Goal: Task Accomplishment & Management: Manage account settings

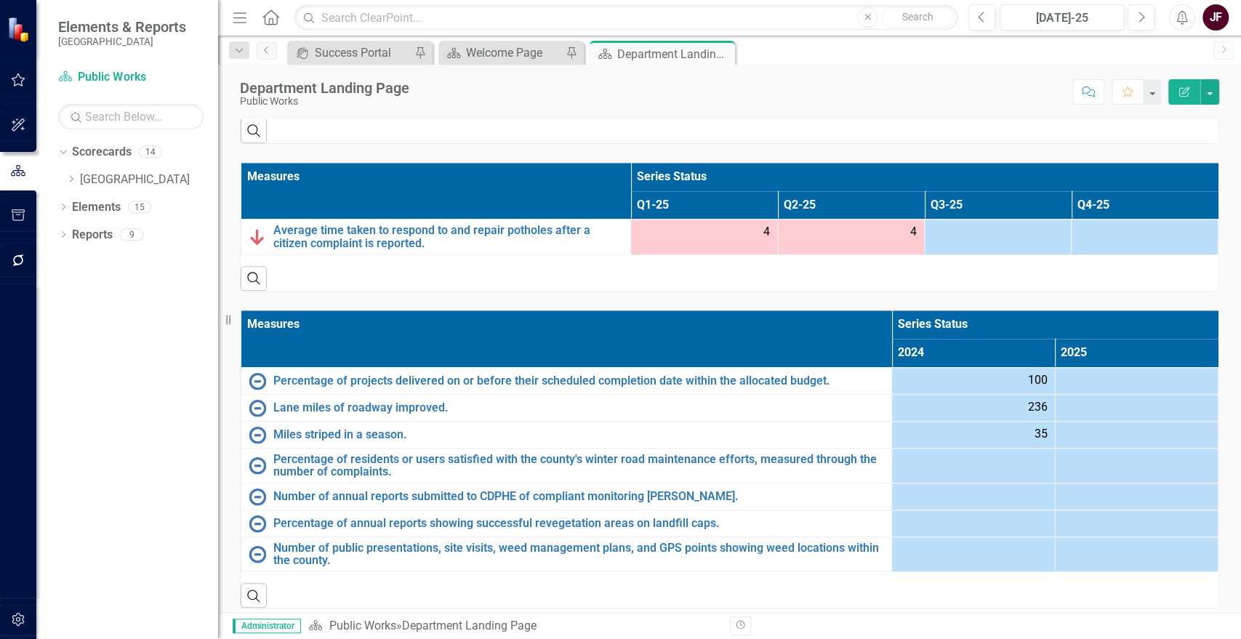
scroll to position [806, 0]
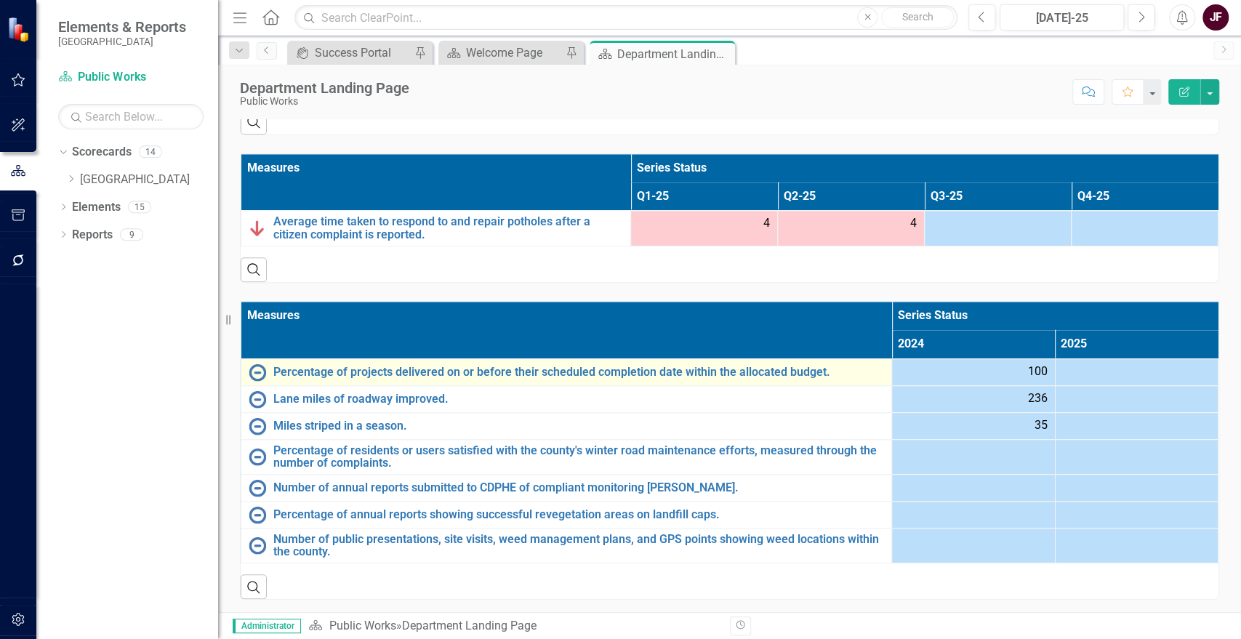
click at [580, 378] on div "Percentage of projects delivered on or before their scheduled completion date w…" at bounding box center [567, 372] width 636 height 17
click at [558, 366] on link "Percentage of projects delivered on or before their scheduled completion date w…" at bounding box center [578, 372] width 611 height 13
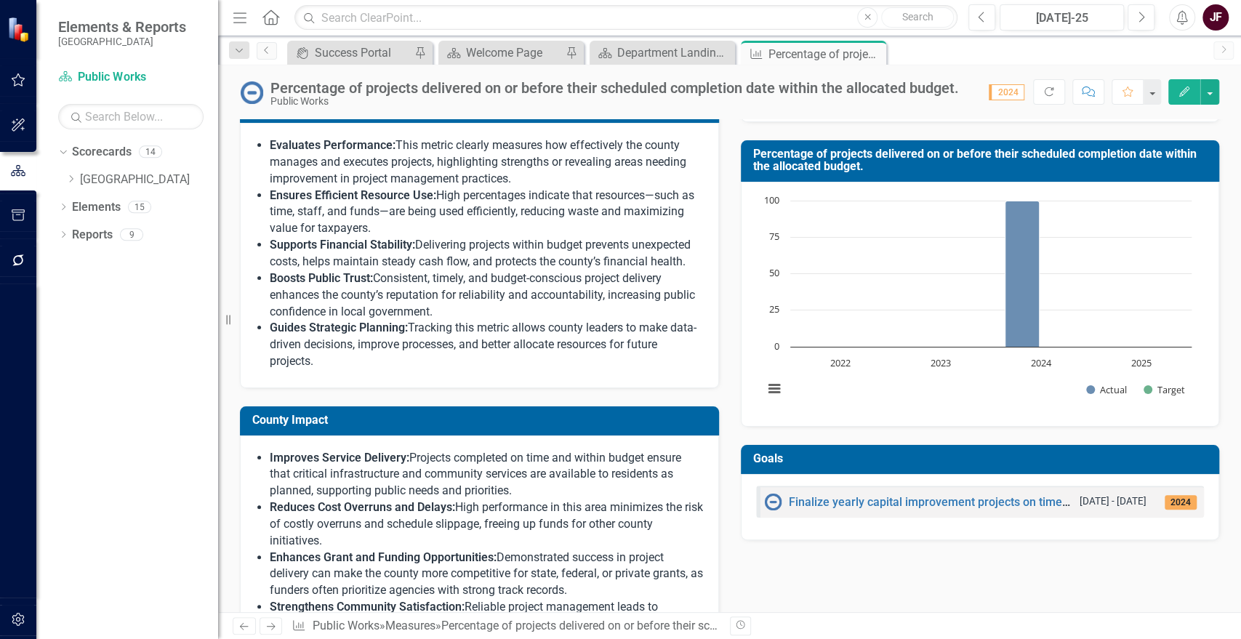
scroll to position [564, 0]
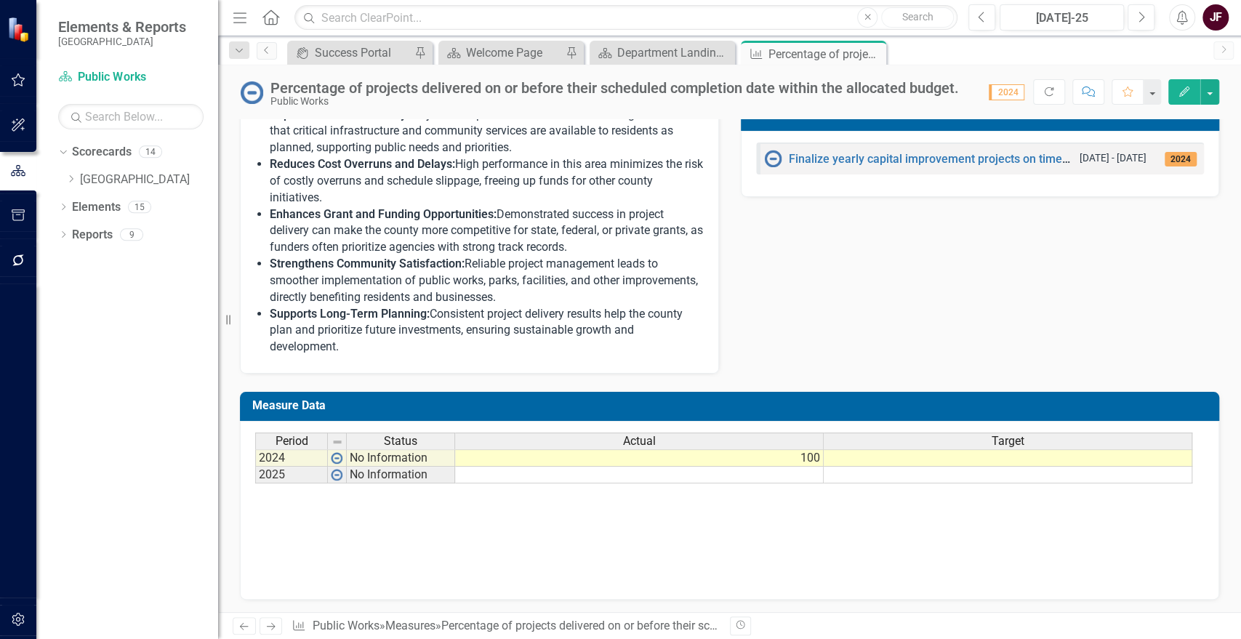
click at [935, 458] on td at bounding box center [1008, 457] width 369 height 17
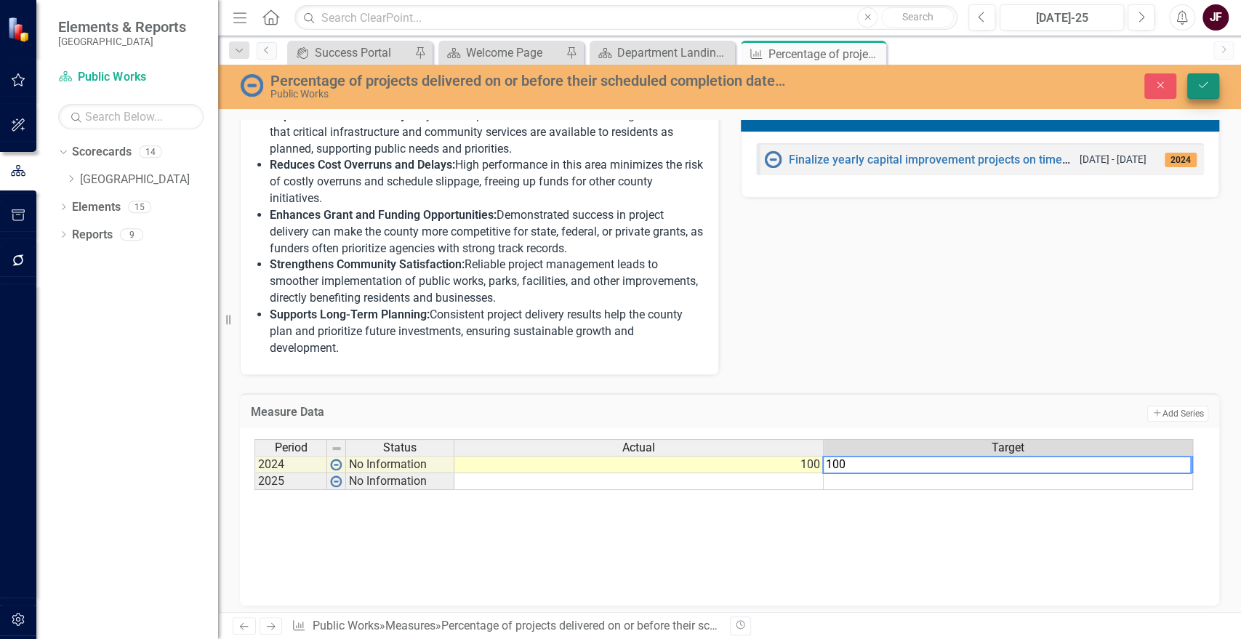
type textarea "100"
click at [1197, 80] on icon "Save" at bounding box center [1203, 85] width 13 height 10
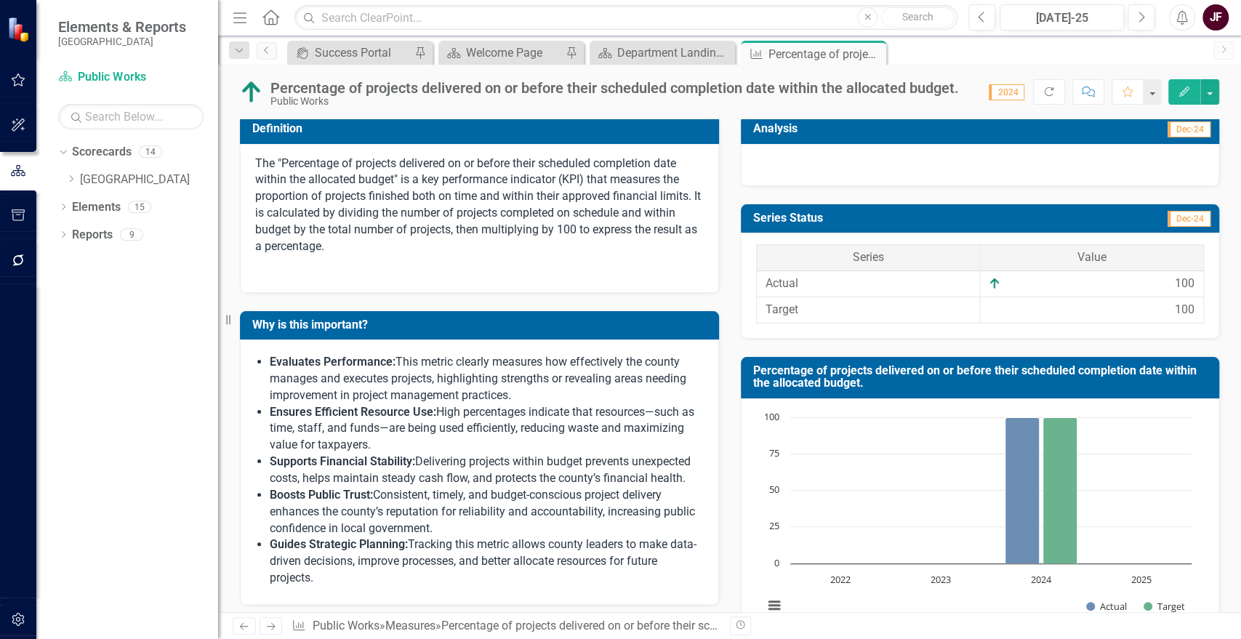
scroll to position [0, 0]
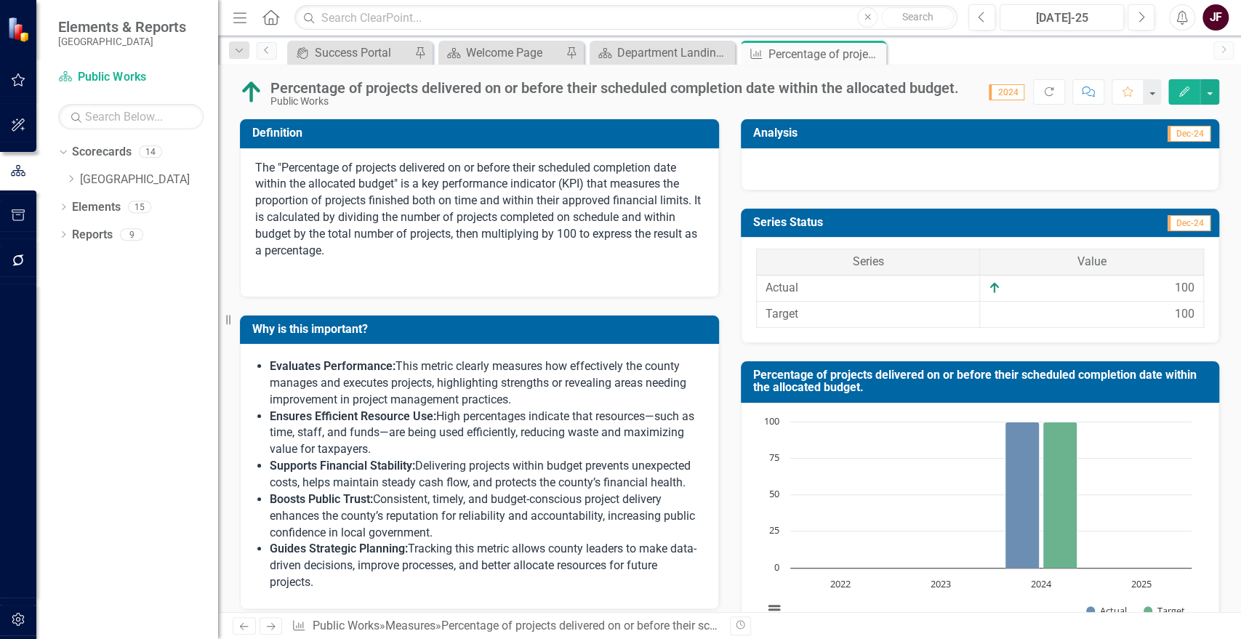
click at [1199, 81] on button "Edit" at bounding box center [1185, 91] width 32 height 25
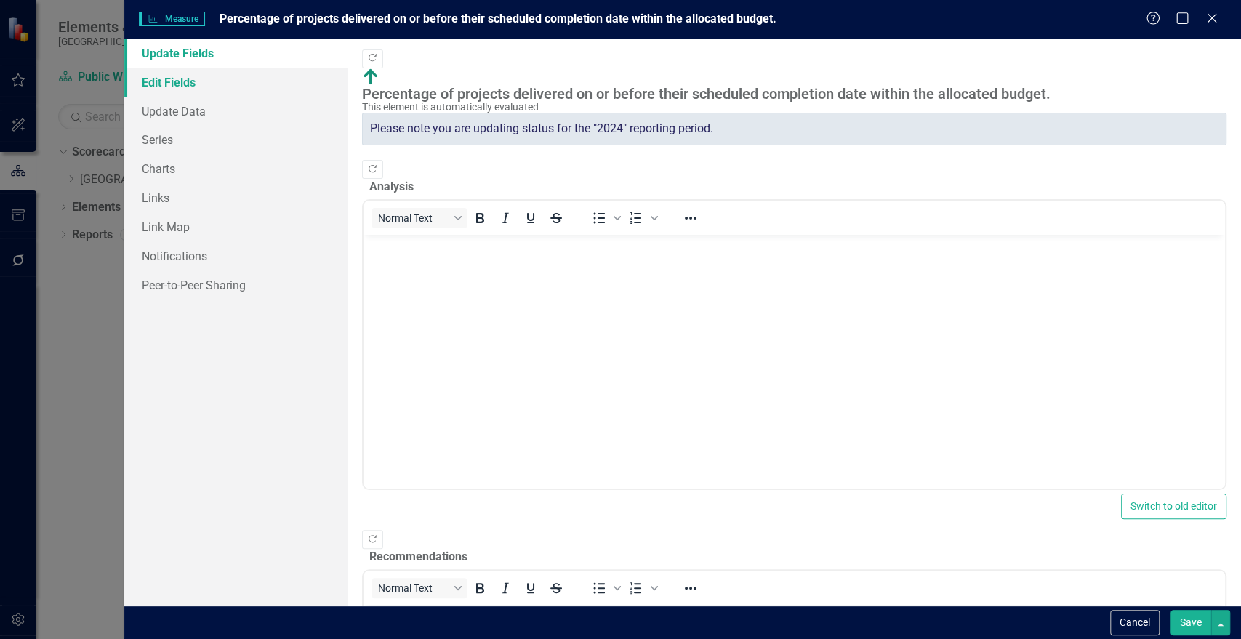
click at [193, 89] on link "Edit Fields" at bounding box center [235, 82] width 223 height 29
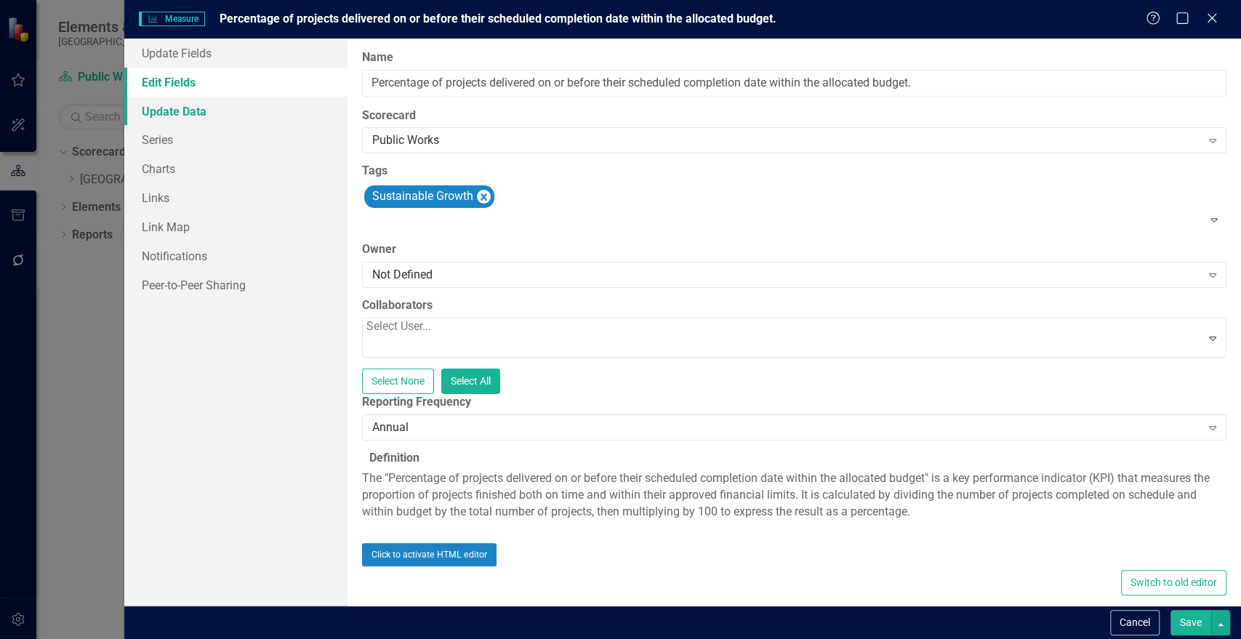
click at [197, 115] on link "Update Data" at bounding box center [235, 111] width 223 height 29
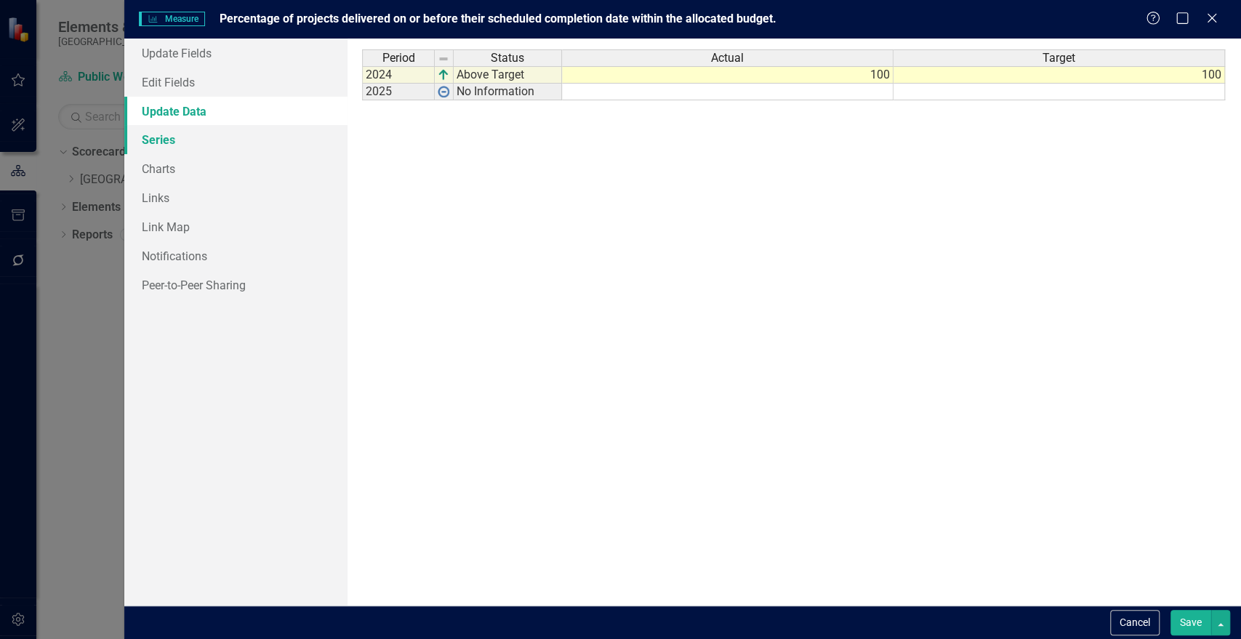
click at [170, 138] on link "Series" at bounding box center [235, 139] width 223 height 29
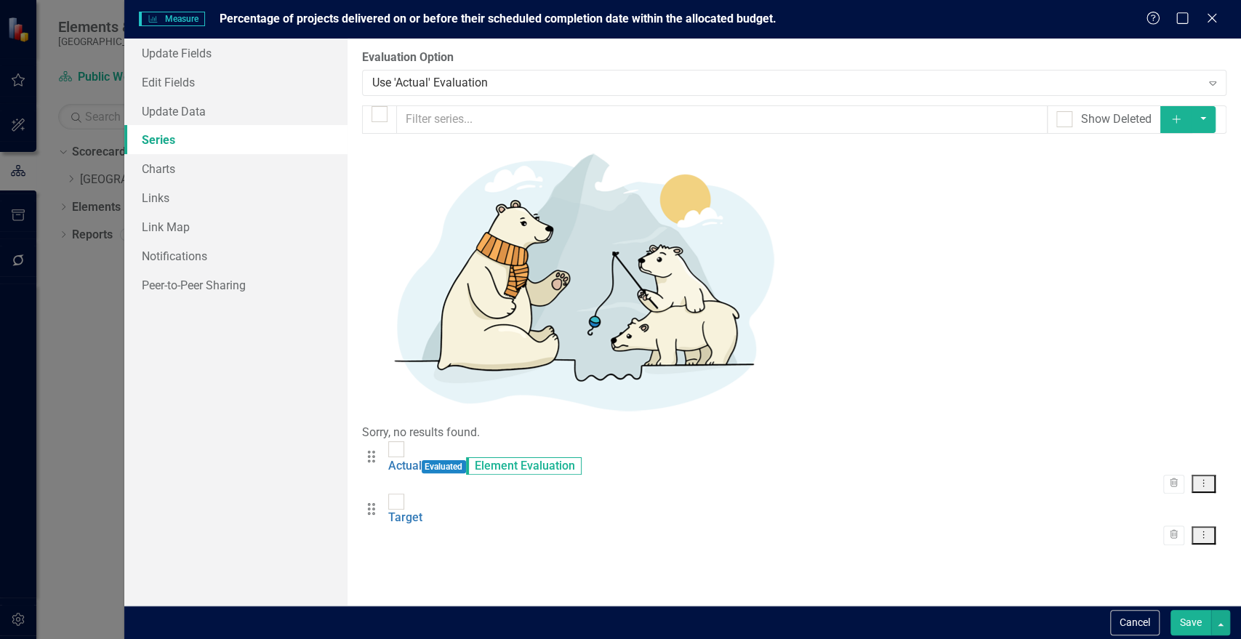
click at [1203, 479] on icon "Dropdown Menu" at bounding box center [1204, 483] width 12 height 9
click at [1091, 185] on link "Edit Edit Measure Series" at bounding box center [1131, 184] width 165 height 27
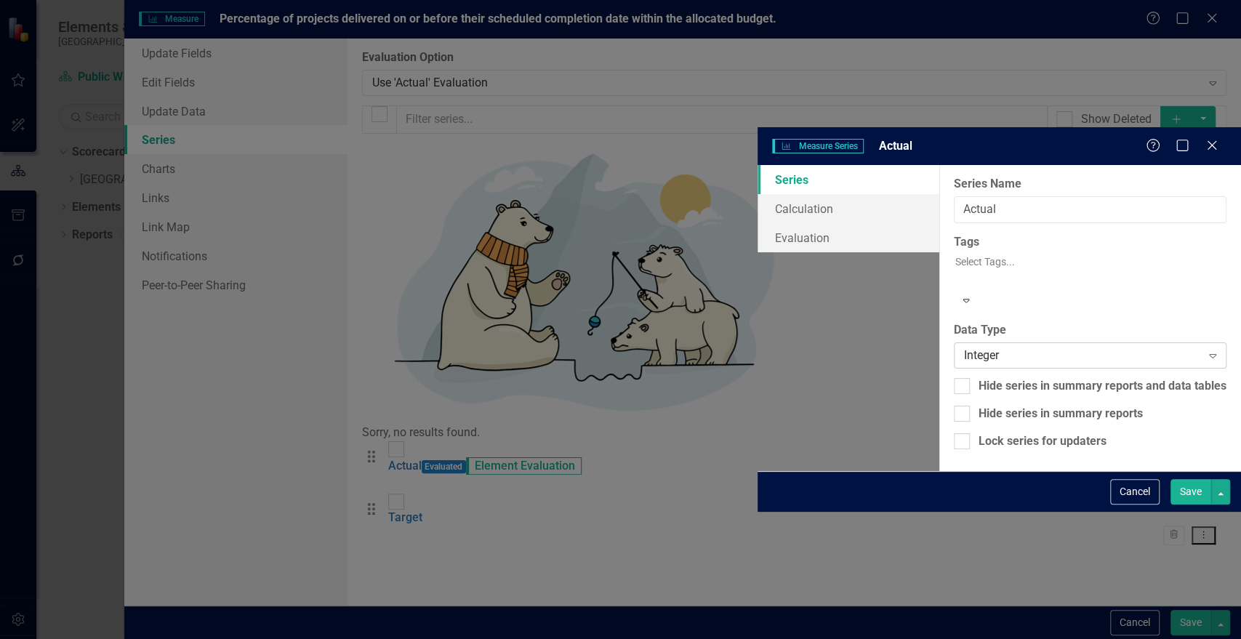
click at [964, 347] on div "Integer" at bounding box center [1082, 355] width 237 height 17
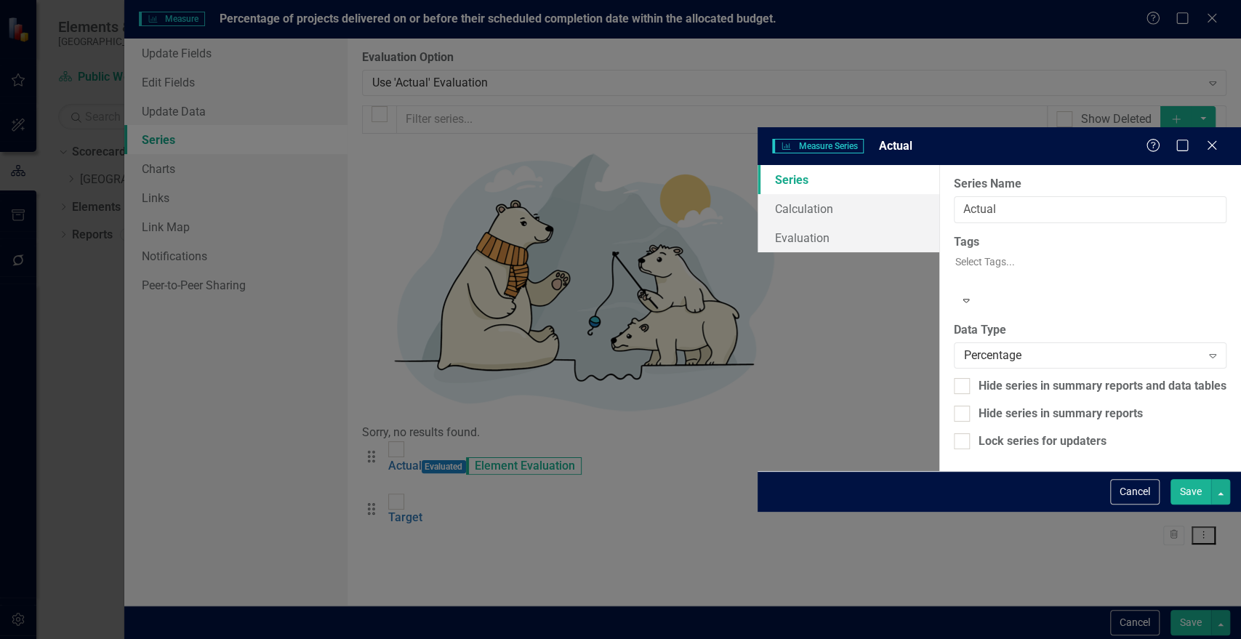
click at [1198, 505] on button "Save" at bounding box center [1191, 491] width 41 height 25
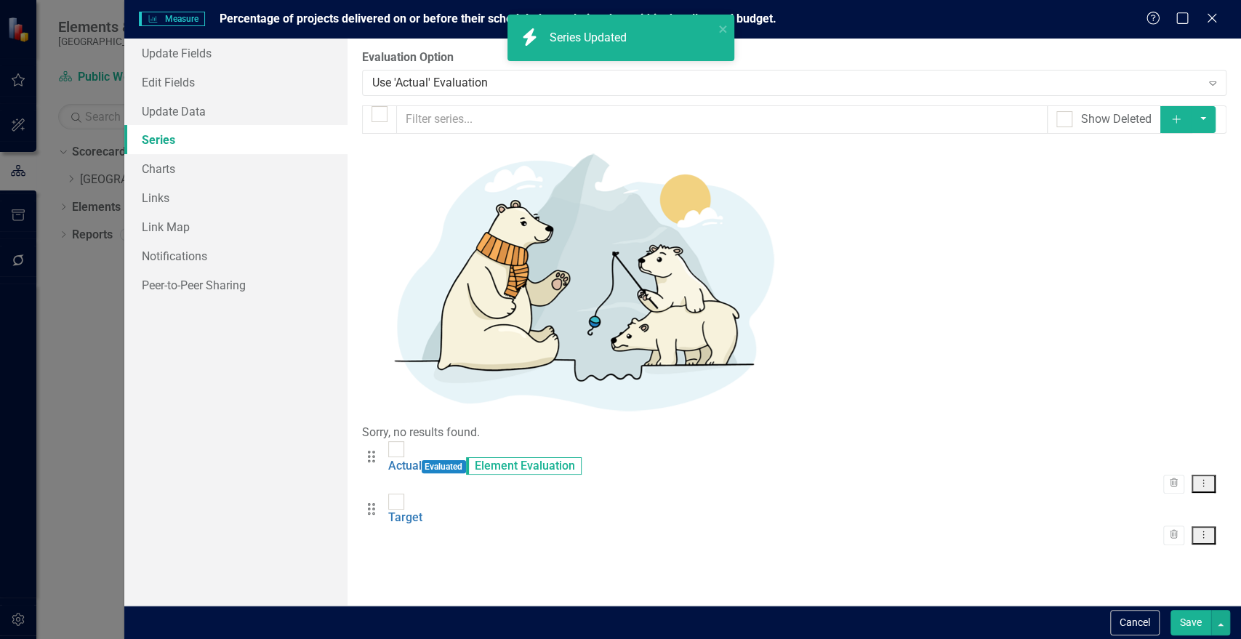
click at [1205, 527] on button "Dropdown Menu" at bounding box center [1204, 536] width 24 height 18
click at [1141, 231] on link "Edit Edit Measure Series" at bounding box center [1131, 230] width 165 height 27
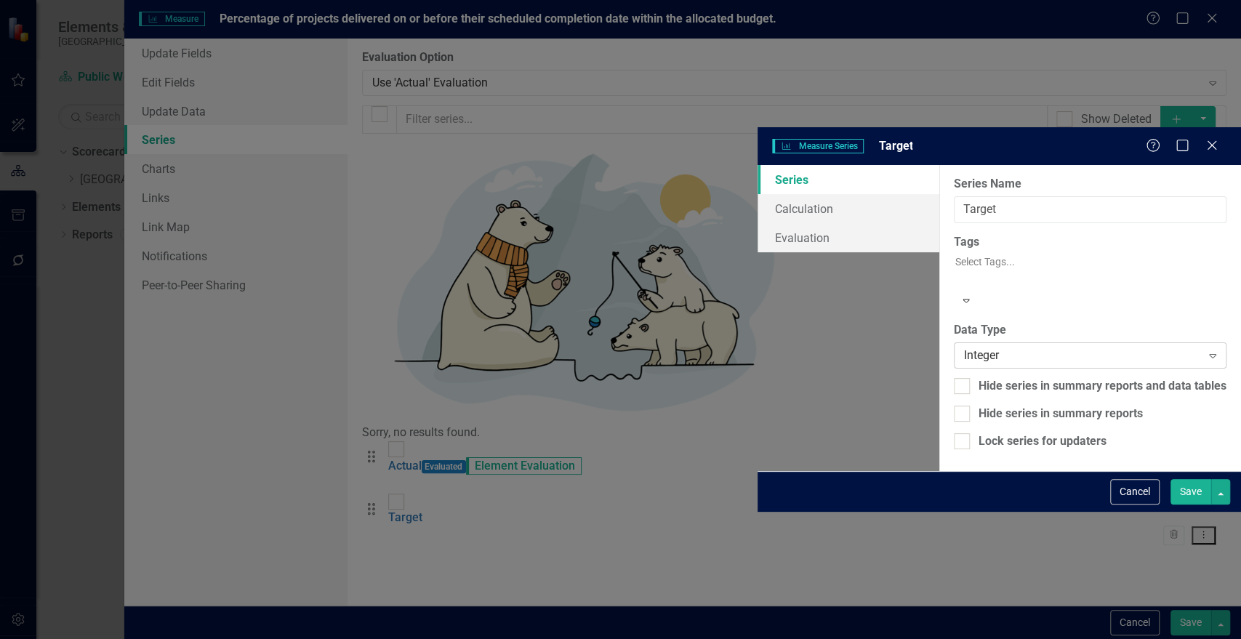
click at [964, 347] on div "Integer" at bounding box center [1082, 355] width 237 height 17
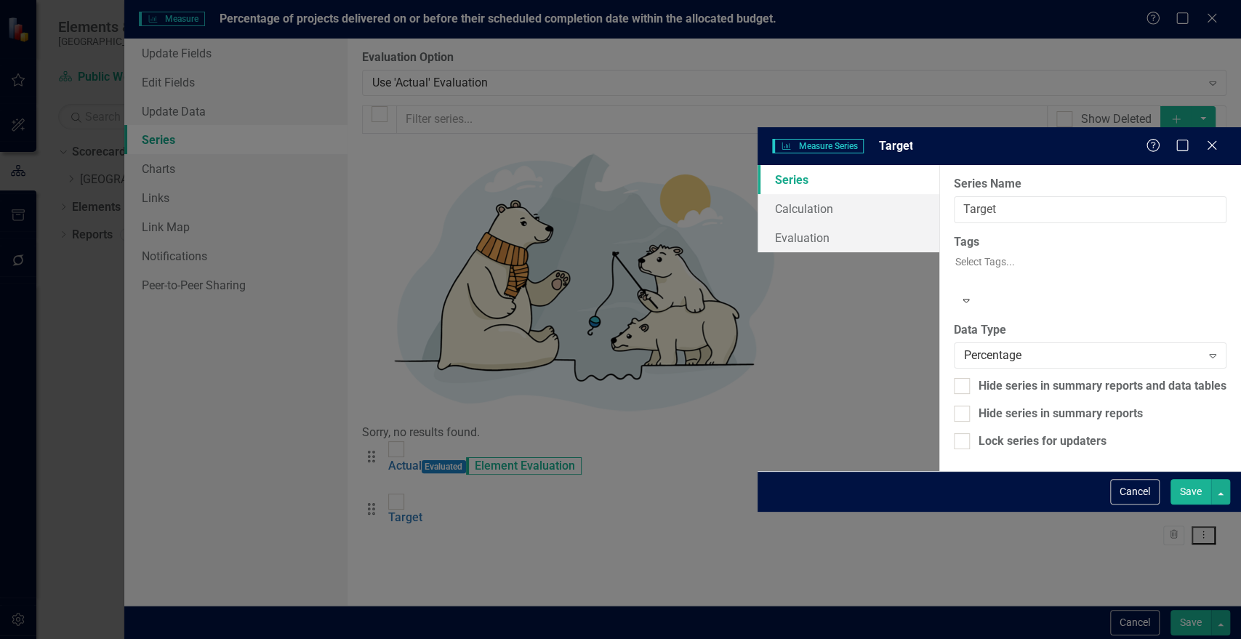
click at [1204, 505] on button "Save" at bounding box center [1191, 491] width 41 height 25
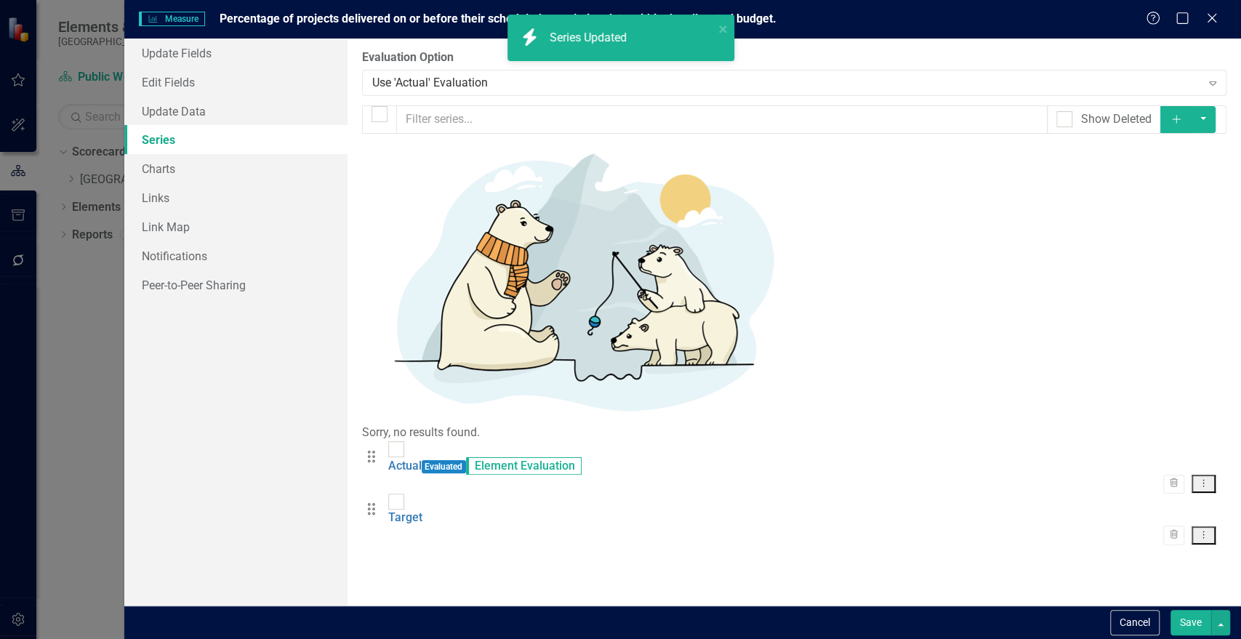
click at [1195, 617] on button "Save" at bounding box center [1191, 622] width 41 height 25
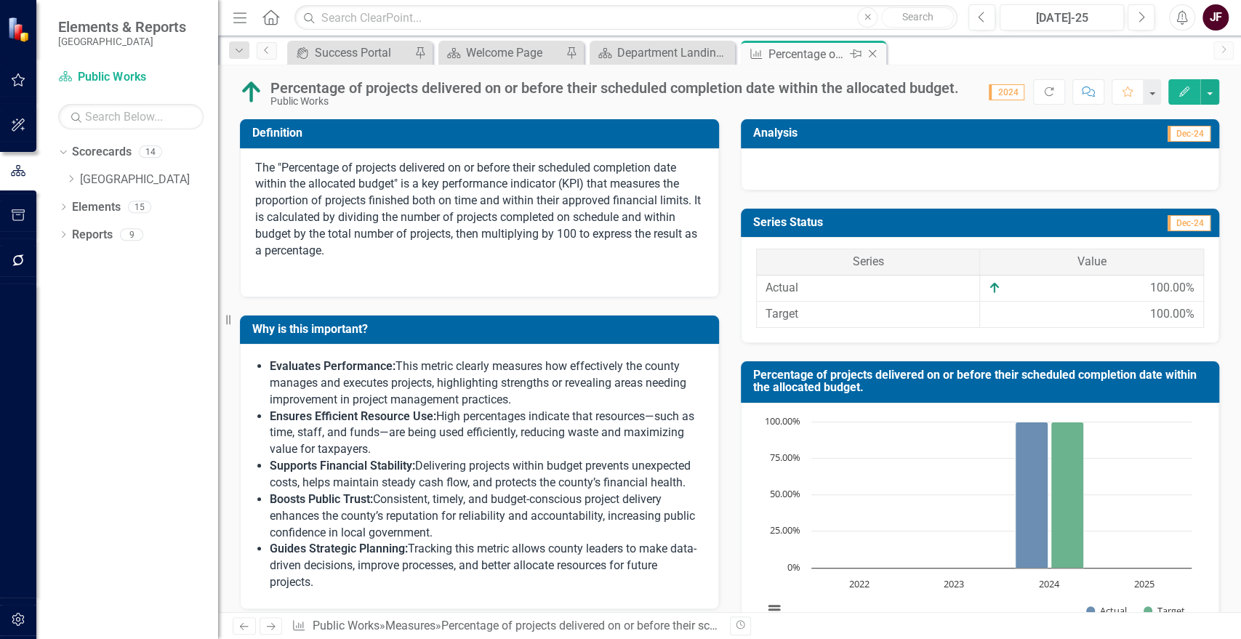
click at [868, 53] on icon "Close" at bounding box center [872, 54] width 15 height 12
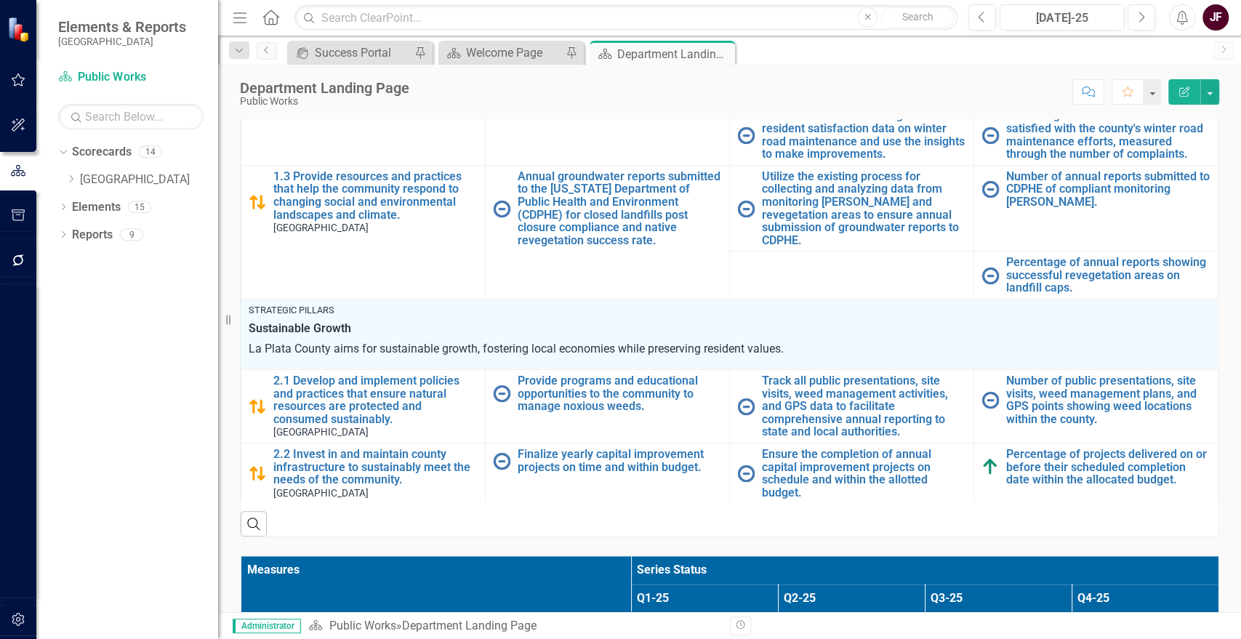
scroll to position [806, 0]
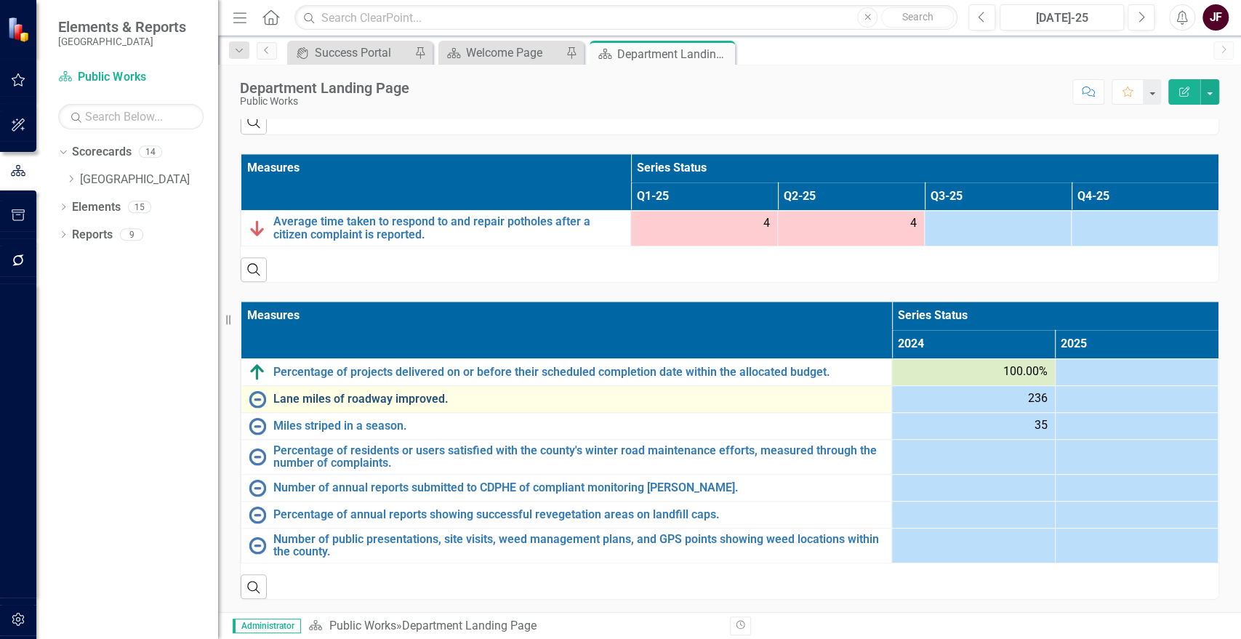
click at [338, 401] on link "Lane miles of roadway improved." at bounding box center [578, 399] width 611 height 13
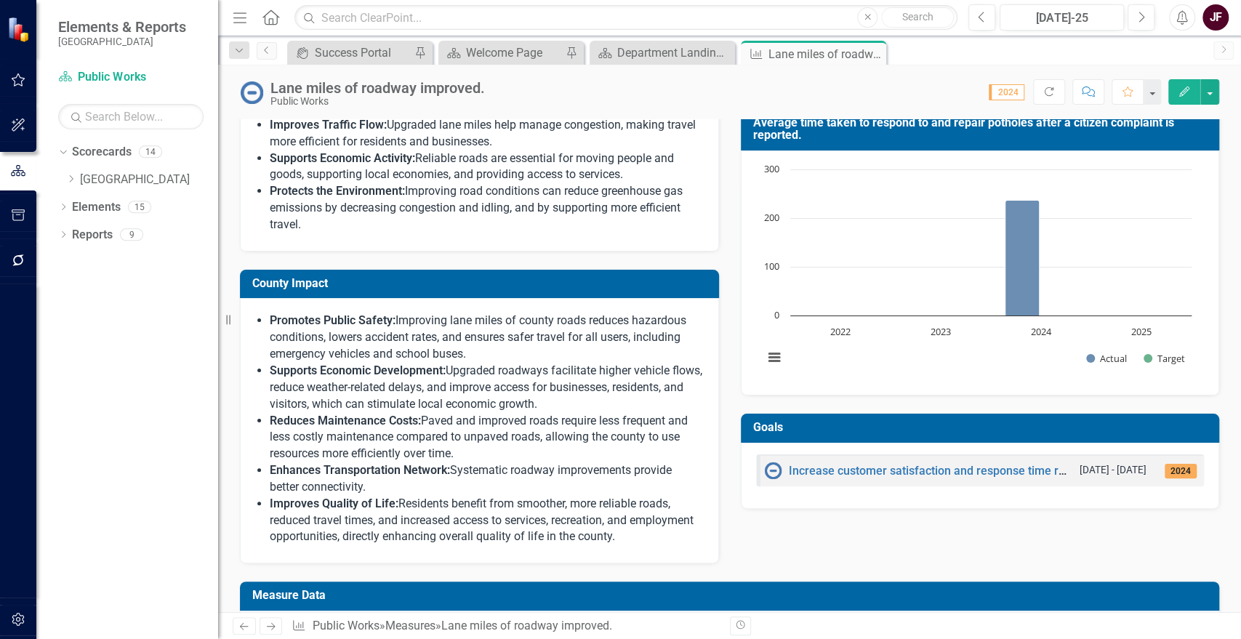
scroll to position [442, 0]
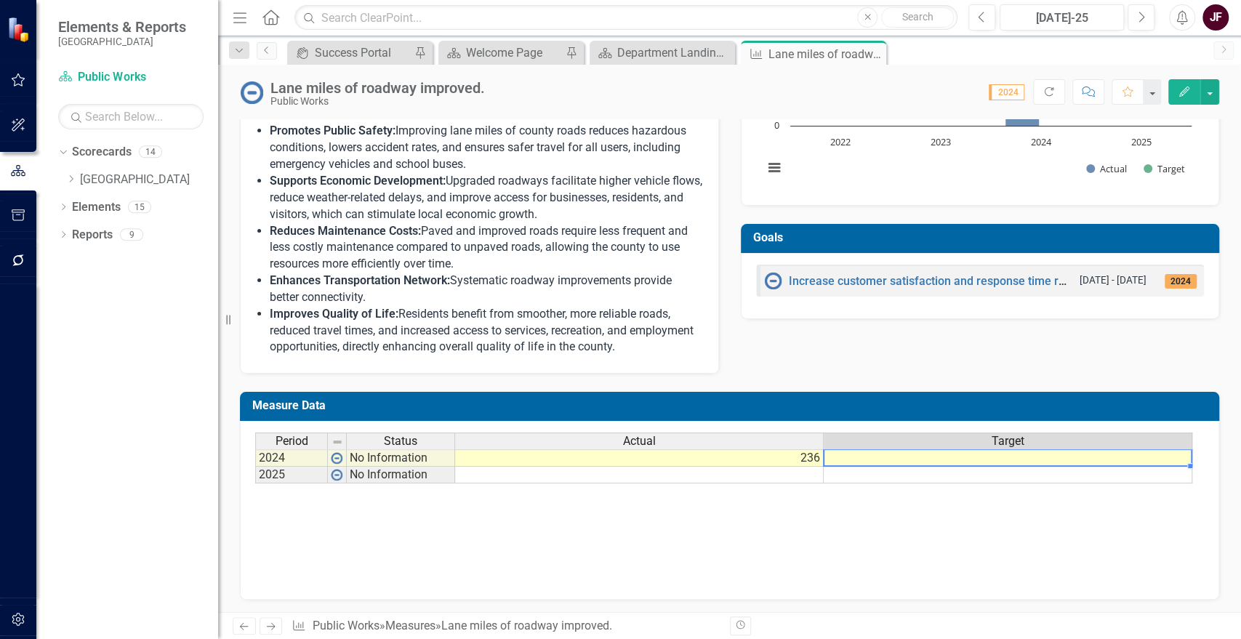
click at [1056, 453] on td at bounding box center [1008, 457] width 369 height 17
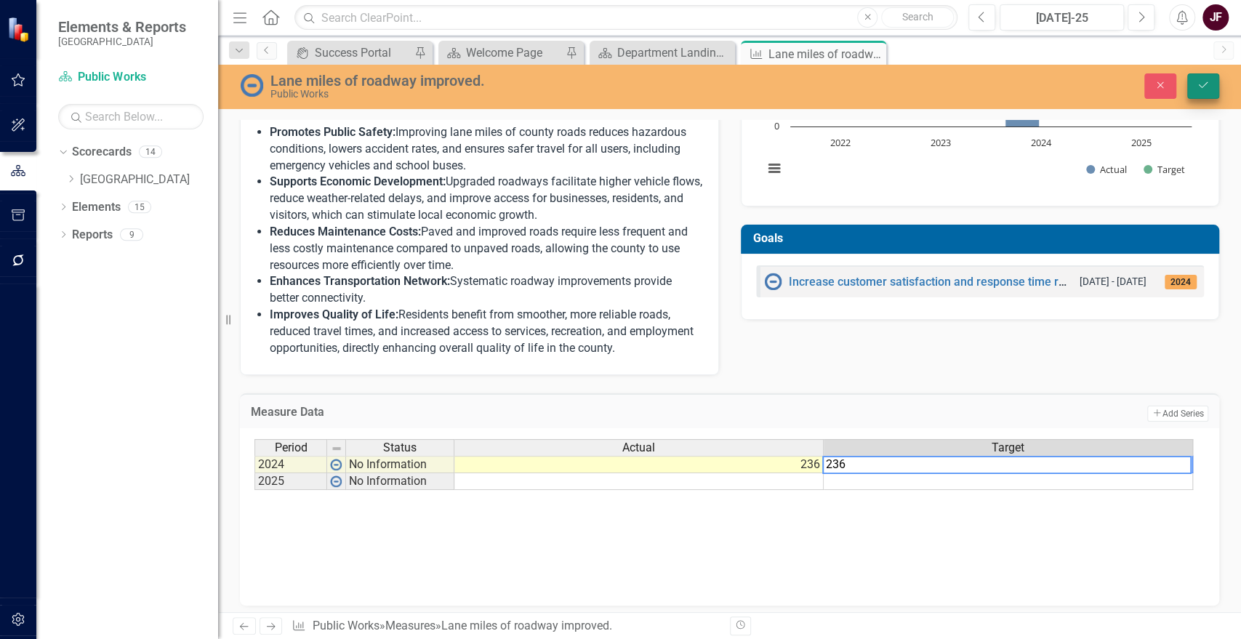
type textarea "236"
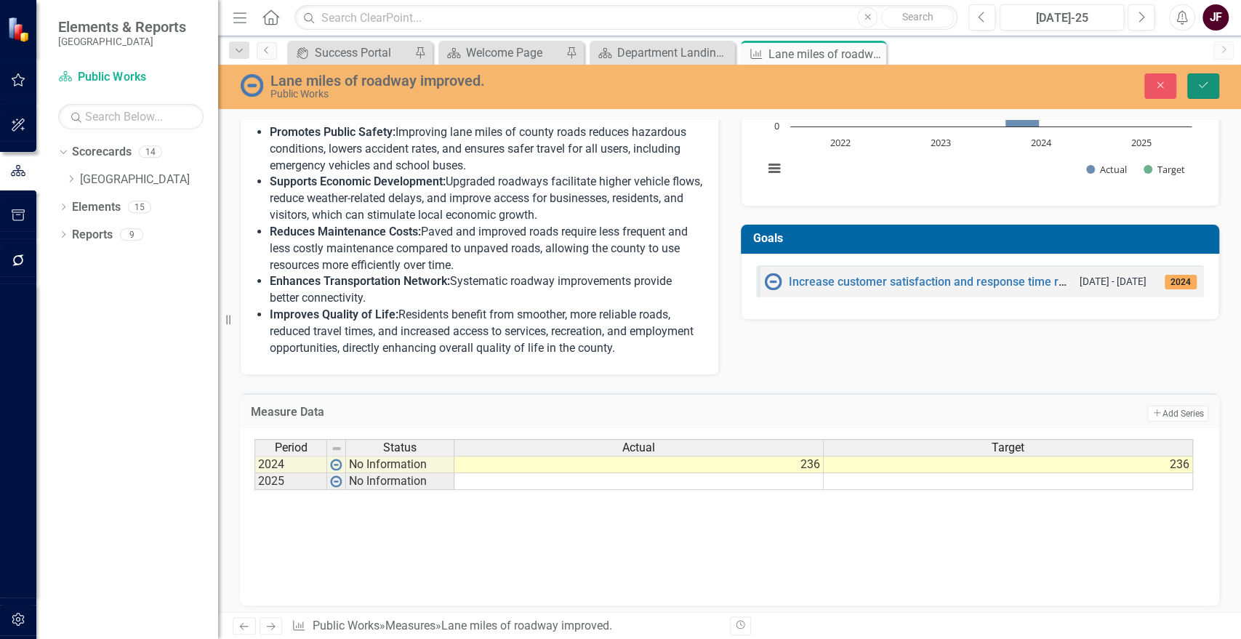
click at [1198, 84] on icon "Save" at bounding box center [1203, 85] width 13 height 10
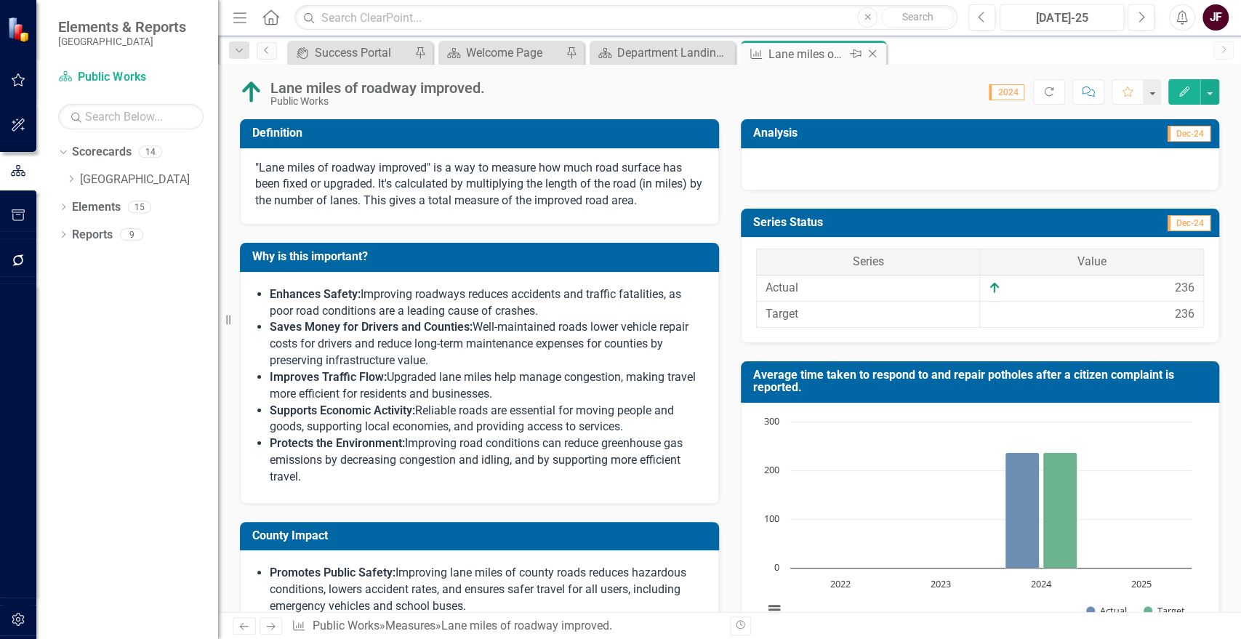
click at [869, 51] on icon "Close" at bounding box center [872, 54] width 15 height 12
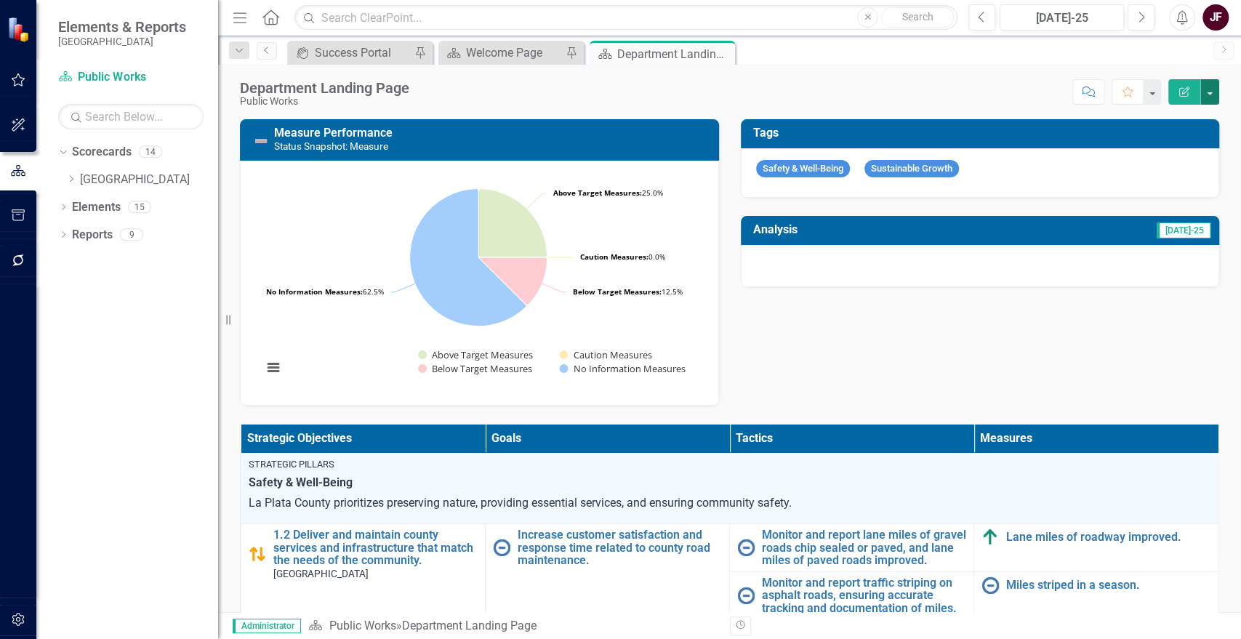
click at [1215, 86] on button "button" at bounding box center [1210, 91] width 19 height 25
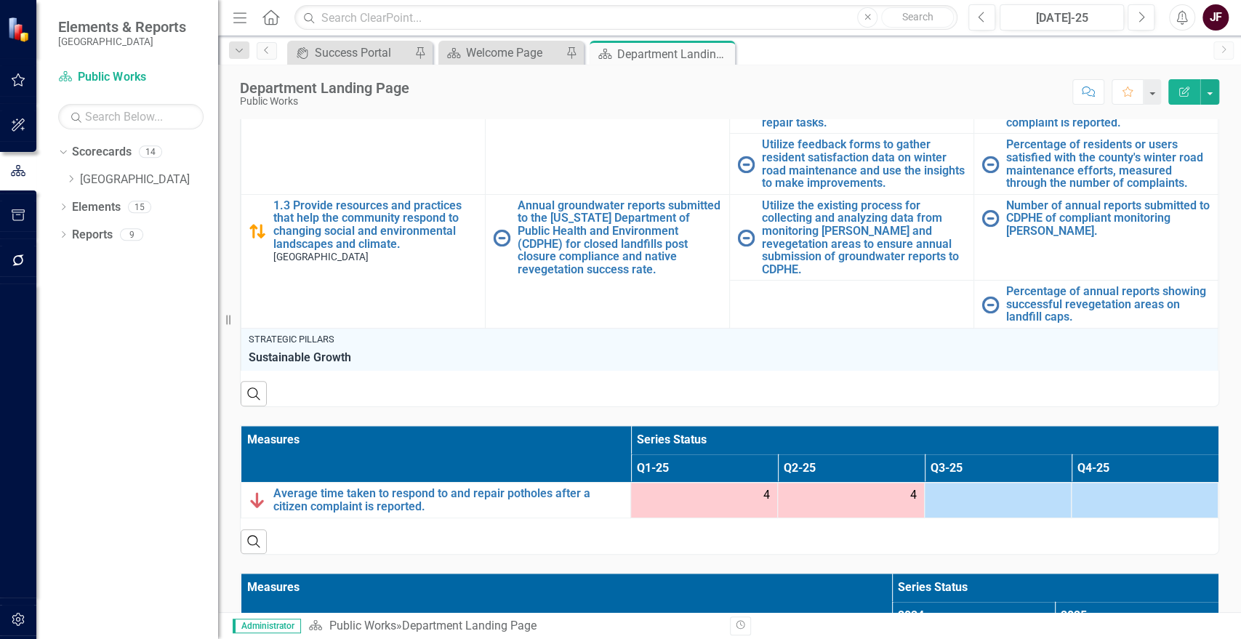
scroll to position [806, 0]
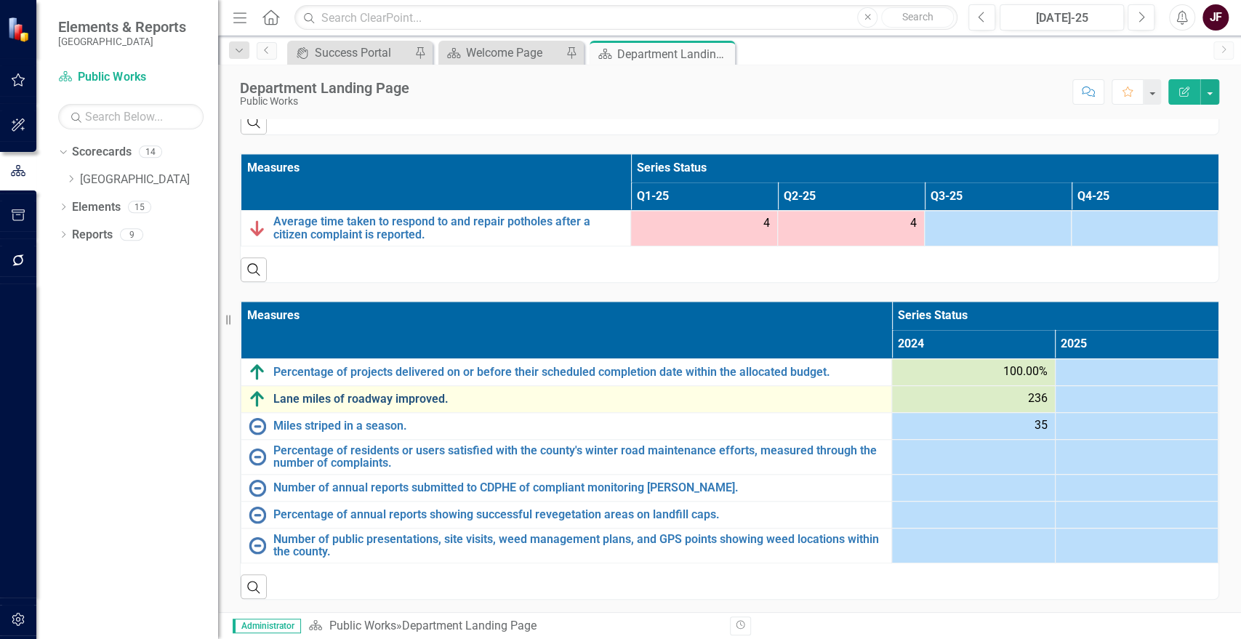
click at [377, 398] on link "Lane miles of roadway improved." at bounding box center [578, 399] width 611 height 13
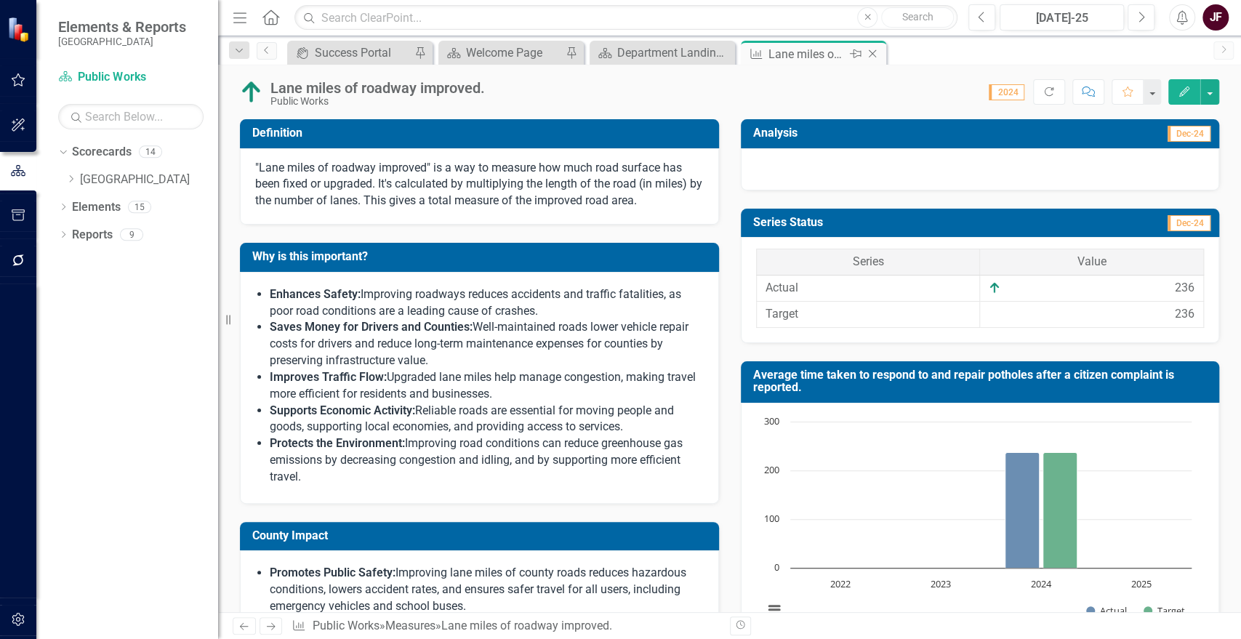
click at [875, 55] on icon "Close" at bounding box center [872, 54] width 15 height 12
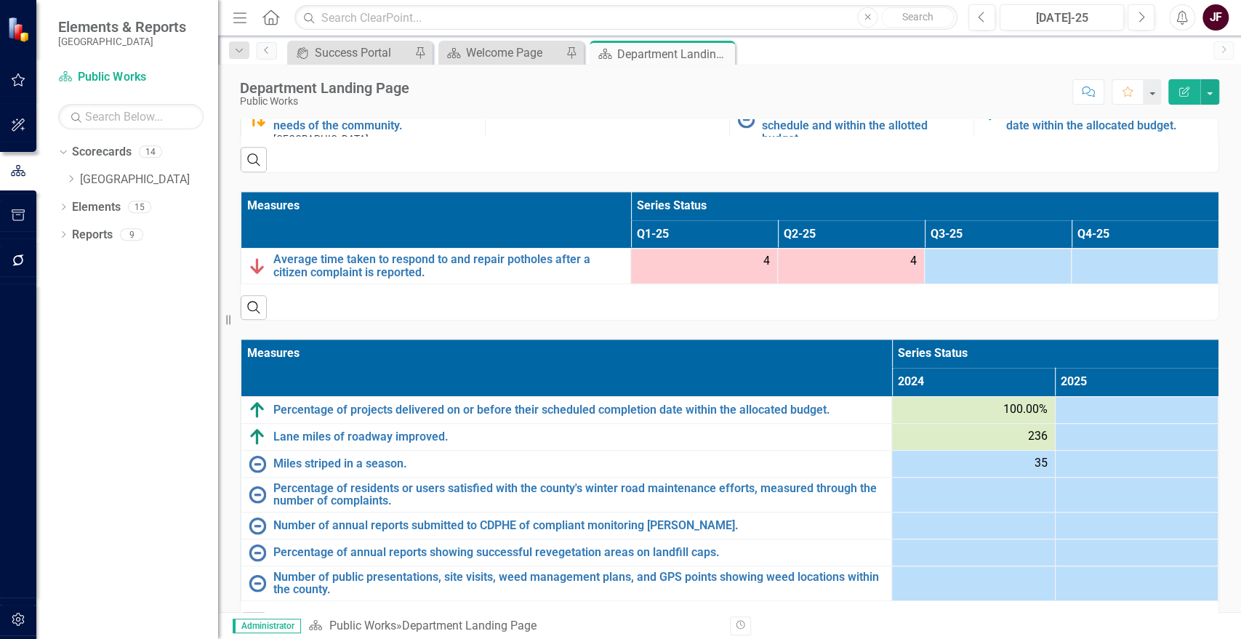
scroll to position [806, 0]
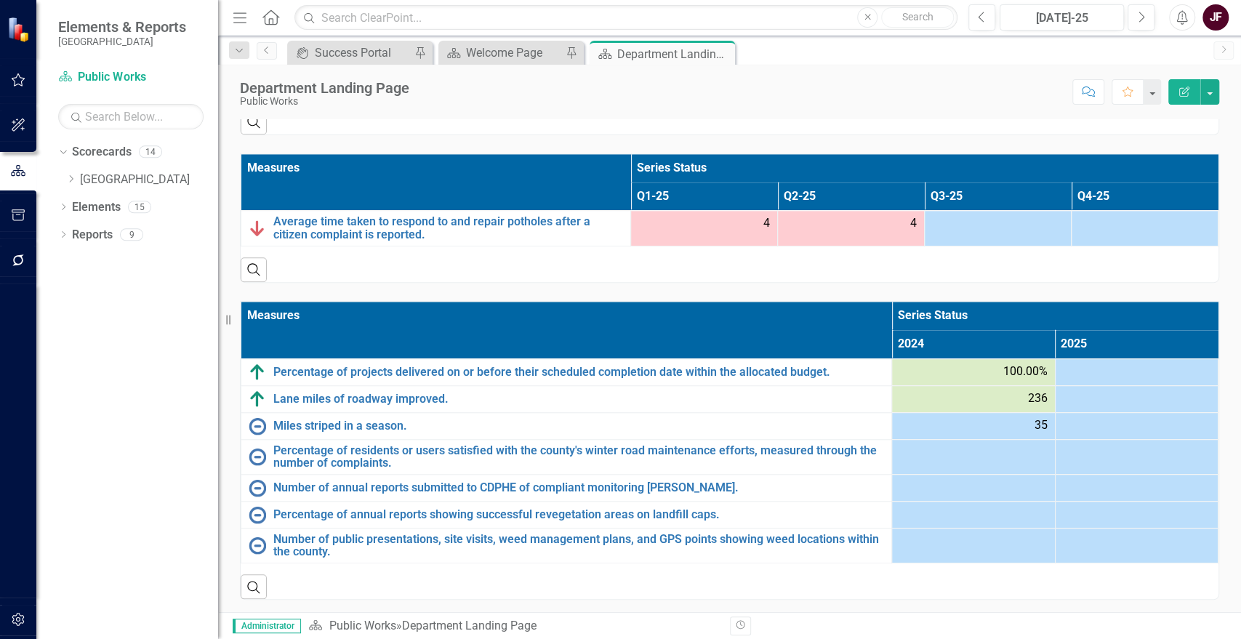
click at [964, 400] on div "236" at bounding box center [974, 399] width 148 height 17
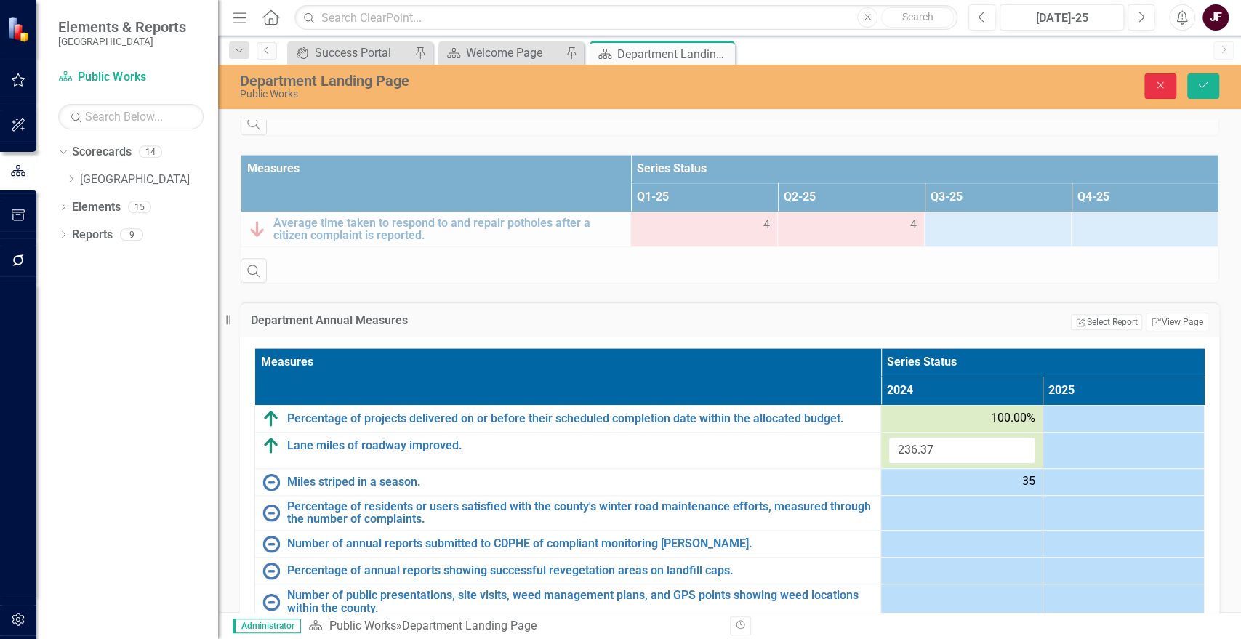
click at [1151, 84] on button "Close" at bounding box center [1161, 85] width 32 height 25
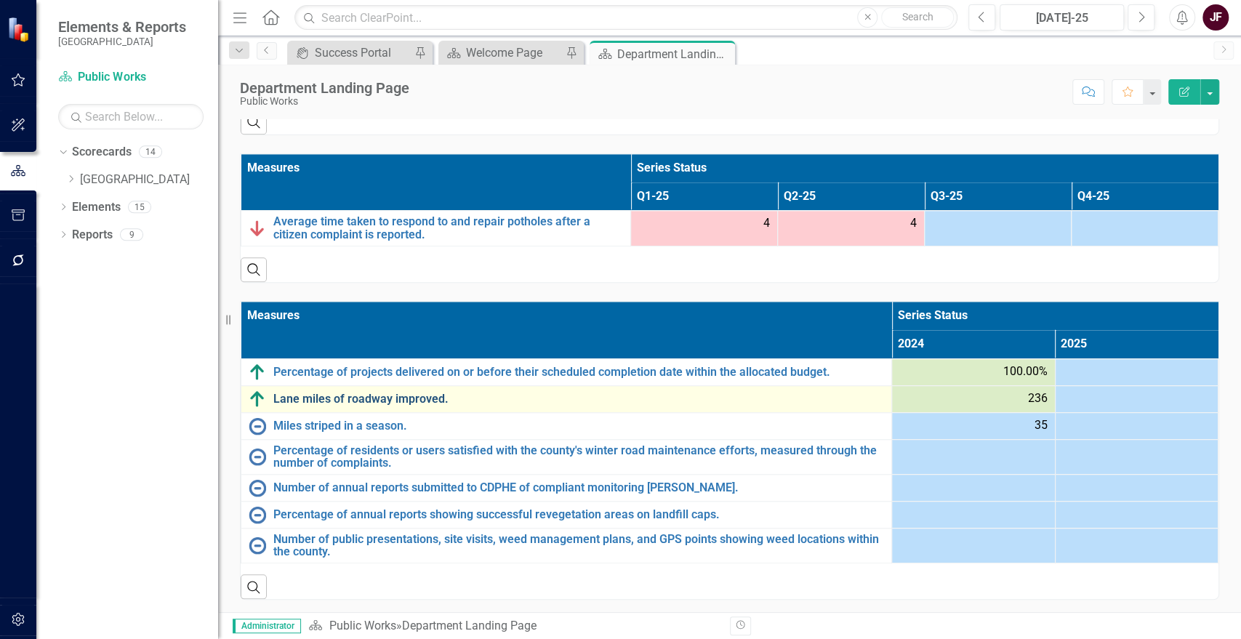
click at [388, 393] on link "Lane miles of roadway improved." at bounding box center [578, 399] width 611 height 13
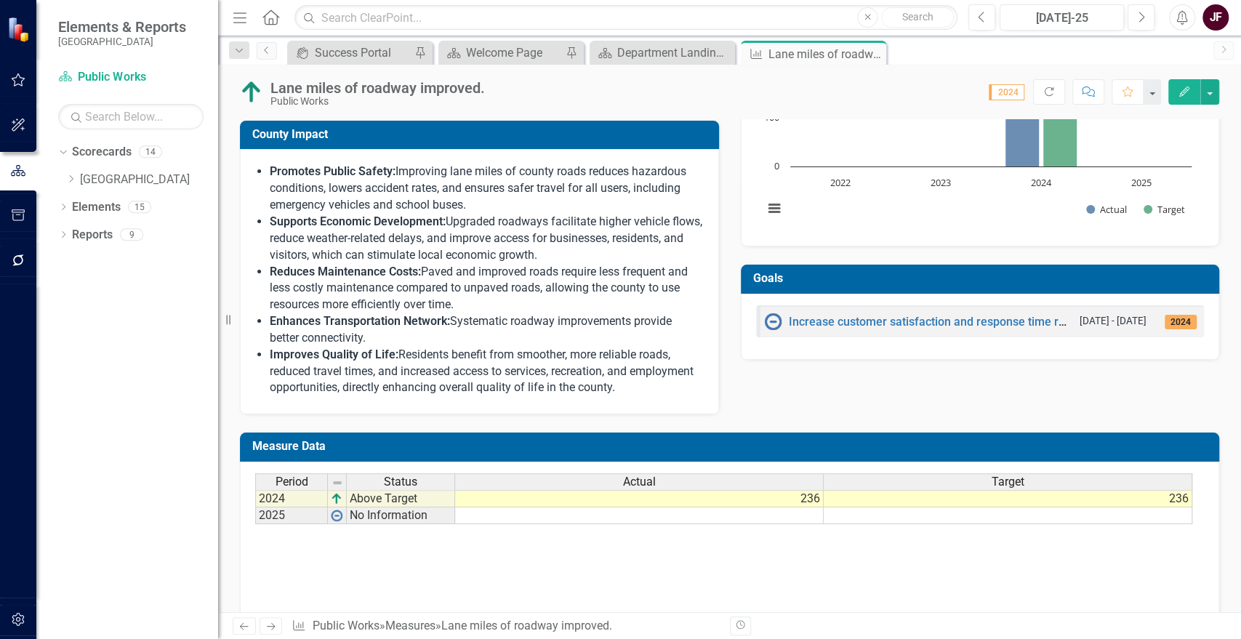
scroll to position [442, 0]
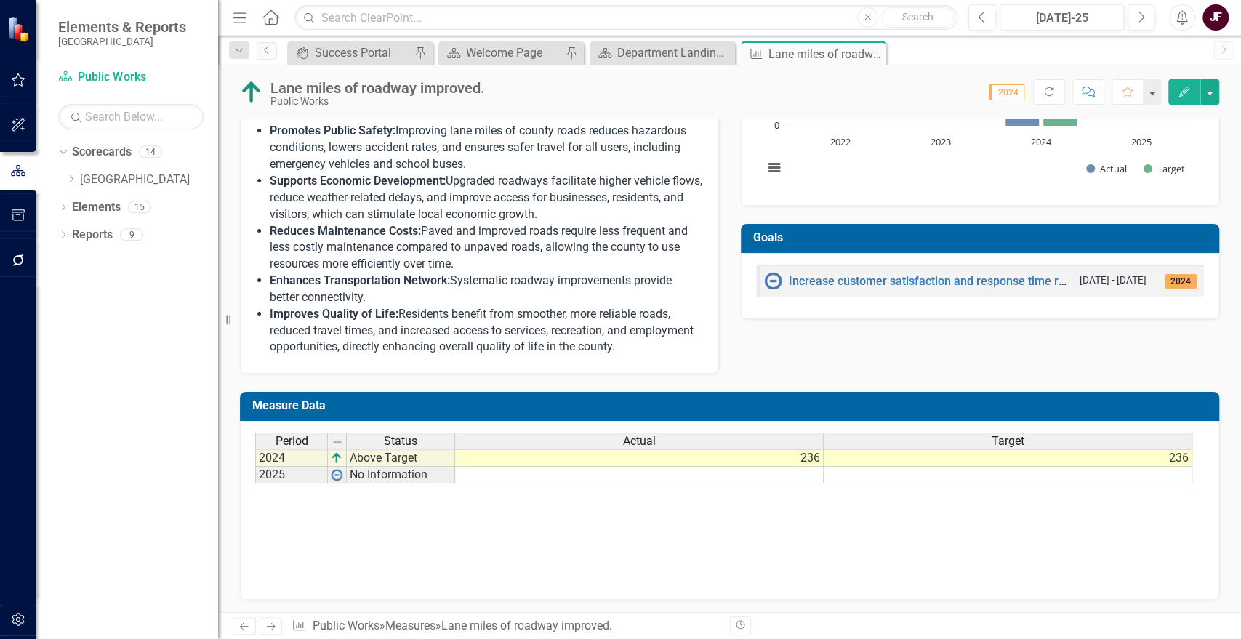
click at [817, 449] on div "Period Status Actual Target" at bounding box center [724, 442] width 938 height 19
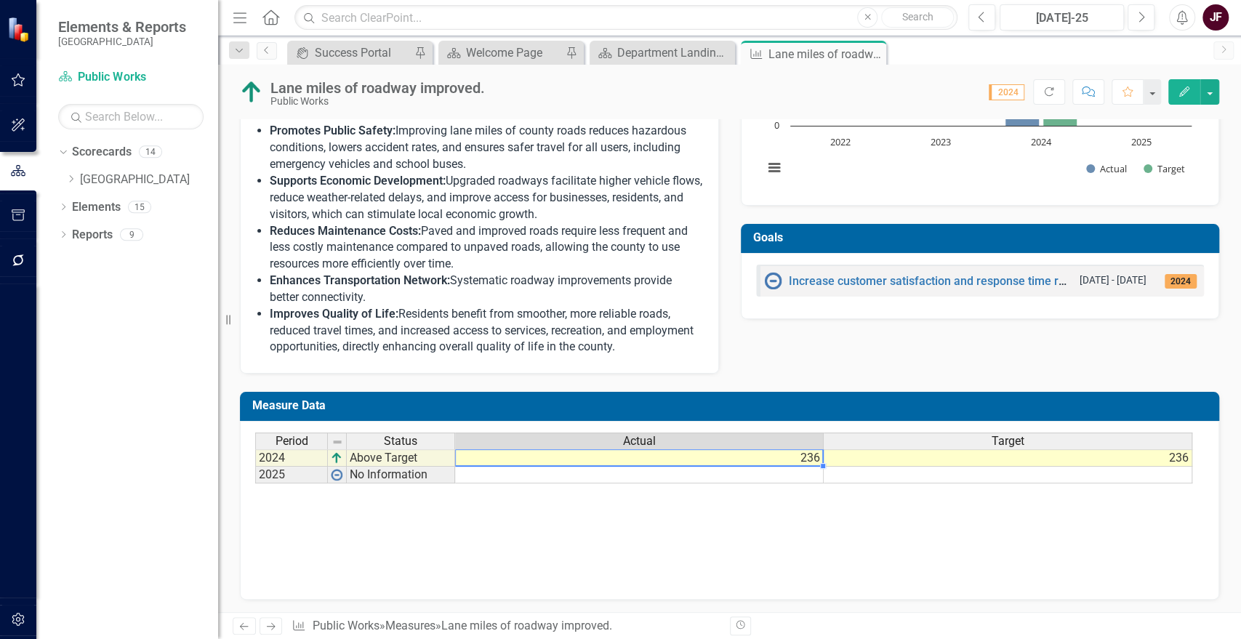
click at [255, 452] on div "Period Status Actual Target 2024 Above Target 236 236 2025 No Information" at bounding box center [255, 458] width 0 height 51
click at [821, 452] on td "236" at bounding box center [639, 457] width 369 height 17
click at [817, 458] on td "236" at bounding box center [639, 457] width 369 height 17
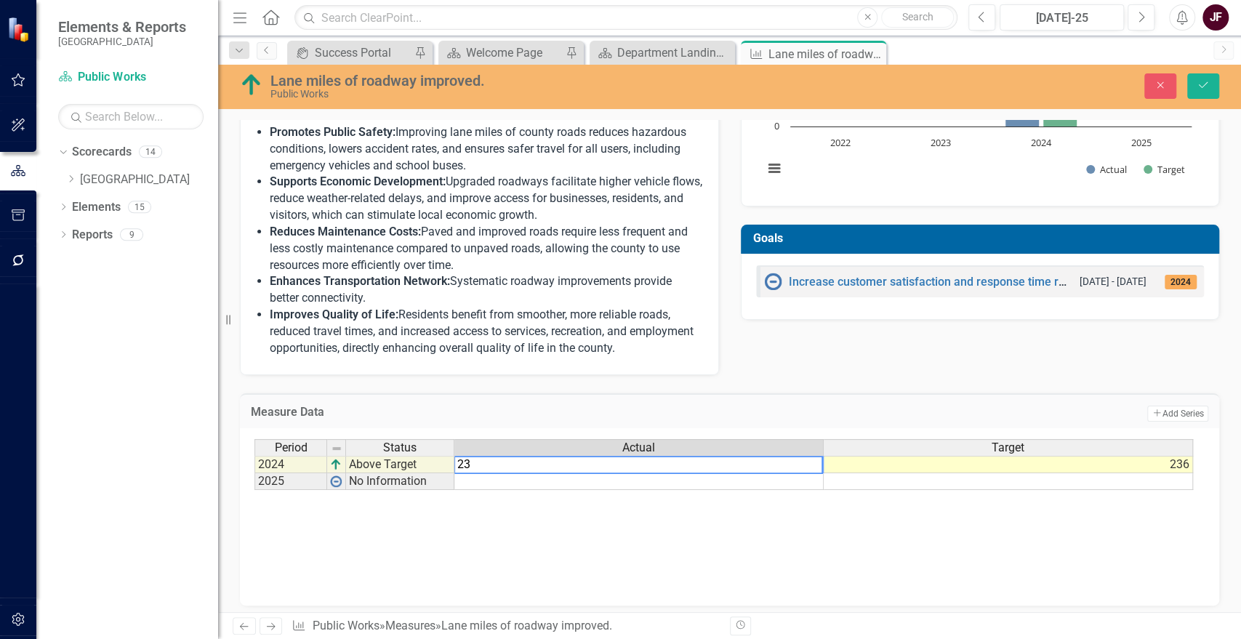
type textarea "2"
type textarea "236"
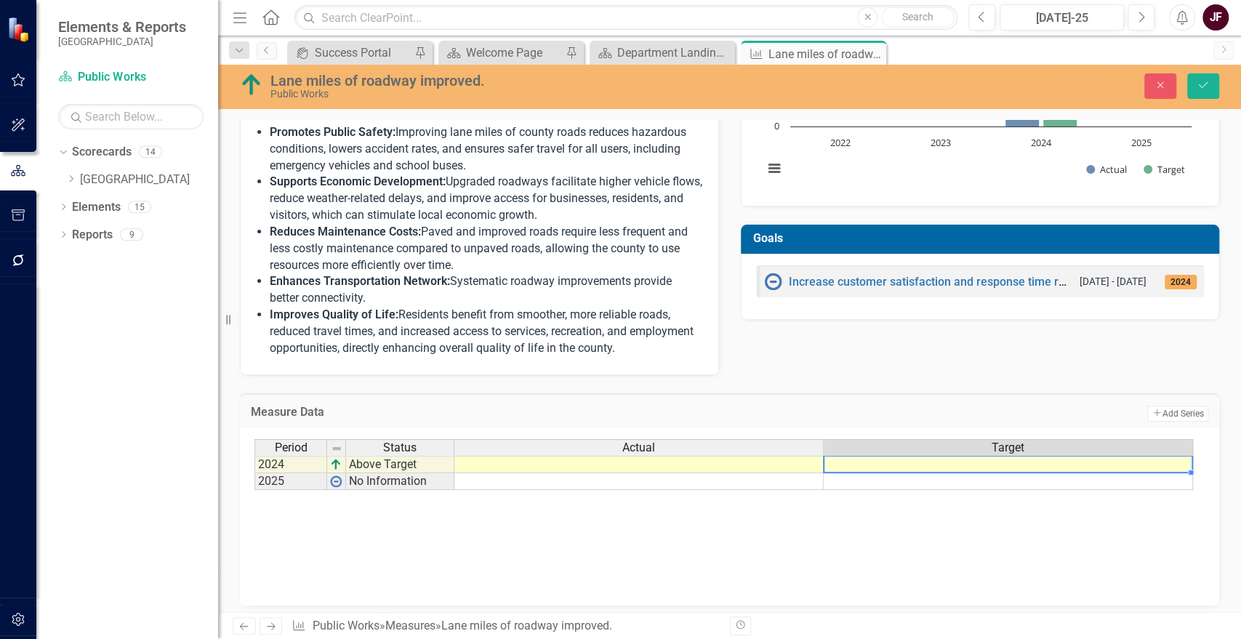
click at [825, 532] on div "Period Status Actual Target 2024 Above Target 2025 No Information Period Status…" at bounding box center [730, 511] width 950 height 145
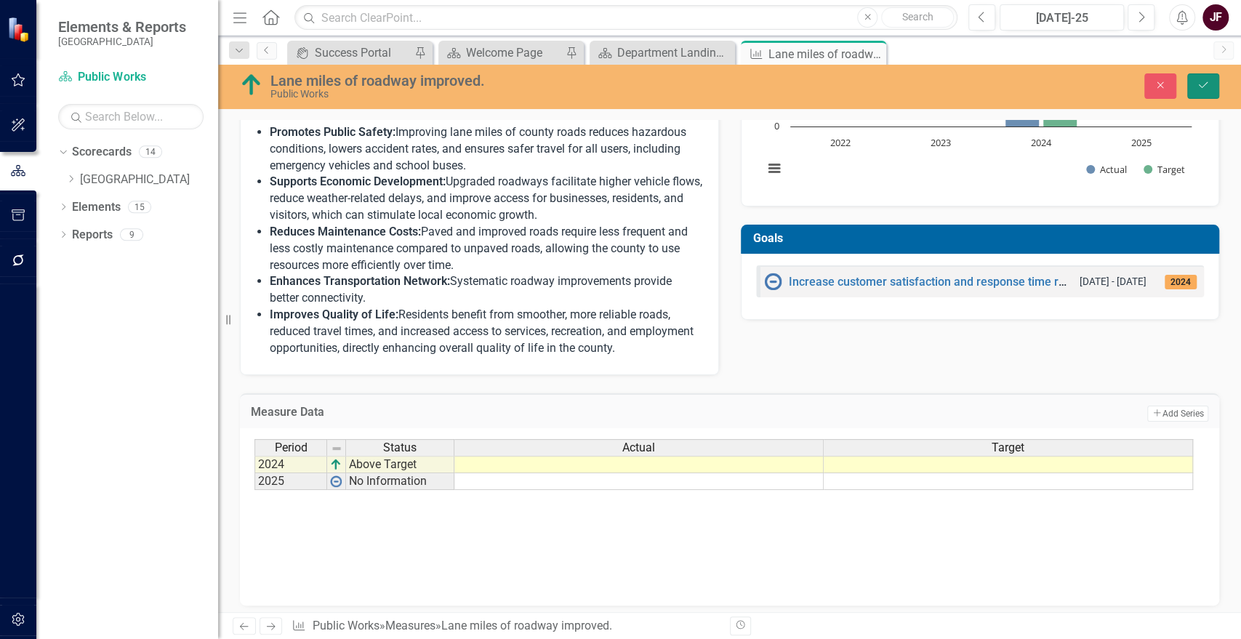
click at [1199, 86] on icon "submit" at bounding box center [1203, 85] width 9 height 6
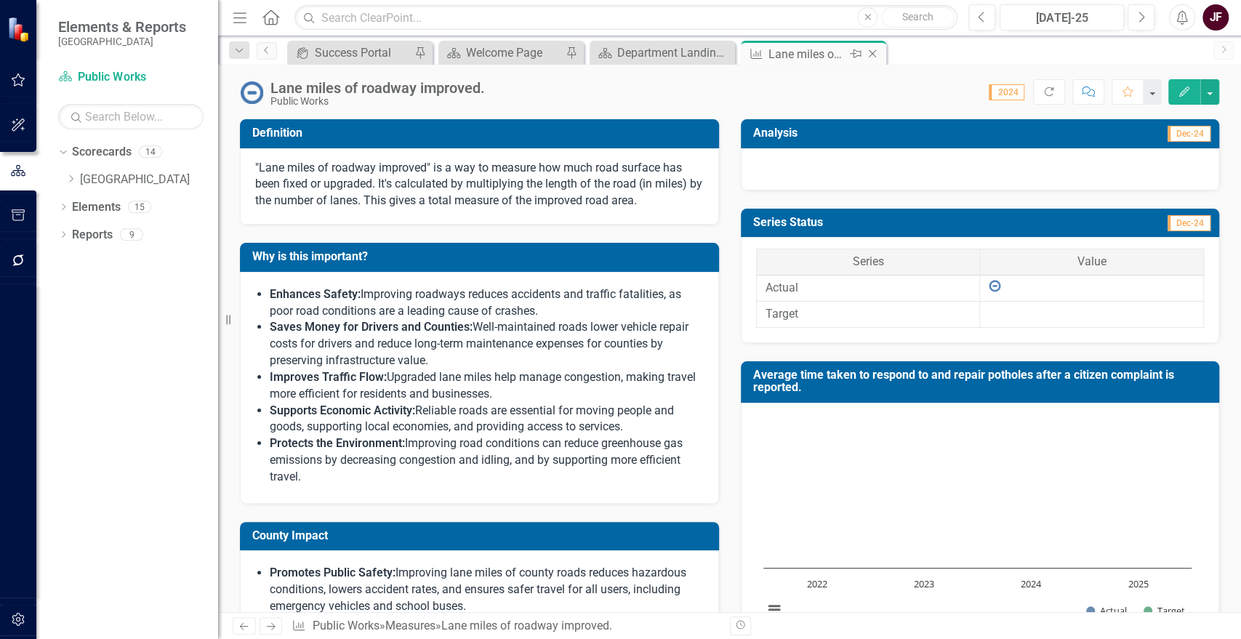
click at [873, 51] on icon "Close" at bounding box center [872, 54] width 15 height 12
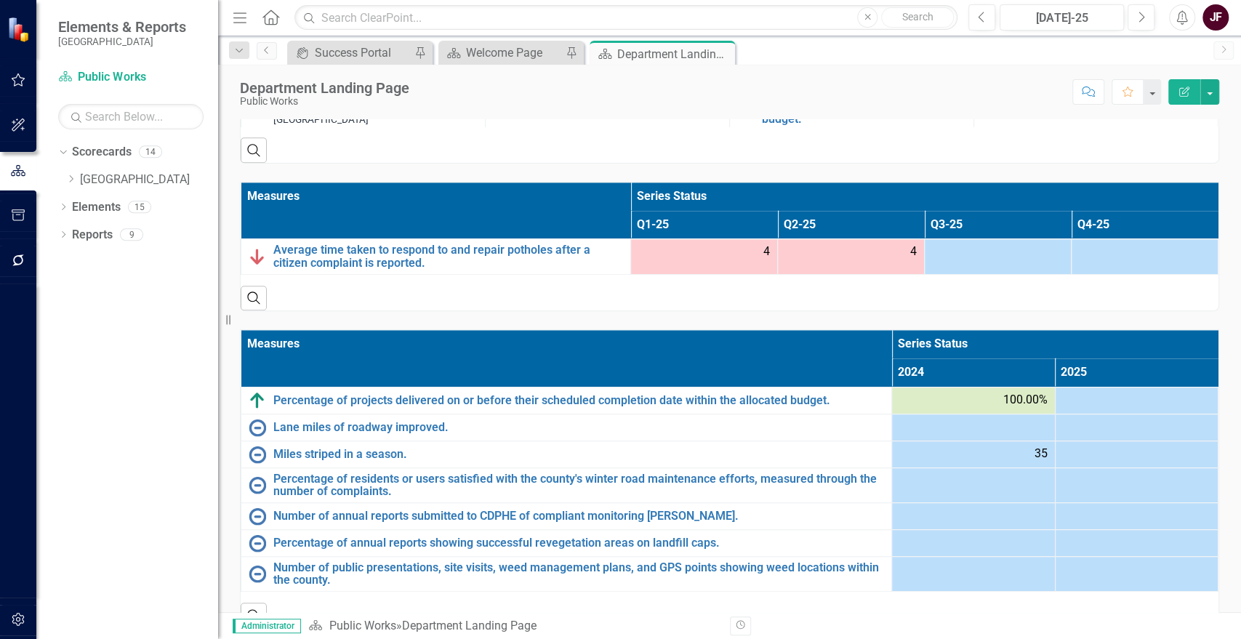
scroll to position [806, 0]
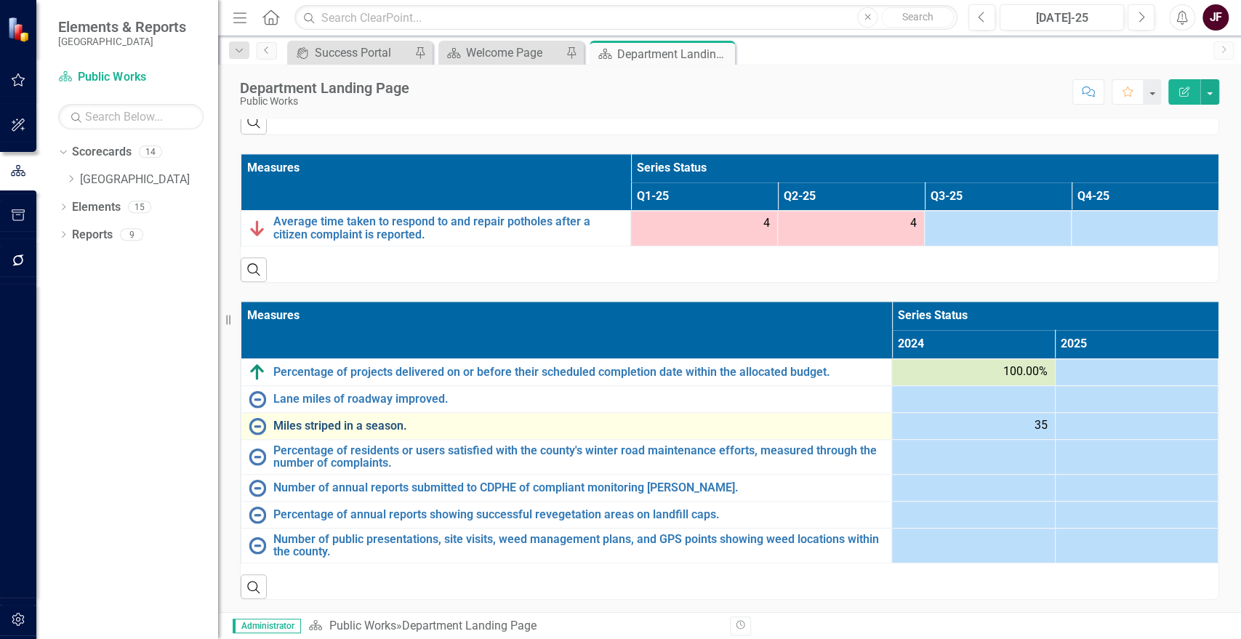
click at [378, 420] on link "Miles striped in a season." at bounding box center [578, 426] width 611 height 13
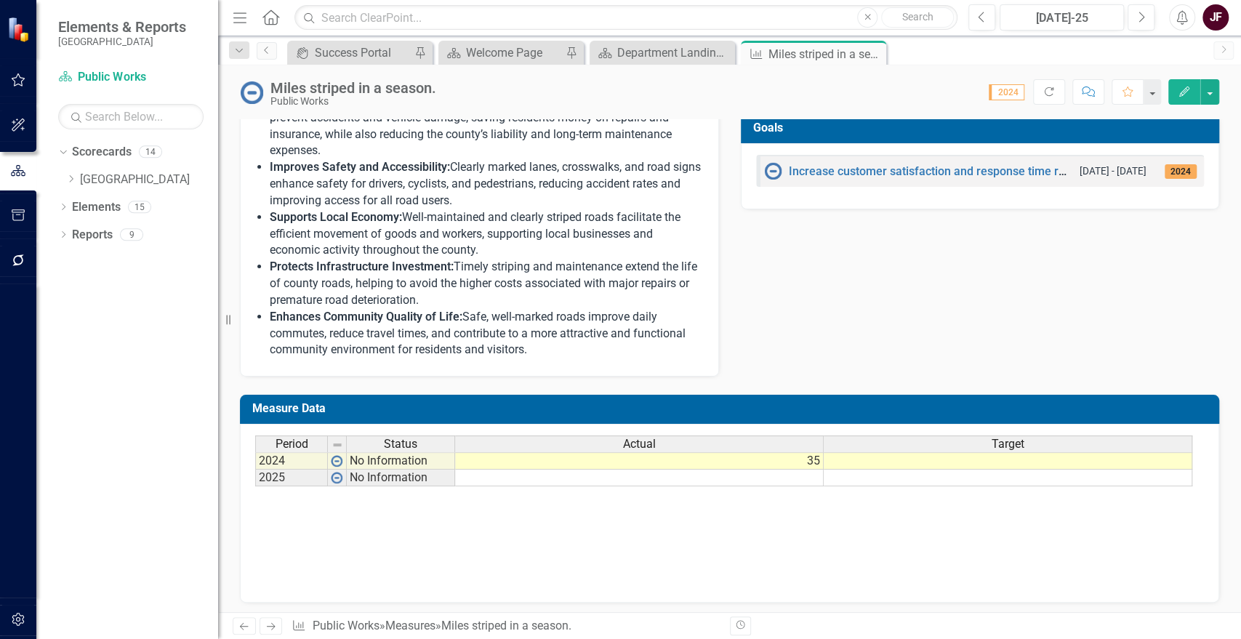
scroll to position [543, 0]
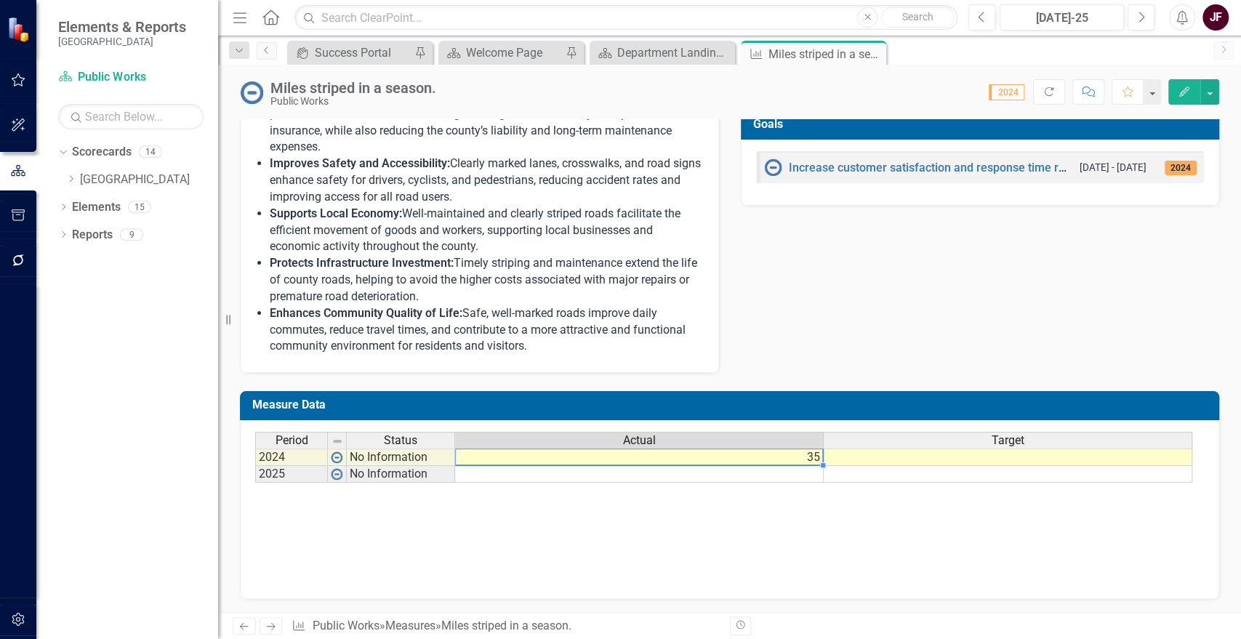
click at [815, 458] on td "35" at bounding box center [639, 457] width 369 height 17
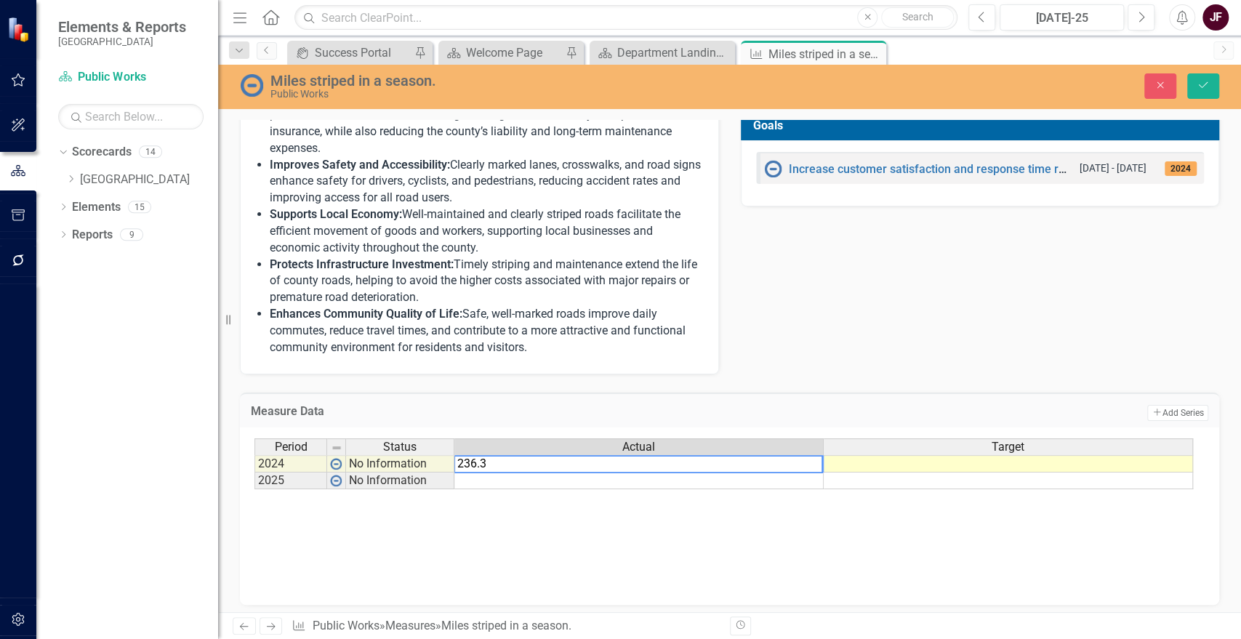
type textarea "236.37"
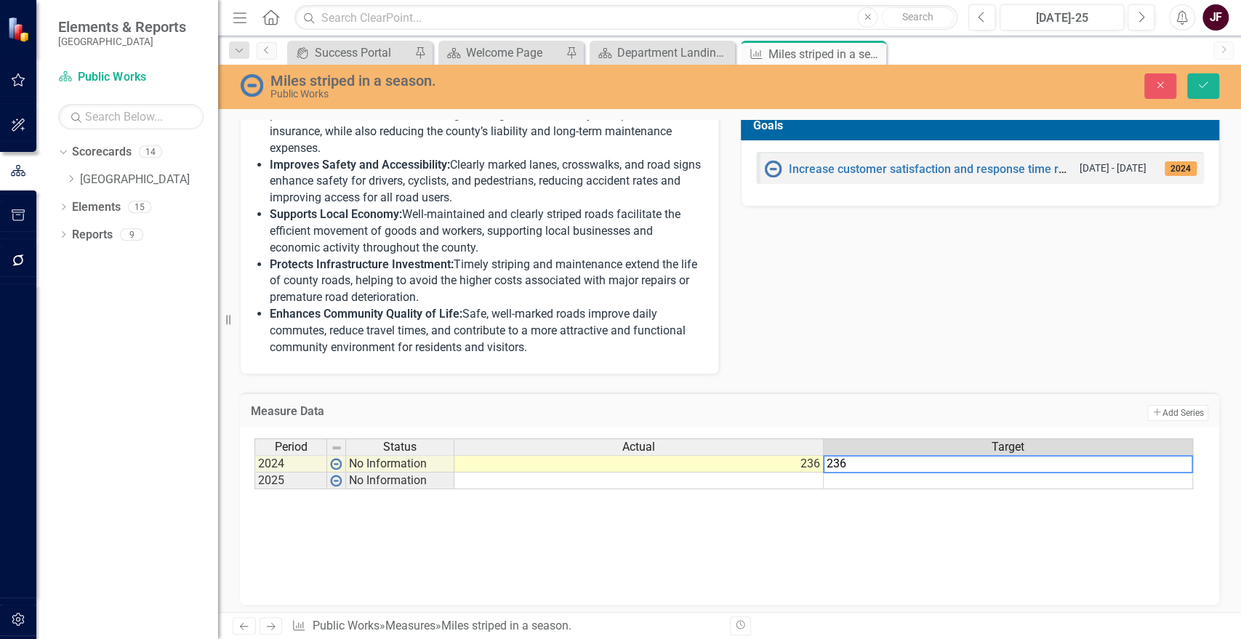
type textarea "236"
click at [948, 557] on div "Period Status Actual Target 2024 No Information 236 2025 No Information Period …" at bounding box center [730, 511] width 950 height 145
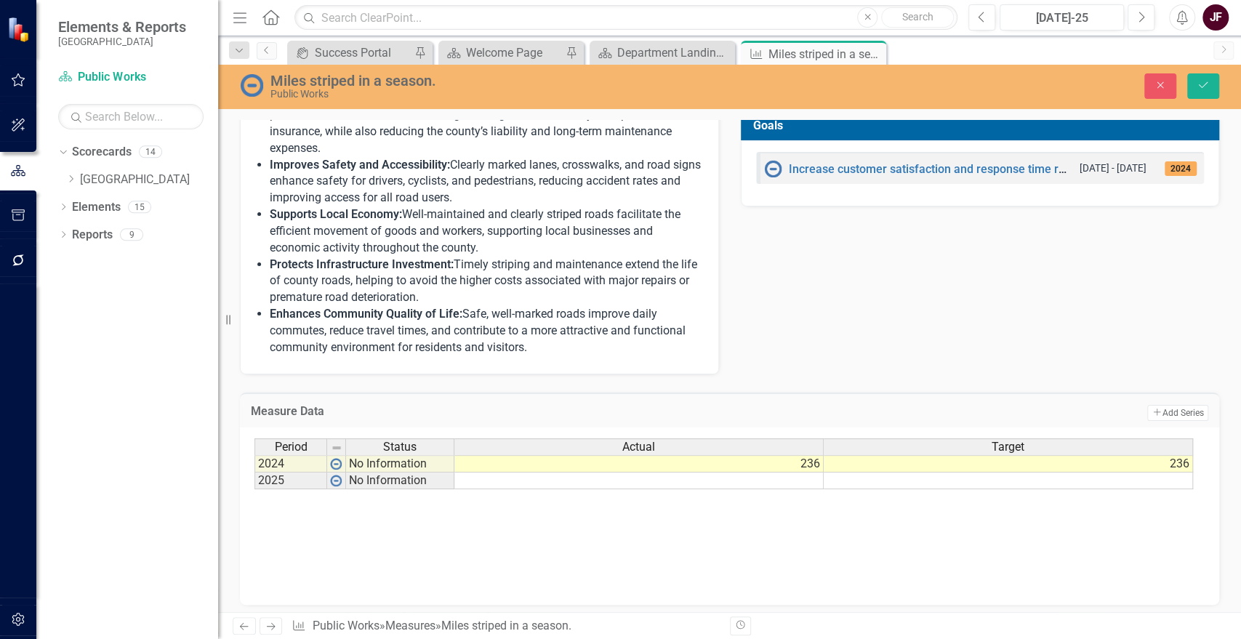
drag, startPoint x: 1137, startPoint y: 38, endPoint x: 1169, endPoint y: 65, distance: 42.3
click at [1168, 65] on div "Menu Home Search Close Search Previous Jul-25 Next Alerts JF User Edit Profile …" at bounding box center [729, 319] width 1023 height 639
click at [1201, 85] on icon "Save" at bounding box center [1203, 85] width 13 height 10
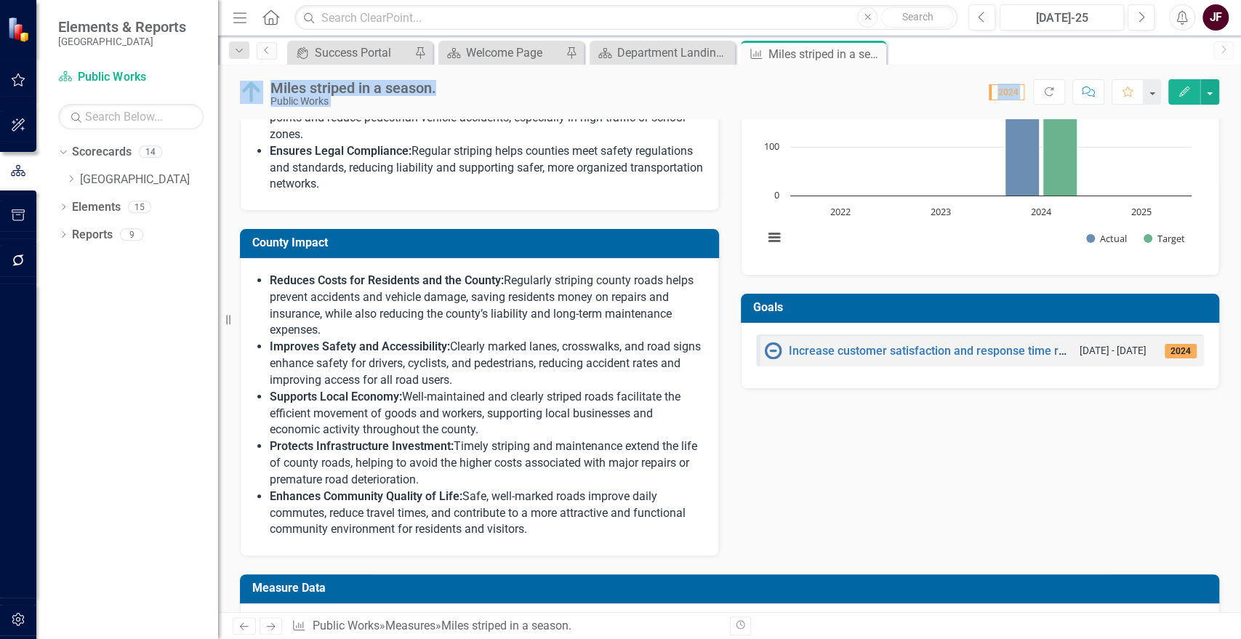
scroll to position [0, 0]
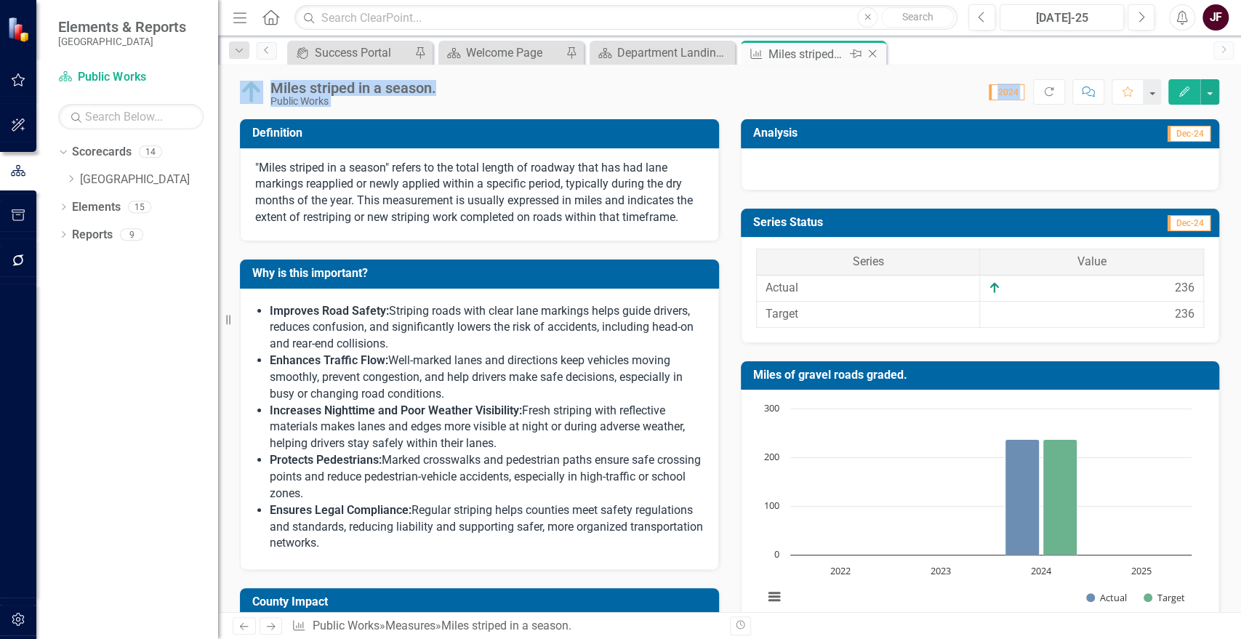
click at [873, 60] on div "Close" at bounding box center [874, 54] width 18 height 18
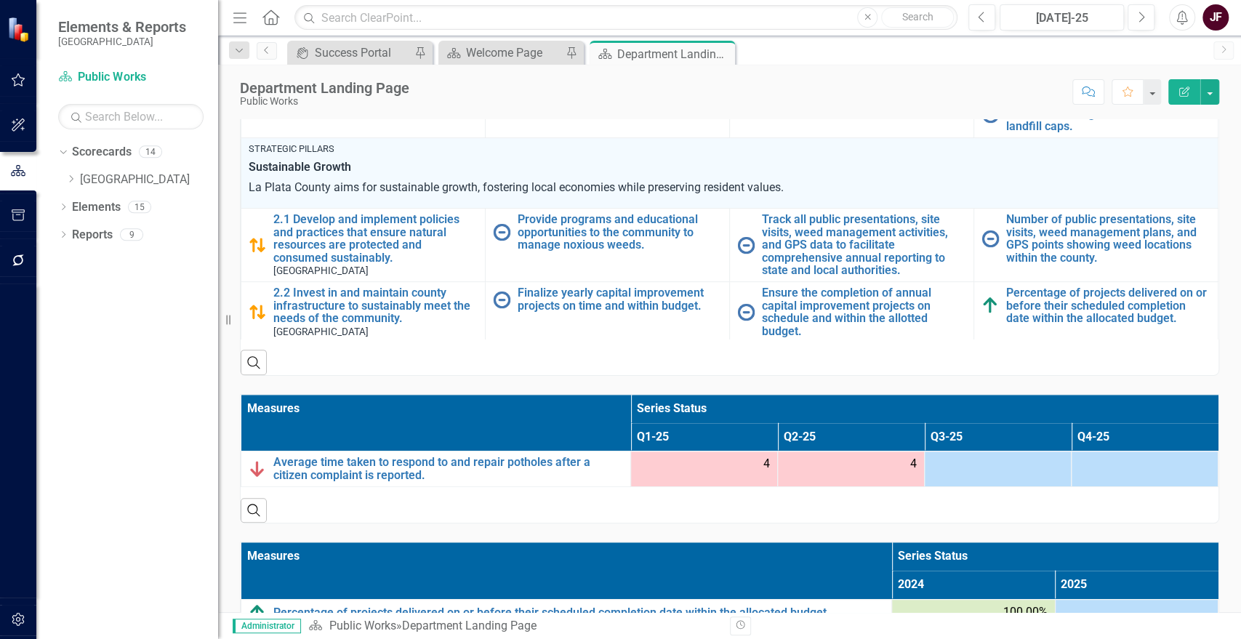
scroll to position [806, 0]
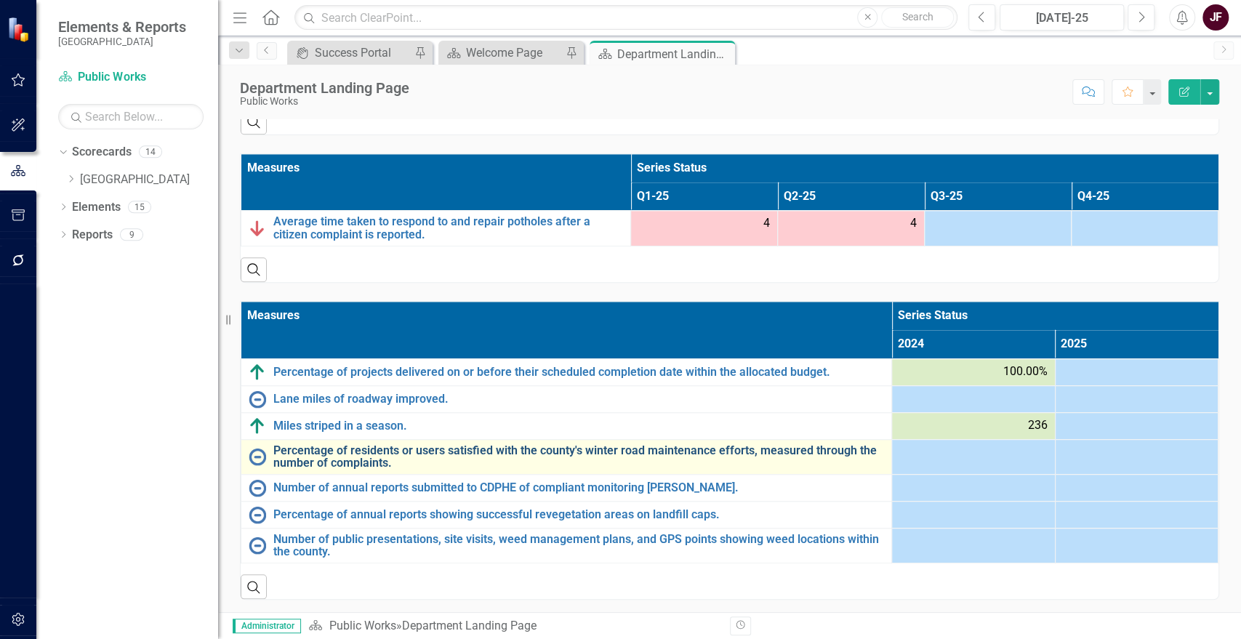
click at [657, 450] on link "Percentage of residents or users satisfied with the county's winter road mainte…" at bounding box center [578, 456] width 611 height 25
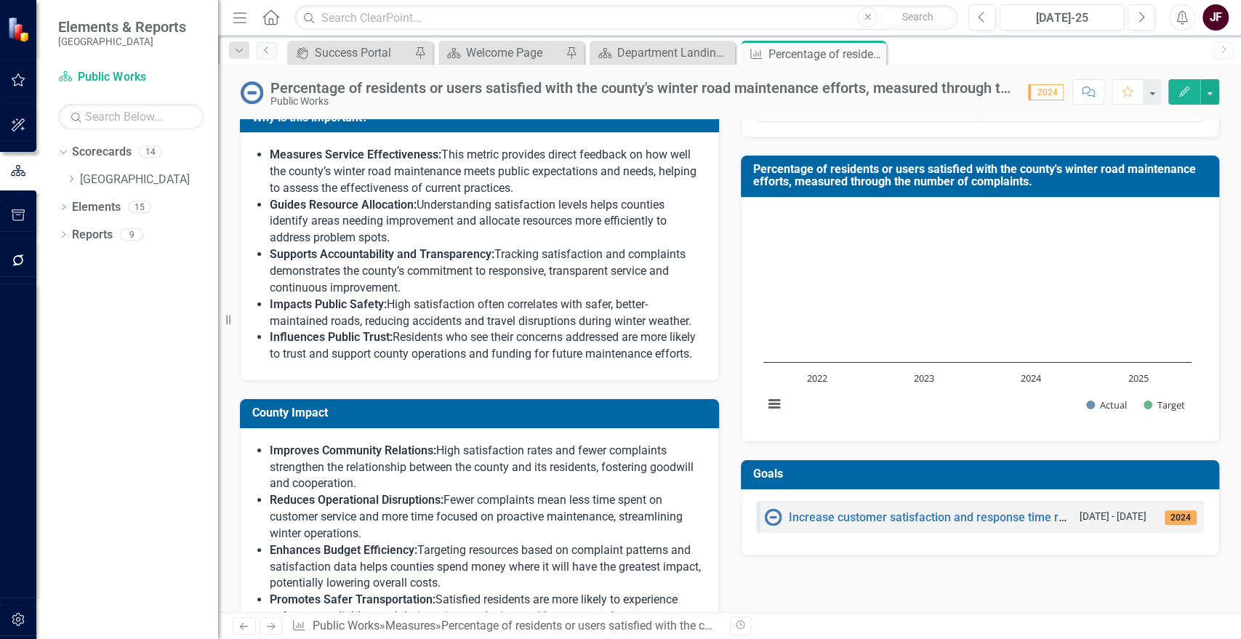
scroll to position [484, 0]
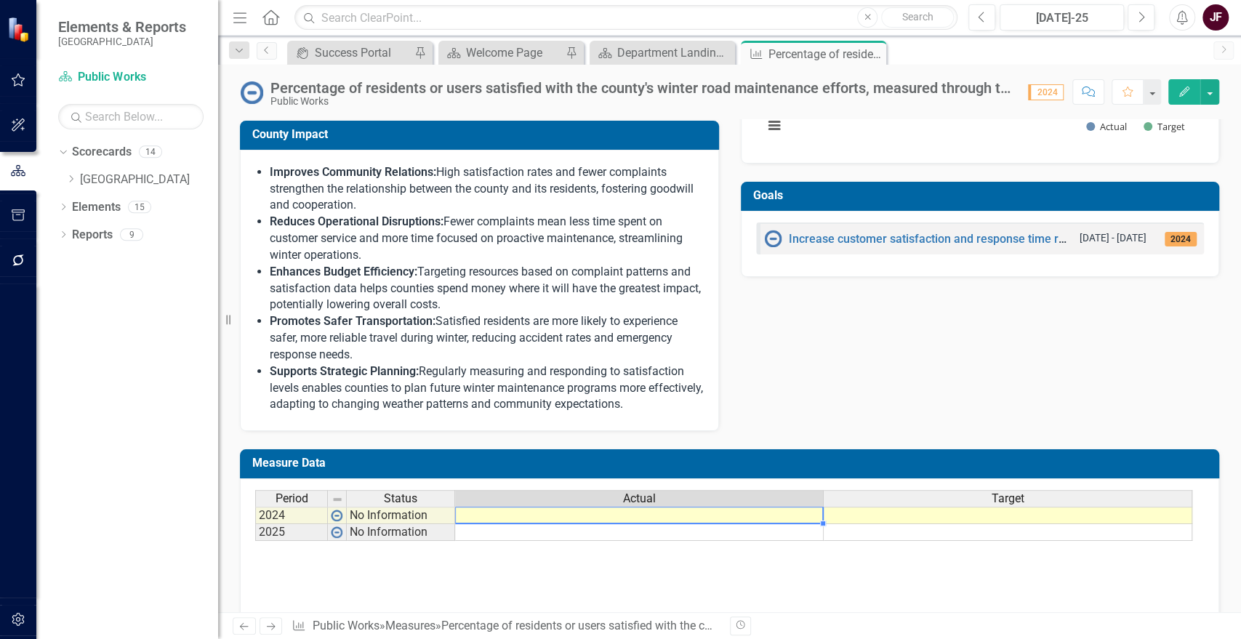
click at [775, 524] on td at bounding box center [639, 515] width 369 height 17
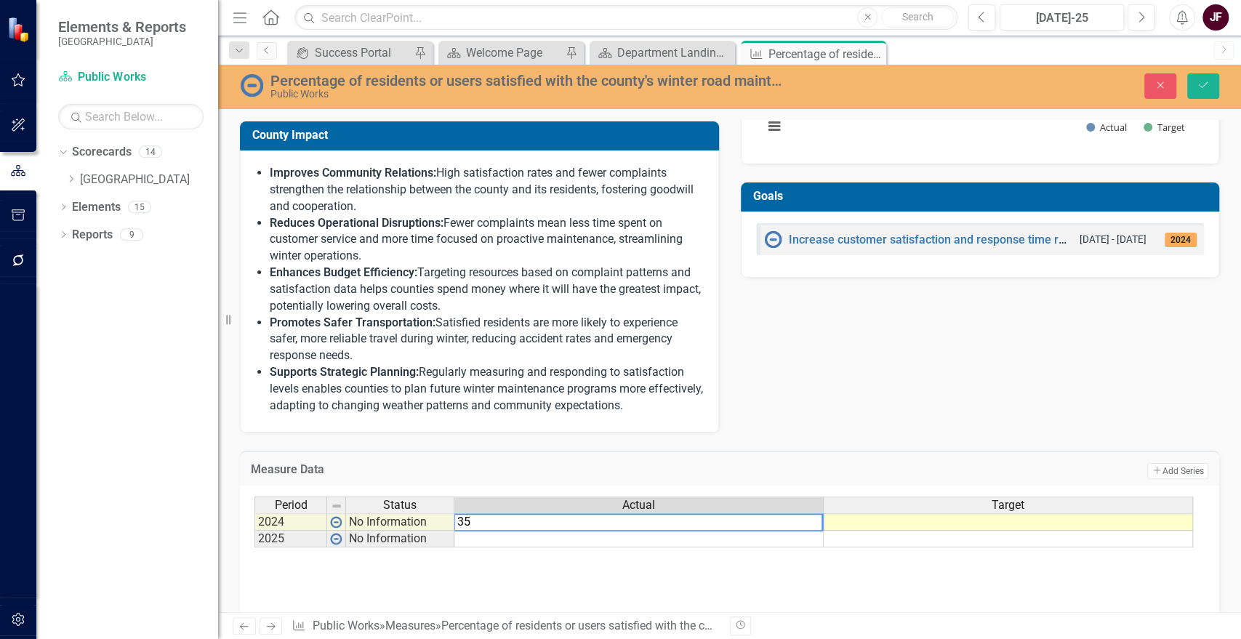
type textarea "35"
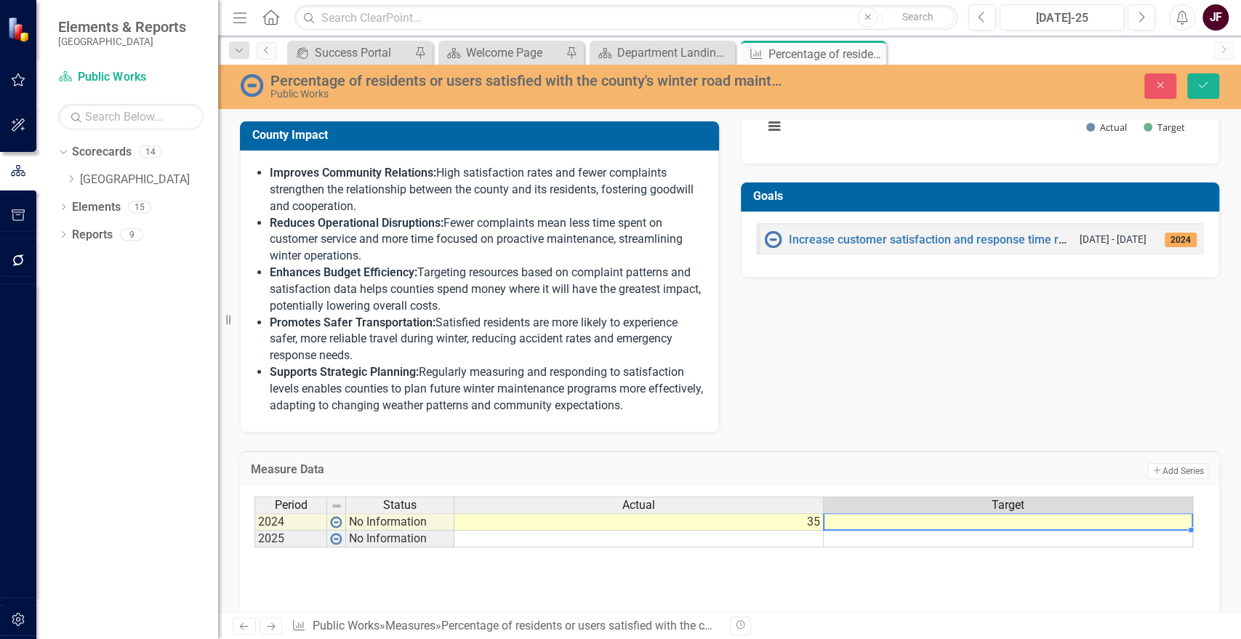
click at [890, 531] on td at bounding box center [1008, 521] width 369 height 17
type textarea "0"
click at [726, 590] on div "Period Status Actual Target 2024 No Information 35 2025 No Information Period S…" at bounding box center [730, 569] width 950 height 145
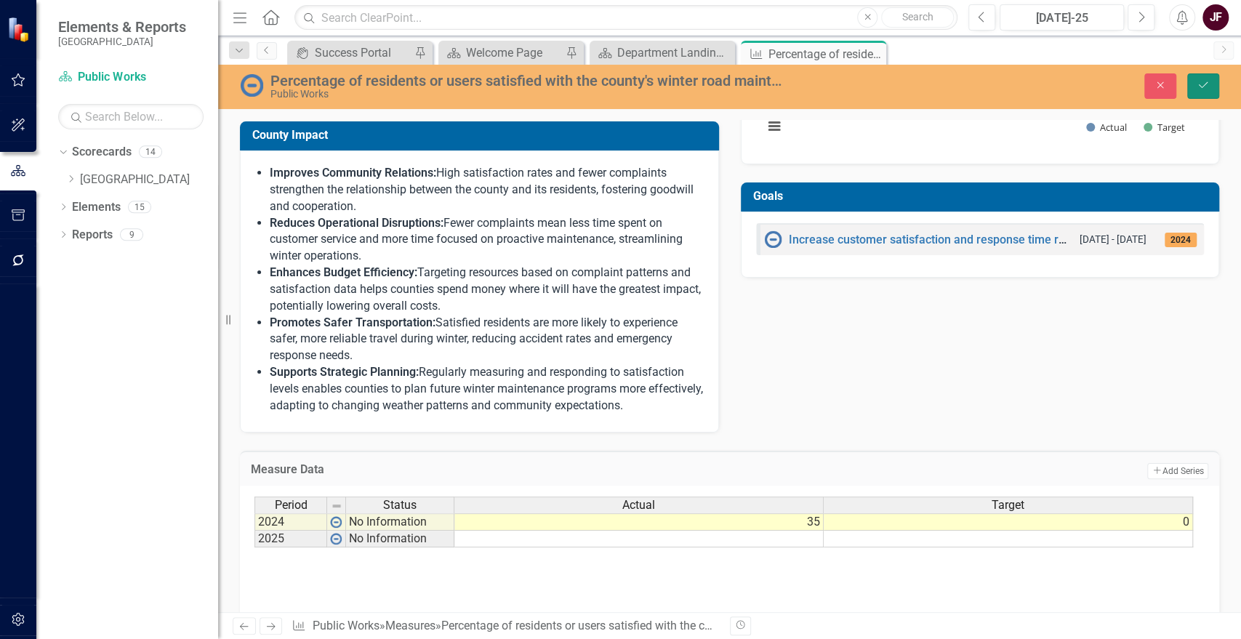
click at [1205, 90] on icon "Save" at bounding box center [1203, 85] width 13 height 10
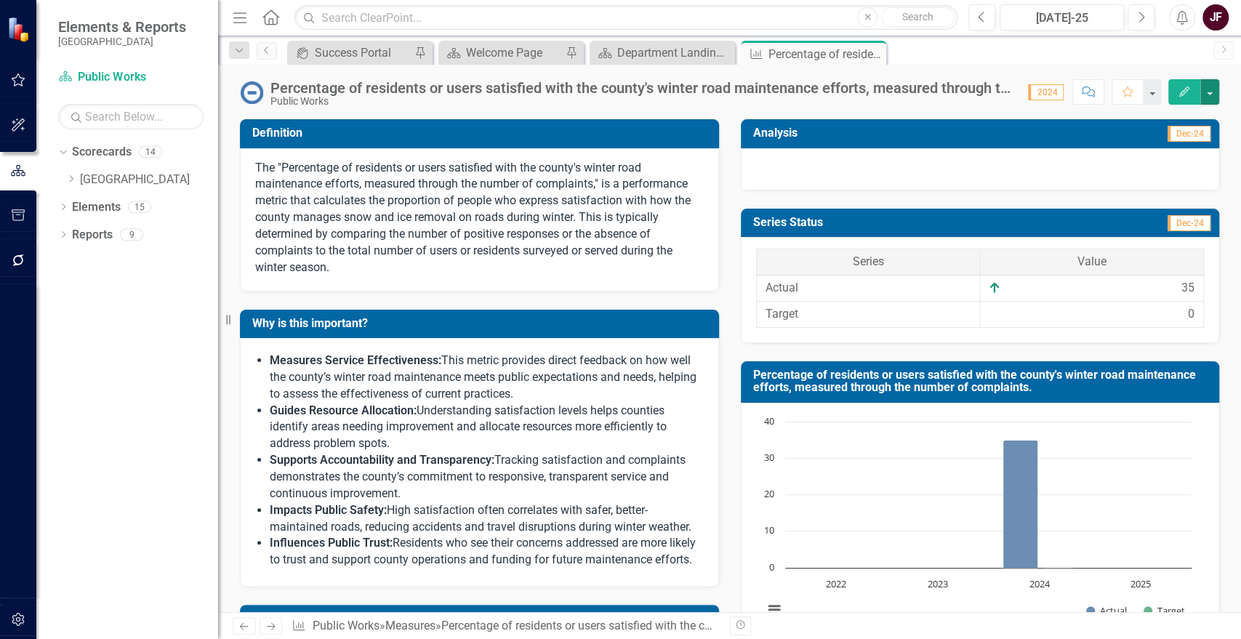
click at [1205, 90] on button "button" at bounding box center [1210, 91] width 19 height 25
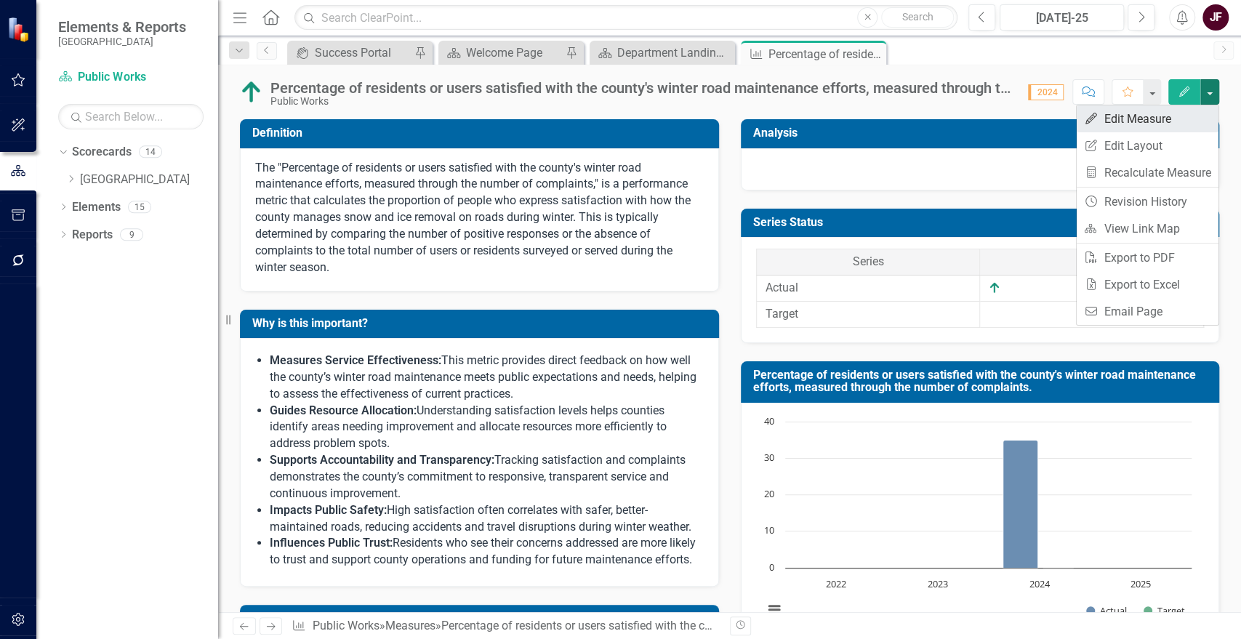
click at [1167, 114] on link "Edit Edit Measure" at bounding box center [1148, 118] width 142 height 27
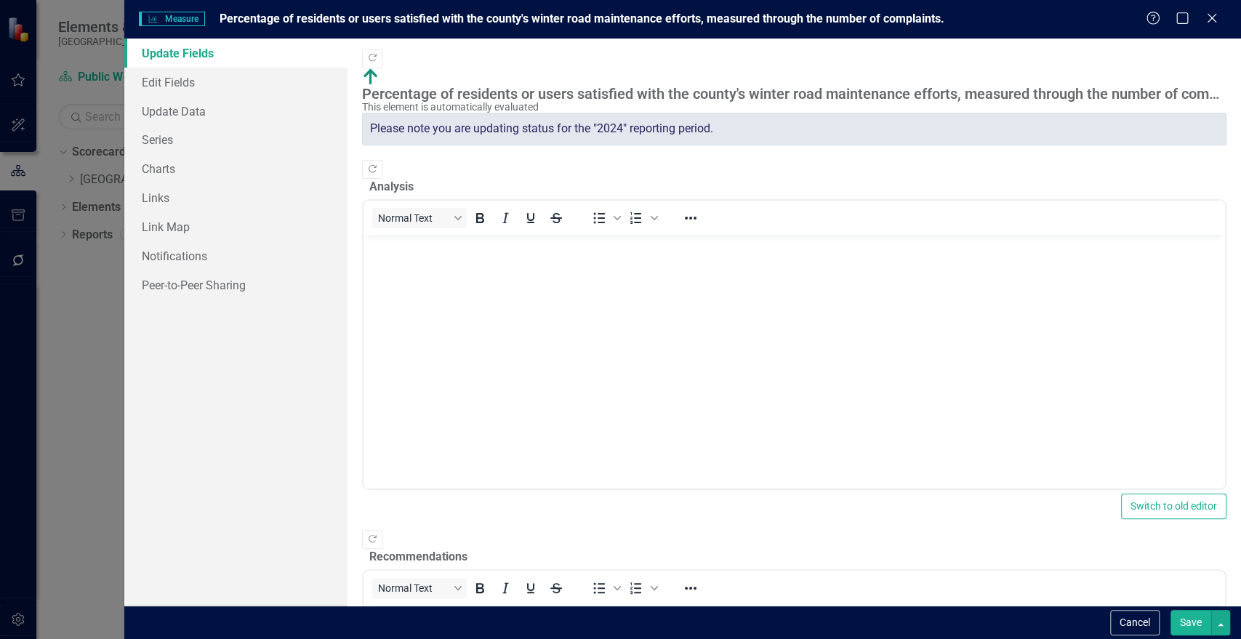
scroll to position [0, 0]
click at [169, 145] on link "Series" at bounding box center [235, 139] width 223 height 29
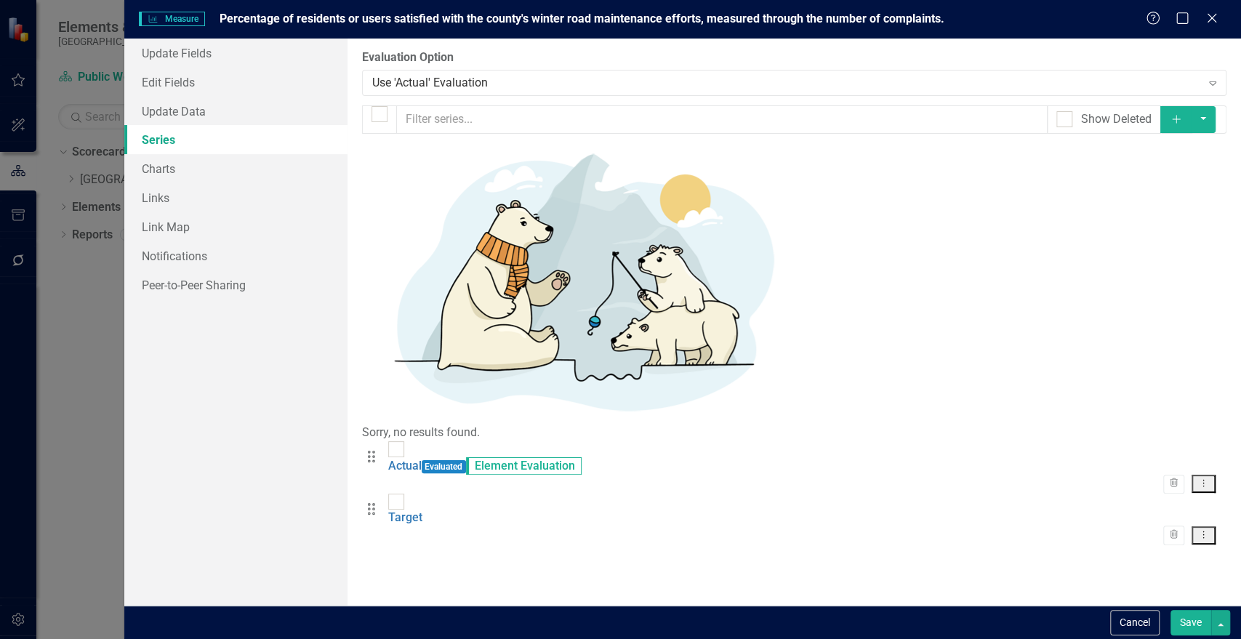
click at [1209, 475] on button "Dropdown Menu" at bounding box center [1204, 484] width 24 height 18
click at [1177, 192] on link "Edit Edit Measure Series" at bounding box center [1131, 184] width 165 height 27
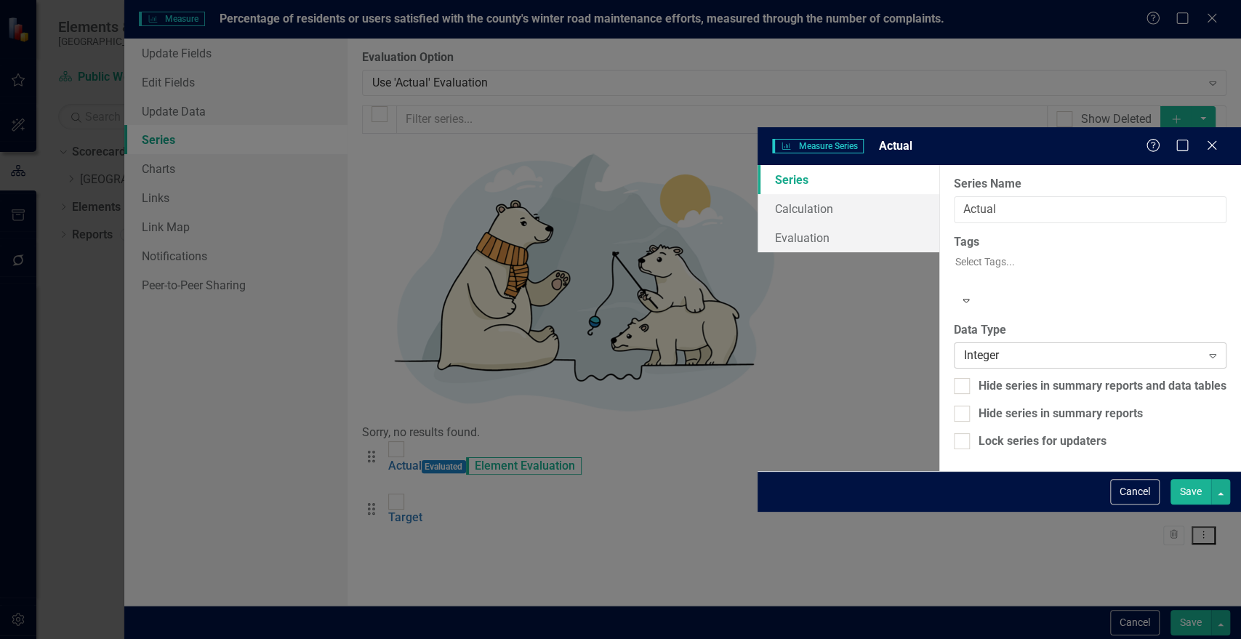
click at [964, 347] on div "Integer" at bounding box center [1082, 355] width 237 height 17
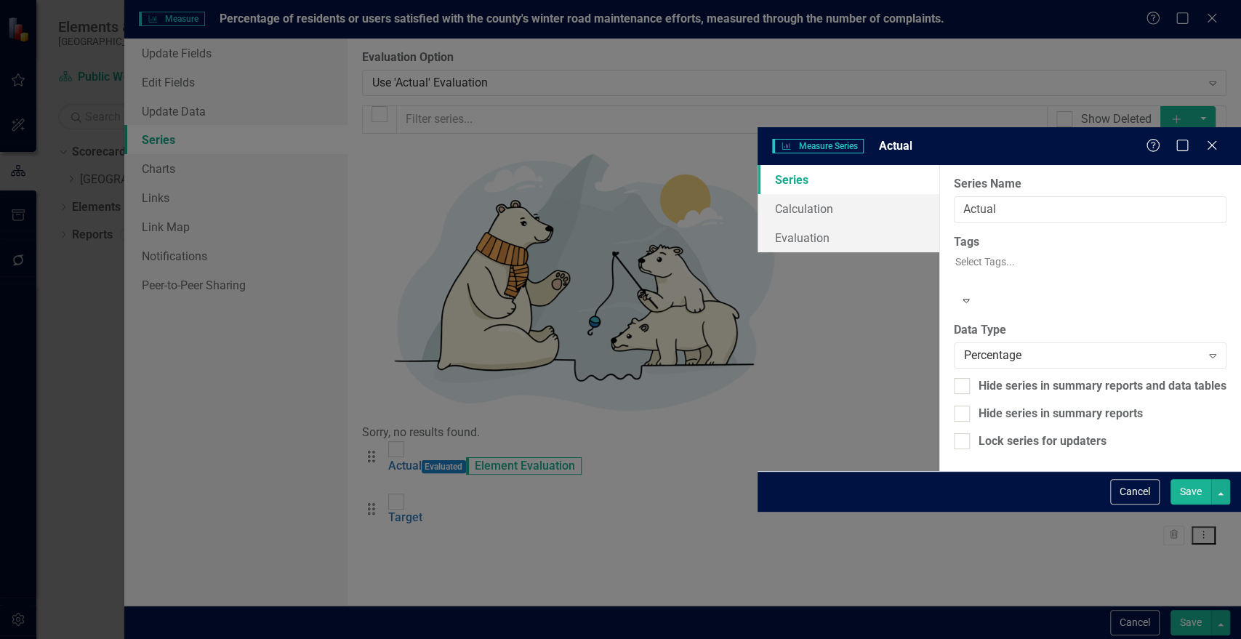
click at [1190, 505] on button "Save" at bounding box center [1191, 491] width 41 height 25
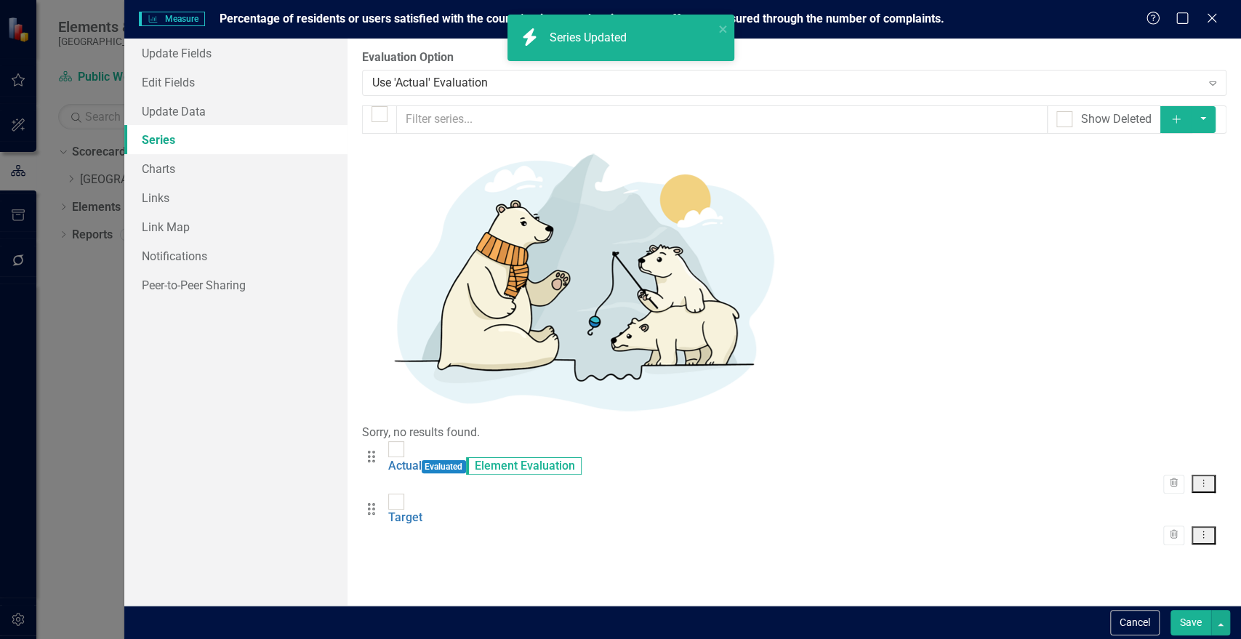
click at [1210, 527] on button "Dropdown Menu" at bounding box center [1204, 536] width 24 height 18
click at [1158, 231] on link "Edit Edit Measure Series" at bounding box center [1131, 230] width 165 height 27
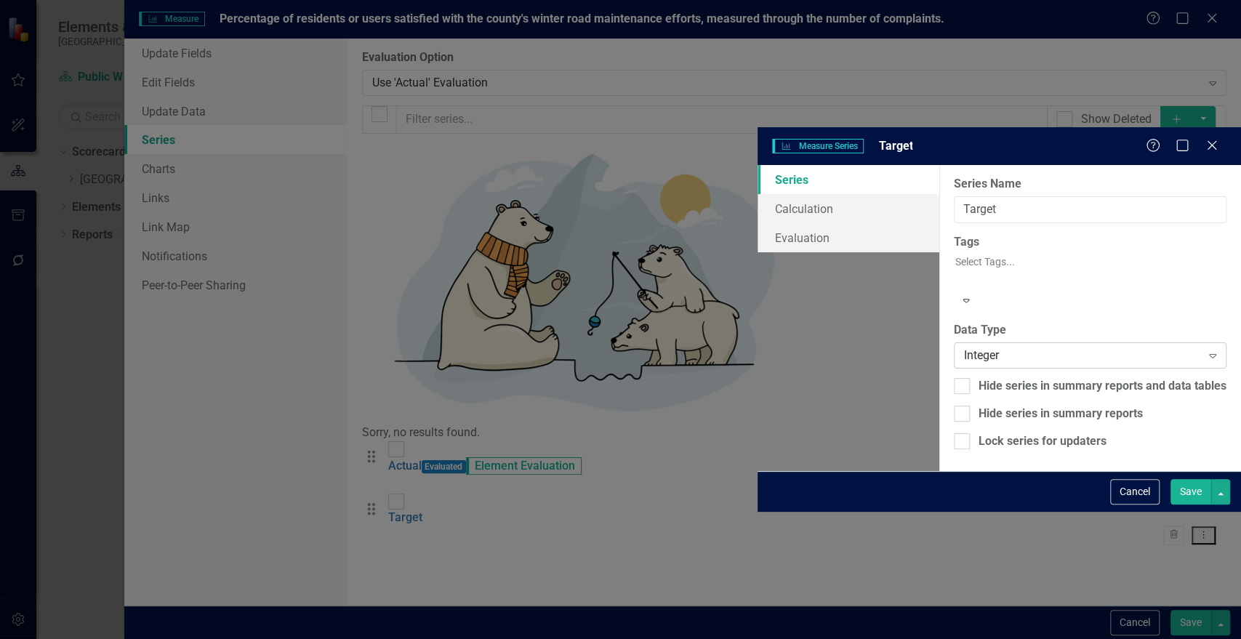
click at [954, 343] on div "Integer Expand" at bounding box center [1090, 356] width 273 height 26
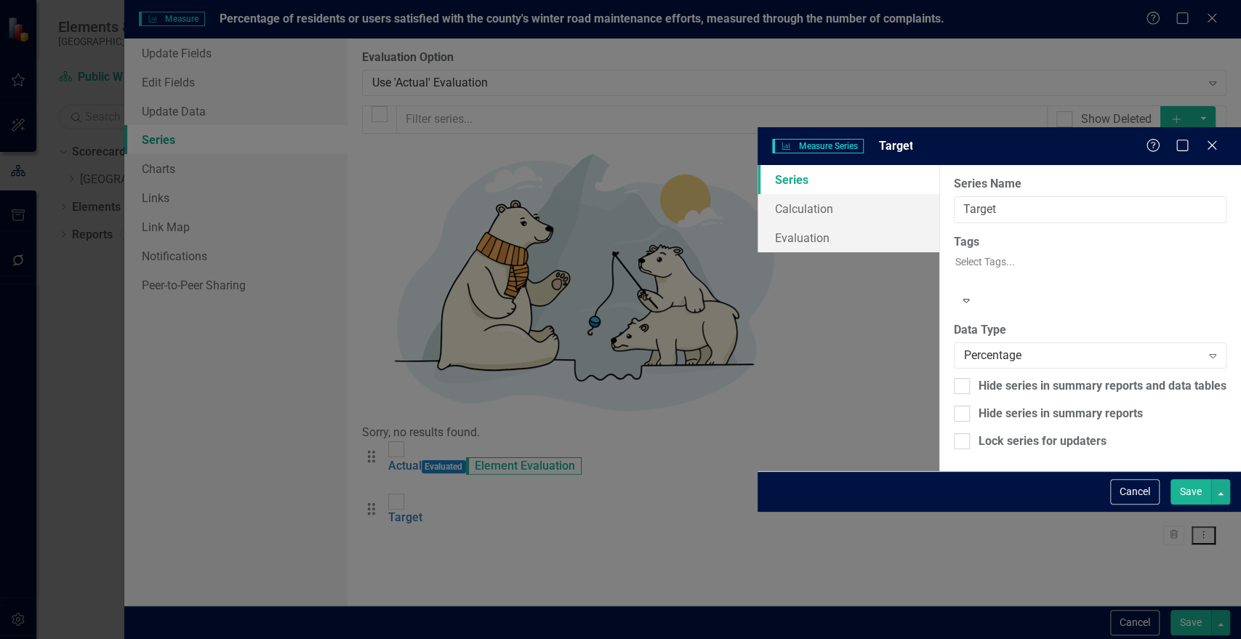
click at [1182, 505] on button "Save" at bounding box center [1191, 491] width 41 height 25
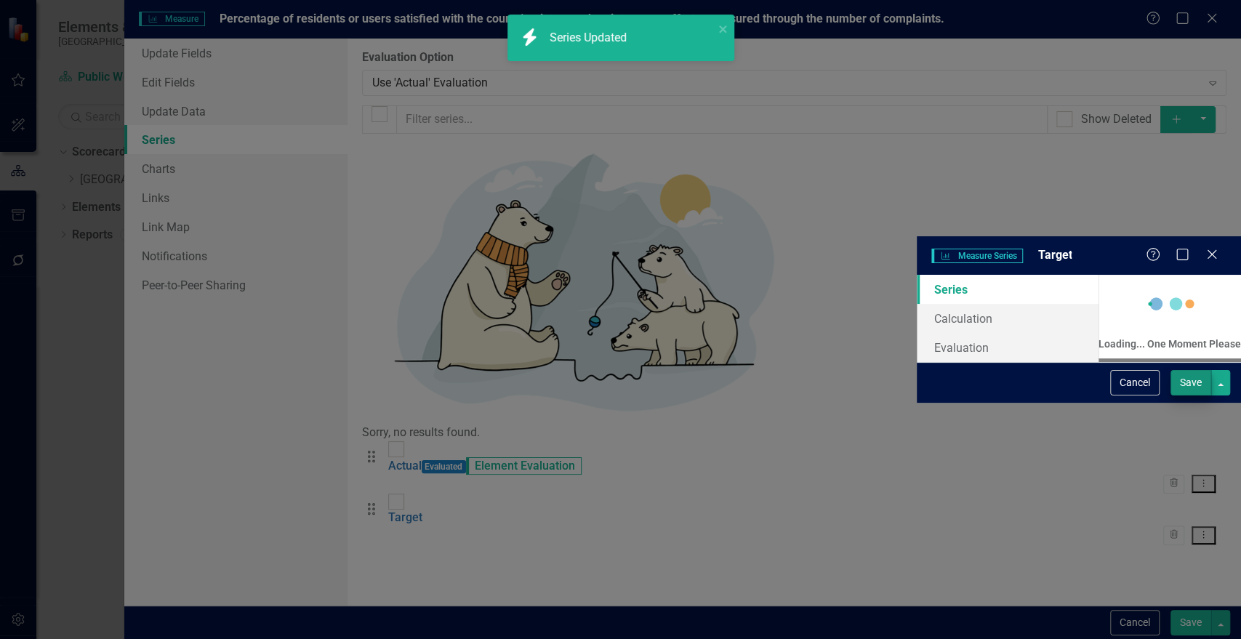
click at [1184, 626] on button "Save" at bounding box center [1191, 622] width 41 height 25
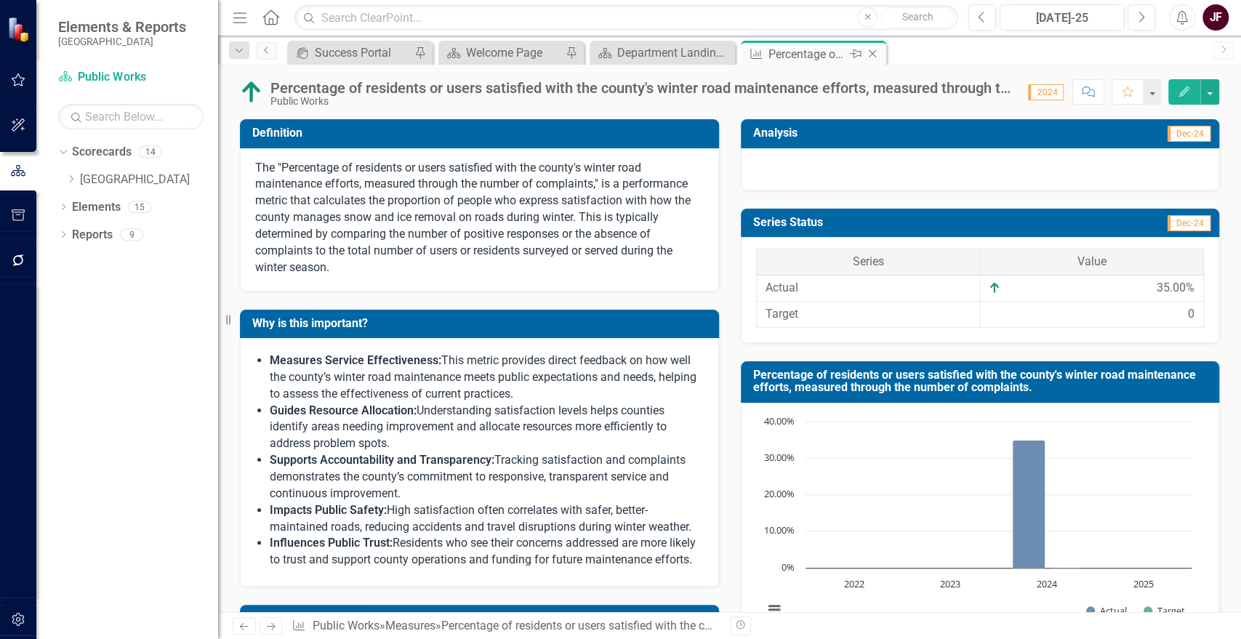
click at [871, 52] on icon "Close" at bounding box center [872, 54] width 15 height 12
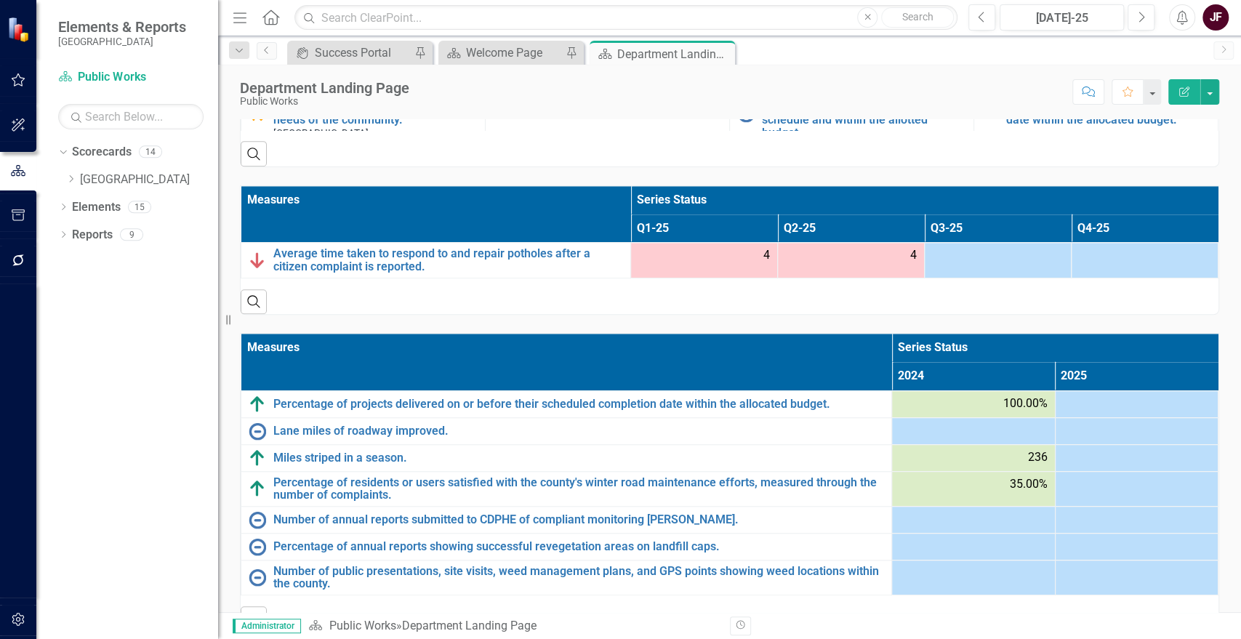
scroll to position [806, 0]
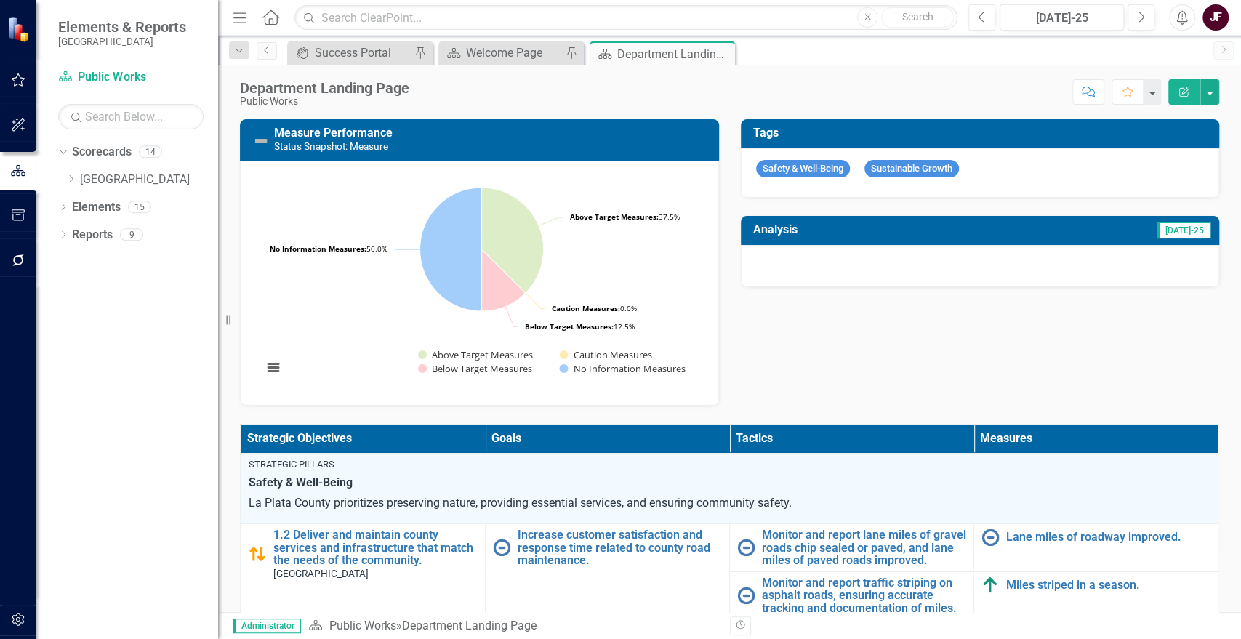
scroll to position [149, 0]
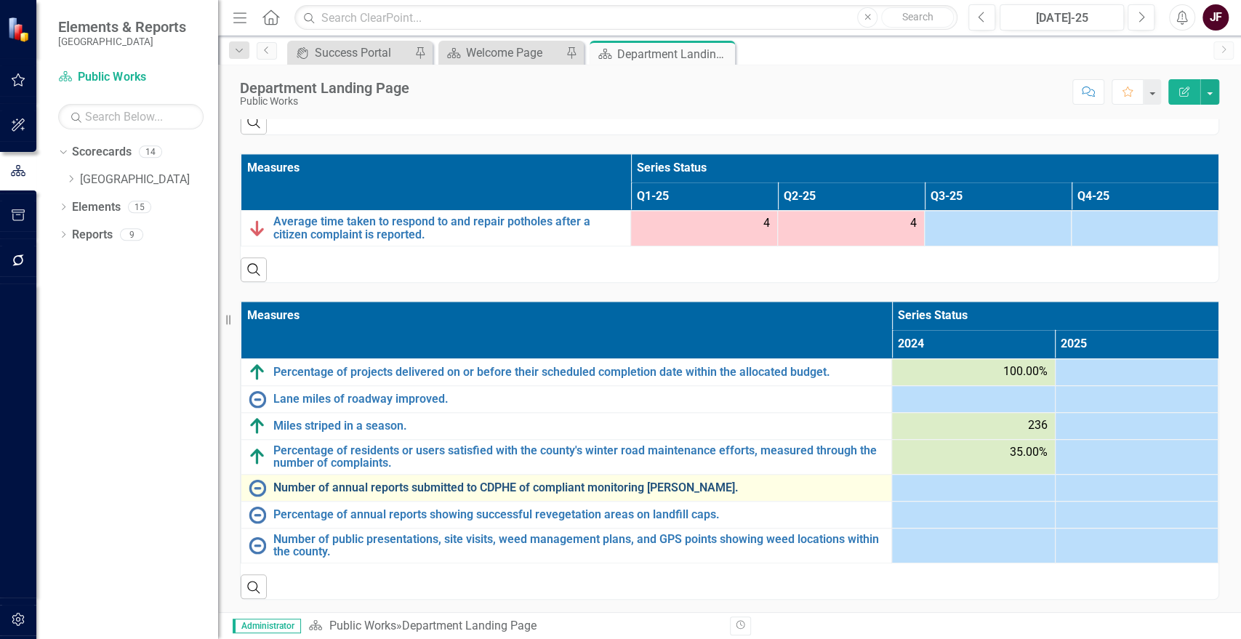
click at [321, 486] on link "Number of annual reports submitted to CDPHE of compliant monitoring [PERSON_NAM…" at bounding box center [578, 487] width 611 height 13
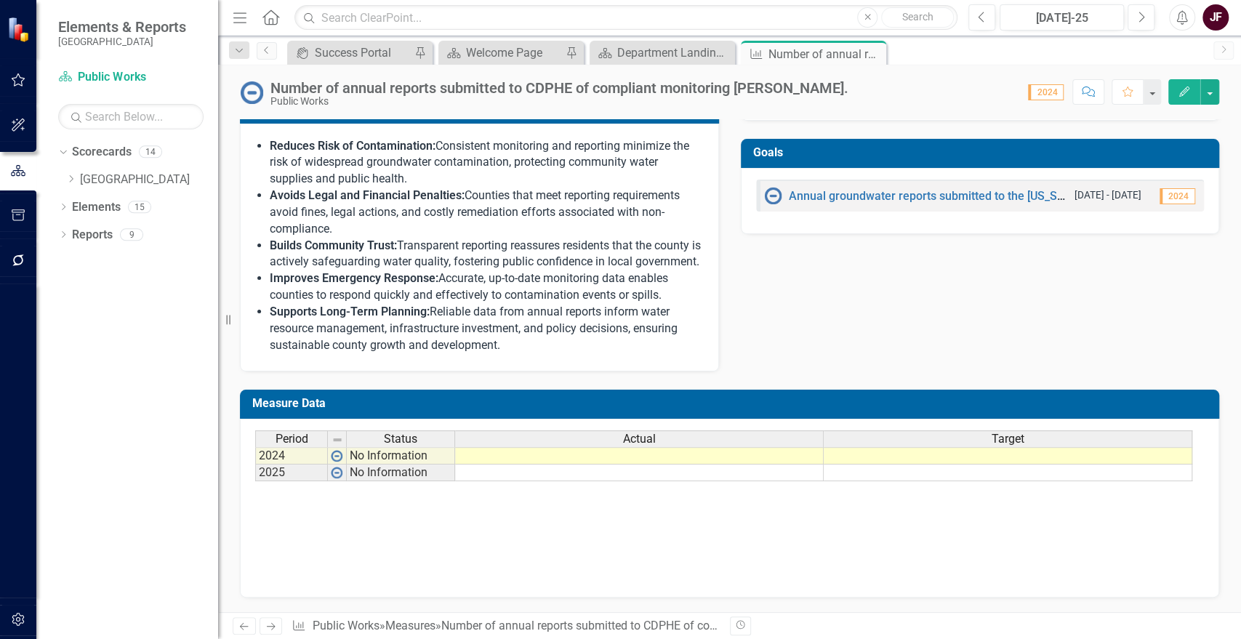
scroll to position [543, 0]
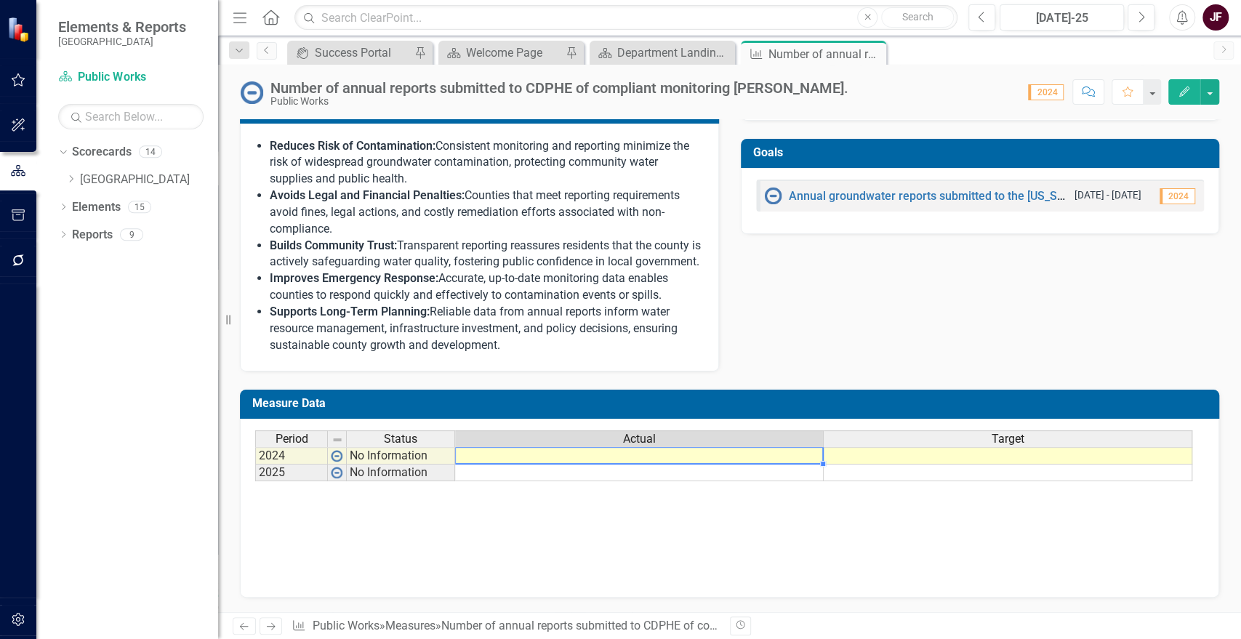
click at [773, 460] on td at bounding box center [639, 455] width 369 height 17
type textarea "0"
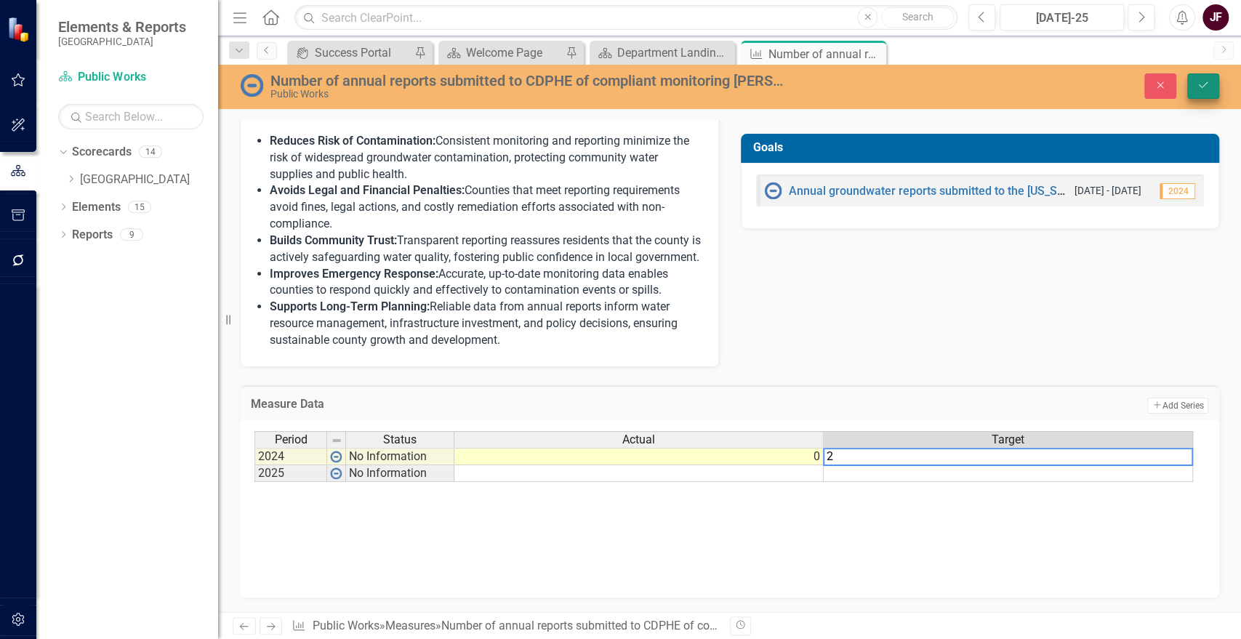
type textarea "2"
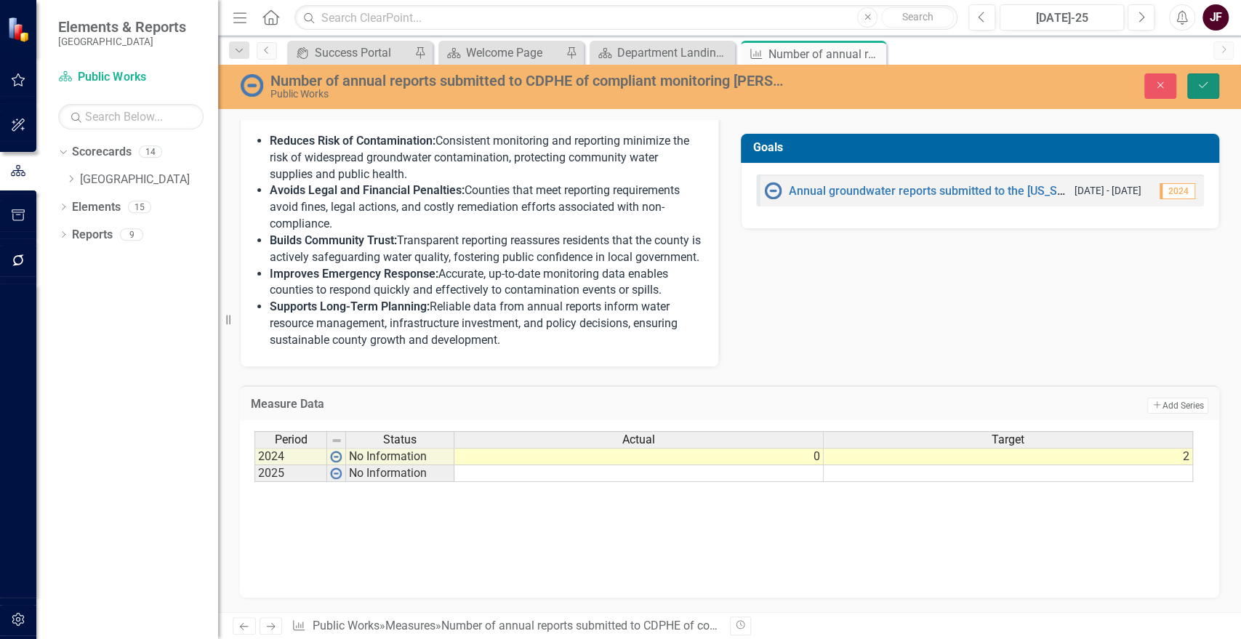
click at [1201, 87] on icon "submit" at bounding box center [1203, 85] width 9 height 6
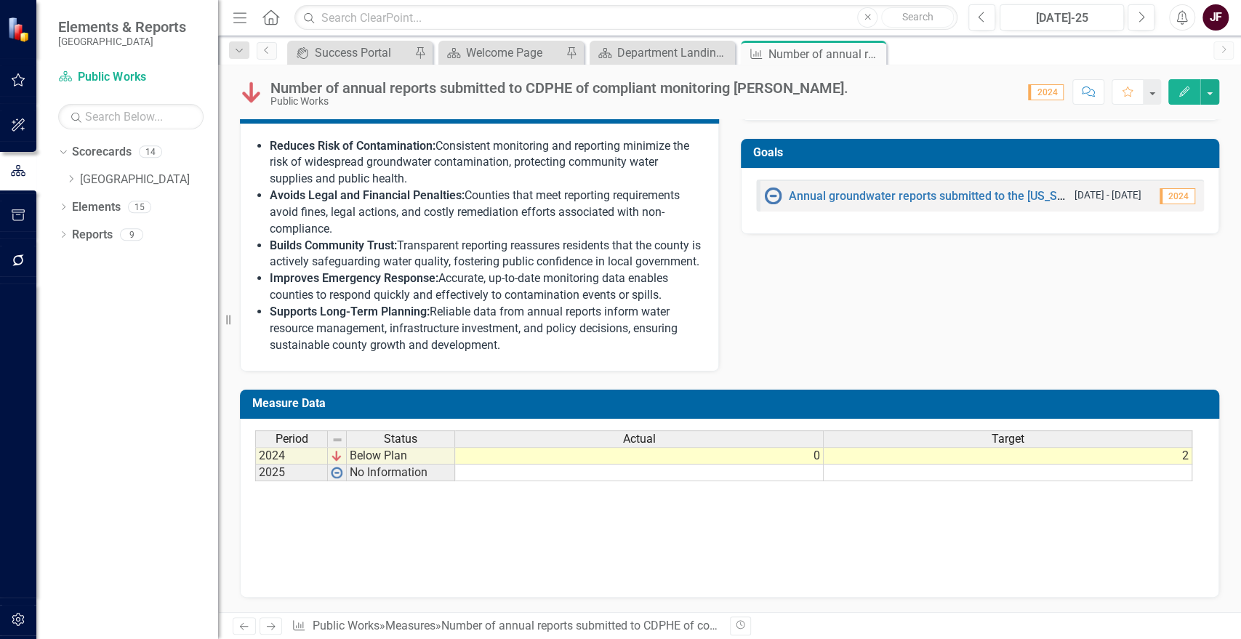
click at [780, 460] on td "0" at bounding box center [639, 455] width 369 height 17
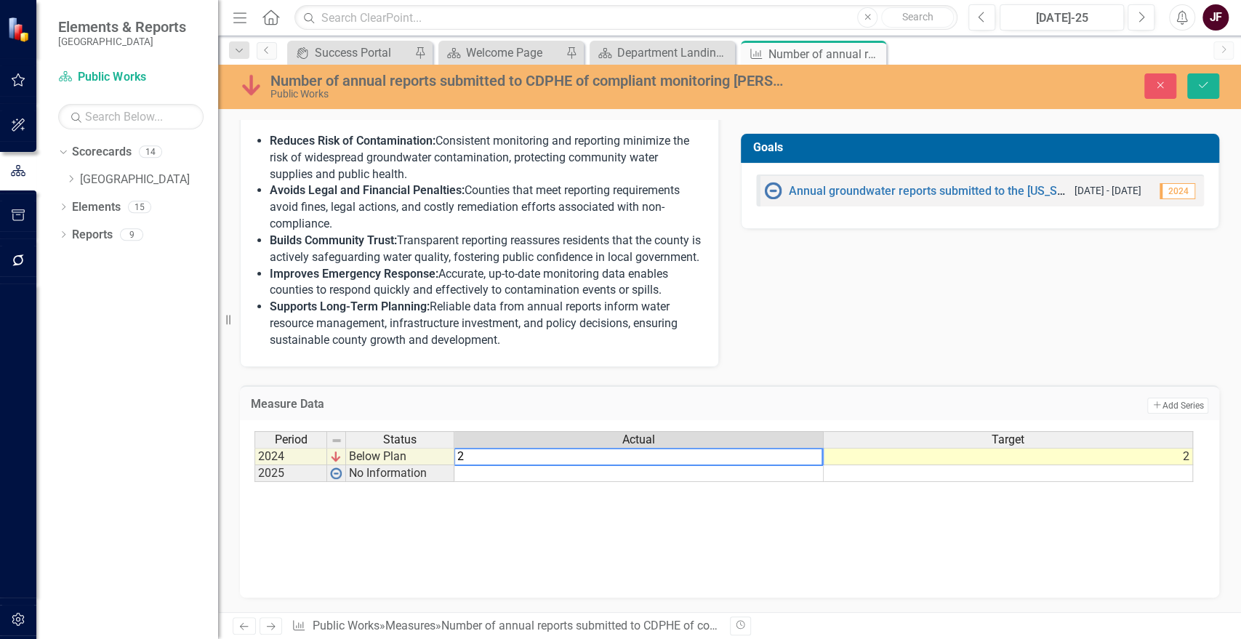
type textarea "2"
click at [908, 573] on div "Period Status Actual Target 2024 Below Plan 0 2 2025 No Information Period Stat…" at bounding box center [730, 503] width 950 height 145
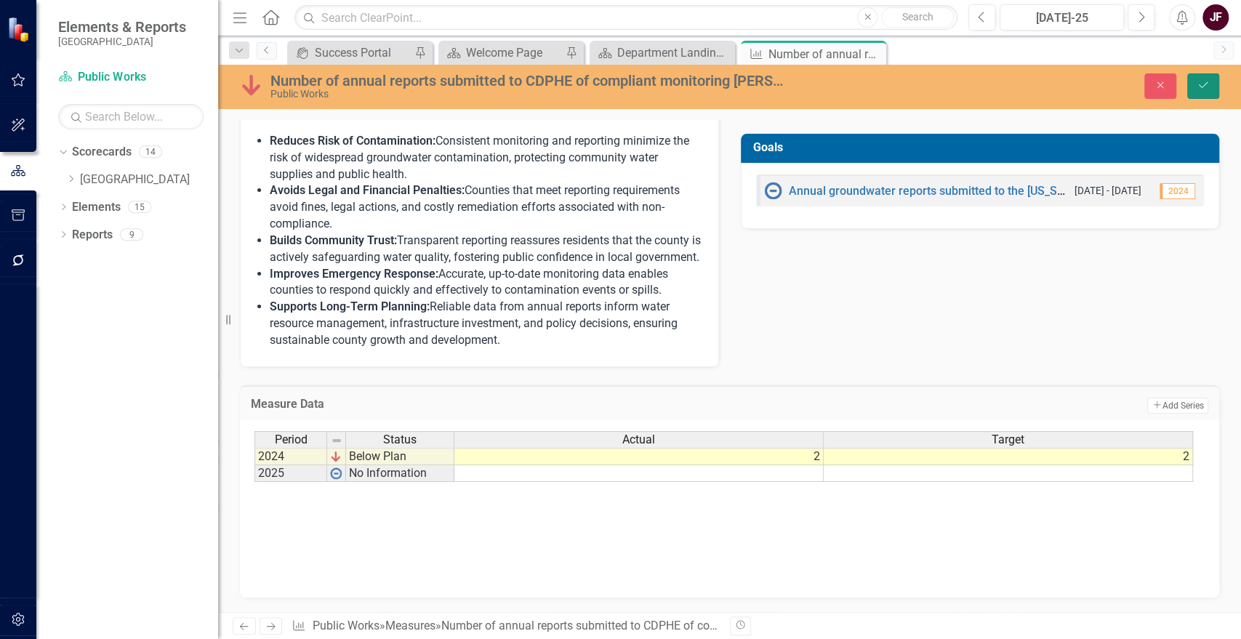
click at [1209, 80] on icon "Save" at bounding box center [1203, 85] width 13 height 10
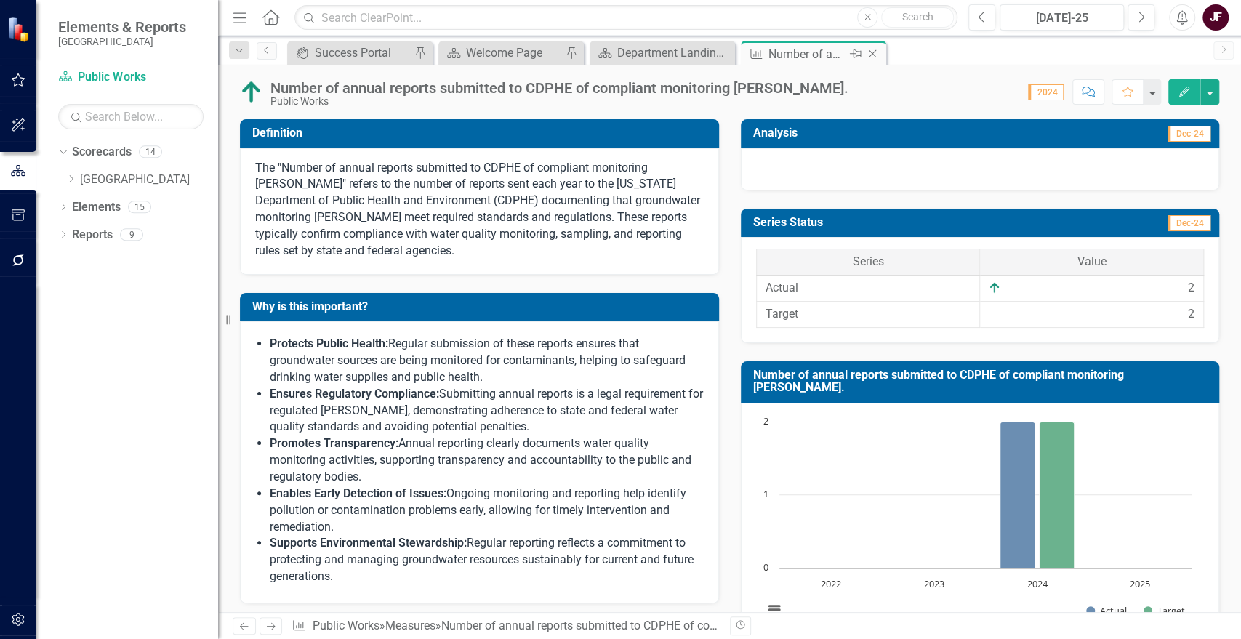
click at [873, 57] on icon "Close" at bounding box center [872, 54] width 15 height 12
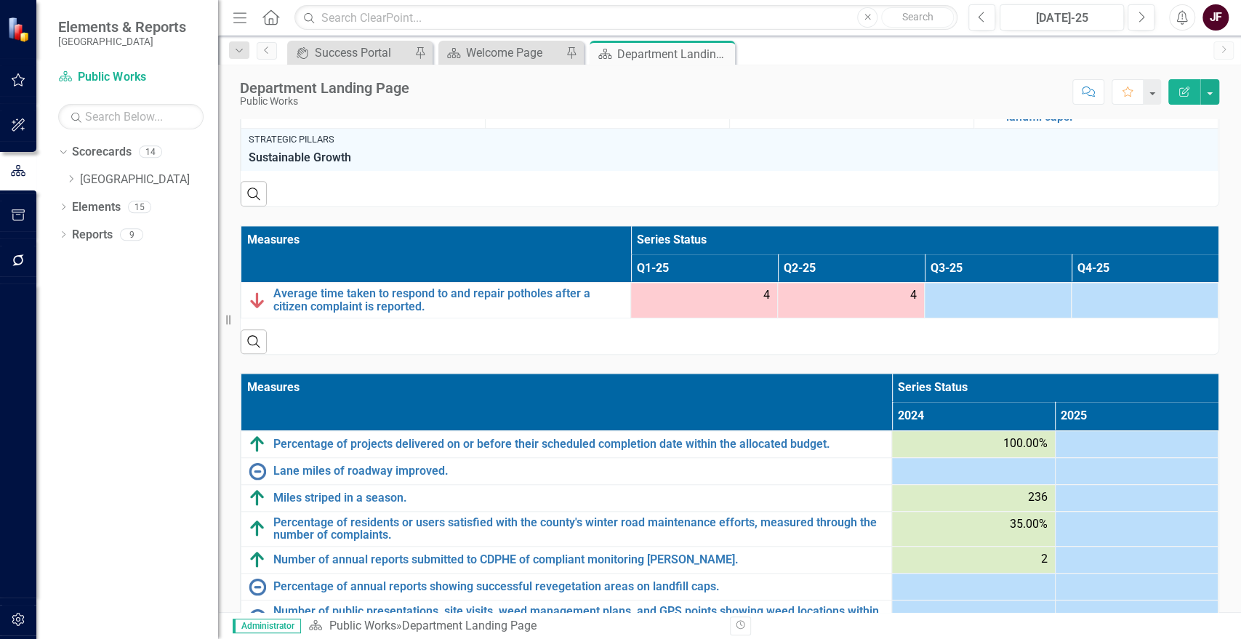
scroll to position [806, 0]
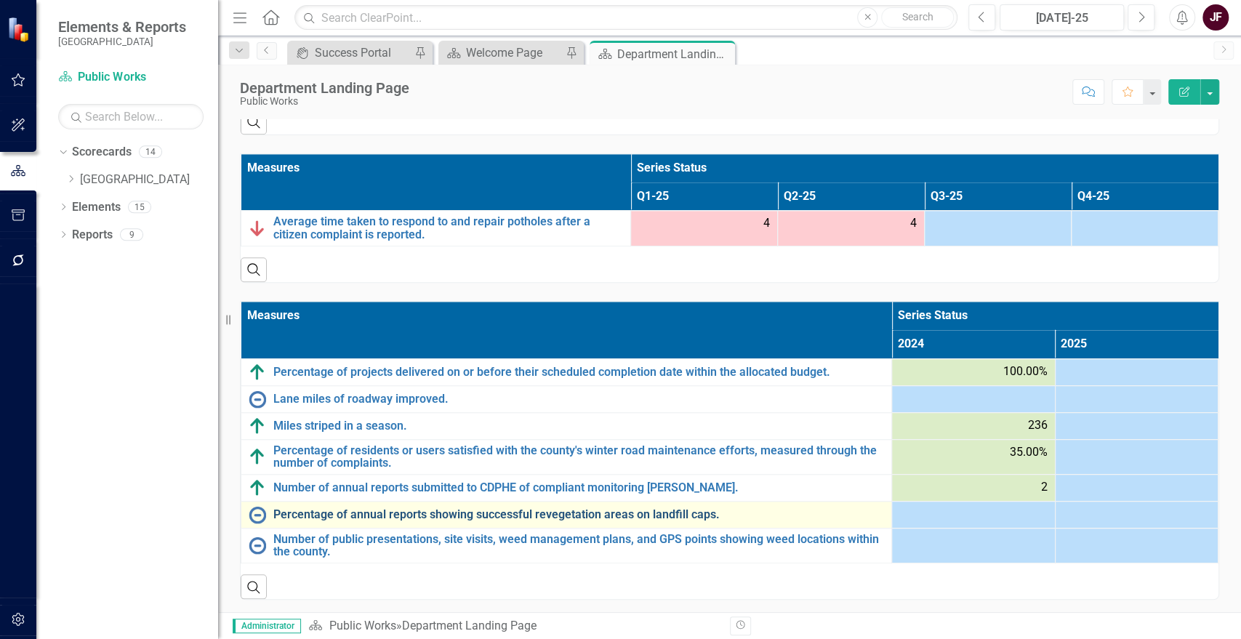
click at [530, 512] on link "Percentage of annual reports showing successful revegetation areas on landfill …" at bounding box center [578, 514] width 611 height 13
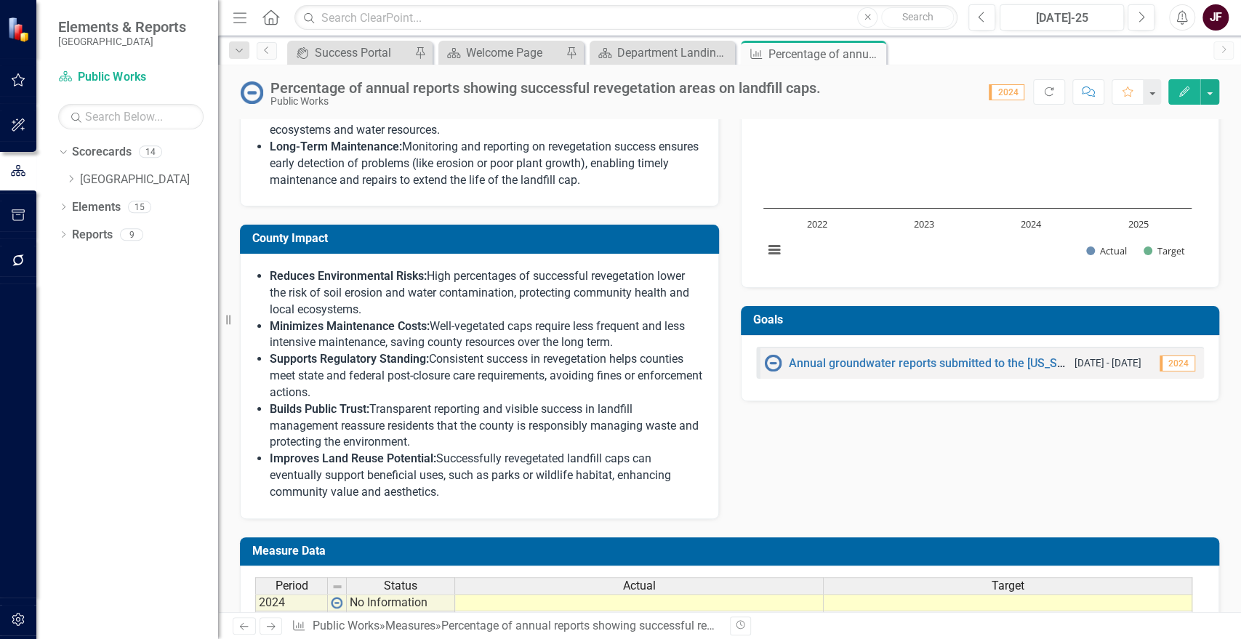
scroll to position [493, 0]
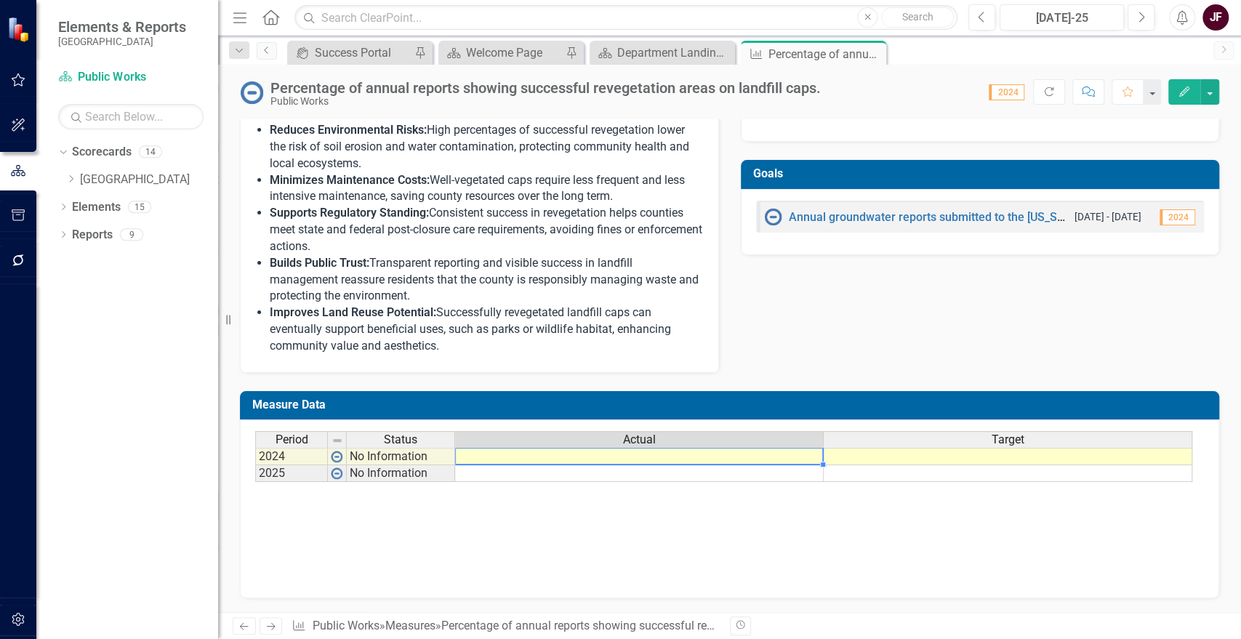
click at [758, 454] on td at bounding box center [639, 456] width 369 height 17
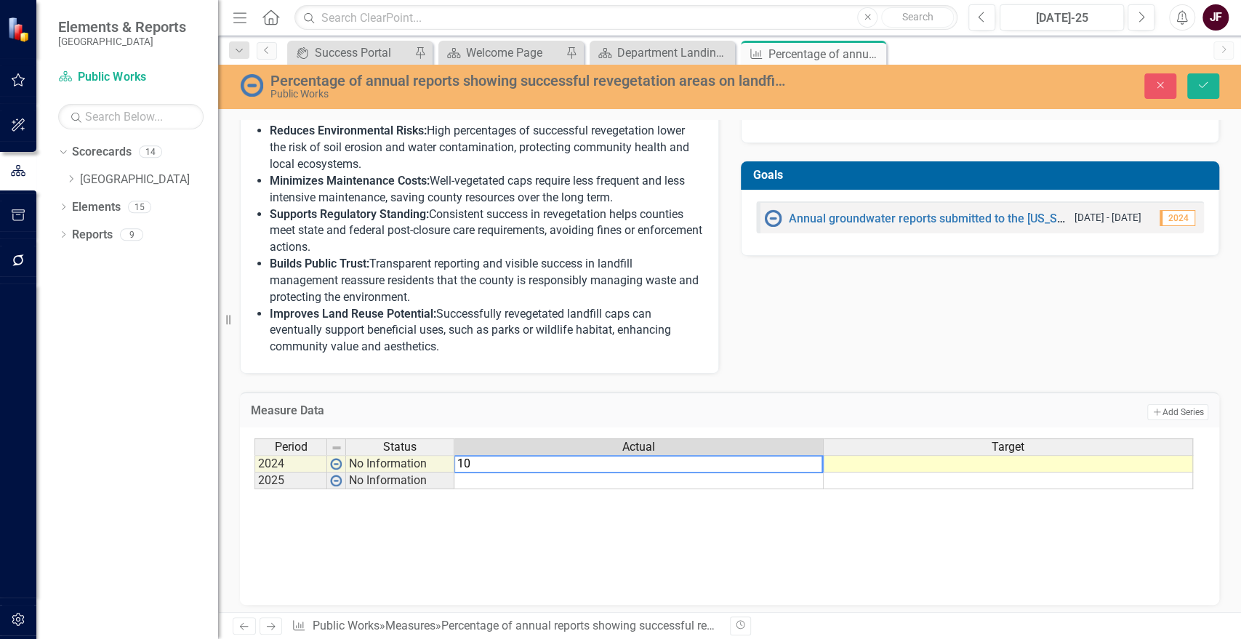
type textarea "100"
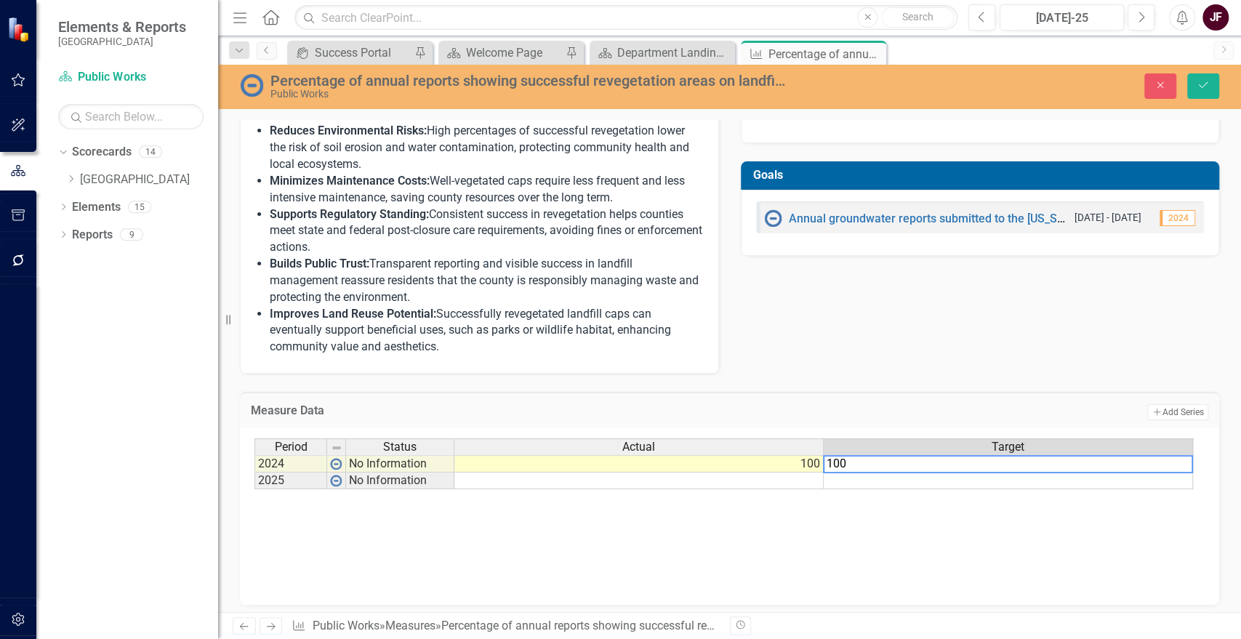
type textarea "100"
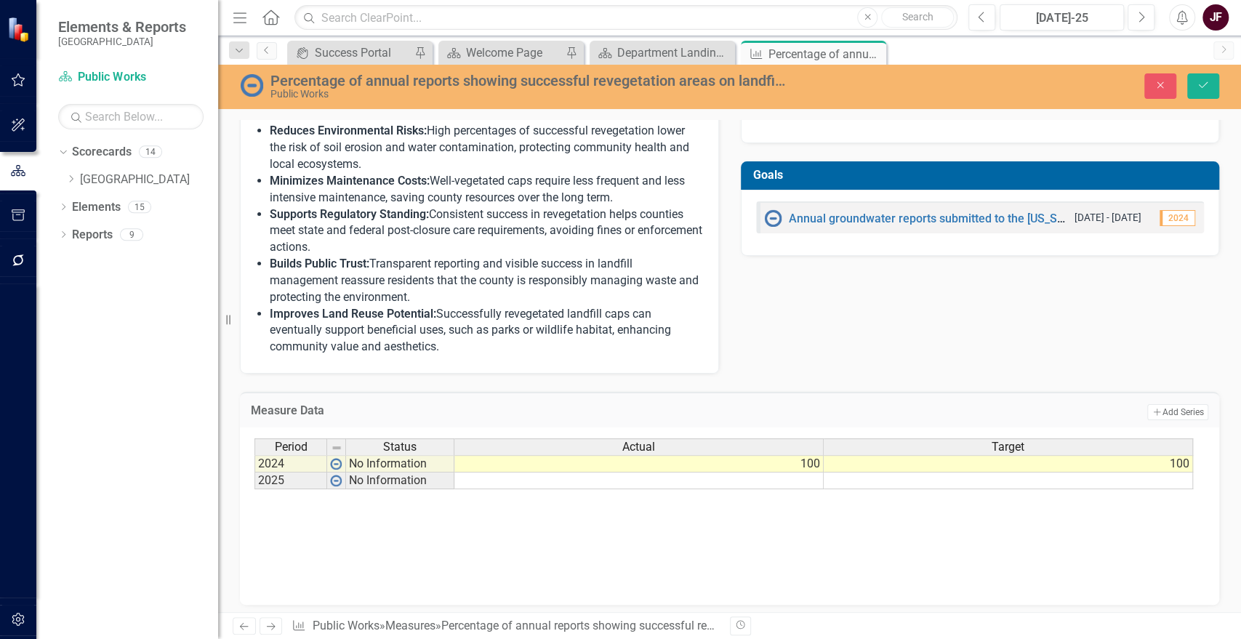
click at [1198, 81] on icon "Save" at bounding box center [1203, 85] width 13 height 10
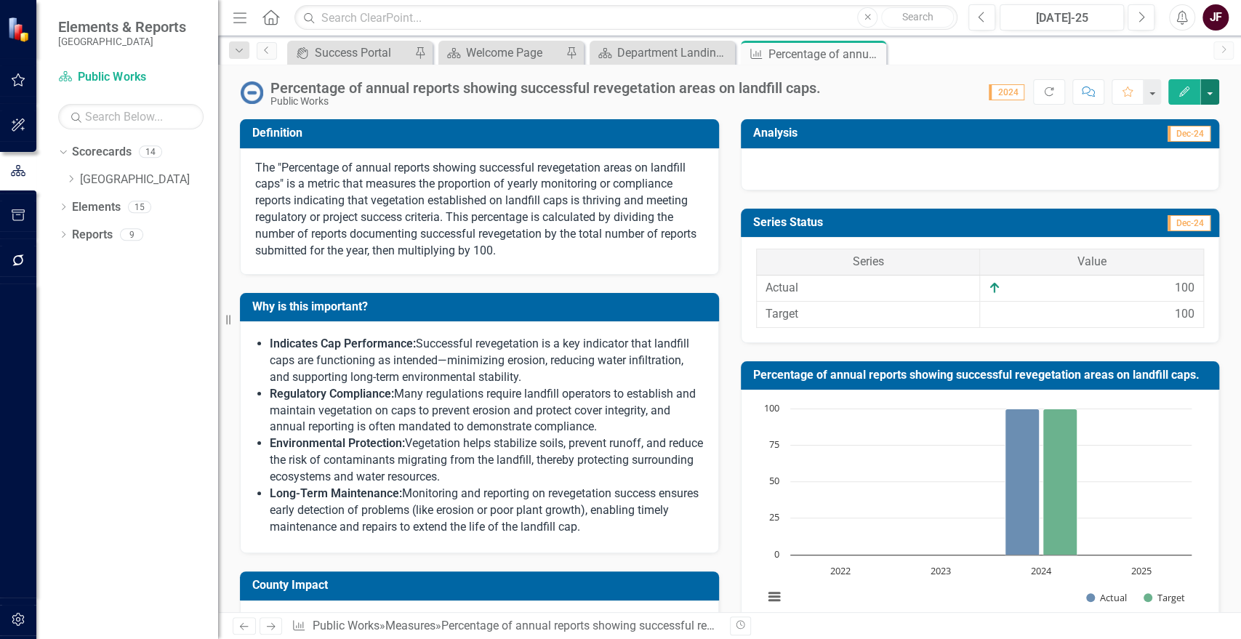
click at [1205, 92] on button "button" at bounding box center [1210, 91] width 19 height 25
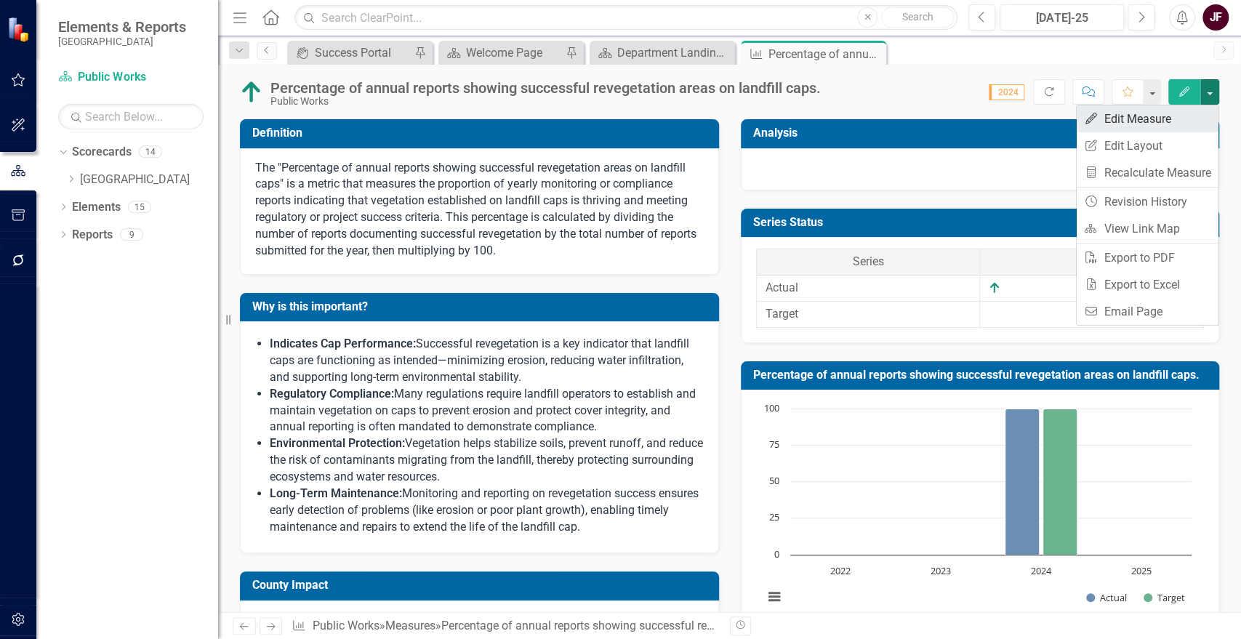
click at [1179, 124] on link "Edit Edit Measure" at bounding box center [1148, 118] width 142 height 27
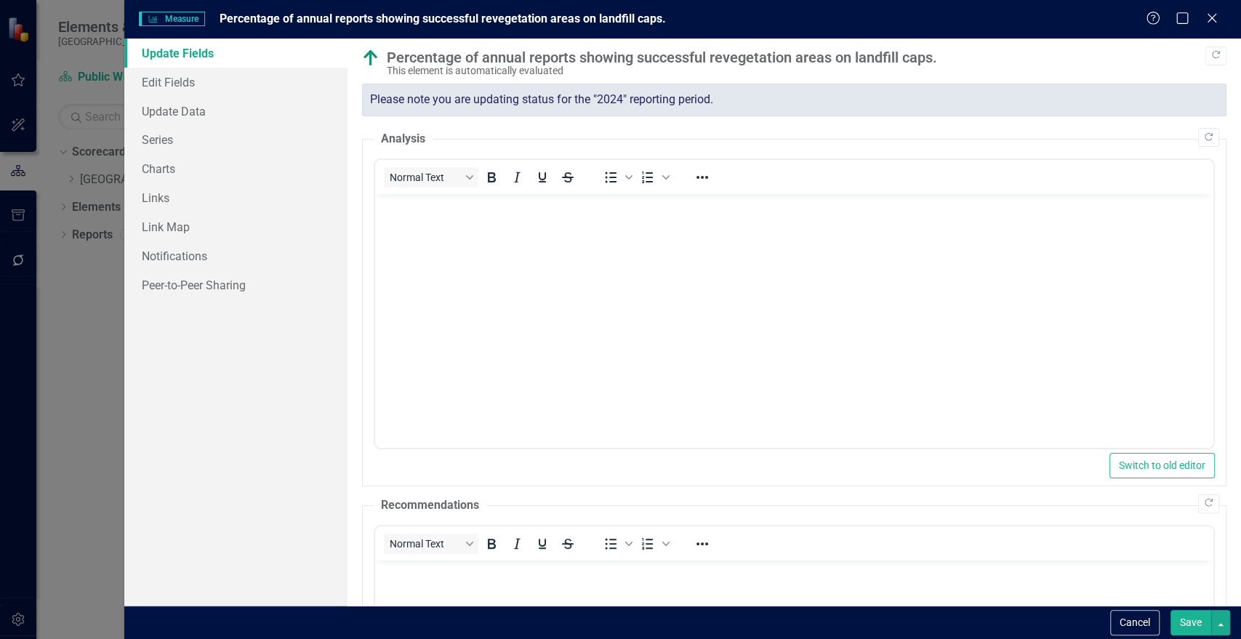
scroll to position [0, 0]
click at [181, 140] on link "Series" at bounding box center [235, 139] width 223 height 29
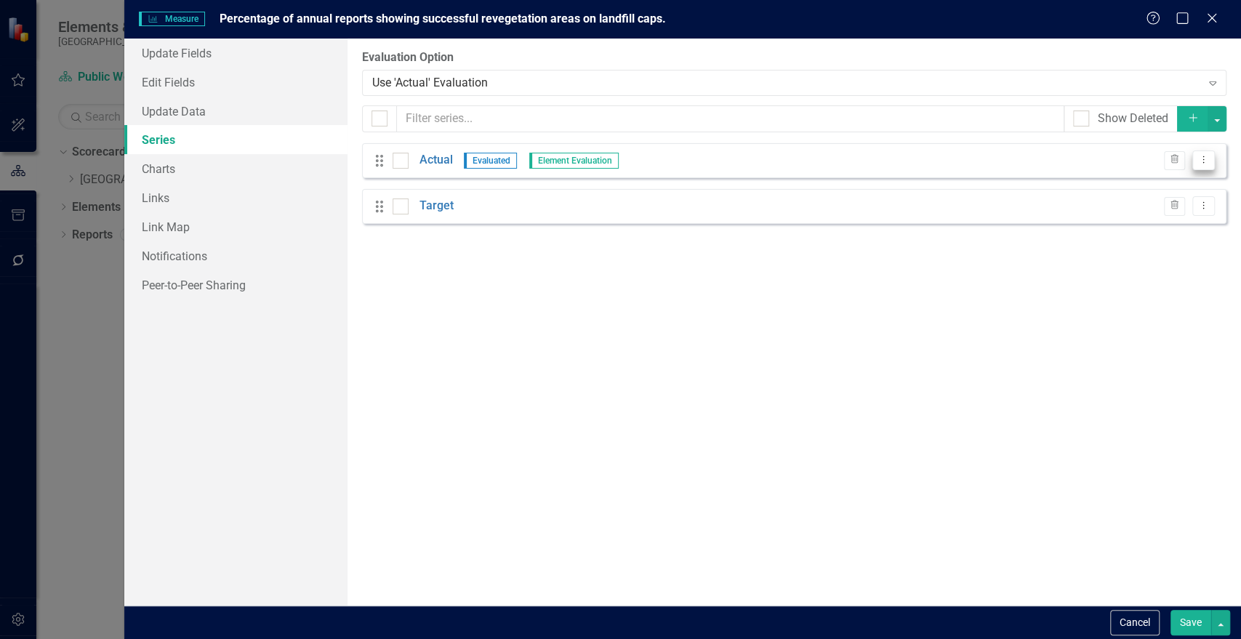
click at [1204, 158] on icon "Dropdown Menu" at bounding box center [1204, 159] width 12 height 9
click at [1093, 188] on link "Edit Edit Measure Series" at bounding box center [1131, 184] width 165 height 27
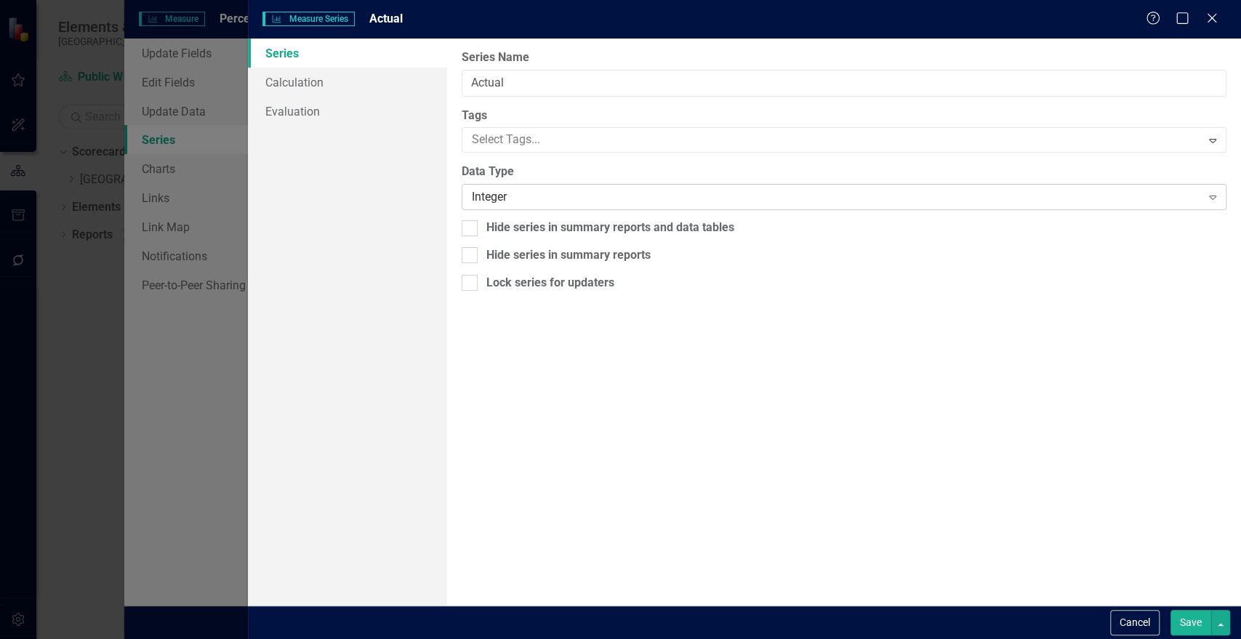
click at [491, 195] on div "Integer" at bounding box center [836, 197] width 729 height 17
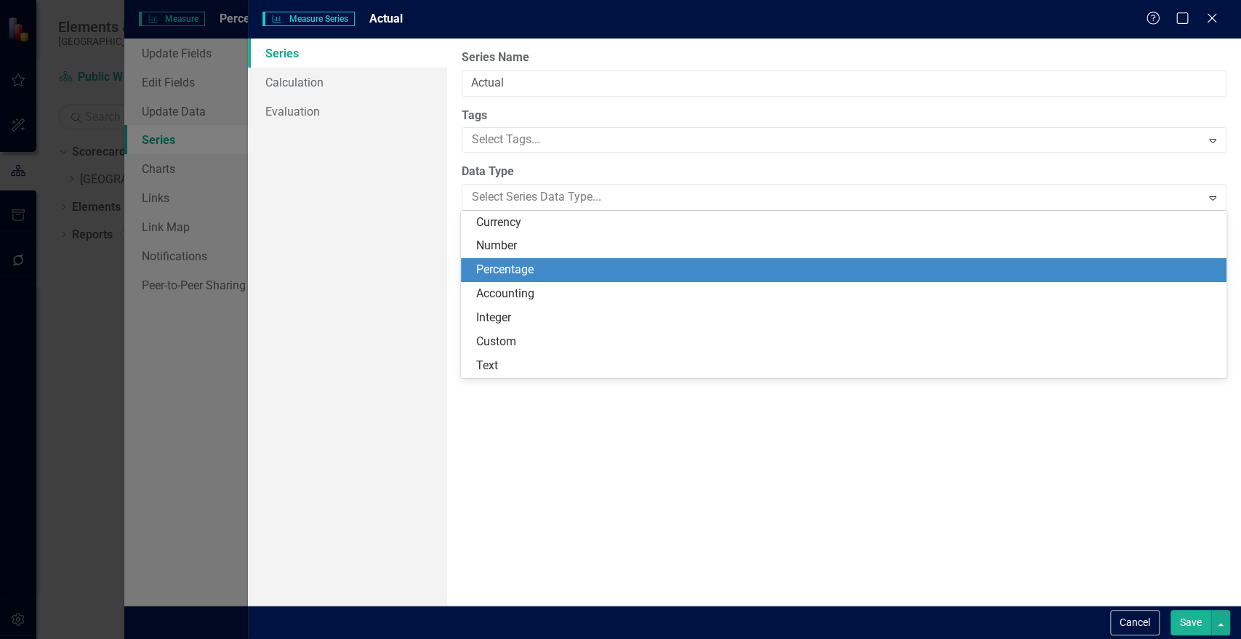
click at [513, 262] on div "Percentage" at bounding box center [847, 270] width 742 height 17
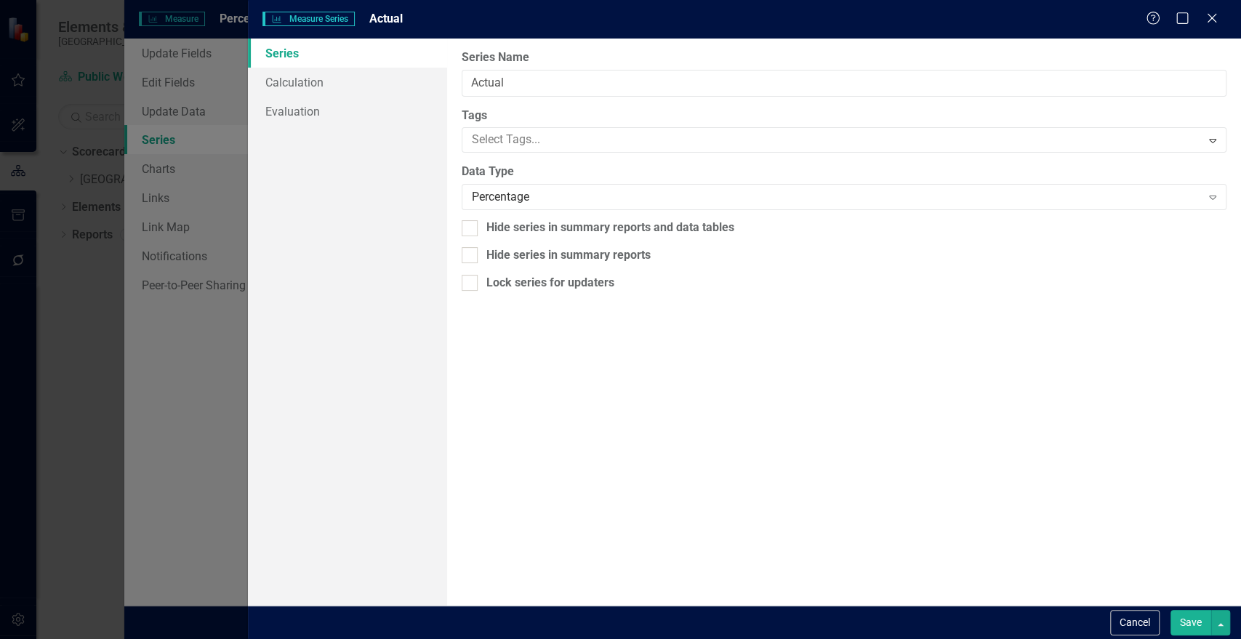
click at [1195, 620] on button "Save" at bounding box center [1191, 622] width 41 height 25
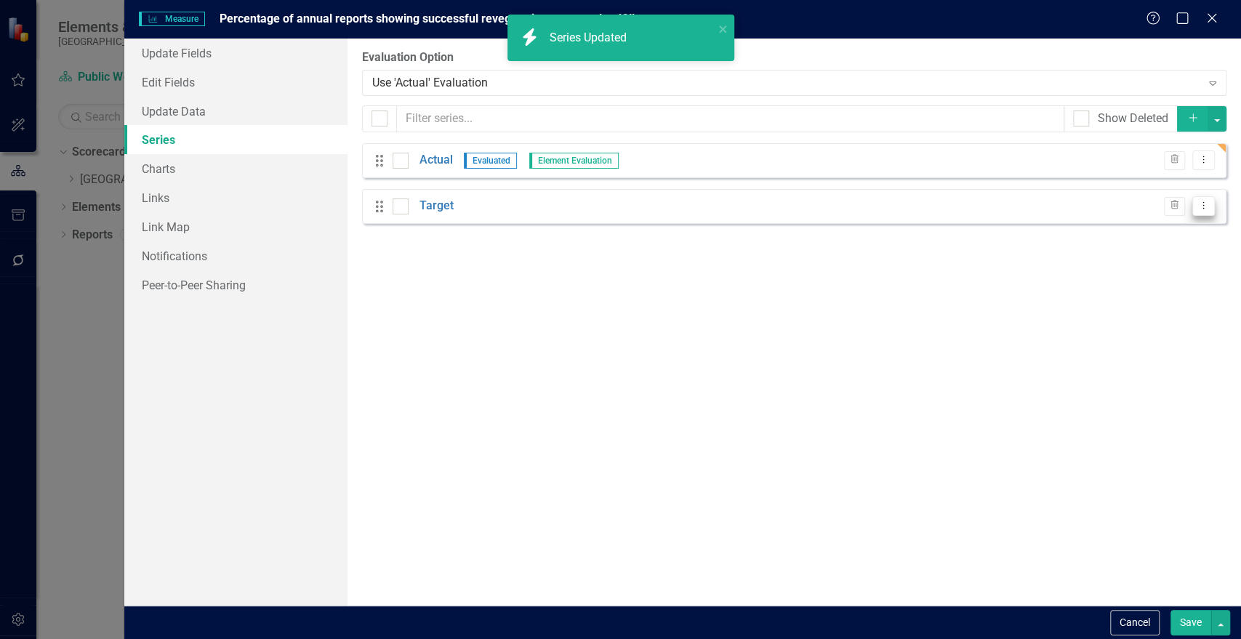
click at [1211, 201] on button "Dropdown Menu" at bounding box center [1204, 206] width 23 height 20
click at [1089, 235] on link "Edit Edit Measure Series" at bounding box center [1131, 230] width 165 height 27
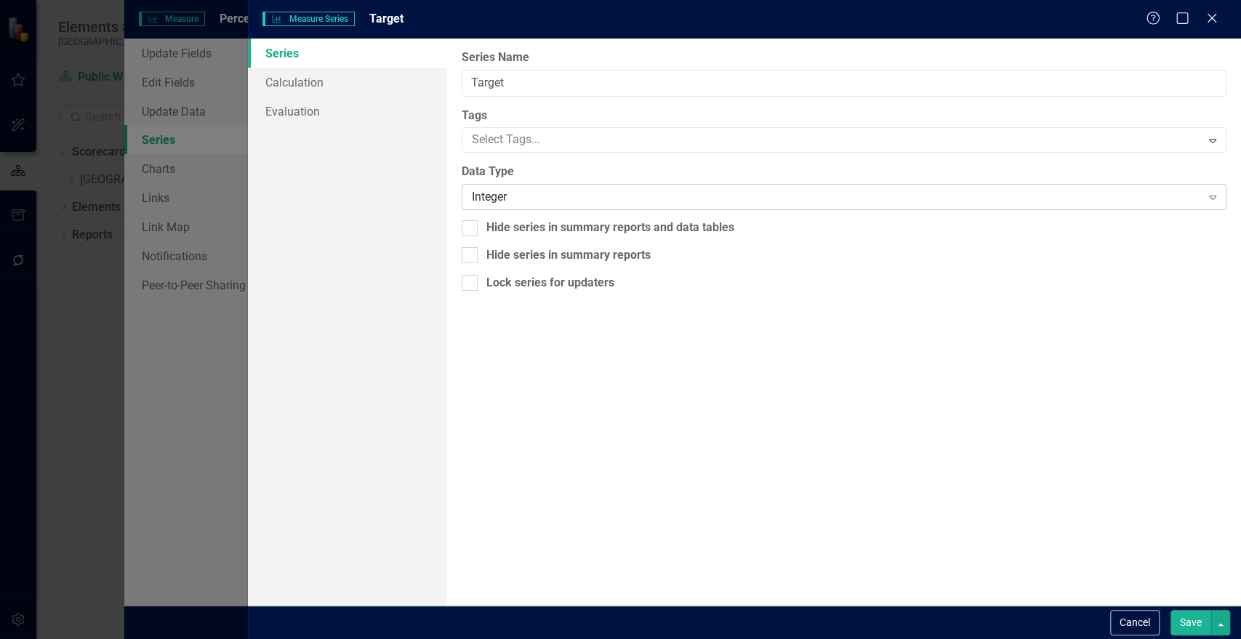
click at [543, 191] on div "Integer" at bounding box center [836, 197] width 729 height 17
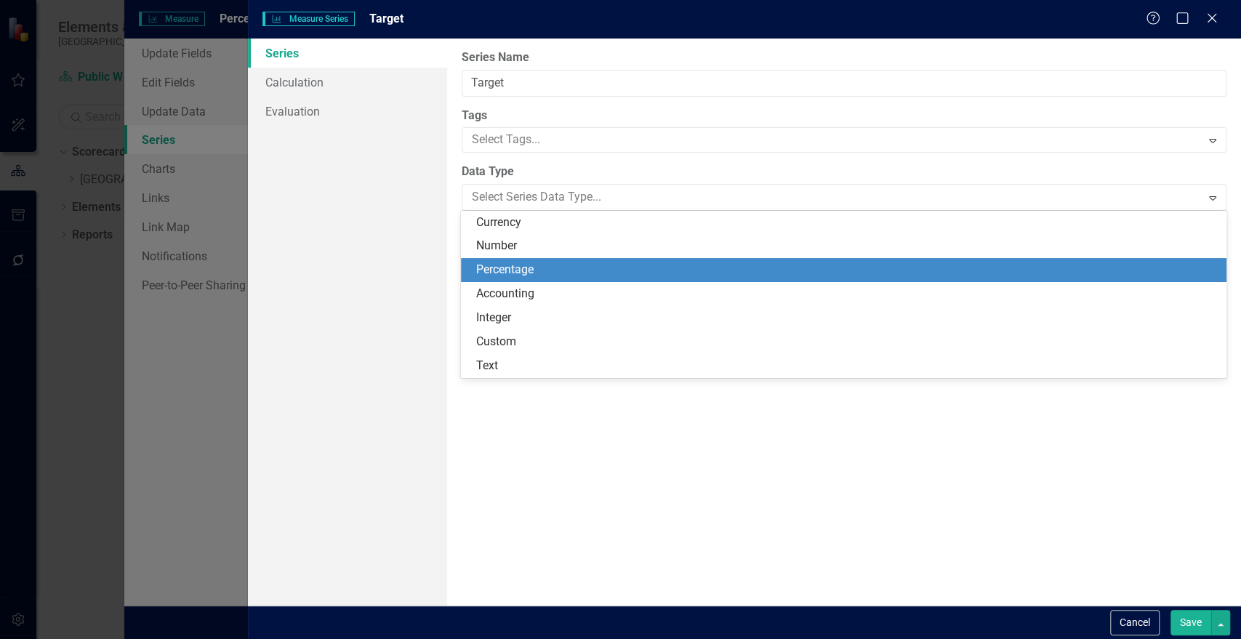
click at [514, 266] on div "Percentage" at bounding box center [847, 270] width 742 height 17
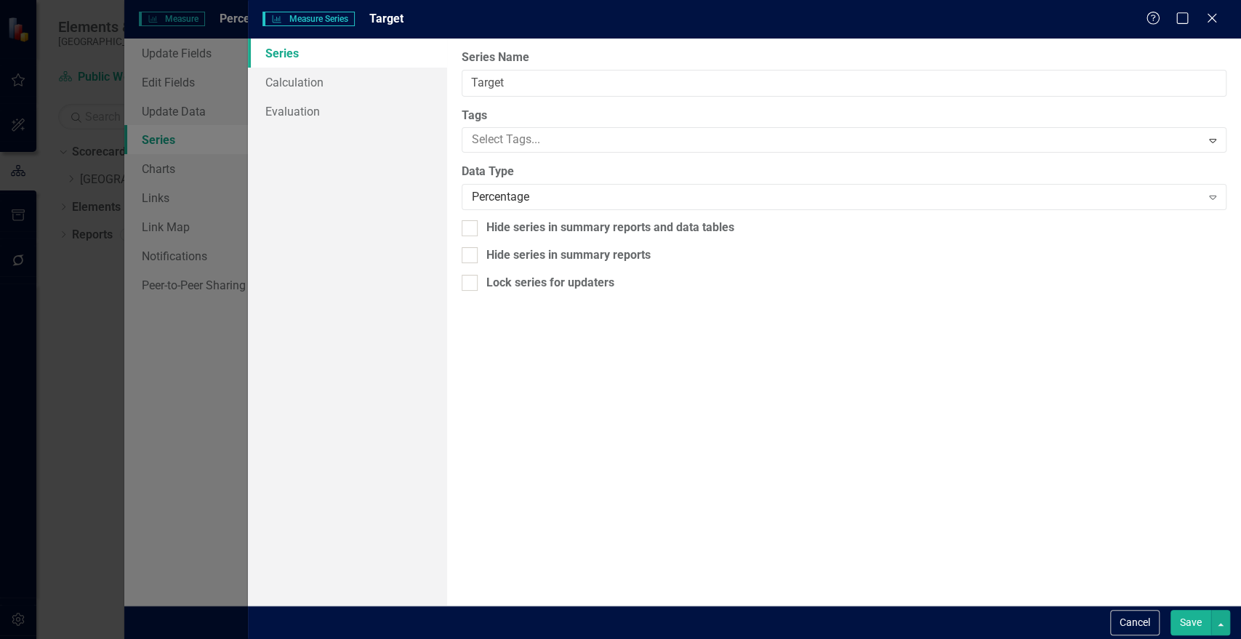
click at [1186, 612] on button "Save" at bounding box center [1191, 622] width 41 height 25
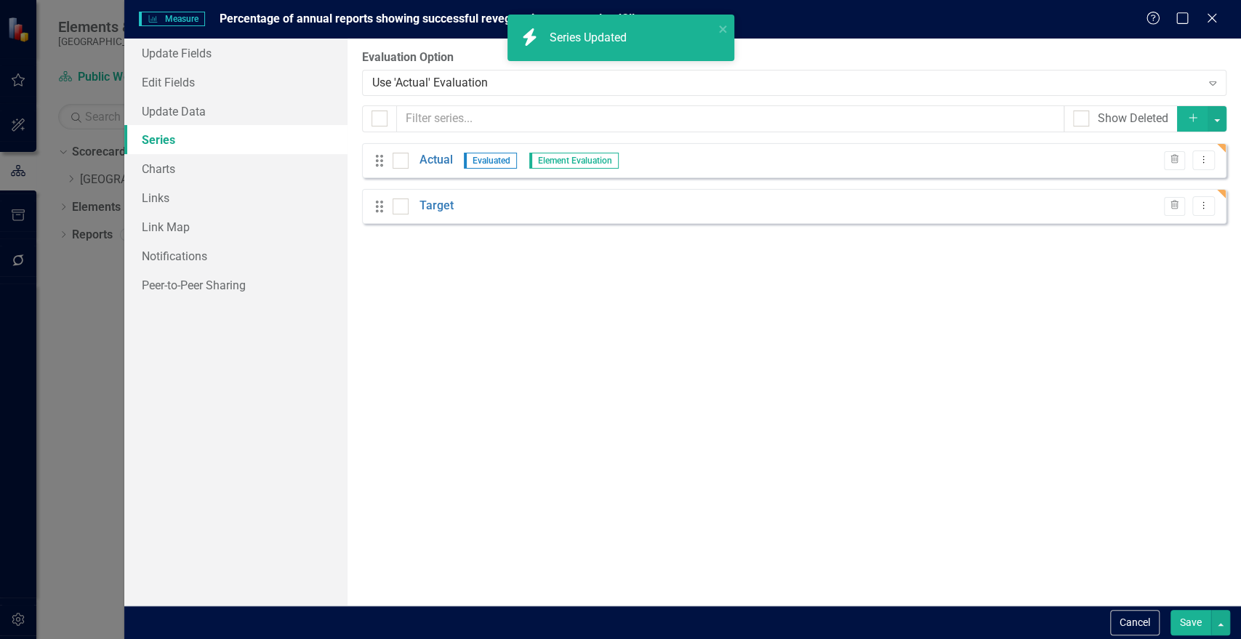
click at [1190, 633] on button "Save" at bounding box center [1191, 622] width 41 height 25
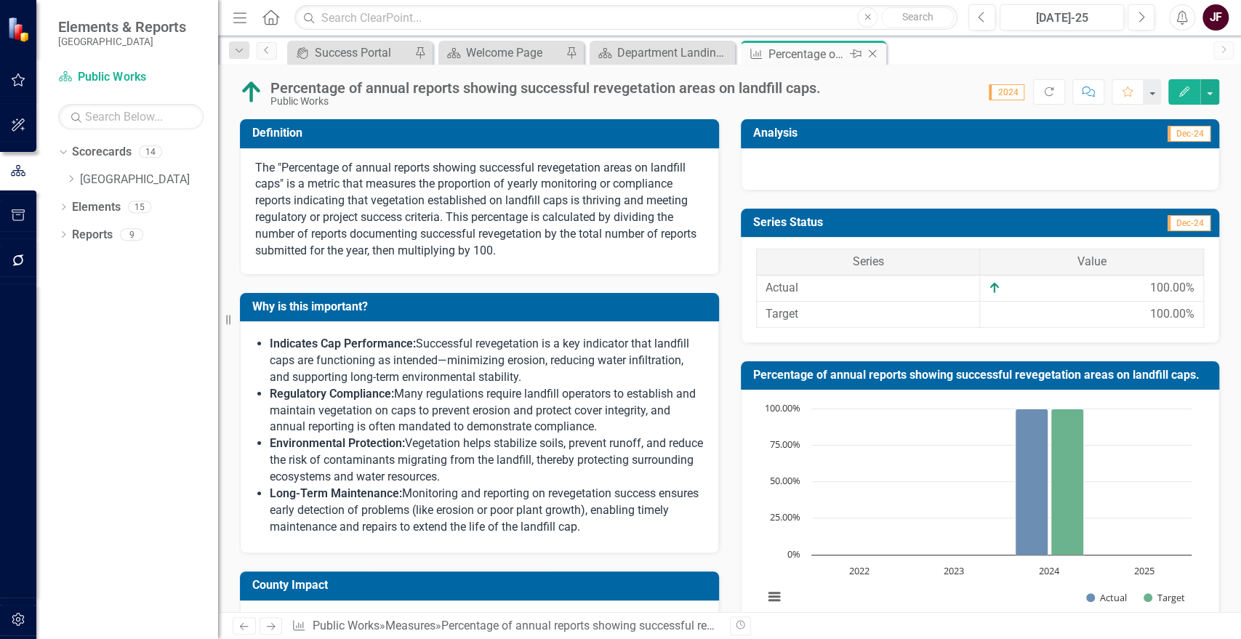
click at [872, 57] on icon "Close" at bounding box center [872, 54] width 15 height 12
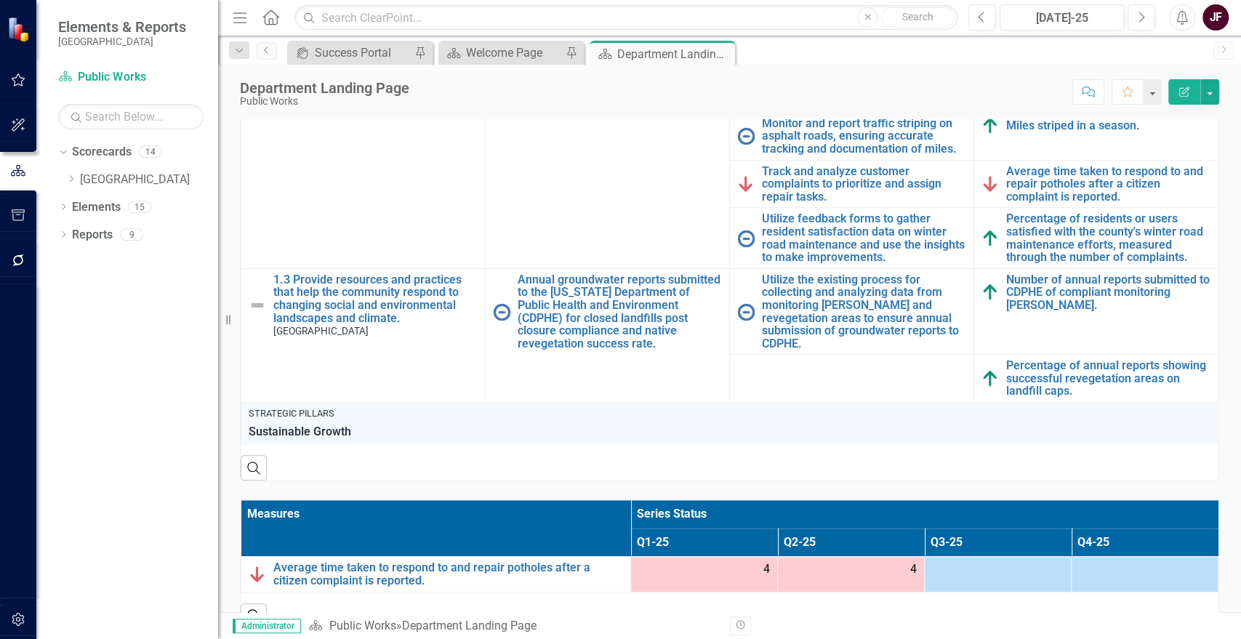
scroll to position [806, 0]
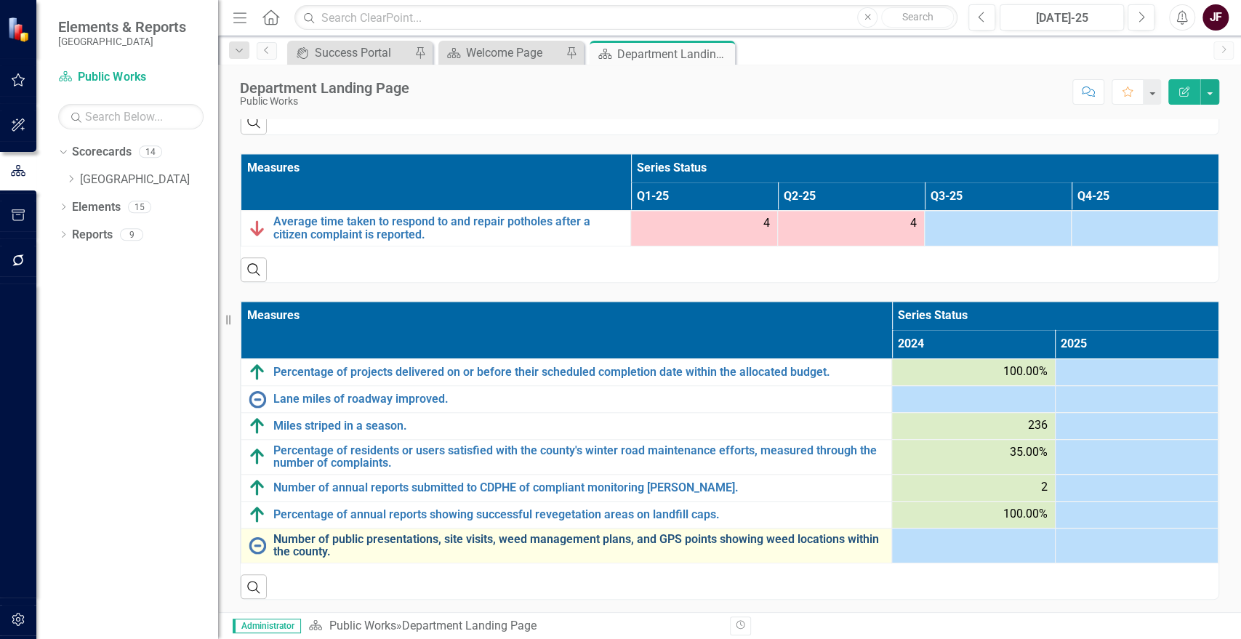
click at [413, 540] on link "Number of public presentations, site visits, weed management plans, and GPS poi…" at bounding box center [578, 545] width 611 height 25
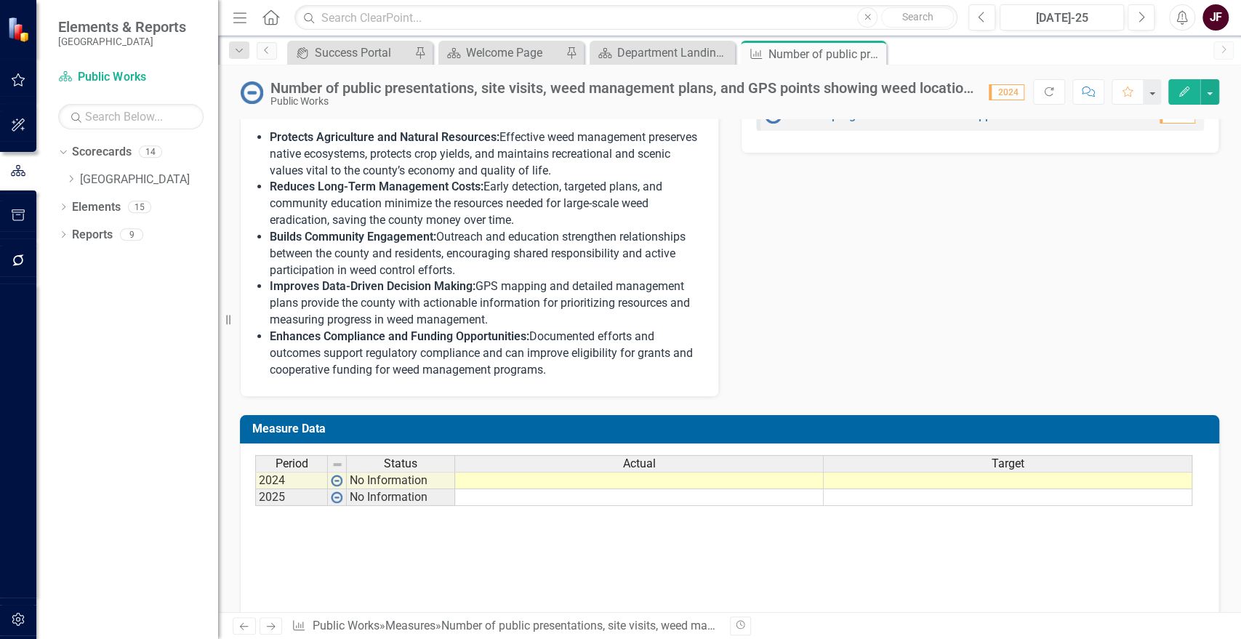
scroll to position [665, 0]
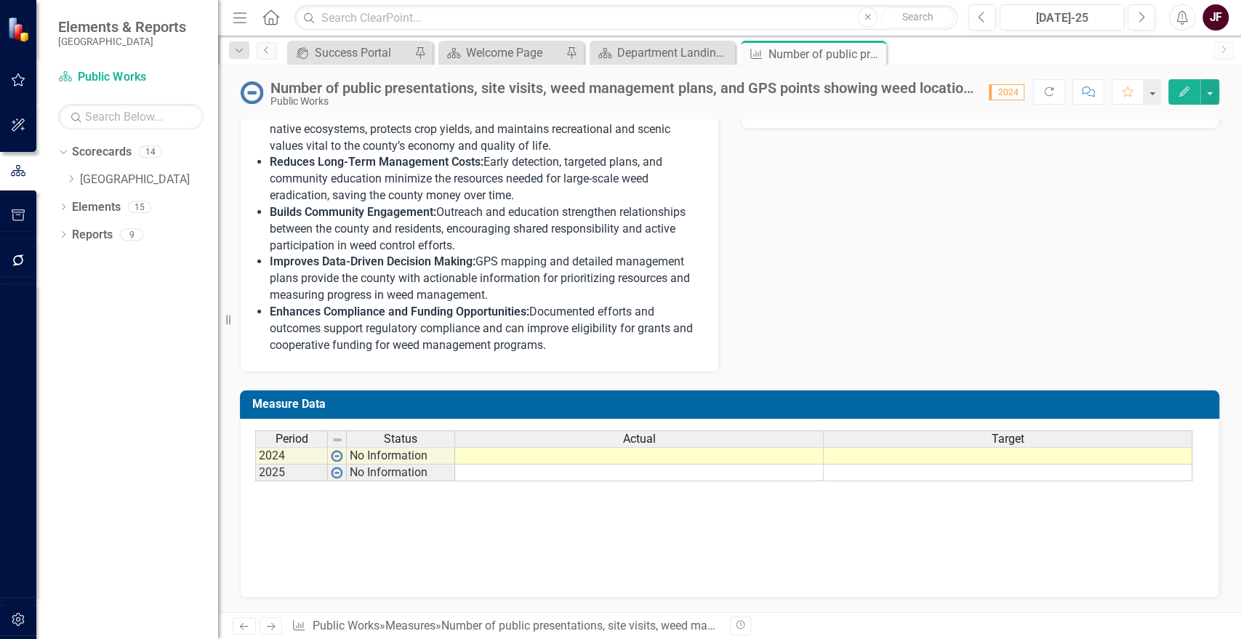
click at [777, 456] on td at bounding box center [639, 455] width 369 height 17
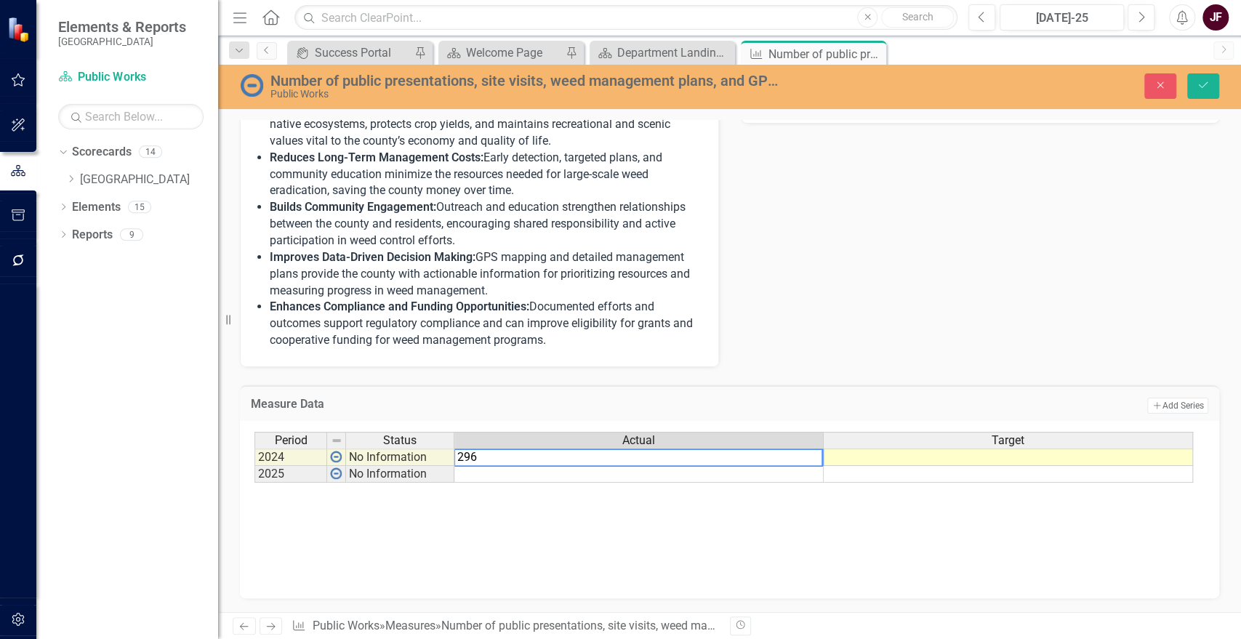
type textarea "2960"
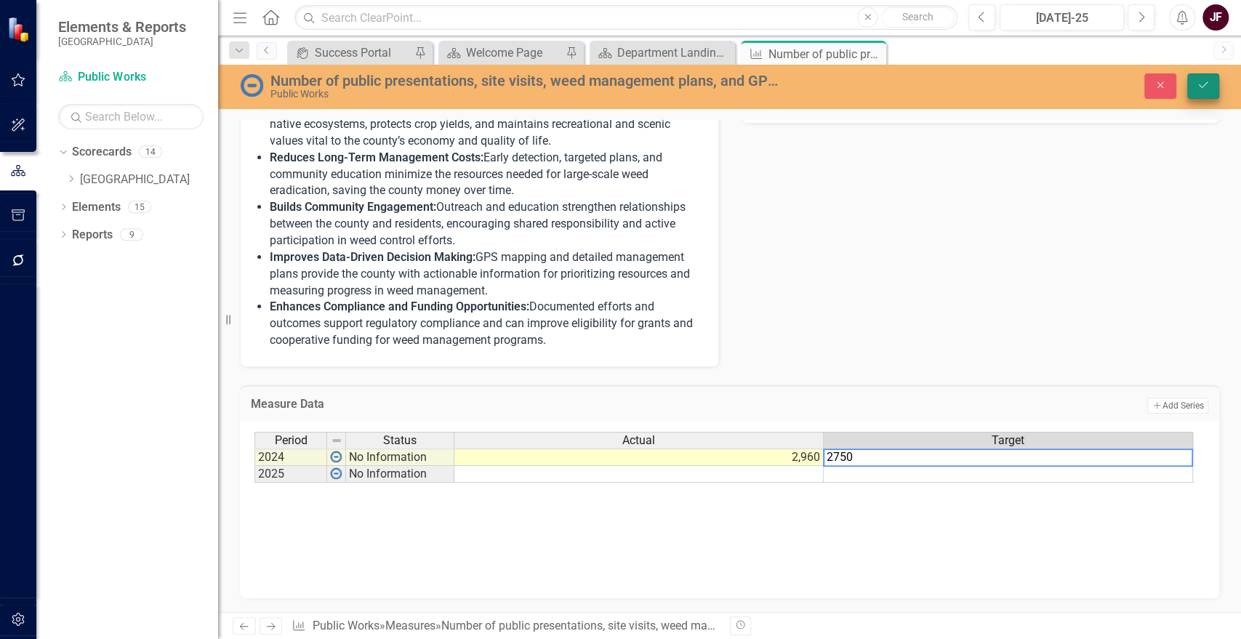
type textarea "2750"
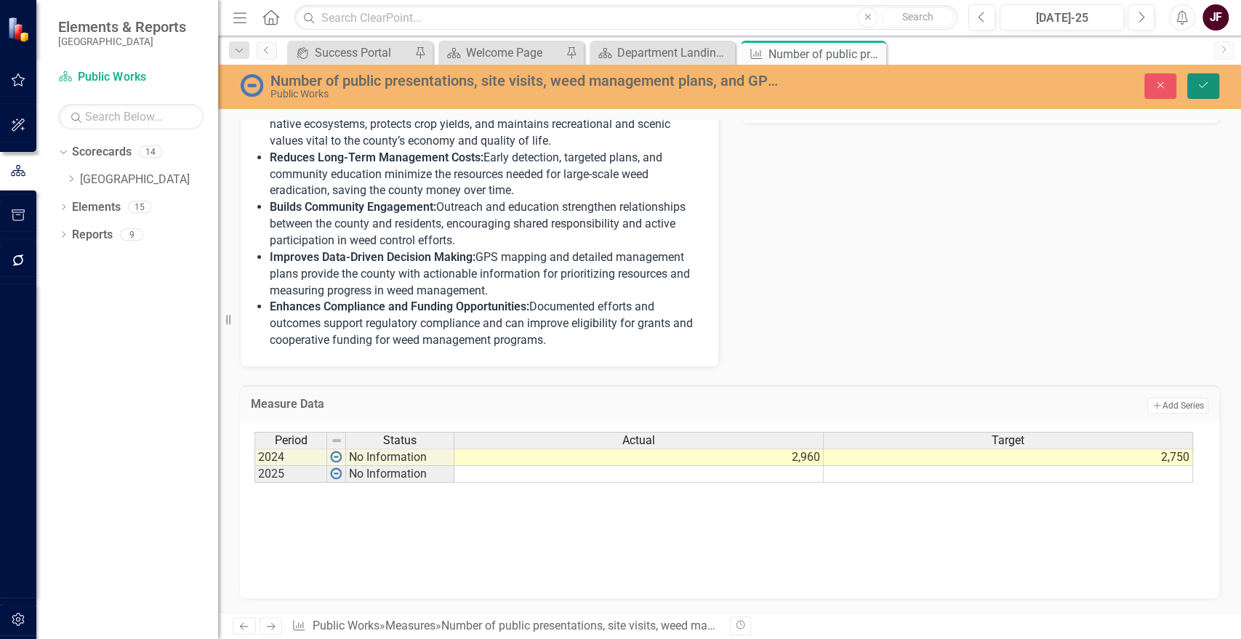
click at [1204, 92] on button "Save" at bounding box center [1204, 85] width 32 height 25
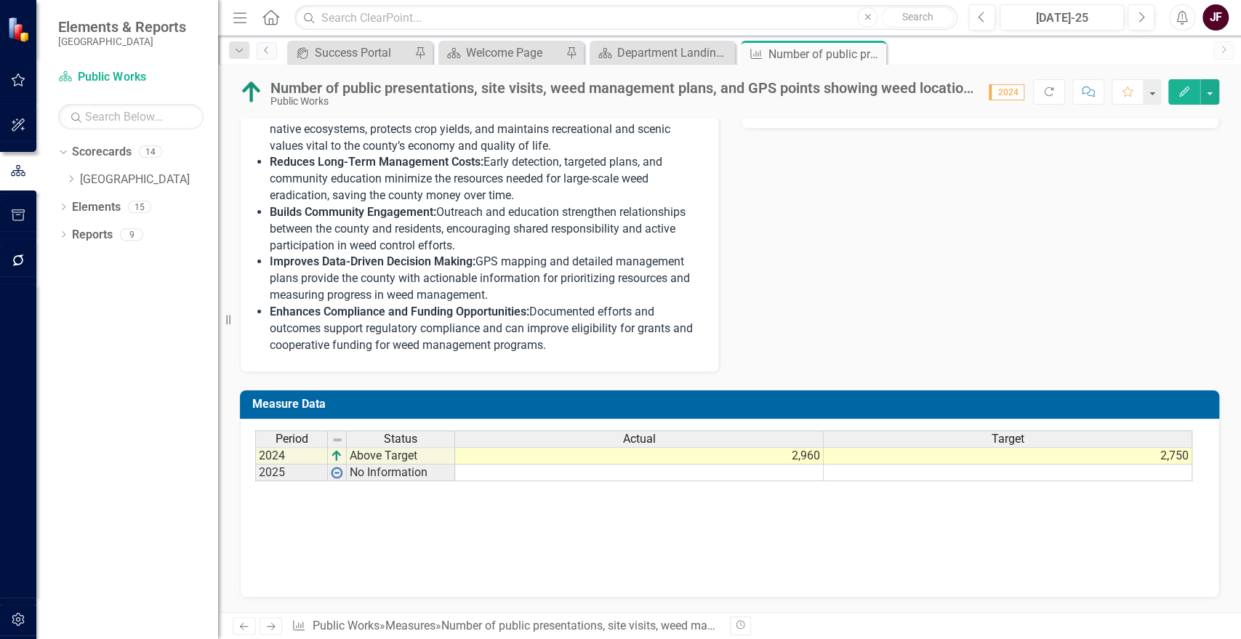
click at [1174, 451] on td "2,750" at bounding box center [1008, 455] width 369 height 17
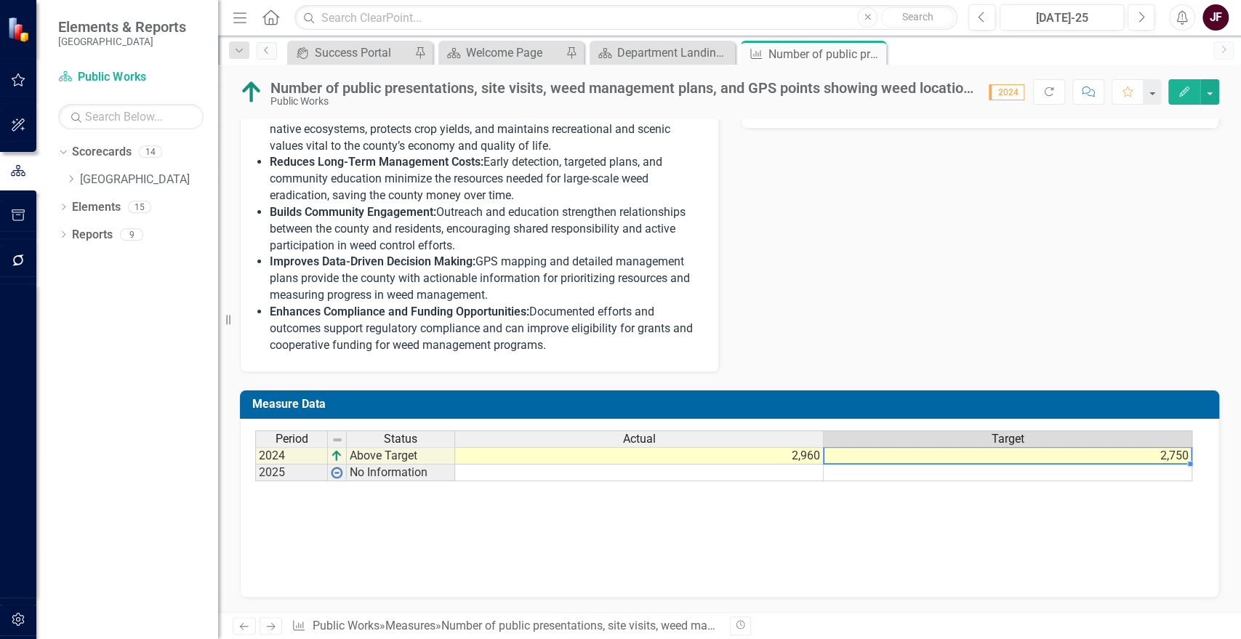
click at [1174, 451] on td "2,750" at bounding box center [1008, 455] width 369 height 17
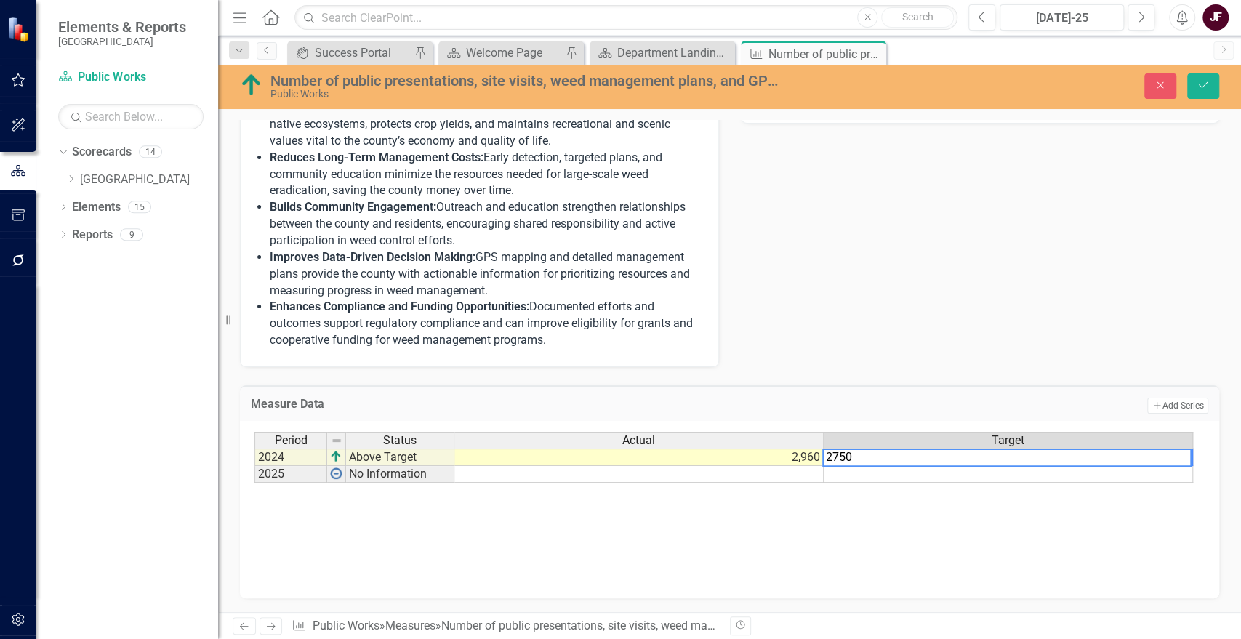
click at [841, 460] on textarea "2750" at bounding box center [1007, 458] width 369 height 18
drag, startPoint x: 859, startPoint y: 465, endPoint x: 809, endPoint y: 462, distance: 50.3
click at [809, 462] on div "Period Status Actual Target 2024 Above Target 2,960 2,750 2025 No Information P…" at bounding box center [725, 457] width 940 height 51
type textarea "2900"
click at [1211, 82] on button "Save" at bounding box center [1204, 85] width 32 height 25
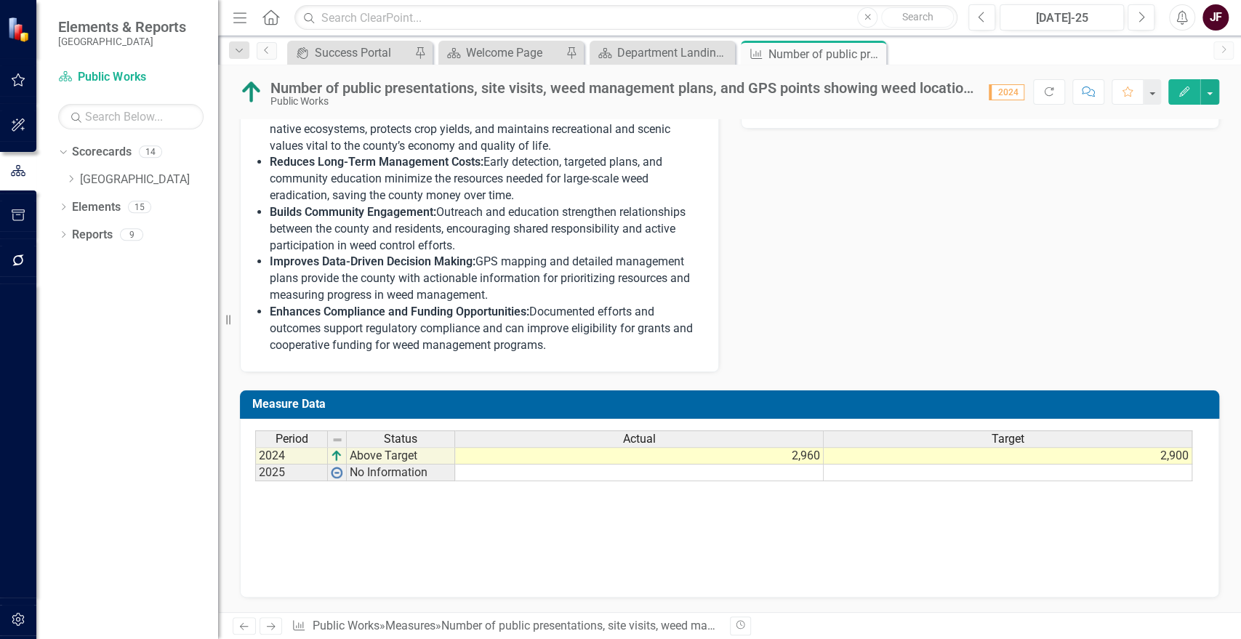
scroll to position [646, 0]
click at [1141, 465] on td "2,900" at bounding box center [1008, 455] width 369 height 17
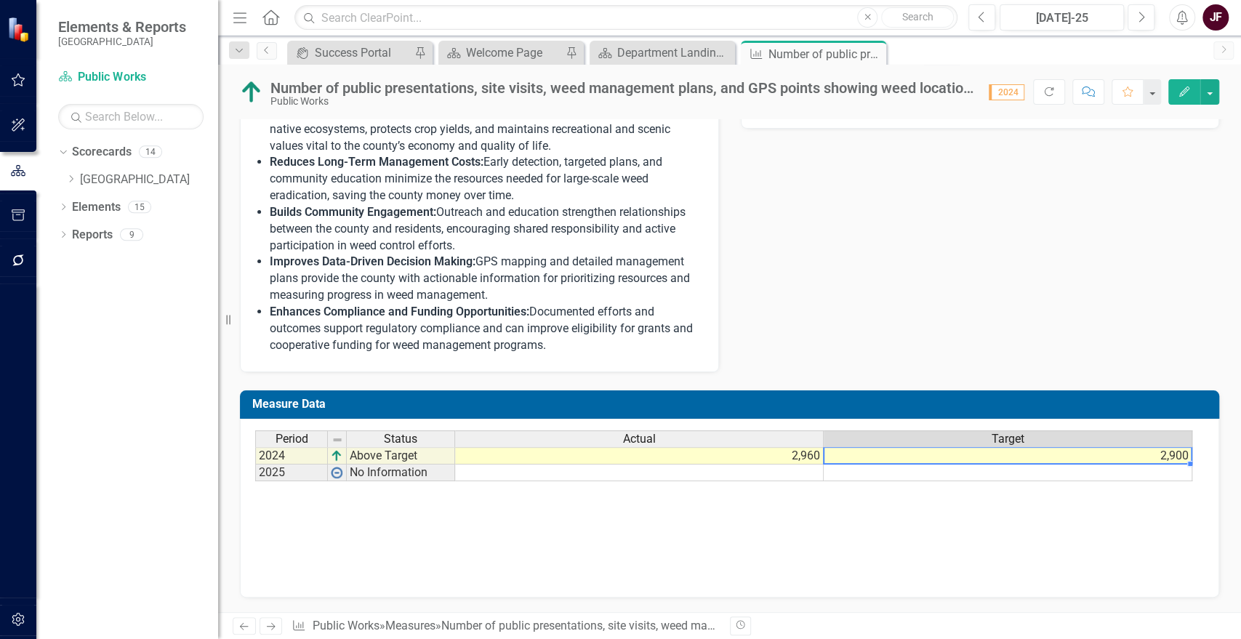
click at [1157, 465] on td "2,900" at bounding box center [1008, 455] width 369 height 17
click at [1164, 465] on td "2,900" at bounding box center [1008, 455] width 369 height 17
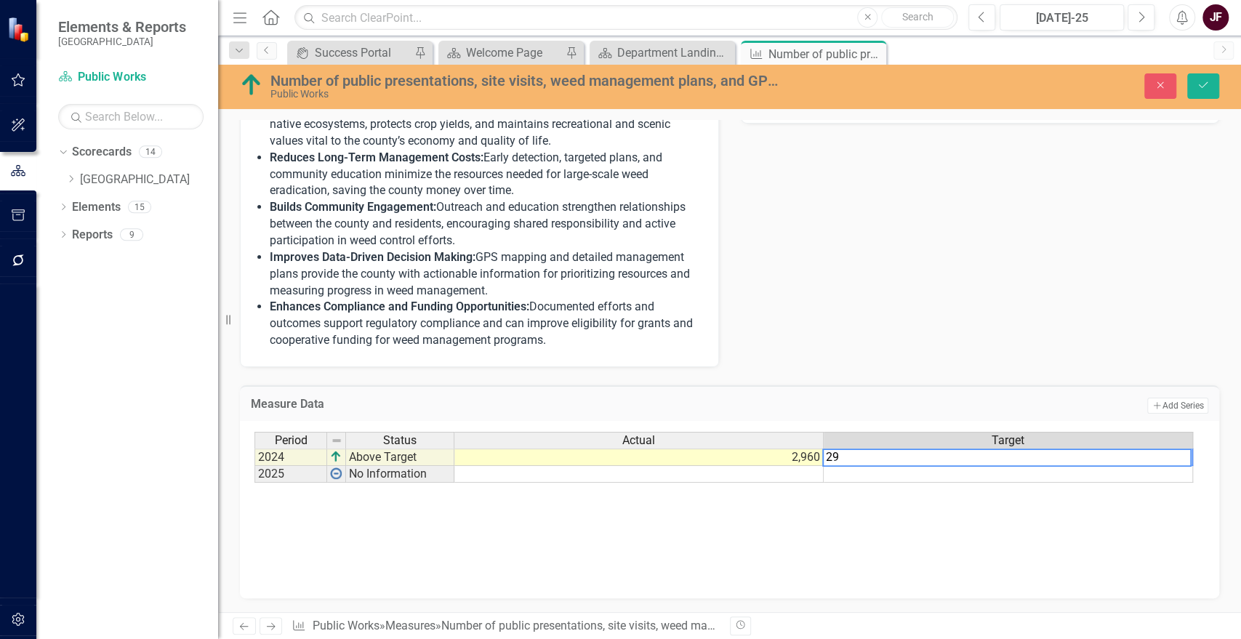
type textarea "2"
click at [1203, 85] on icon "Save" at bounding box center [1203, 85] width 13 height 10
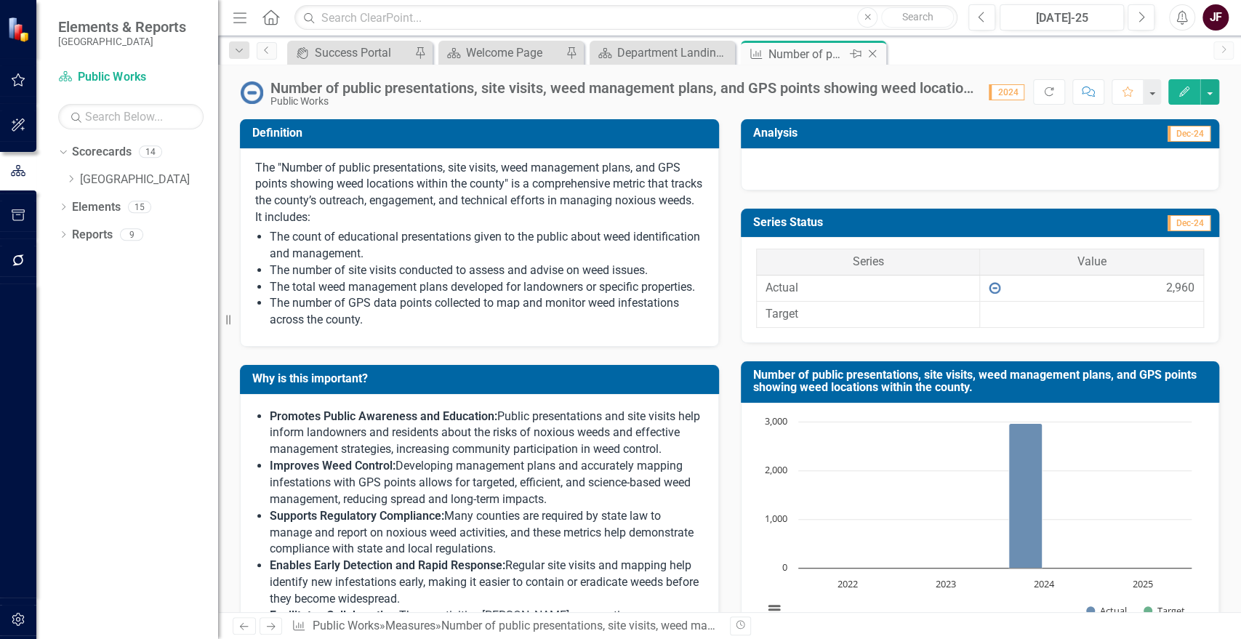
click at [874, 54] on icon "Close" at bounding box center [872, 54] width 15 height 12
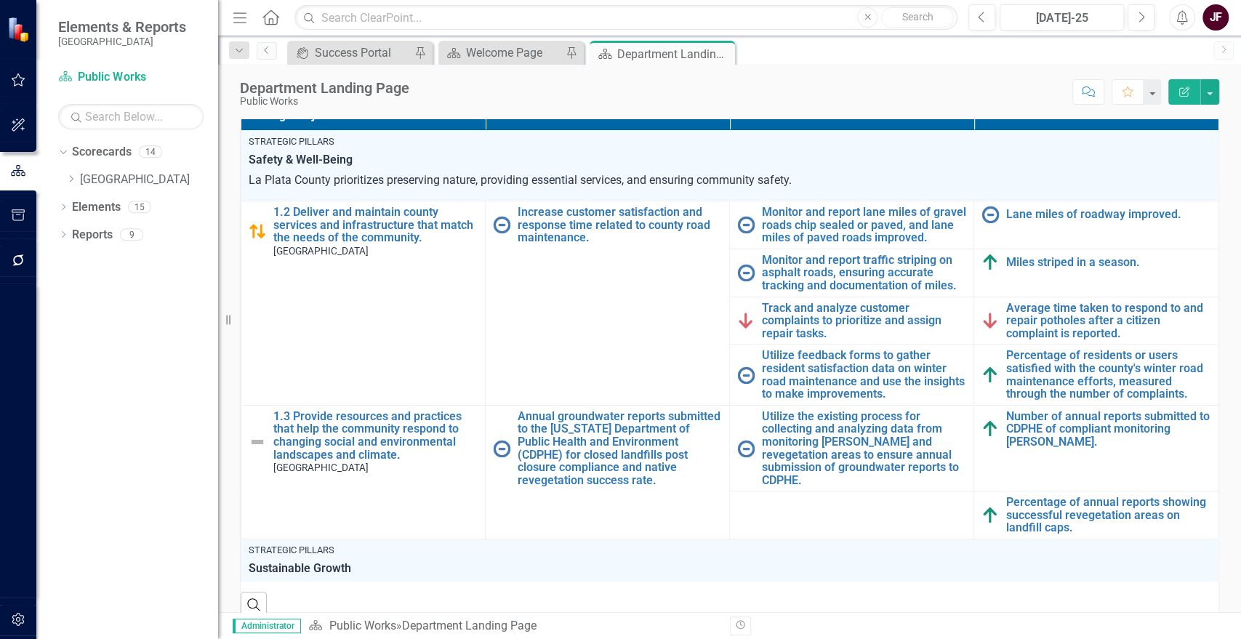
scroll to position [404, 0]
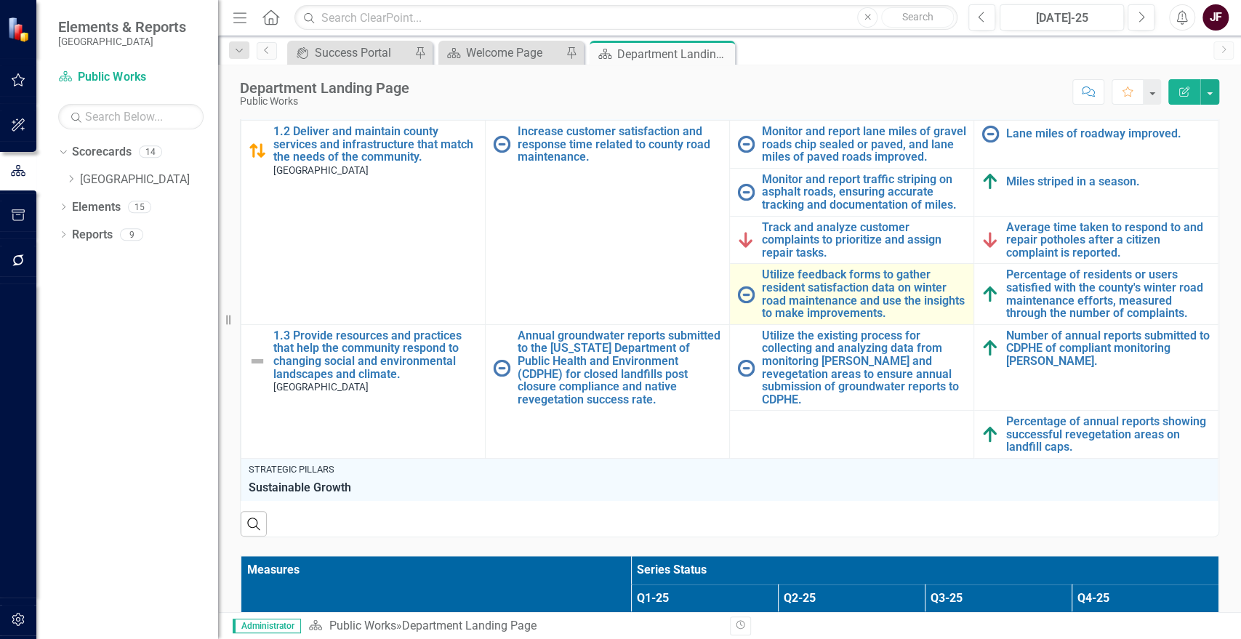
click at [740, 286] on img at bounding box center [745, 294] width 17 height 17
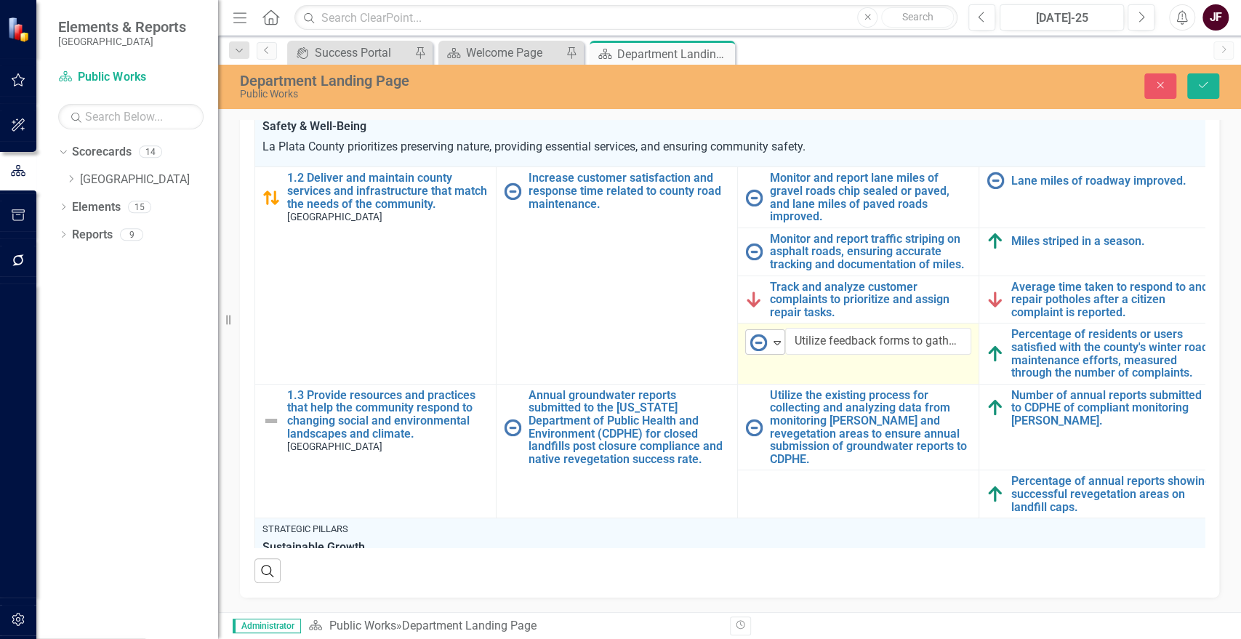
click at [780, 337] on icon "Expand" at bounding box center [777, 343] width 15 height 12
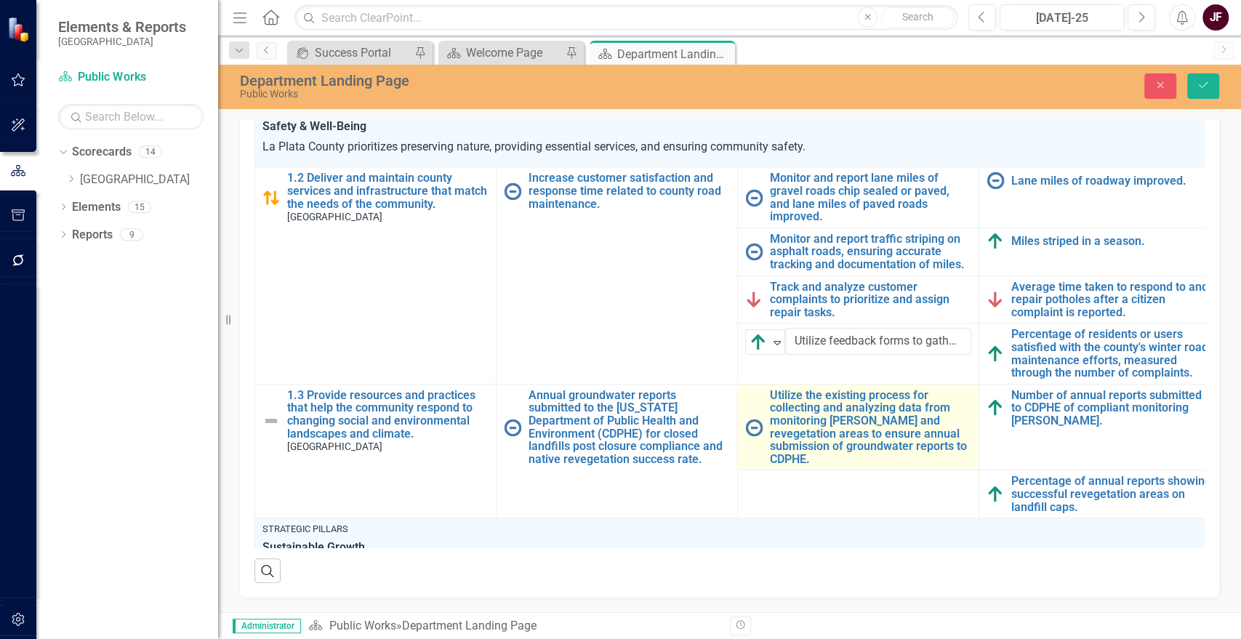
click at [756, 419] on img at bounding box center [753, 427] width 17 height 17
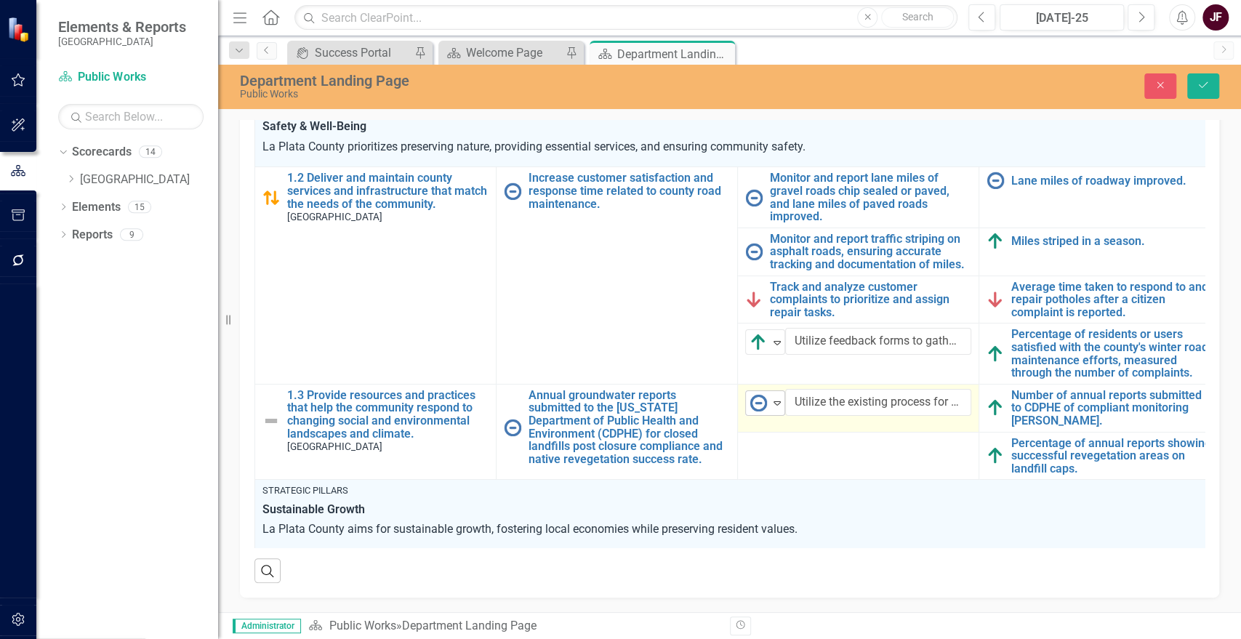
click at [777, 397] on icon "Expand" at bounding box center [777, 403] width 15 height 12
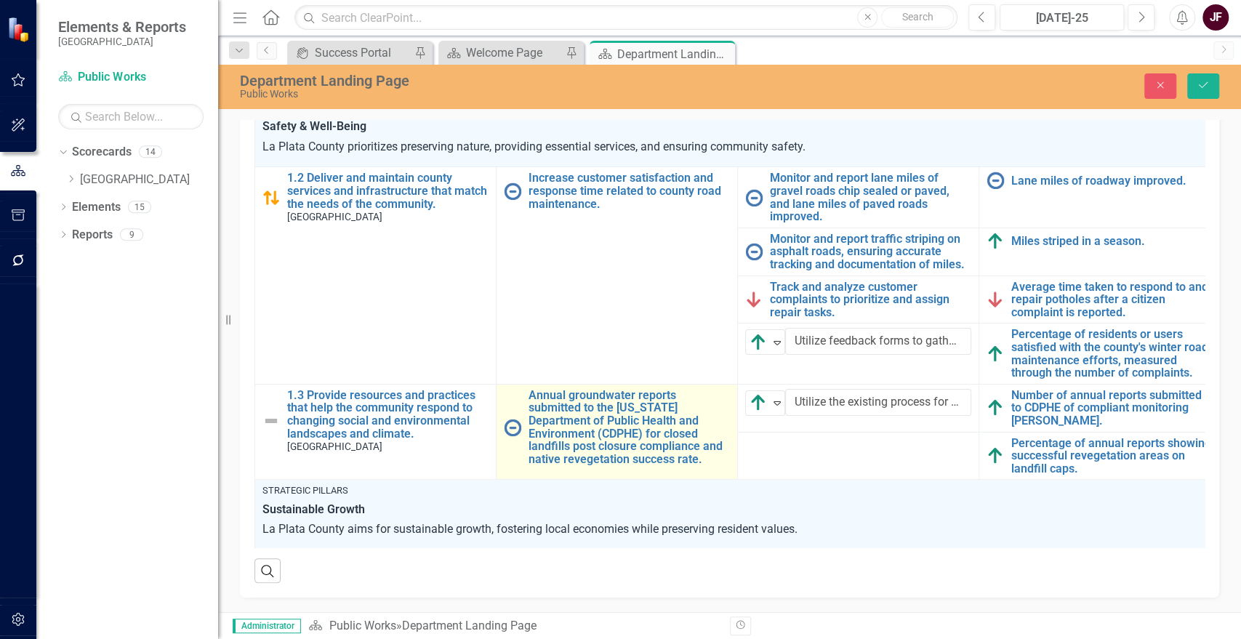
click at [505, 419] on img at bounding box center [512, 427] width 17 height 17
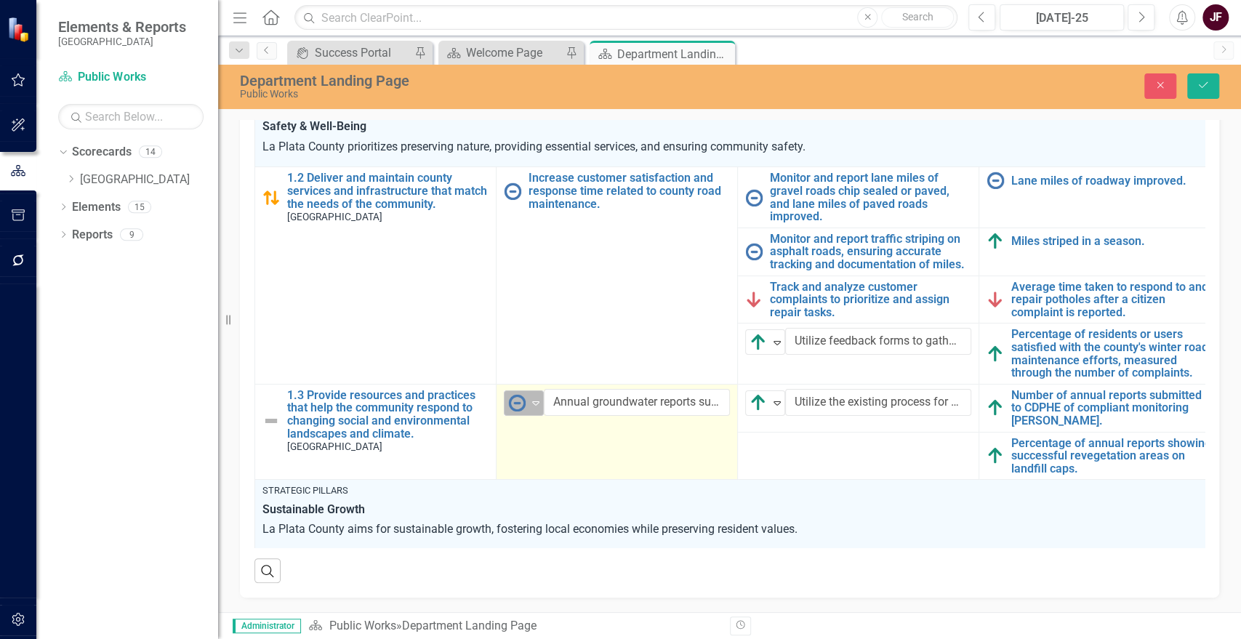
click at [535, 397] on icon "Expand" at bounding box center [536, 403] width 15 height 12
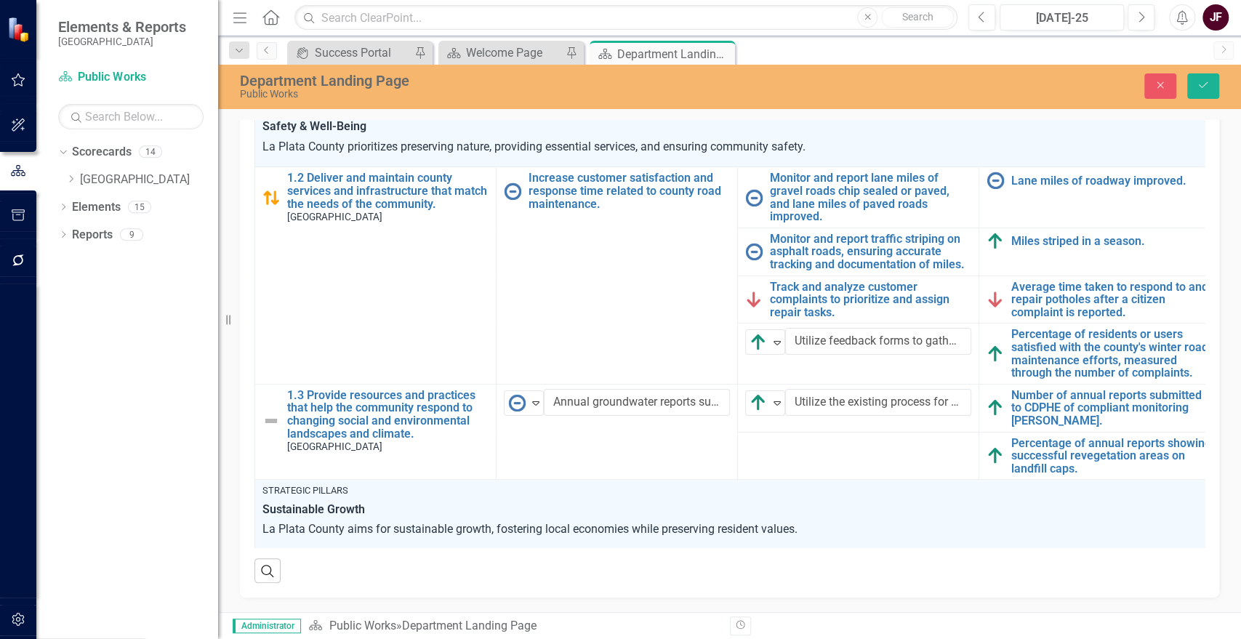
click at [1198, 79] on button "Save" at bounding box center [1204, 85] width 32 height 25
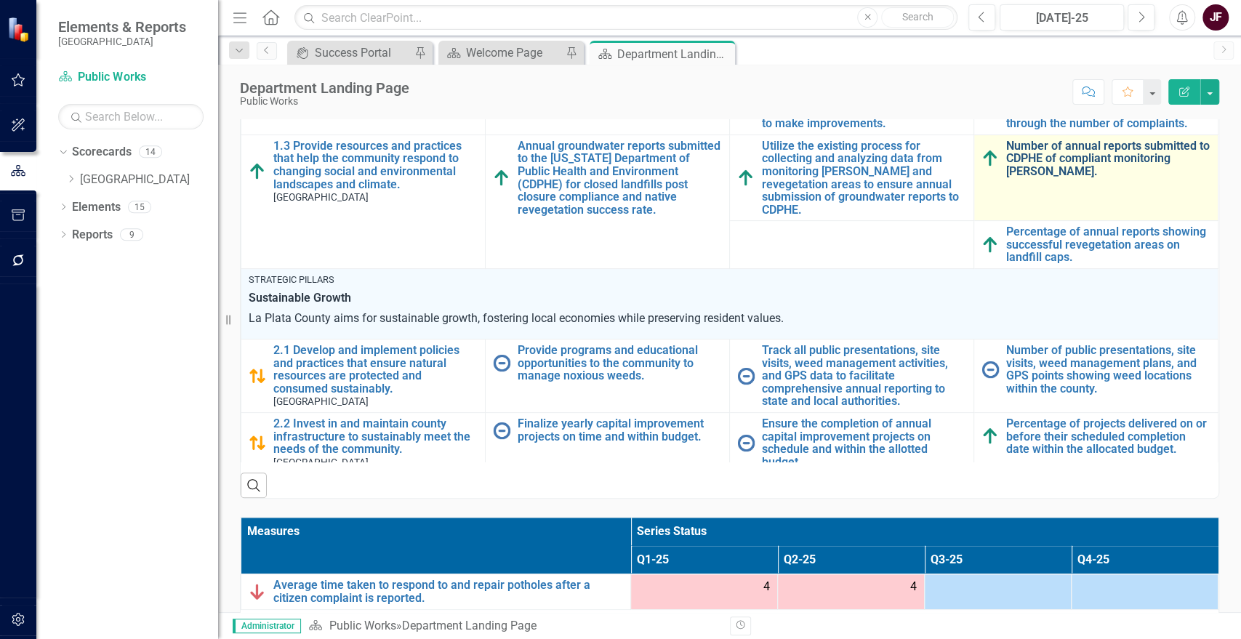
scroll to position [159, 0]
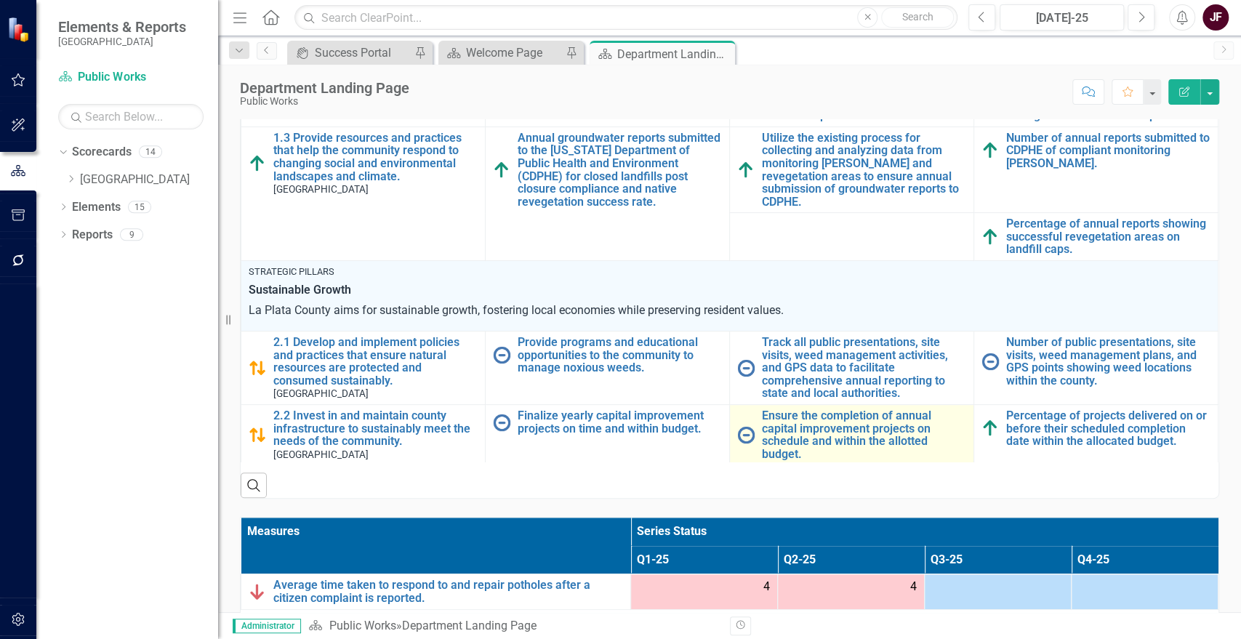
click at [737, 426] on img at bounding box center [745, 434] width 17 height 17
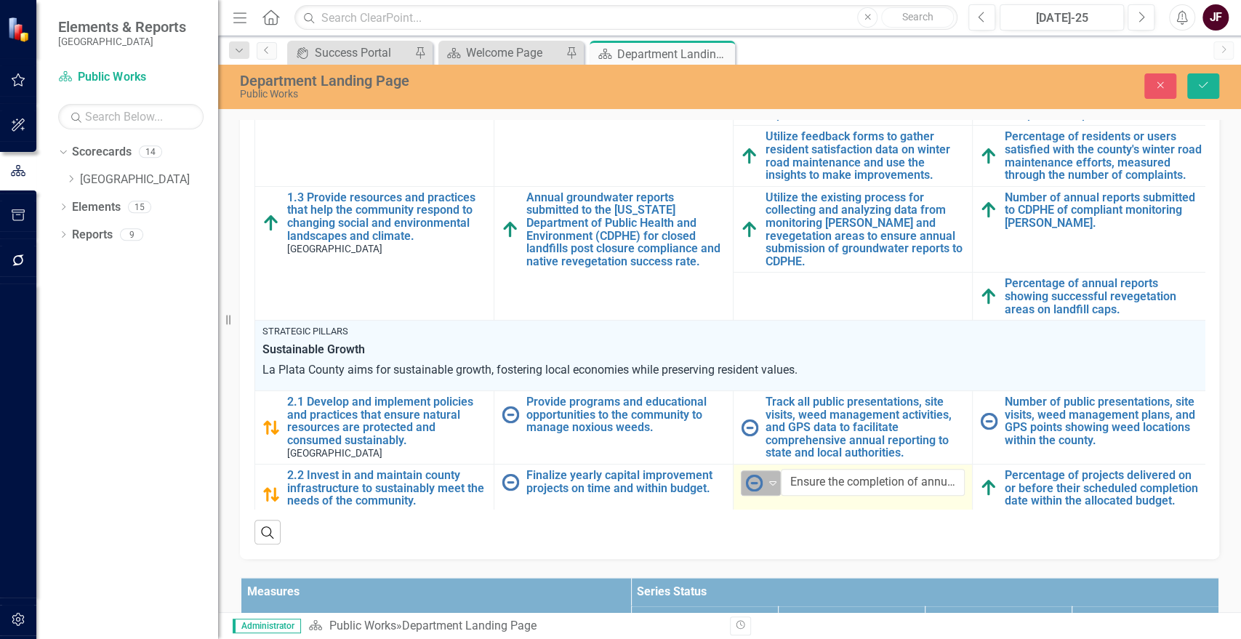
click at [762, 474] on img at bounding box center [753, 482] width 17 height 17
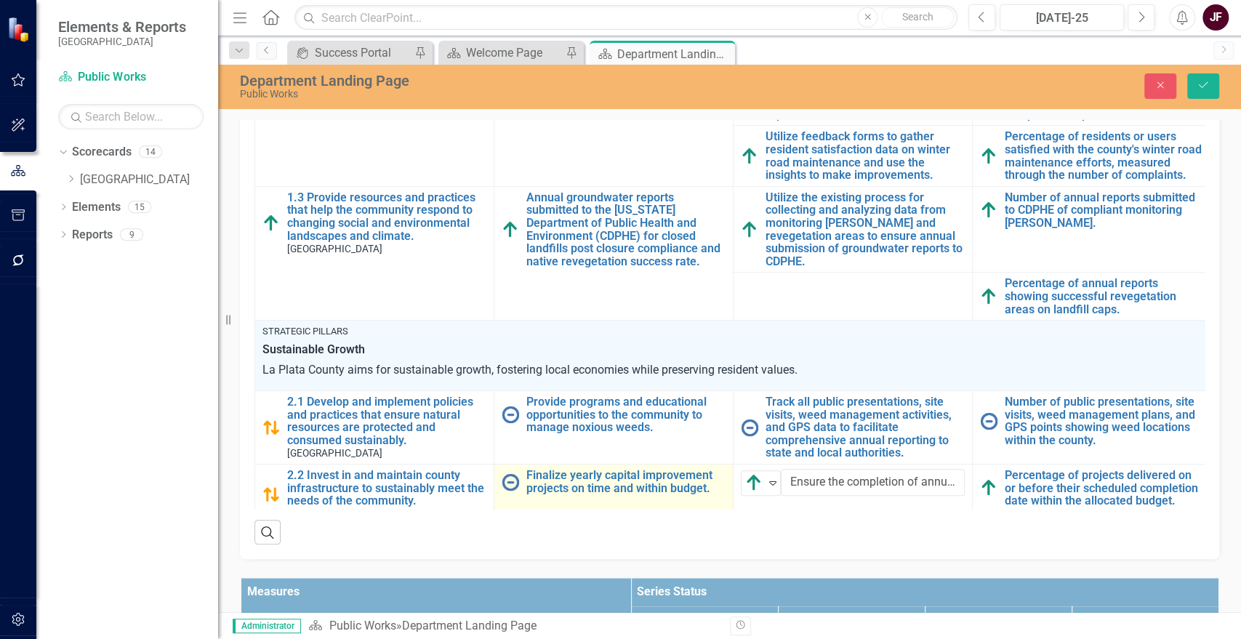
click at [513, 473] on img at bounding box center [510, 481] width 17 height 17
click at [513, 474] on img at bounding box center [514, 482] width 17 height 17
click at [1197, 87] on icon "Save" at bounding box center [1203, 85] width 13 height 10
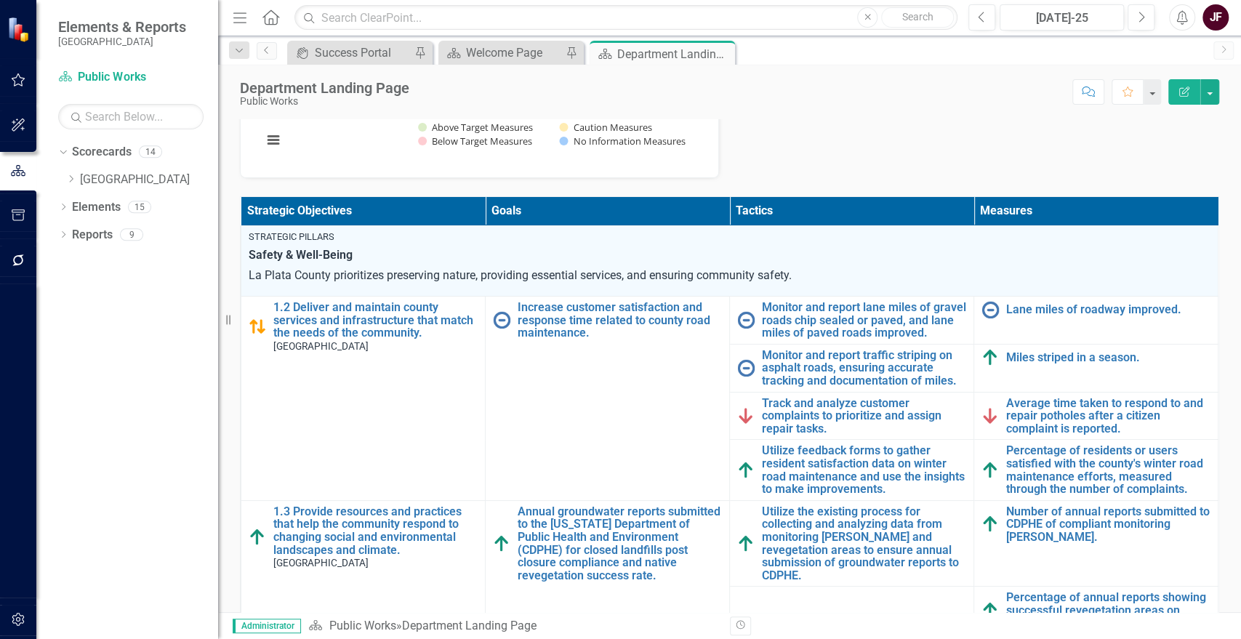
scroll to position [199, 0]
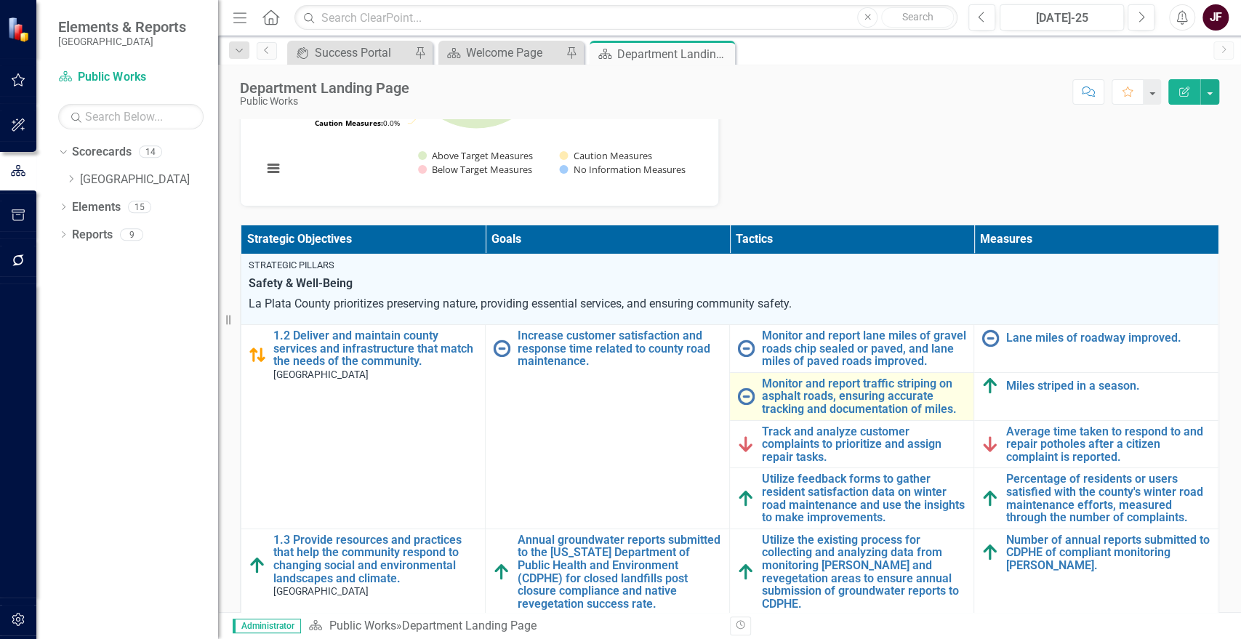
click at [738, 394] on img at bounding box center [745, 396] width 17 height 17
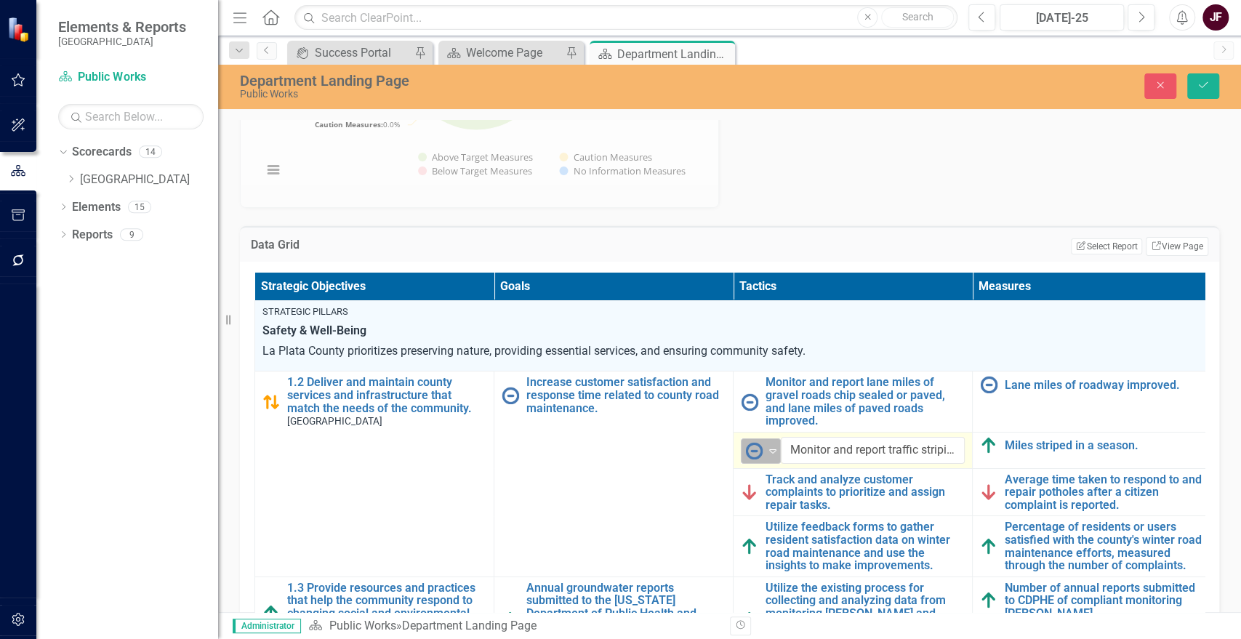
click at [769, 445] on icon "Expand" at bounding box center [773, 451] width 15 height 12
click at [1188, 84] on button "Save" at bounding box center [1204, 85] width 32 height 25
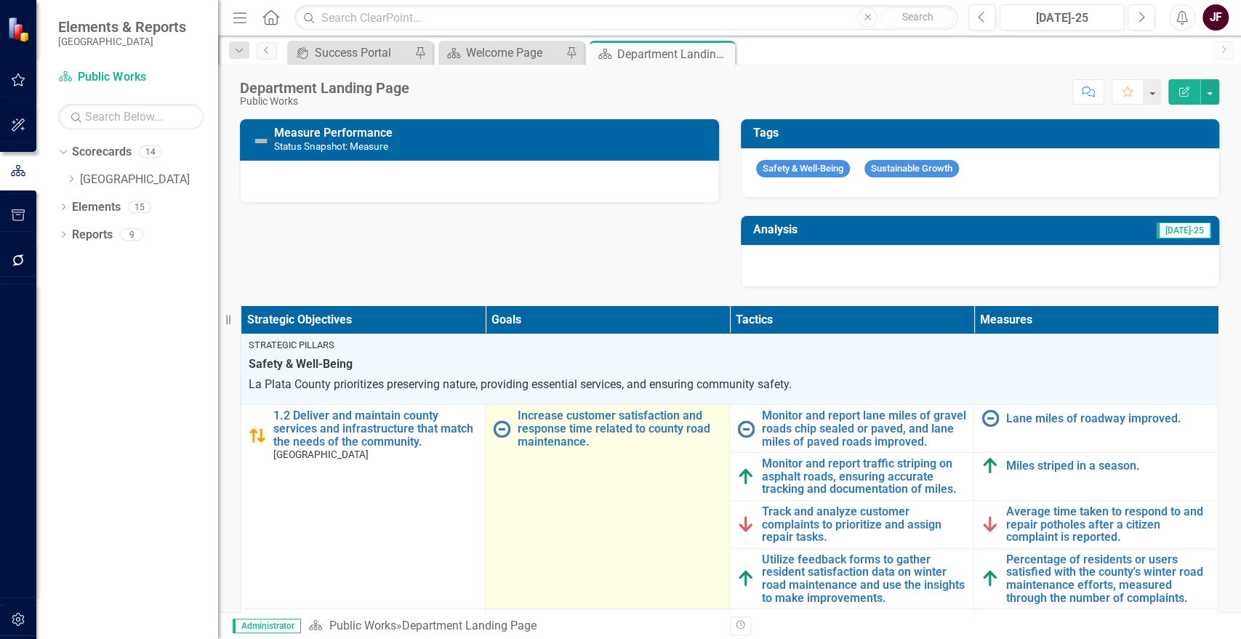
scroll to position [159, 0]
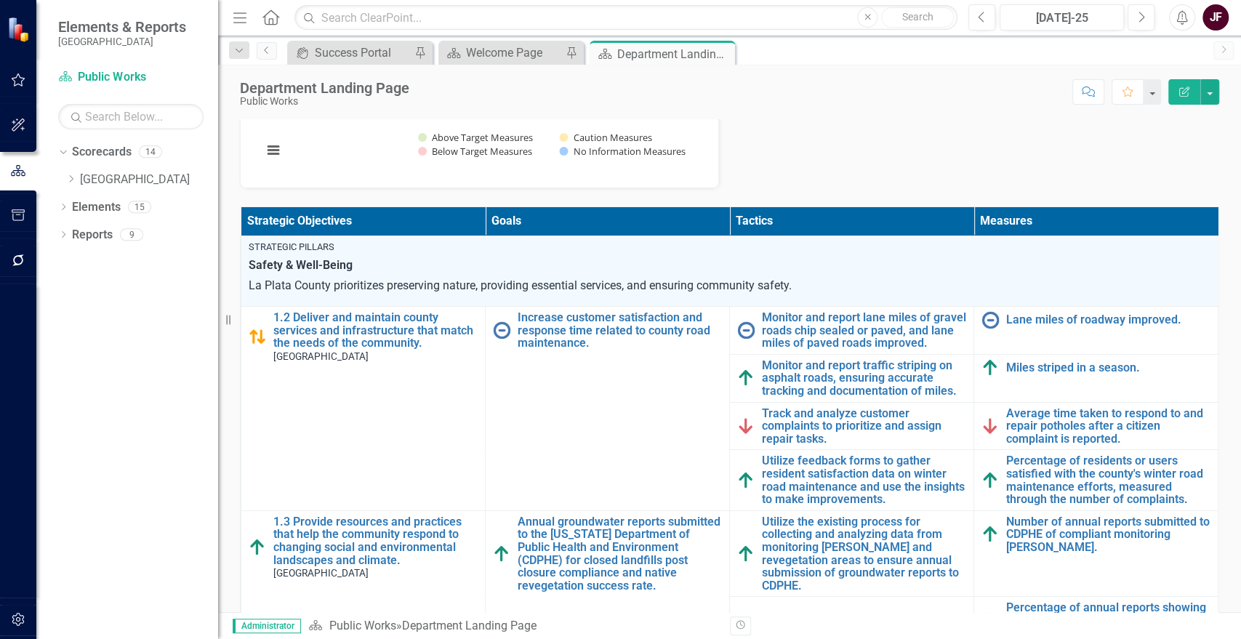
scroll to position [242, 0]
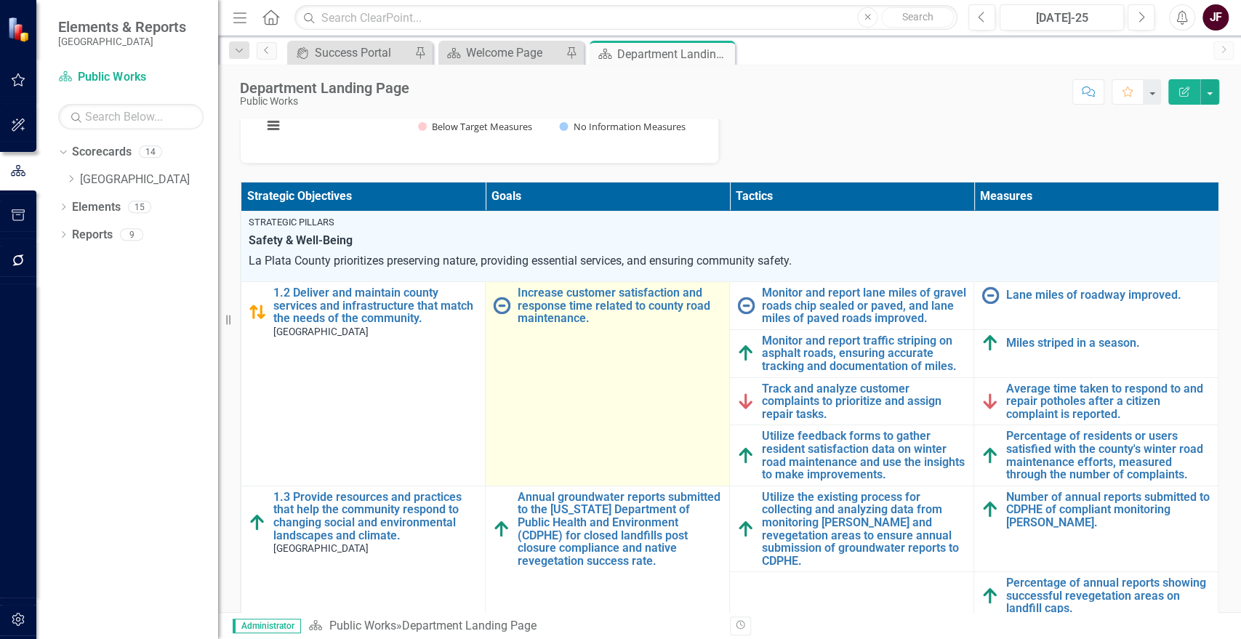
click at [501, 310] on img at bounding box center [501, 305] width 17 height 17
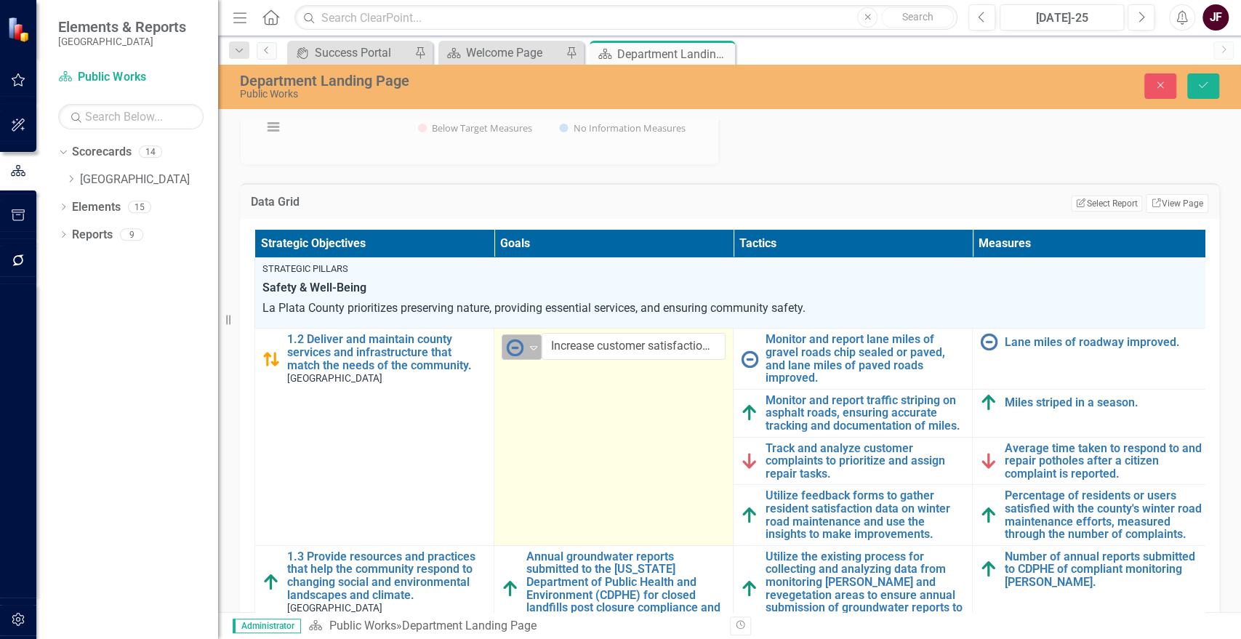
click at [527, 348] on icon "Expand" at bounding box center [534, 348] width 15 height 12
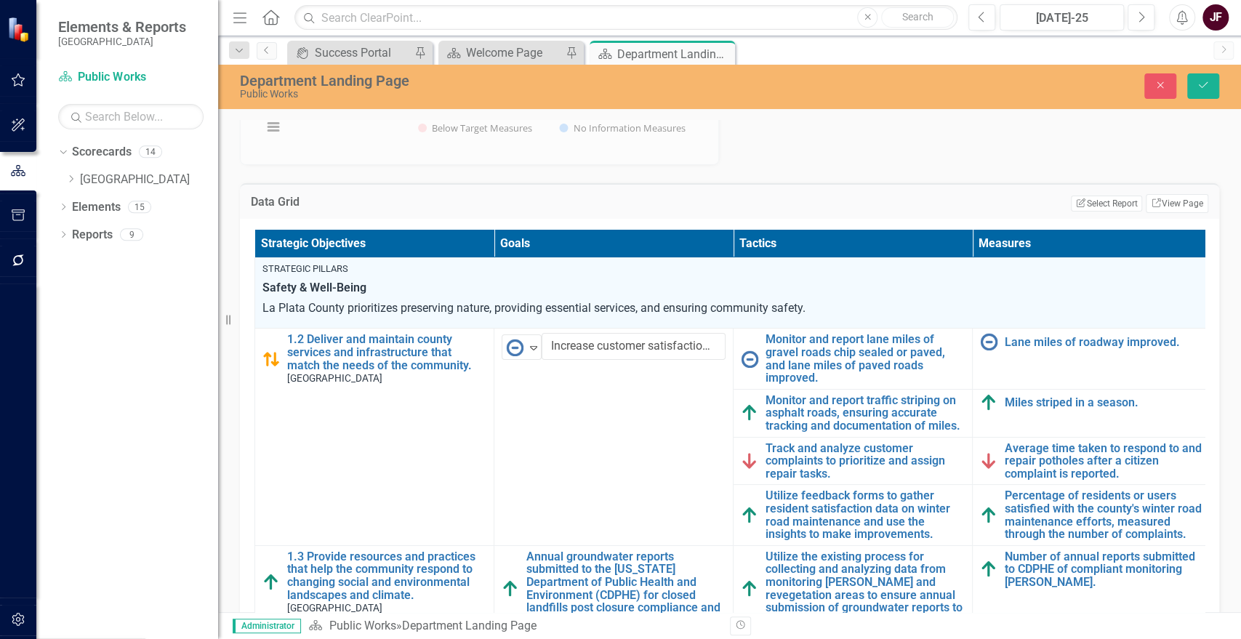
click at [1201, 89] on icon "Save" at bounding box center [1203, 85] width 13 height 10
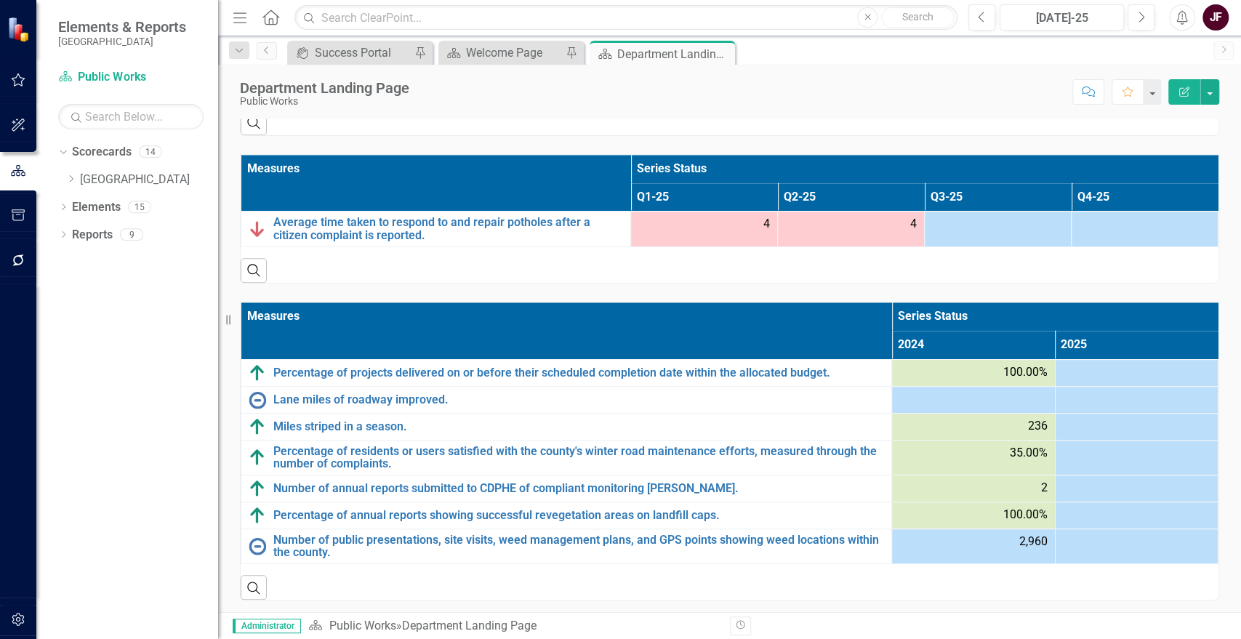
scroll to position [806, 0]
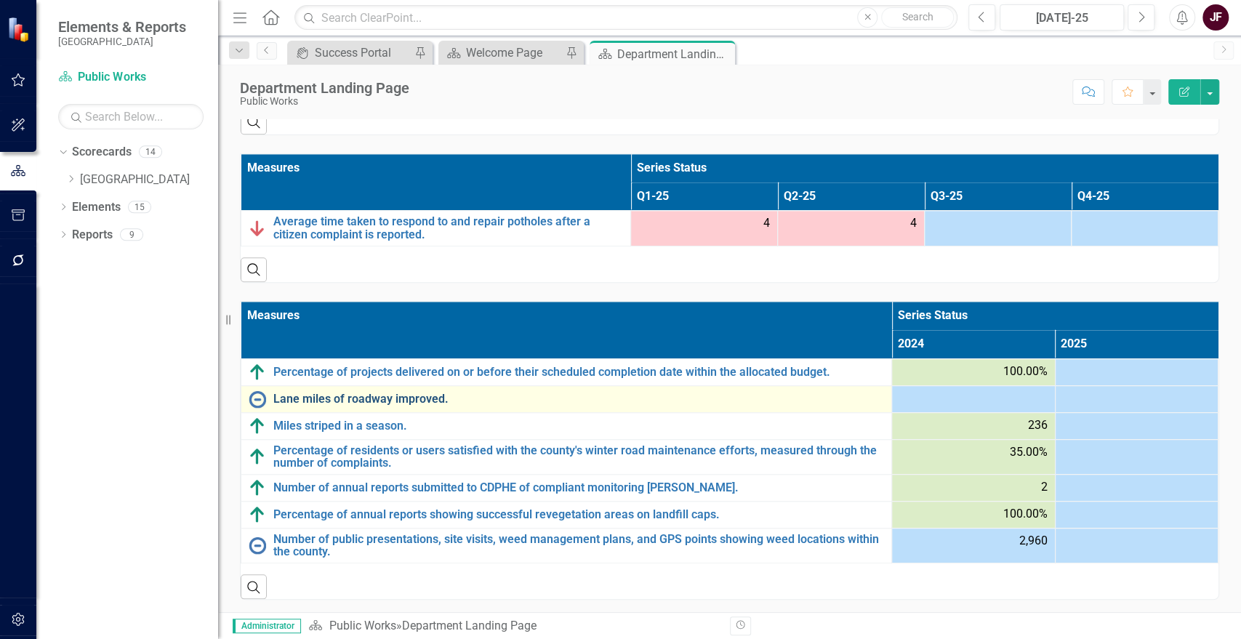
click at [333, 396] on link "Lane miles of roadway improved." at bounding box center [578, 399] width 611 height 13
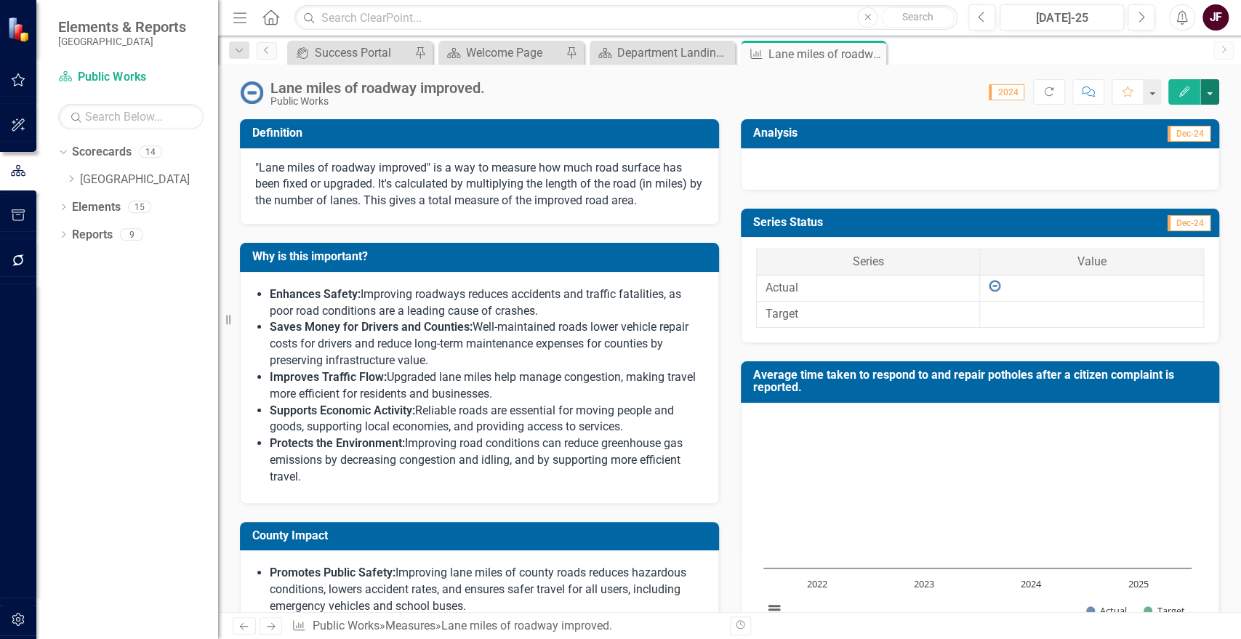
click at [1210, 92] on button "button" at bounding box center [1210, 91] width 19 height 25
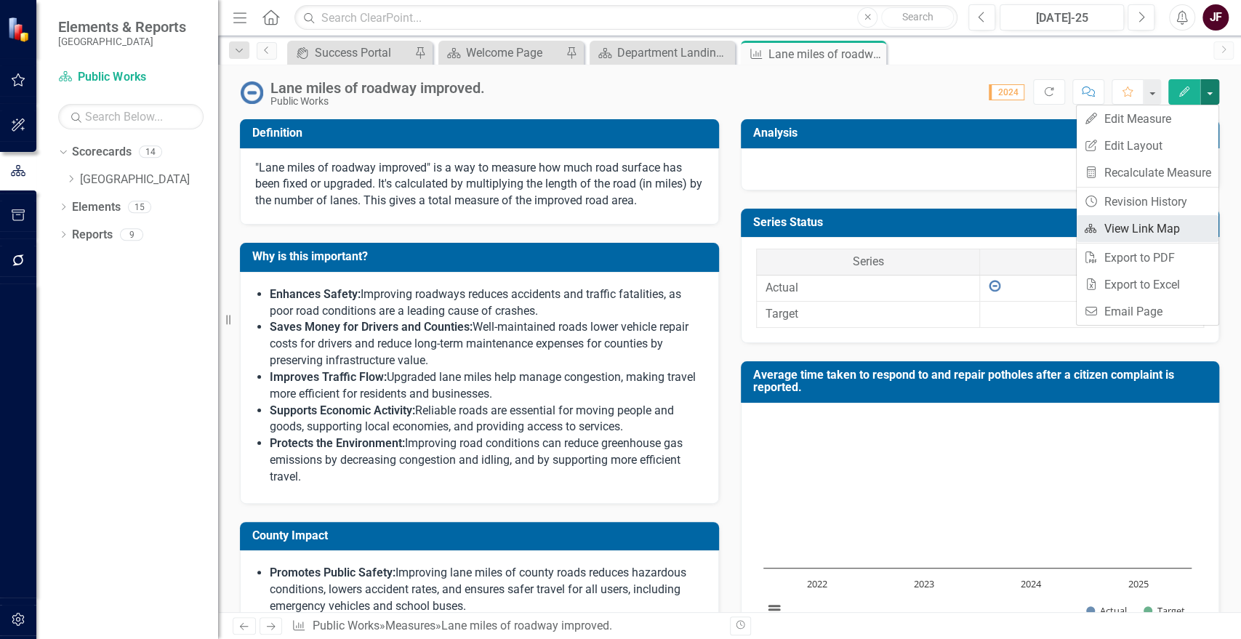
click at [1154, 234] on link "Link Map View Link Map" at bounding box center [1148, 228] width 142 height 27
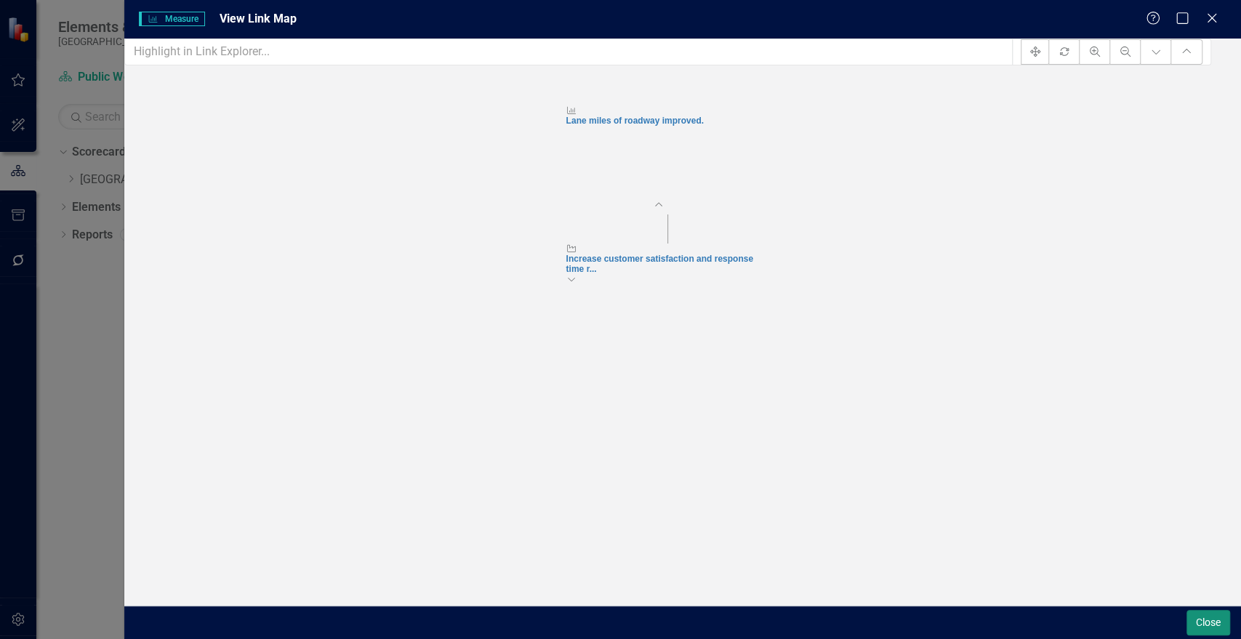
click at [1193, 622] on button "Close" at bounding box center [1209, 622] width 44 height 25
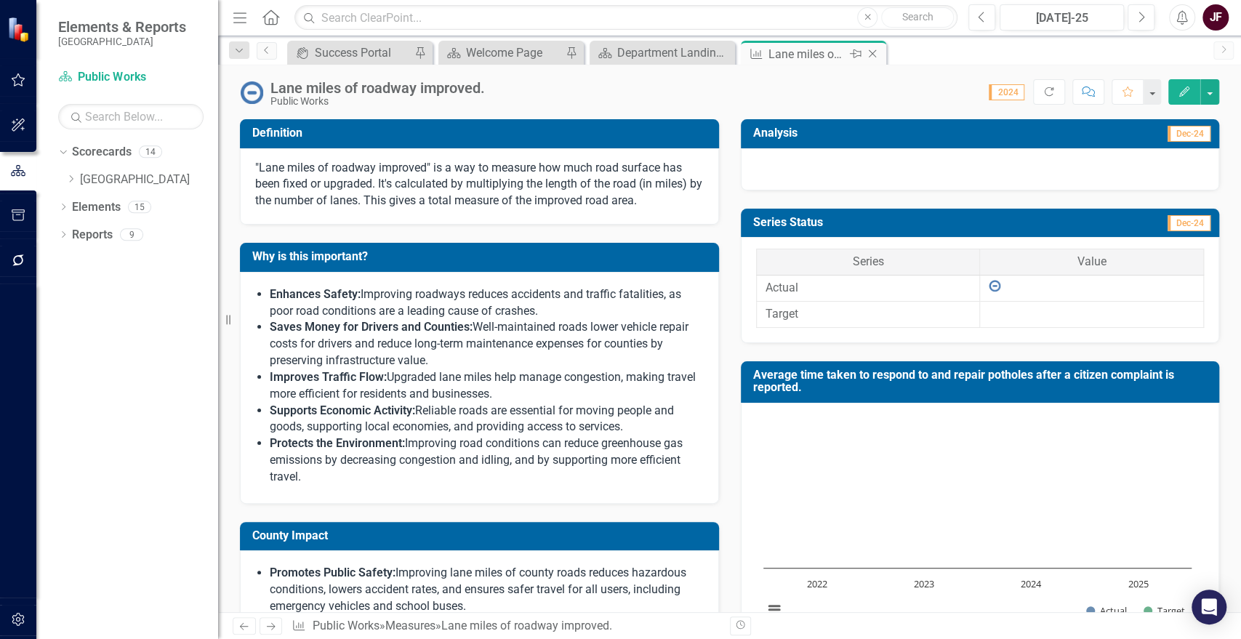
click at [871, 52] on icon at bounding box center [873, 54] width 8 height 8
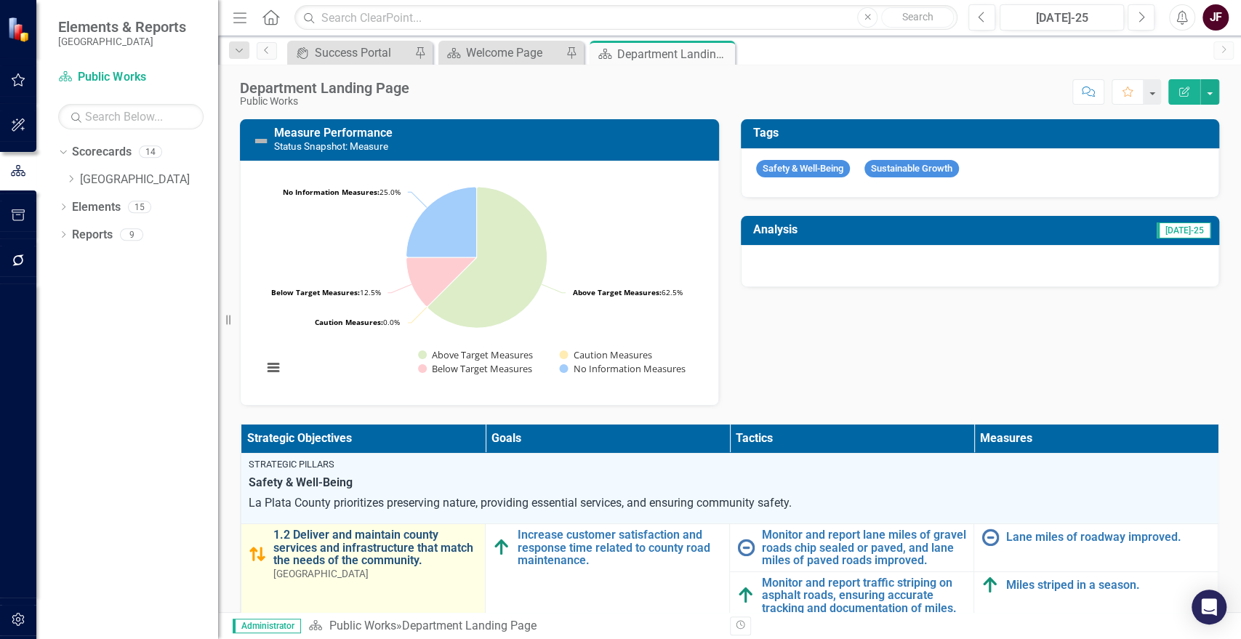
click at [383, 560] on link "1.2 Deliver and maintain county services and infrastructure that match the need…" at bounding box center [375, 548] width 204 height 39
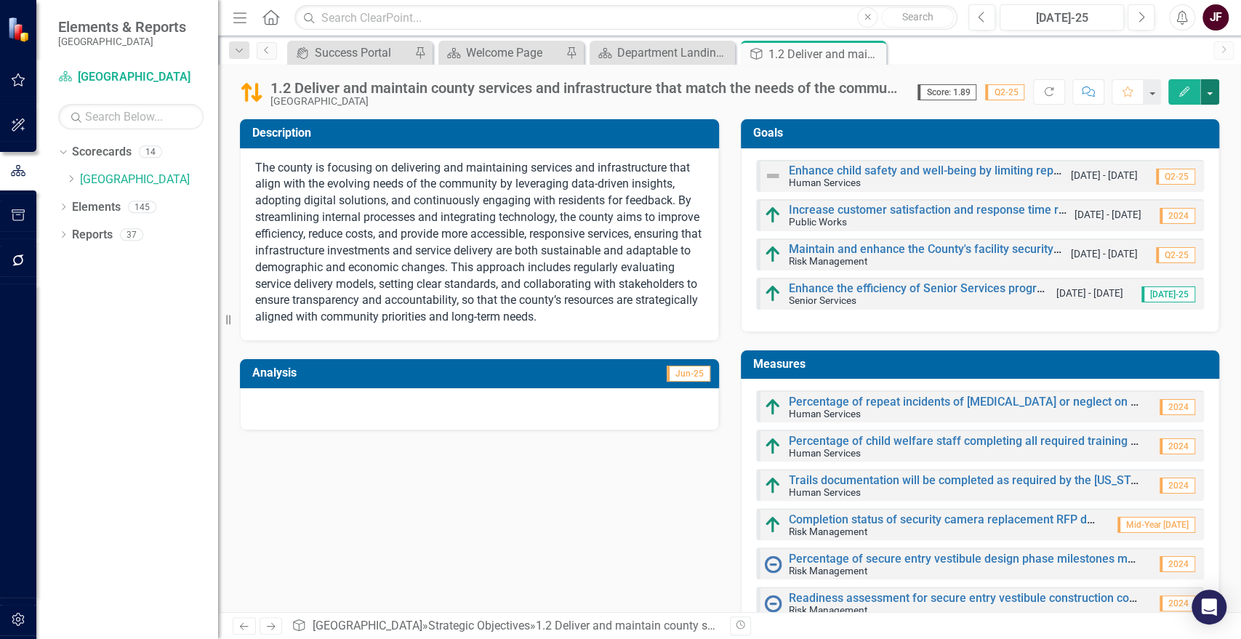
click at [1217, 86] on button "button" at bounding box center [1210, 91] width 19 height 25
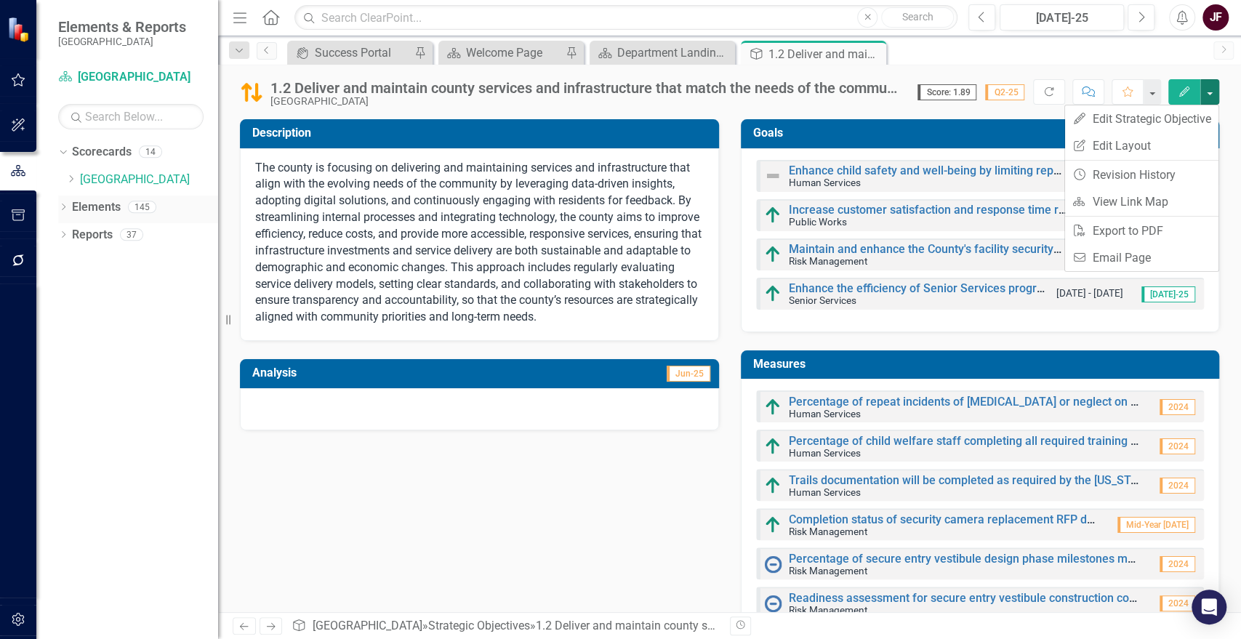
click at [95, 210] on link "Elements" at bounding box center [96, 207] width 49 height 17
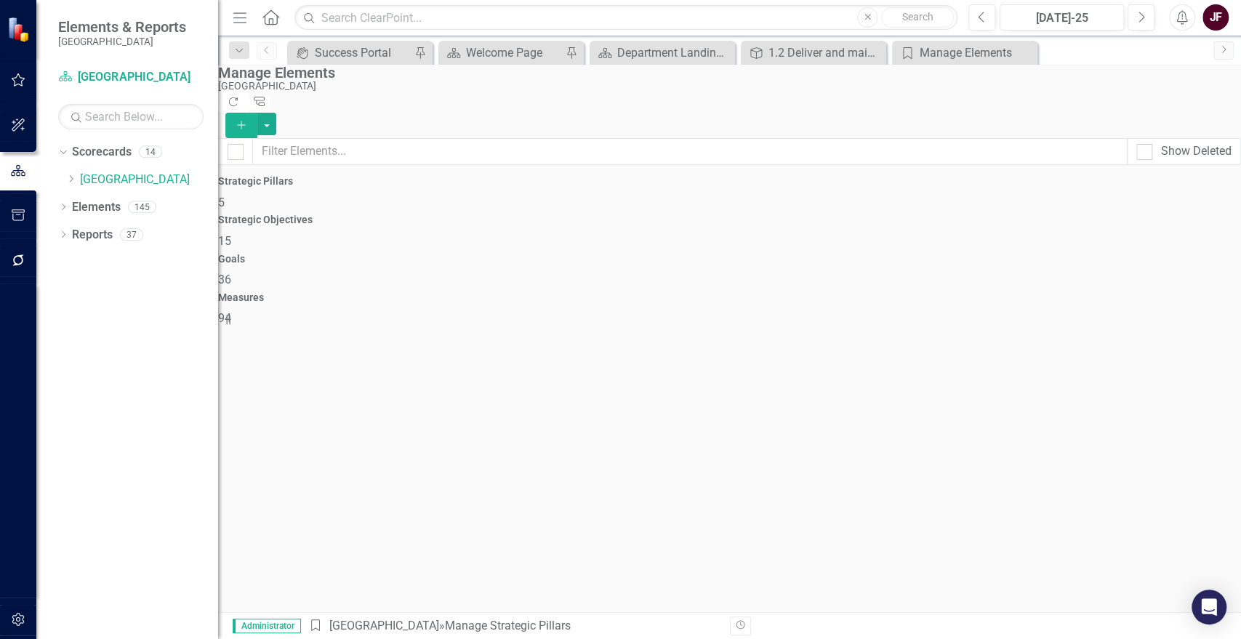
click at [1094, 292] on h4 "Measures" at bounding box center [729, 297] width 1023 height 11
checkbox input "false"
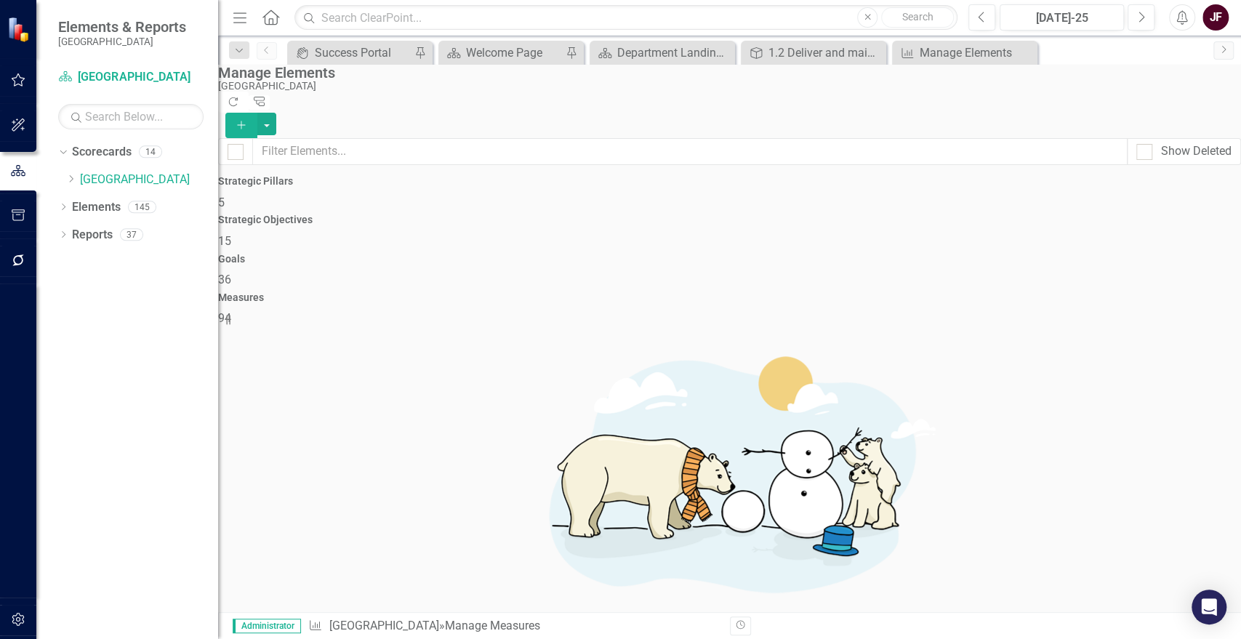
scroll to position [3552, 0]
click at [699, 52] on div "Department Landing Page" at bounding box center [665, 53] width 96 height 18
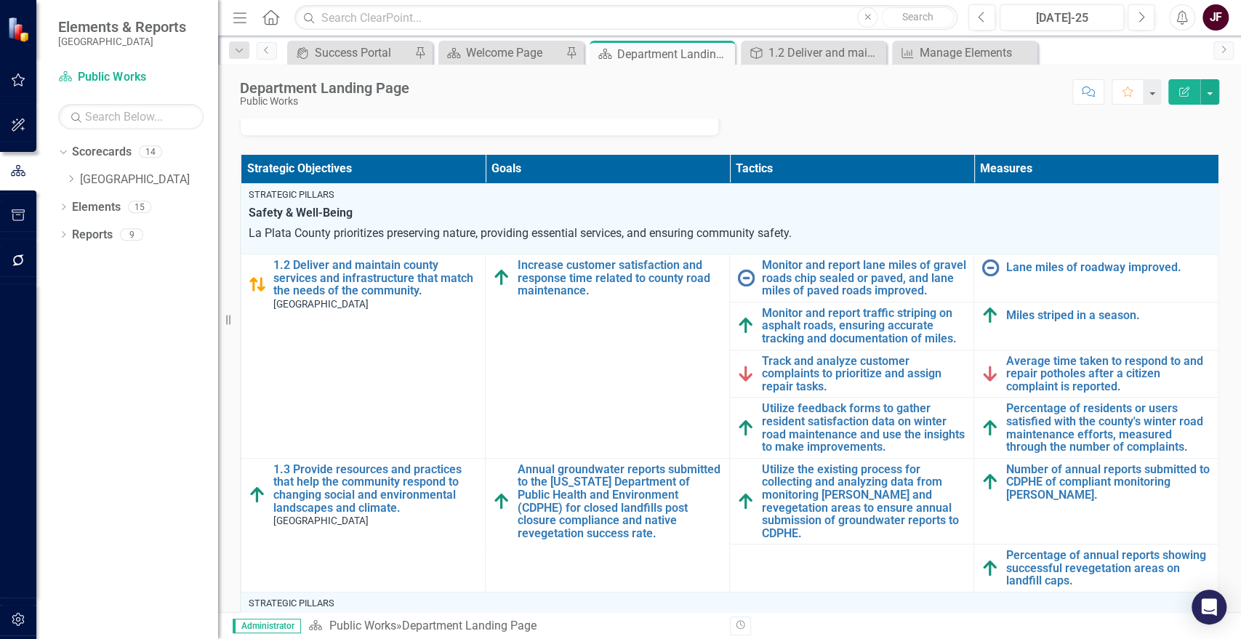
scroll to position [242, 0]
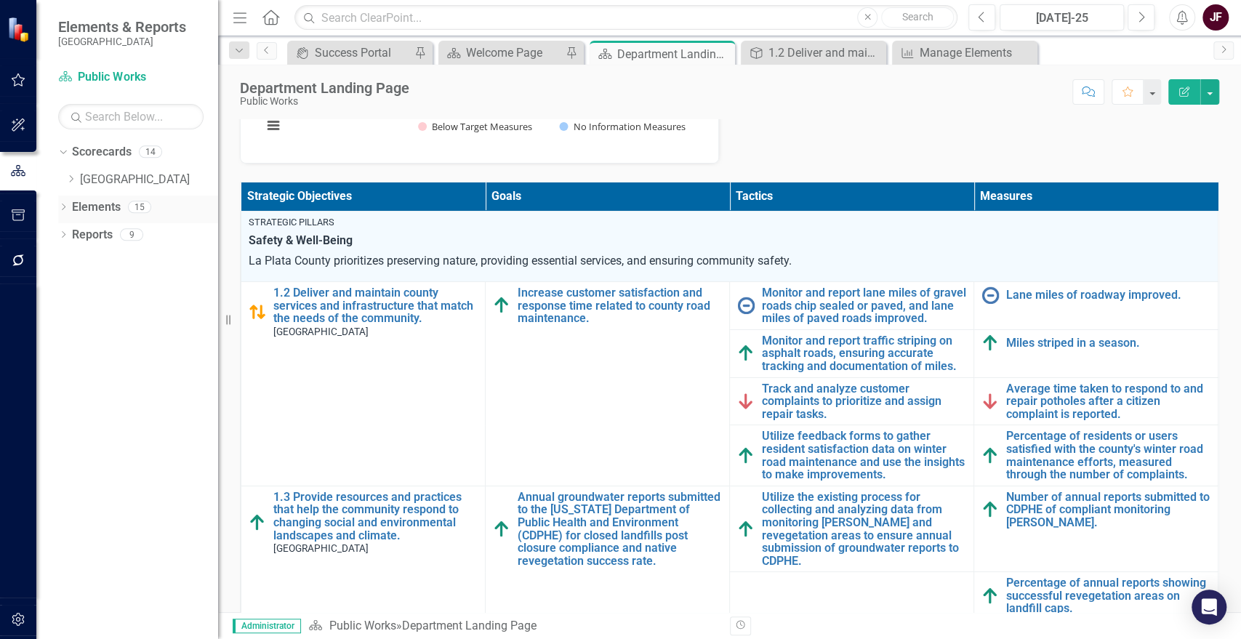
click at [95, 210] on link "Elements" at bounding box center [96, 207] width 49 height 17
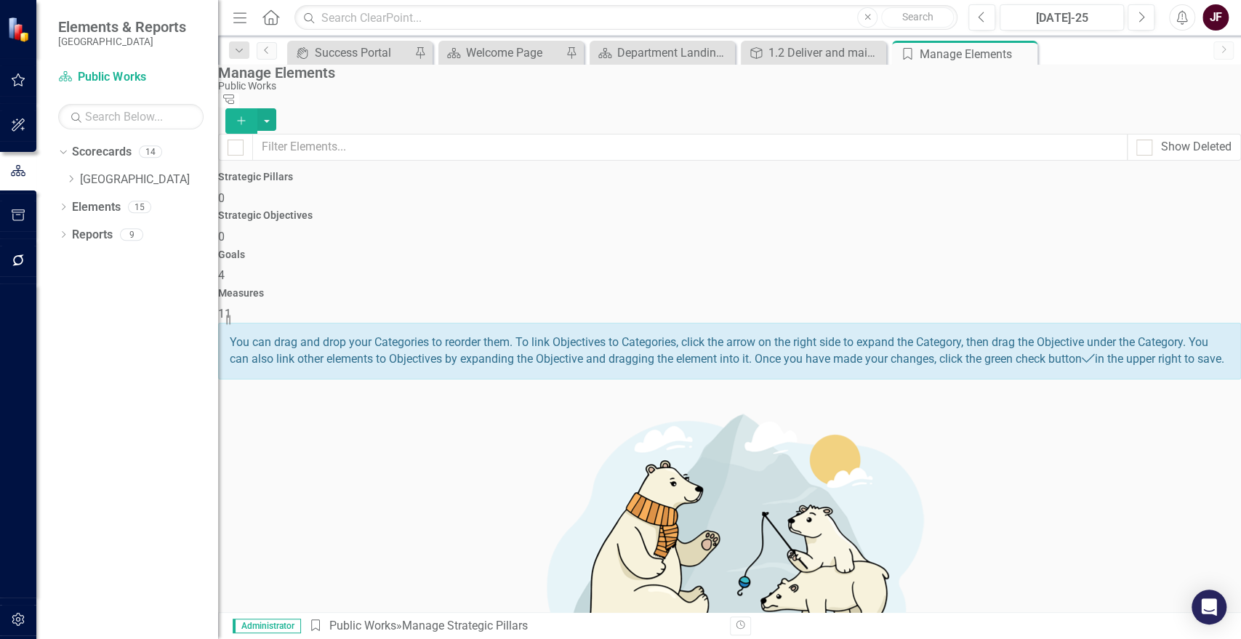
click at [1067, 288] on div "Measures 11" at bounding box center [729, 305] width 1023 height 35
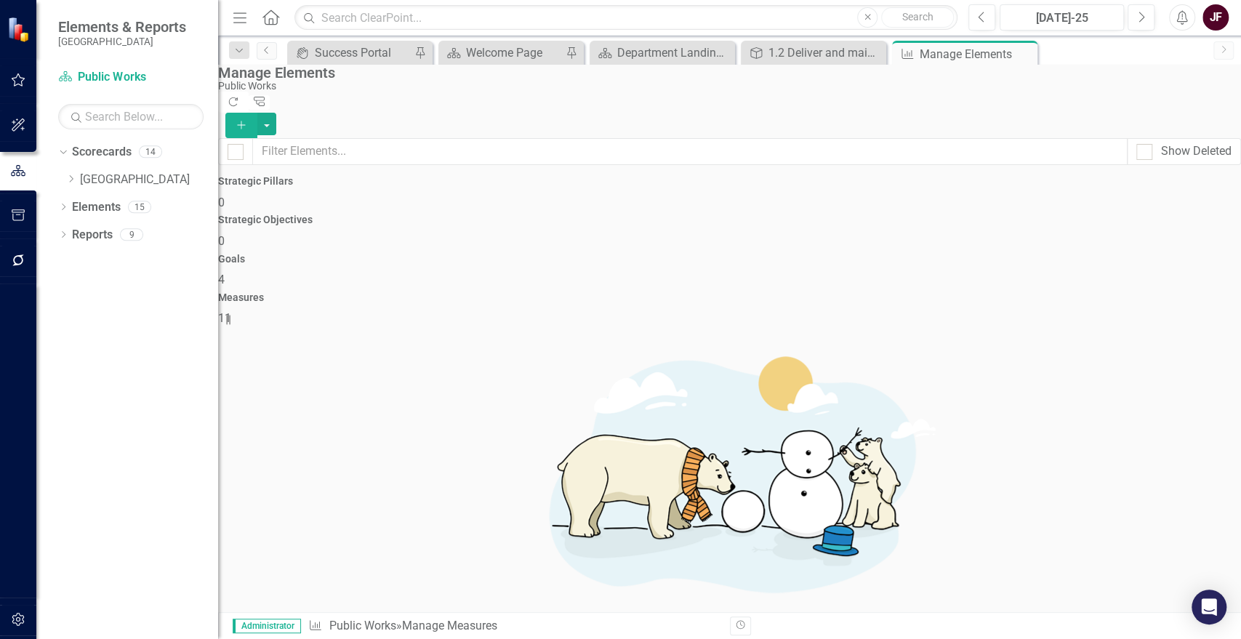
click at [1161, 429] on link "Trash Delete Measure" at bounding box center [1143, 430] width 131 height 27
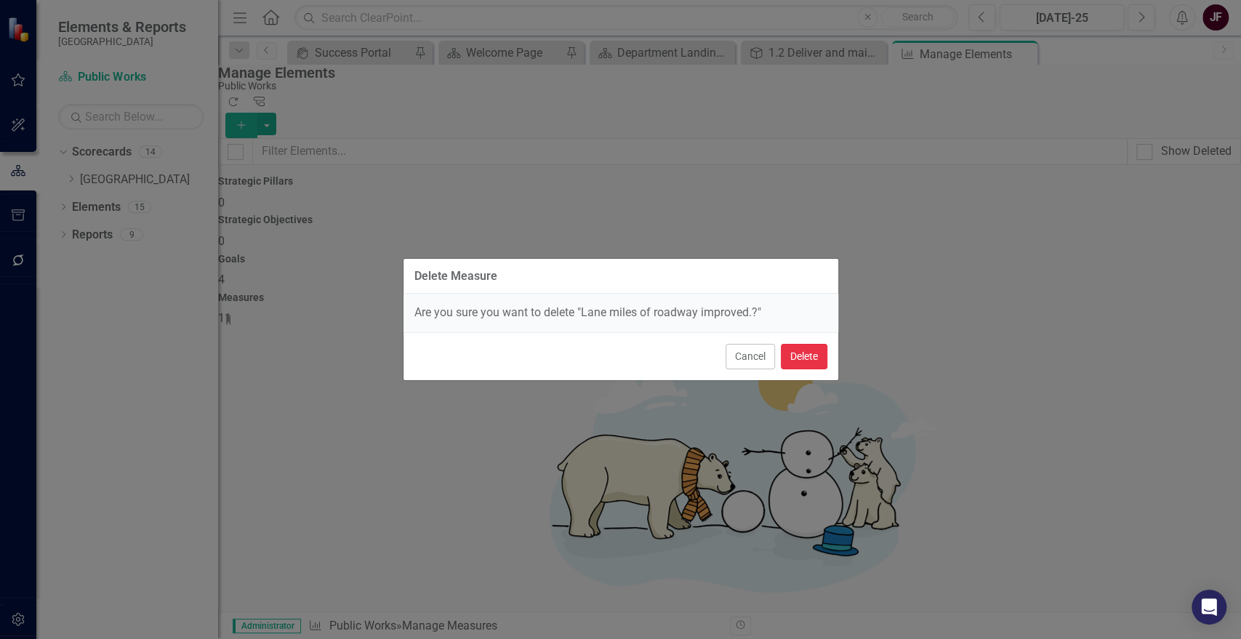
click at [807, 350] on button "Delete" at bounding box center [804, 356] width 47 height 25
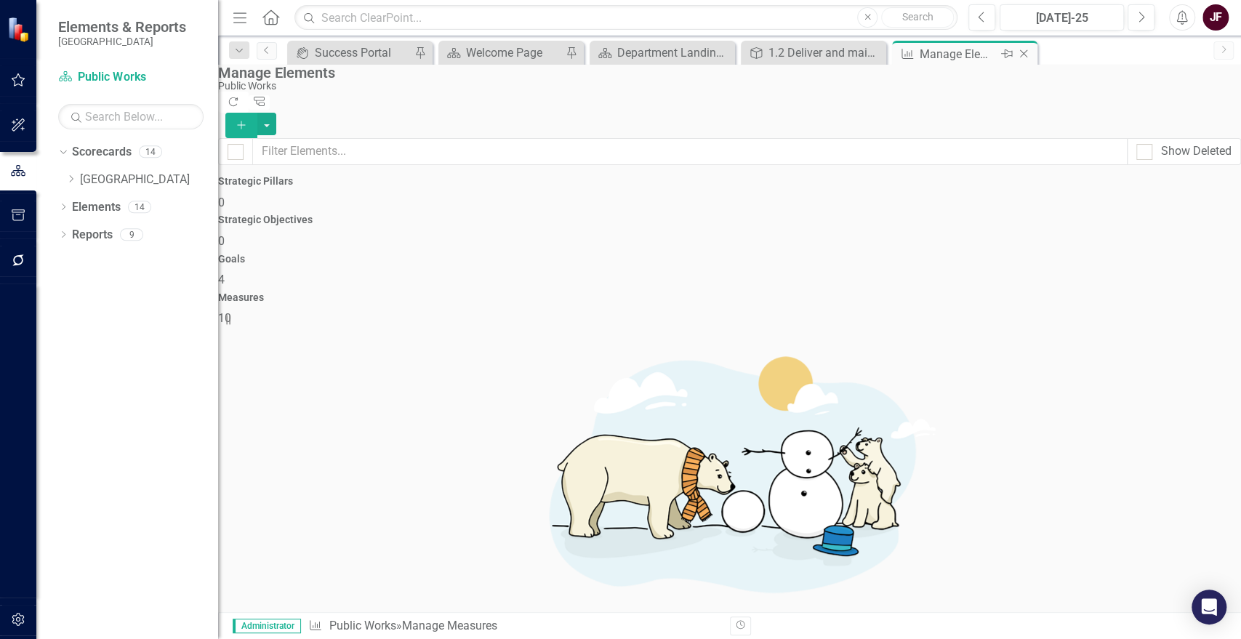
click at [1027, 51] on icon "Close" at bounding box center [1024, 54] width 15 height 12
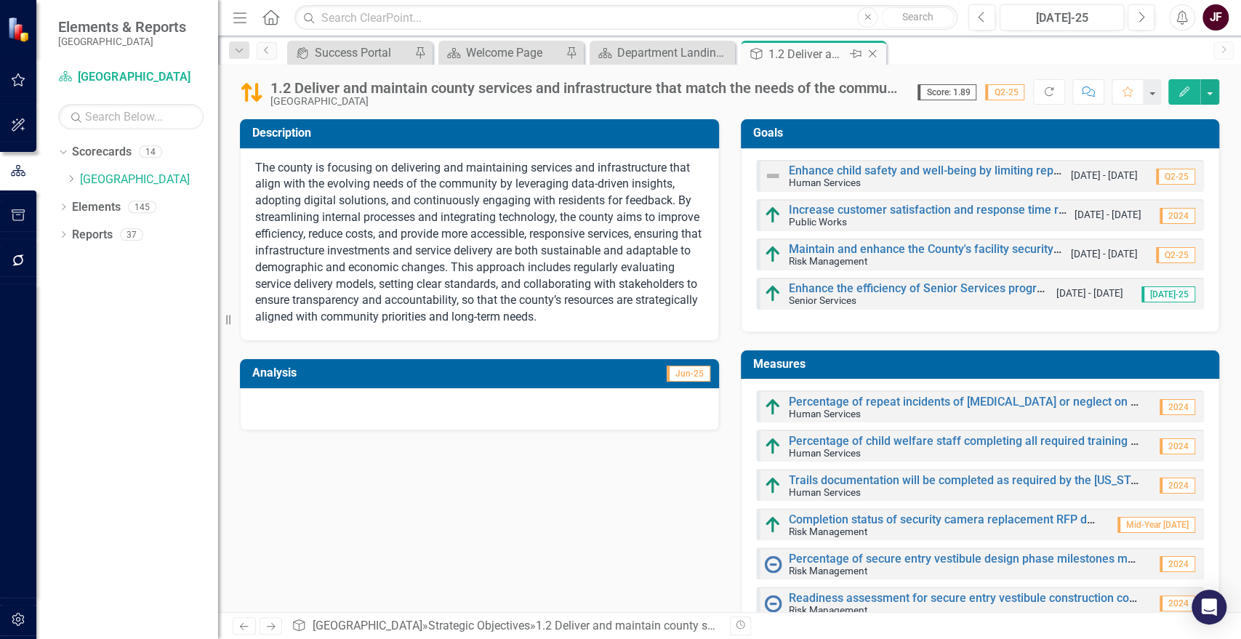
click at [873, 54] on icon at bounding box center [873, 54] width 8 height 8
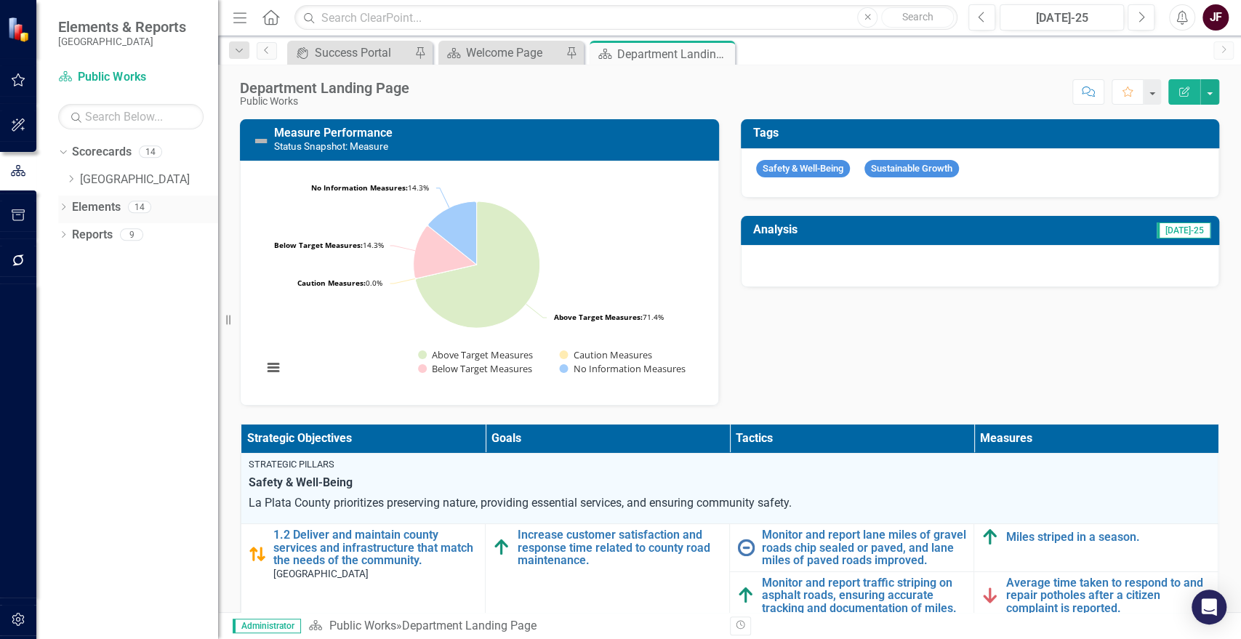
click at [94, 204] on link "Elements" at bounding box center [96, 207] width 49 height 17
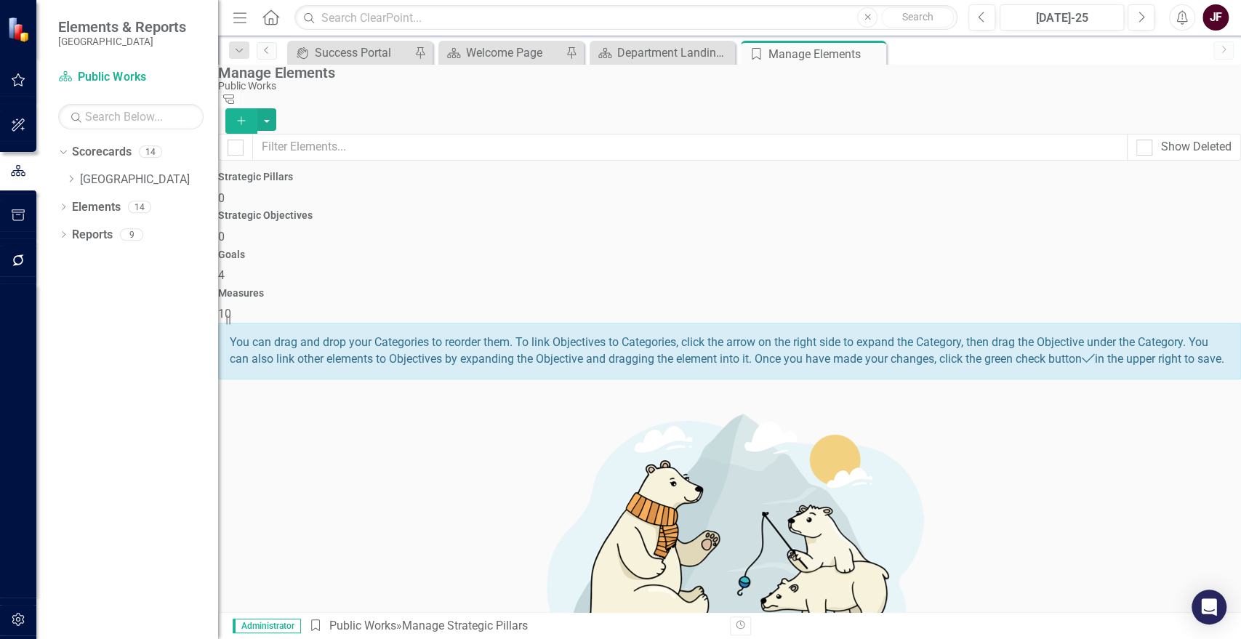
click at [225, 268] on span "4" at bounding box center [221, 275] width 7 height 14
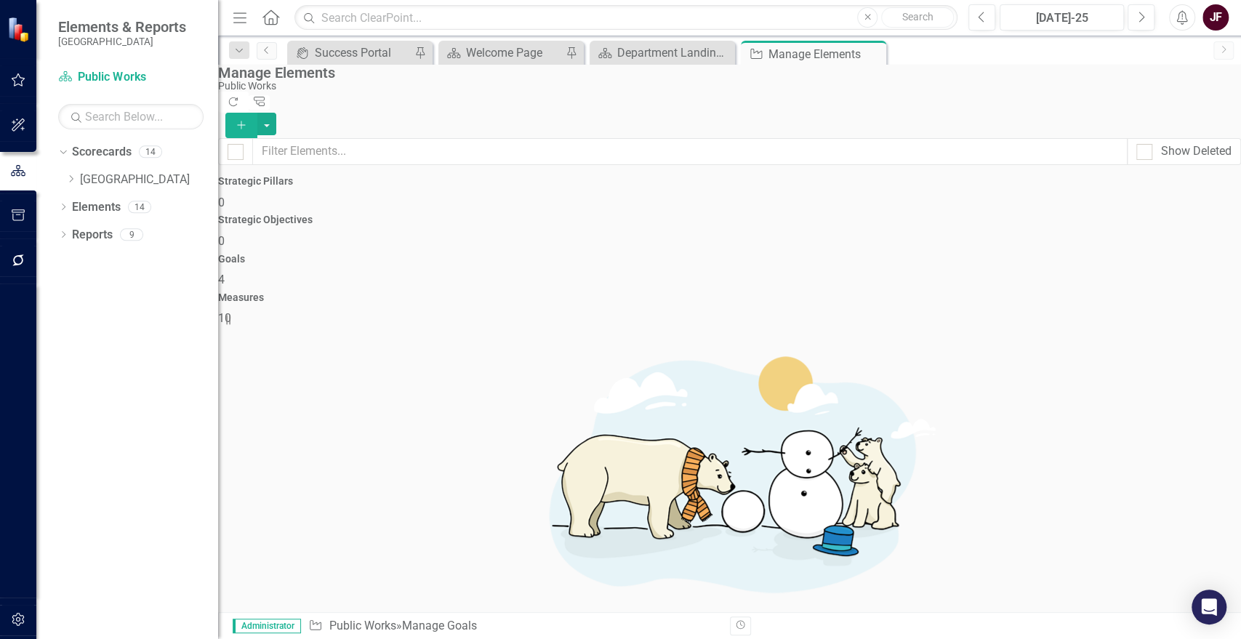
click at [231, 311] on span "10" at bounding box center [224, 318] width 13 height 14
click at [871, 51] on icon "Close" at bounding box center [872, 54] width 15 height 12
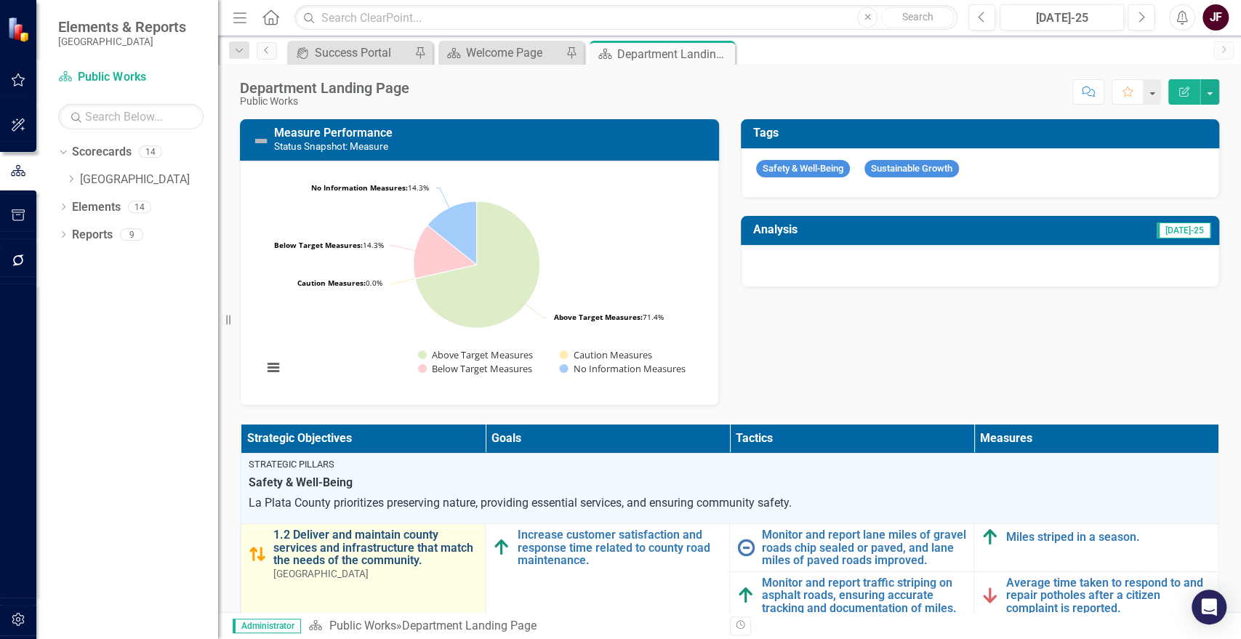
click at [326, 564] on link "1.2 Deliver and maintain county services and infrastructure that match the need…" at bounding box center [375, 548] width 204 height 39
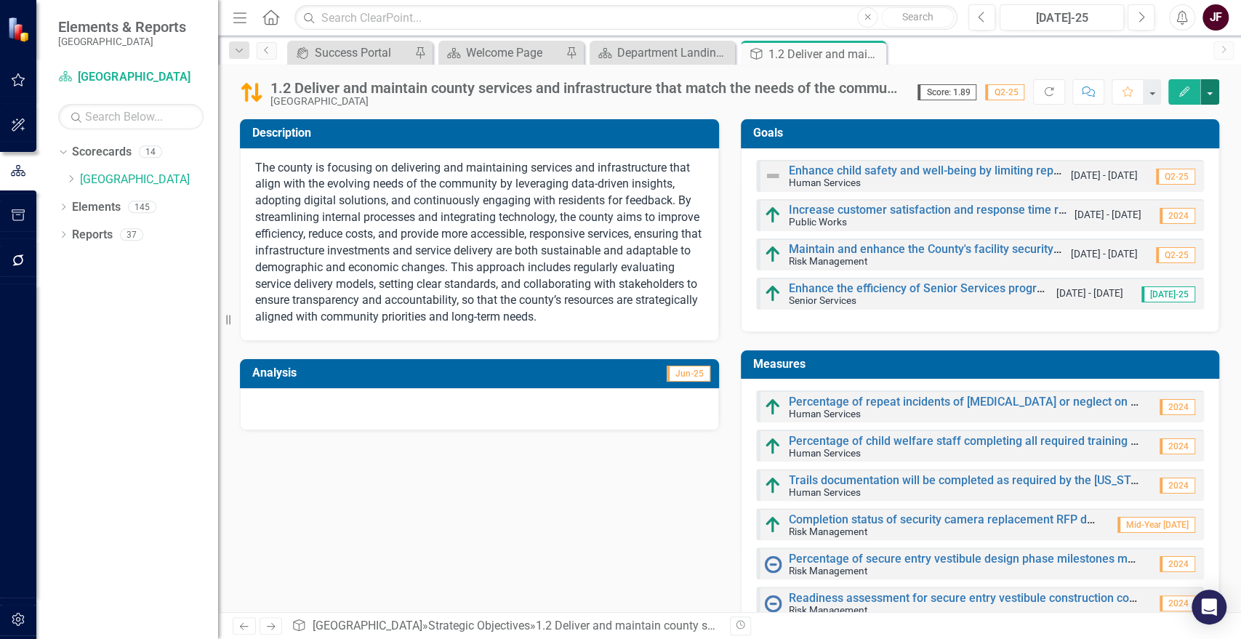
click at [1212, 81] on button "button" at bounding box center [1210, 91] width 19 height 25
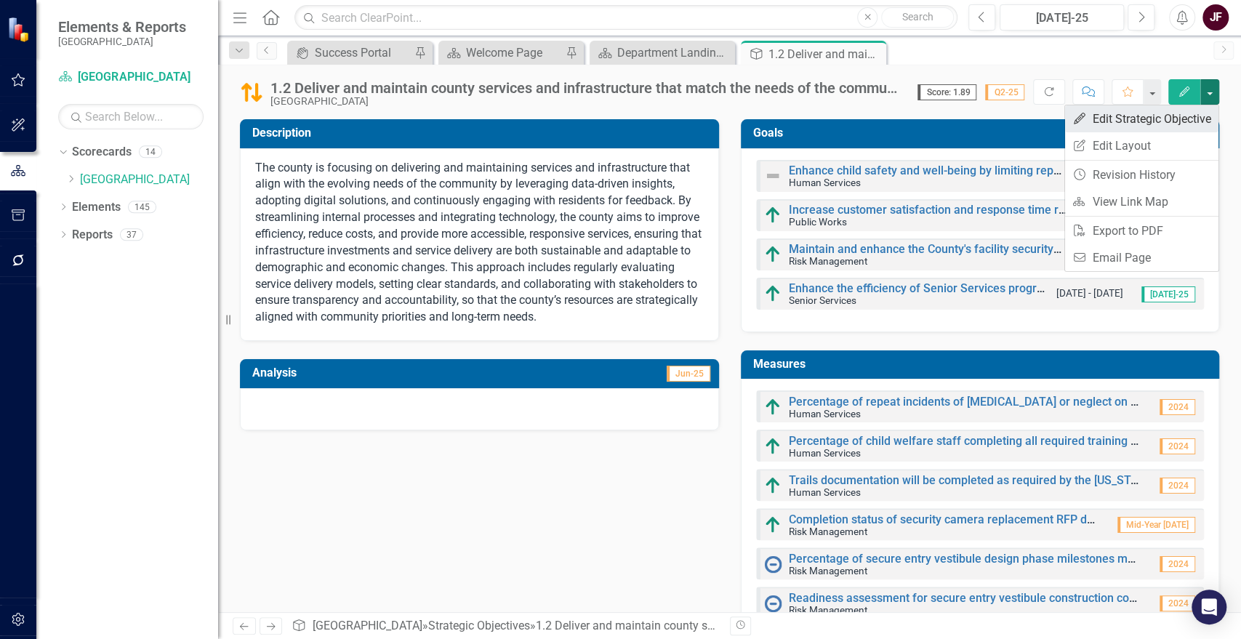
click at [1181, 124] on link "Edit Edit Strategic Objective" at bounding box center [1141, 118] width 153 height 27
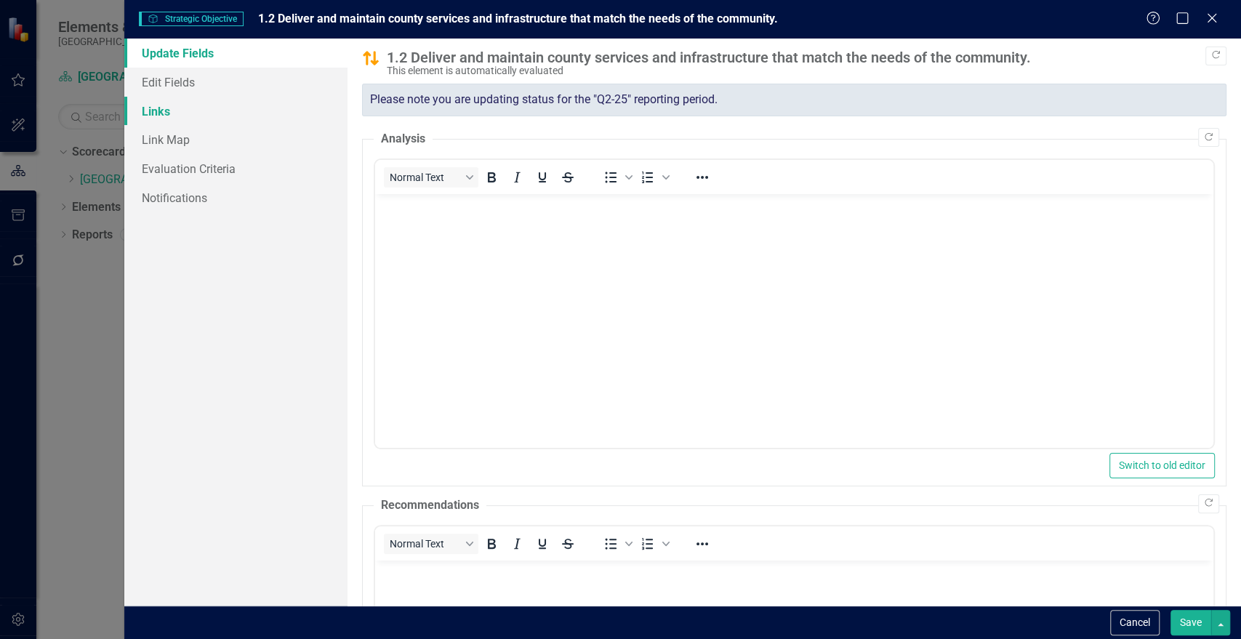
click at [169, 107] on link "Links" at bounding box center [235, 111] width 223 height 29
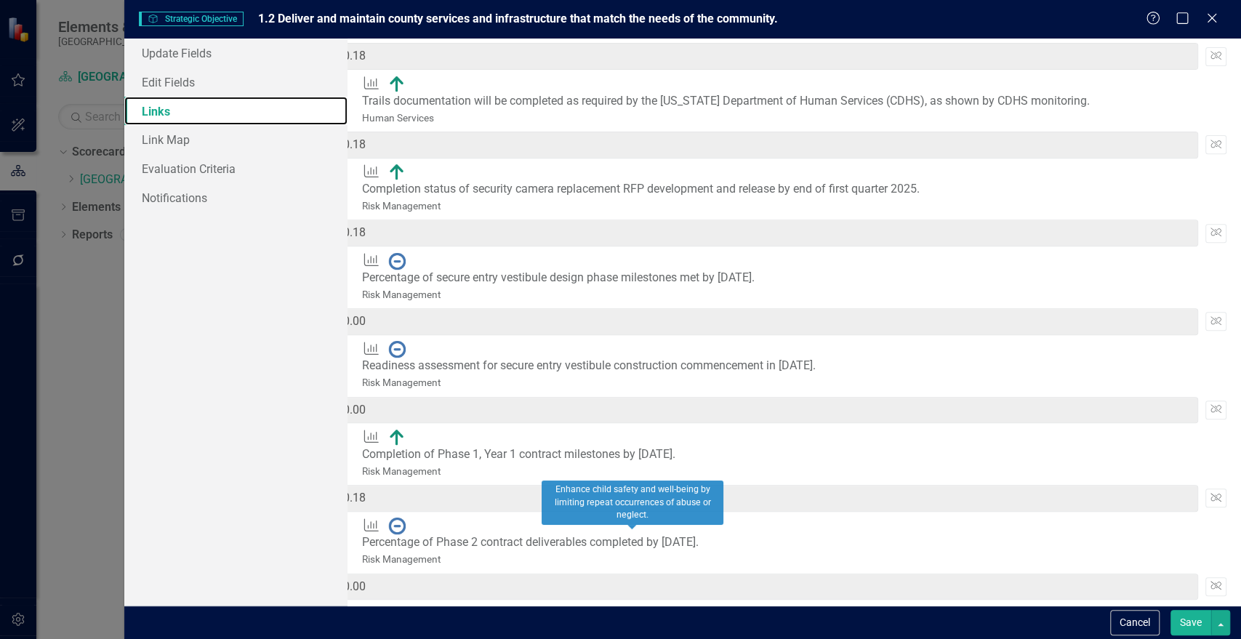
scroll to position [337, 0]
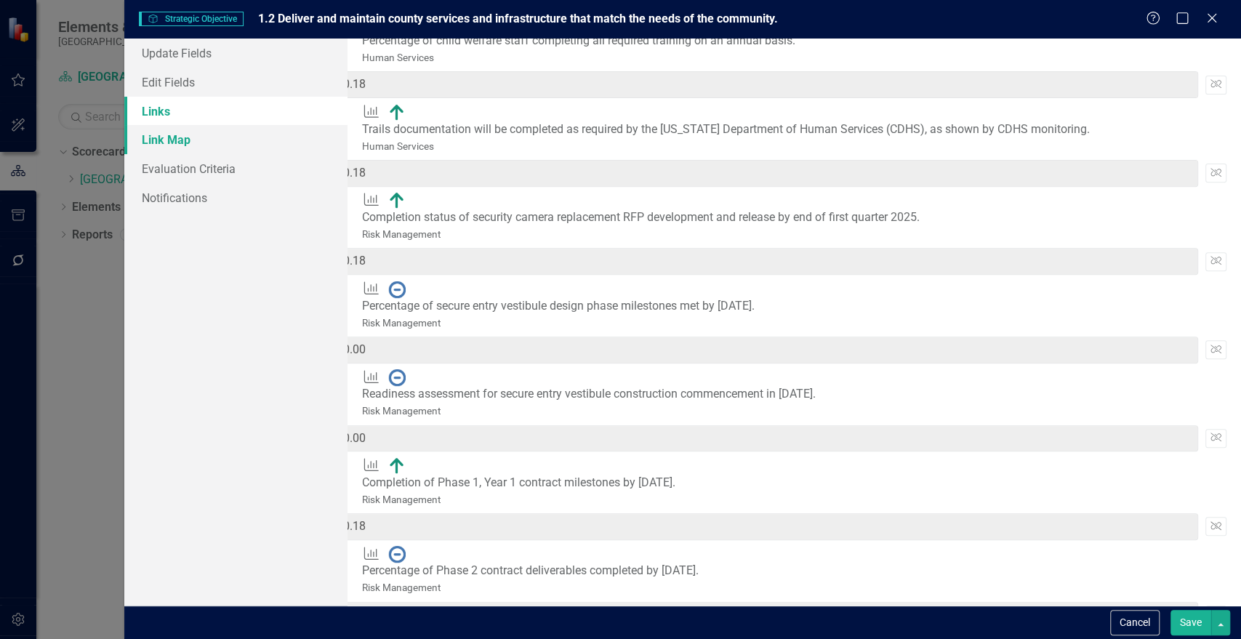
click at [152, 137] on link "Link Map" at bounding box center [235, 139] width 223 height 29
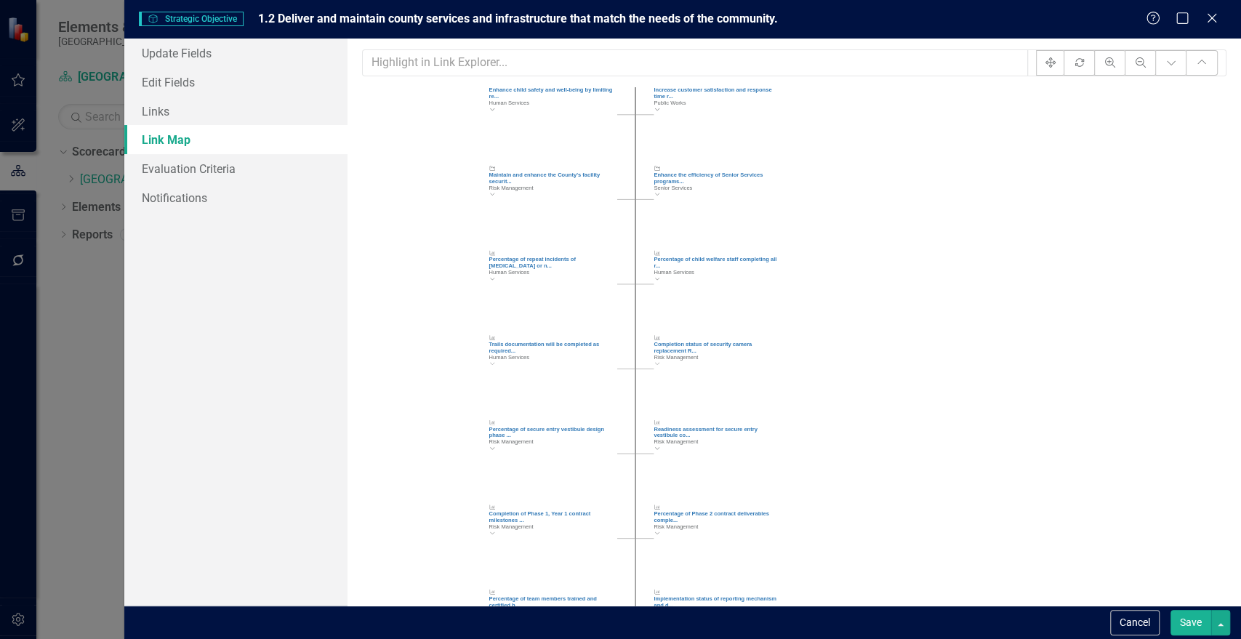
drag, startPoint x: 1127, startPoint y: 307, endPoint x: 863, endPoint y: 118, distance: 325.3
click at [863, 118] on icon "Strategic Objective 1.2 Deliver and maintain county services and infra... Colla…" at bounding box center [794, 370] width 864 height 567
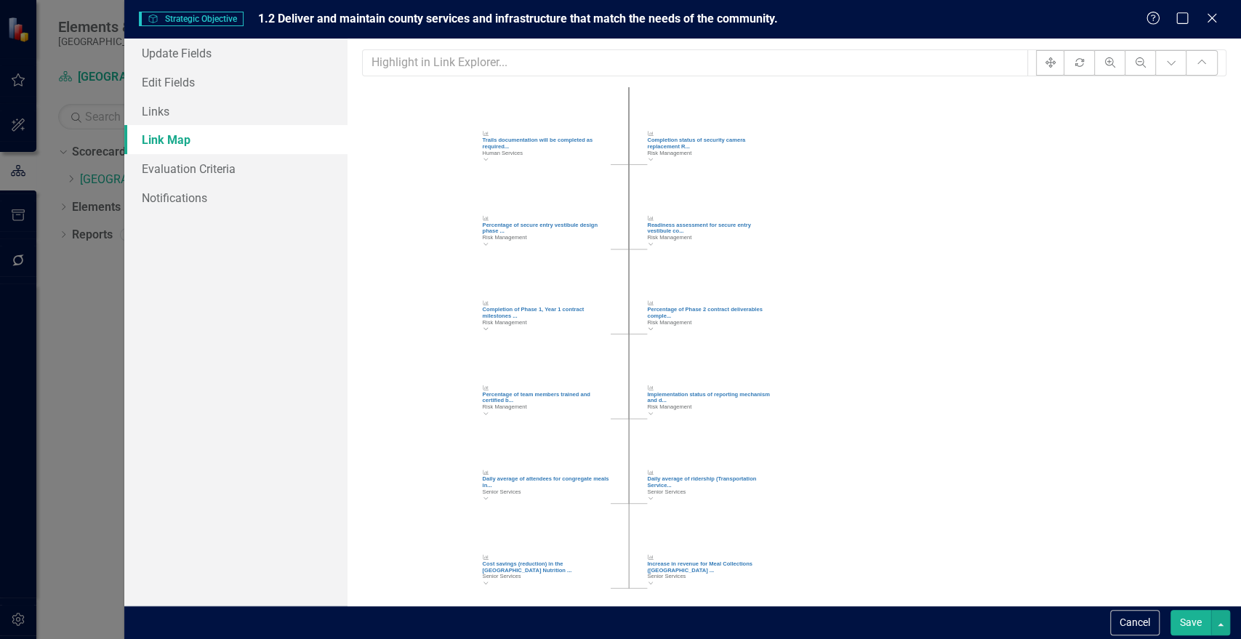
drag, startPoint x: 998, startPoint y: 450, endPoint x: 991, endPoint y: 246, distance: 204.5
click at [991, 246] on icon "Strategic Objective 1.2 Deliver and maintain county services and infra... Colla…" at bounding box center [794, 370] width 864 height 567
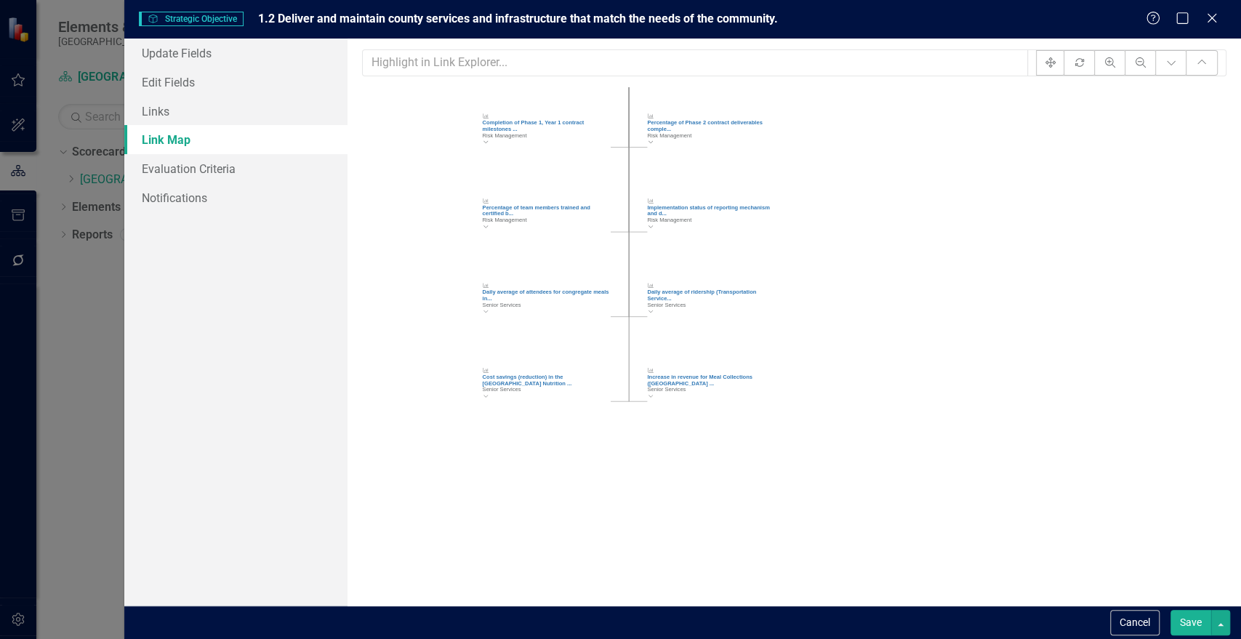
drag, startPoint x: 980, startPoint y: 365, endPoint x: 980, endPoint y: 178, distance: 186.9
click at [980, 178] on icon "Strategic Objective 1.2 Deliver and maintain county services and infra... Colla…" at bounding box center [794, 370] width 864 height 567
click at [1137, 628] on button "Cancel" at bounding box center [1134, 622] width 49 height 25
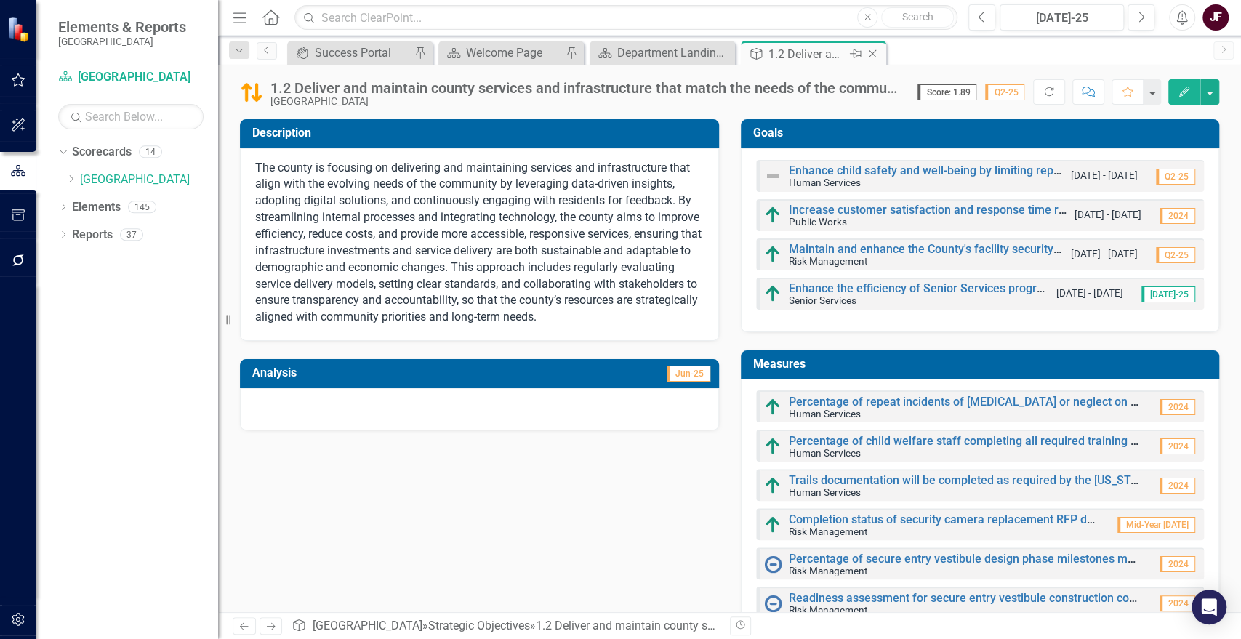
click at [873, 55] on icon "Close" at bounding box center [872, 54] width 15 height 12
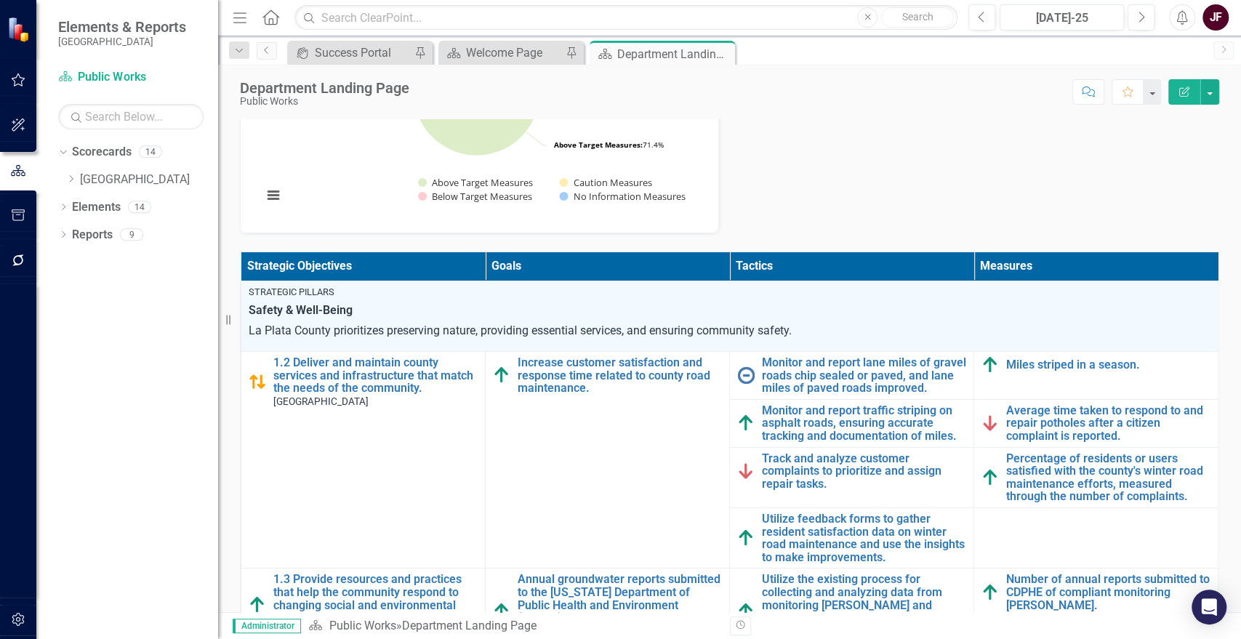
scroll to position [242, 0]
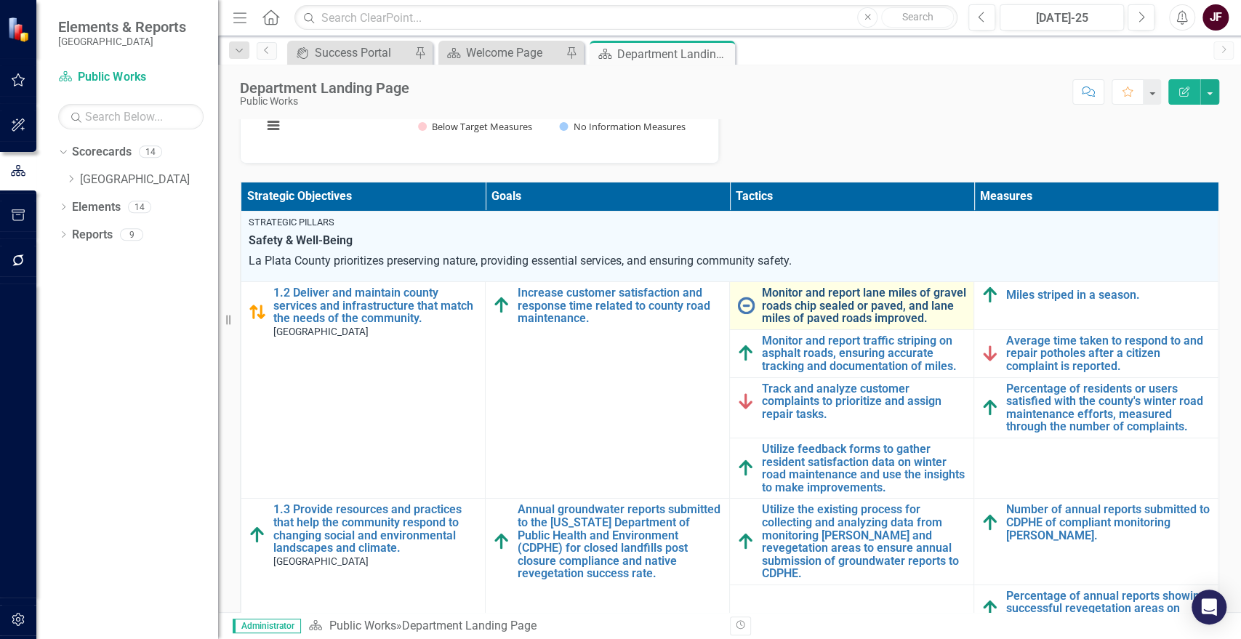
click at [805, 294] on link "Monitor and report lane miles of gravel roads chip sealed or paved, and lane mi…" at bounding box center [864, 306] width 204 height 39
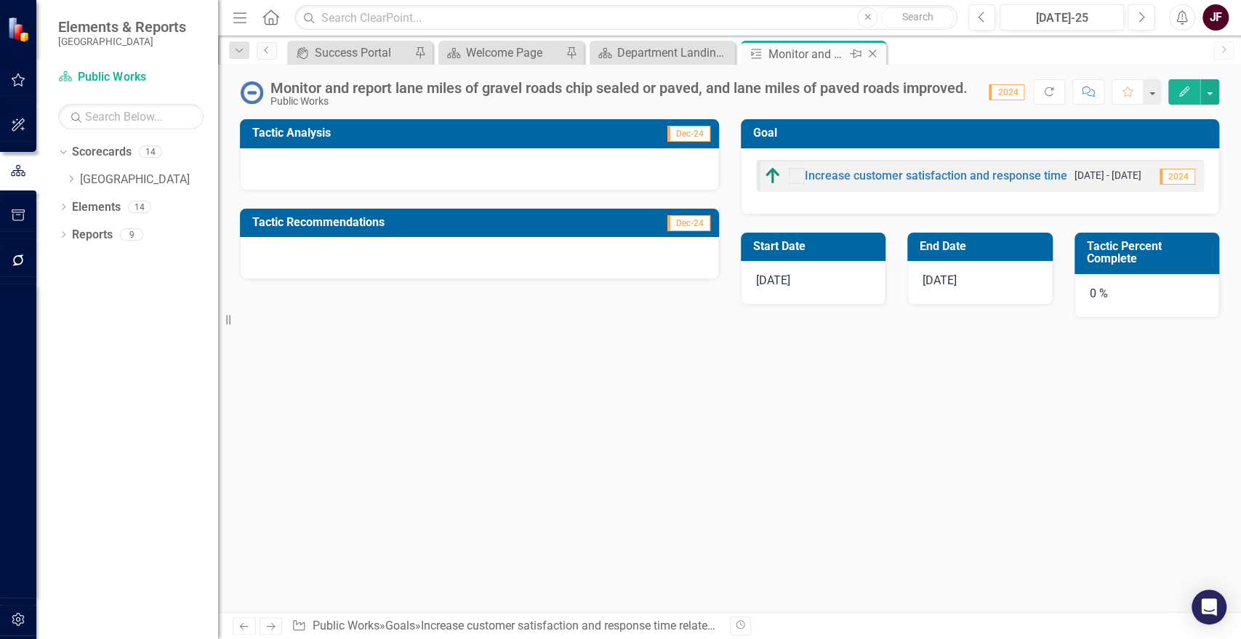
click at [873, 51] on icon "Close" at bounding box center [872, 54] width 15 height 12
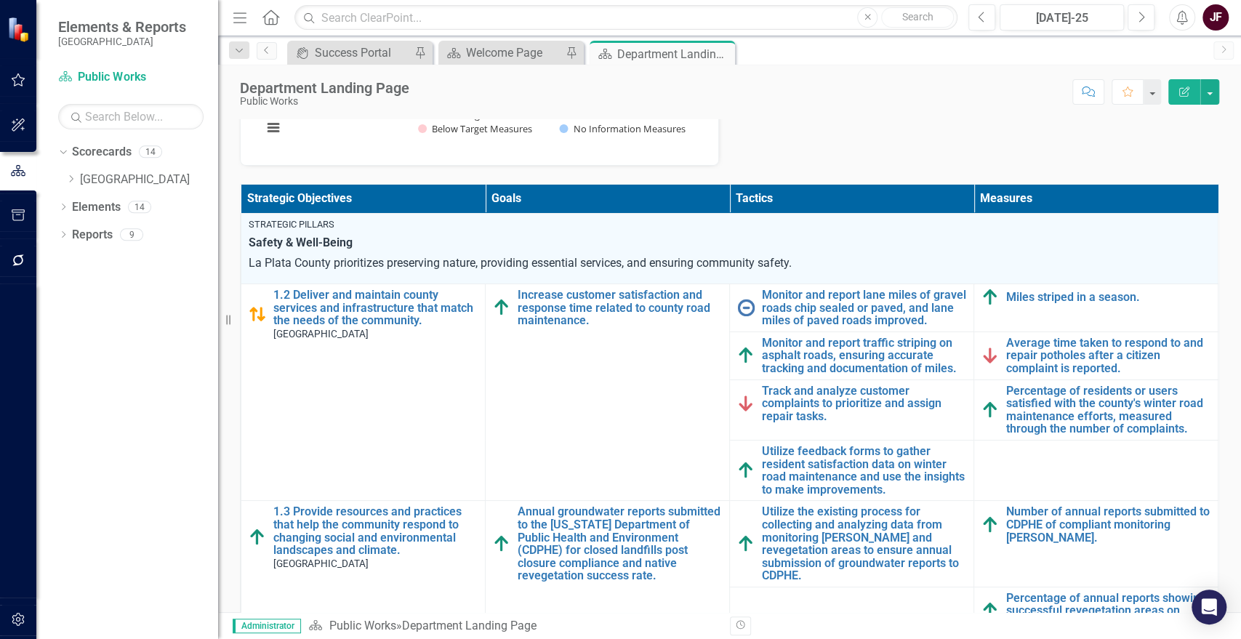
scroll to position [242, 0]
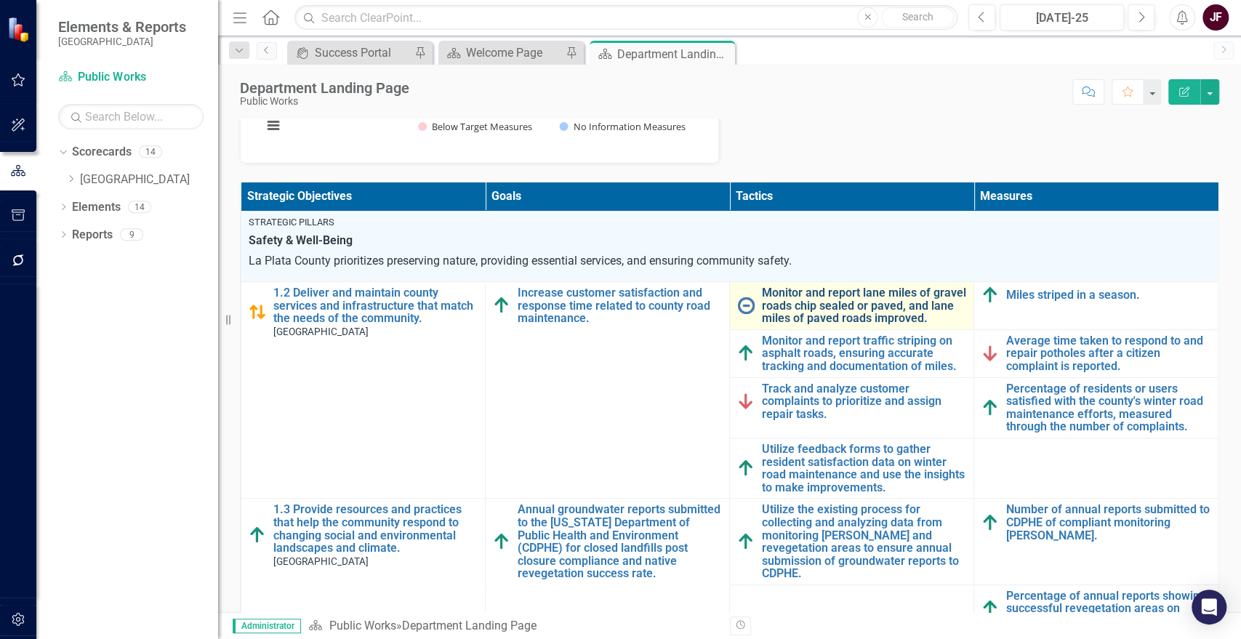
click at [863, 297] on link "Monitor and report lane miles of gravel roads chip sealed or paved, and lane mi…" at bounding box center [864, 306] width 204 height 39
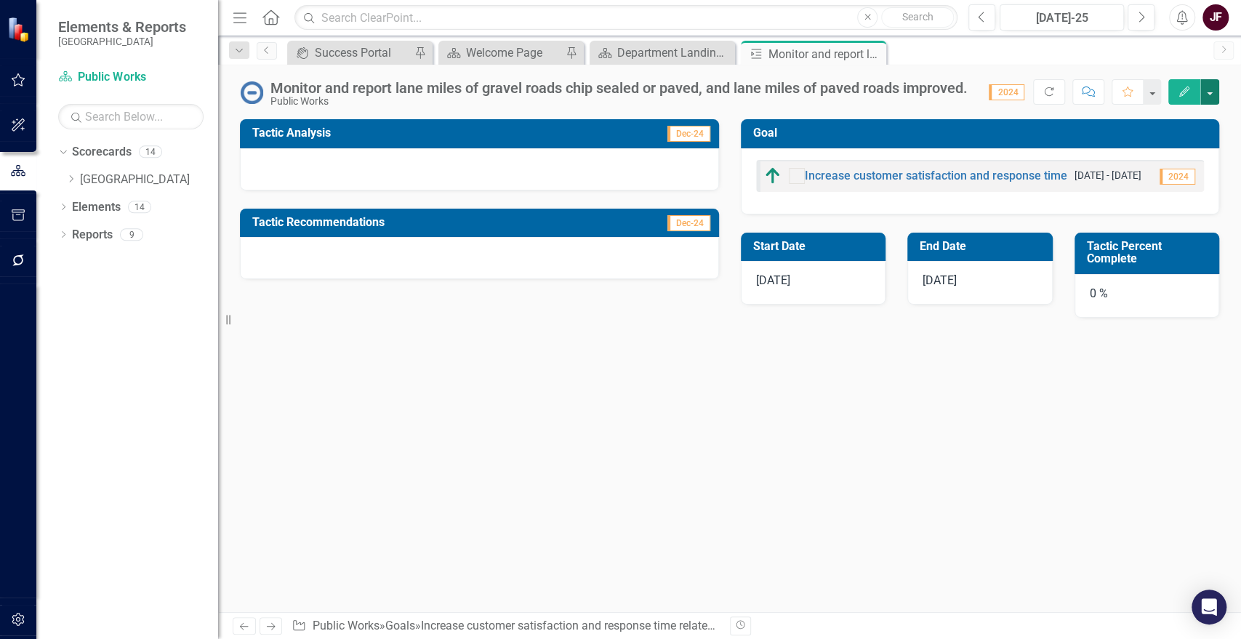
click at [1214, 94] on button "button" at bounding box center [1210, 91] width 19 height 25
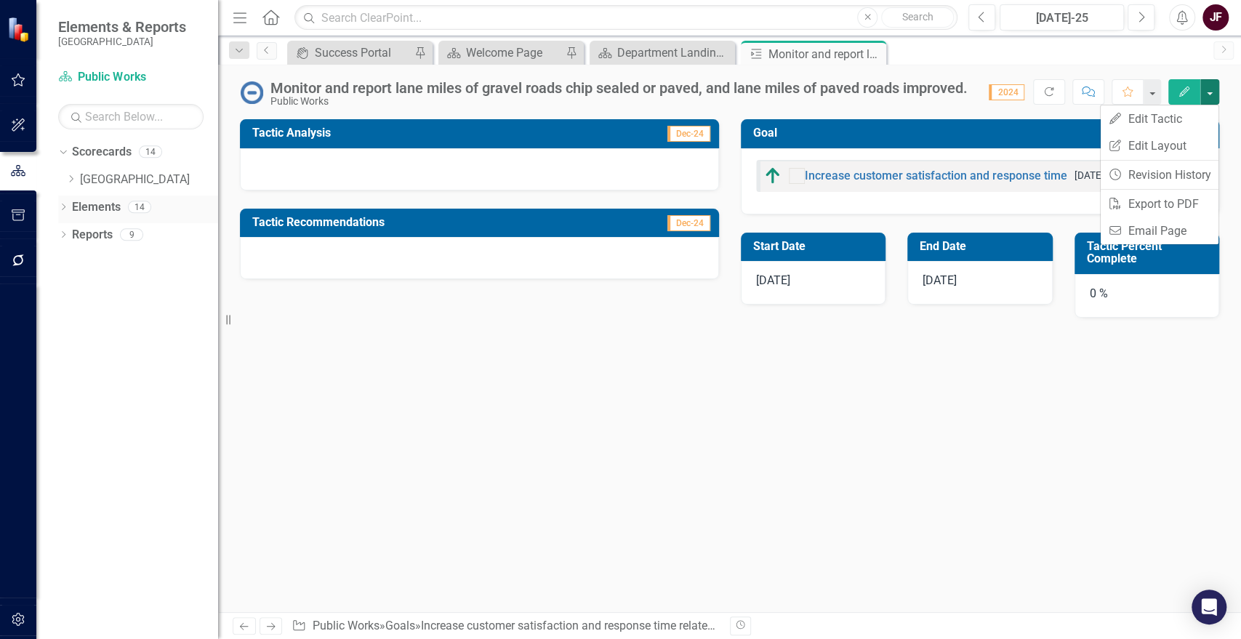
click at [61, 207] on icon "Dropdown" at bounding box center [63, 208] width 10 height 8
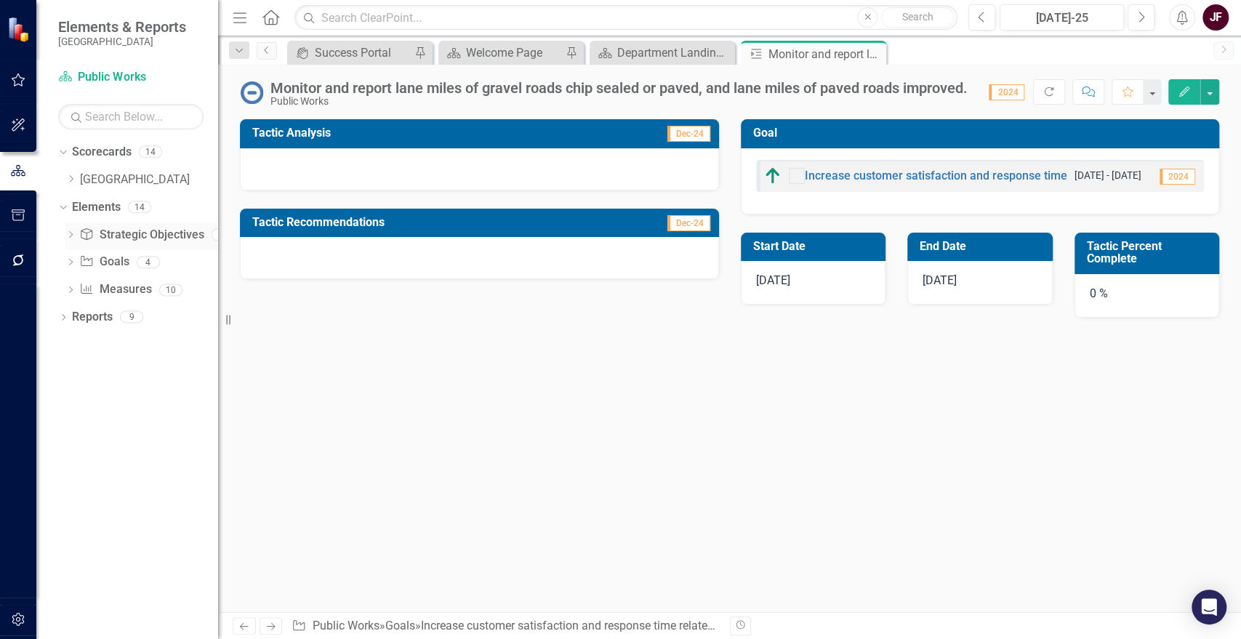
click at [72, 233] on icon "Dropdown" at bounding box center [70, 236] width 10 height 8
click at [103, 199] on link "Elements" at bounding box center [96, 207] width 49 height 17
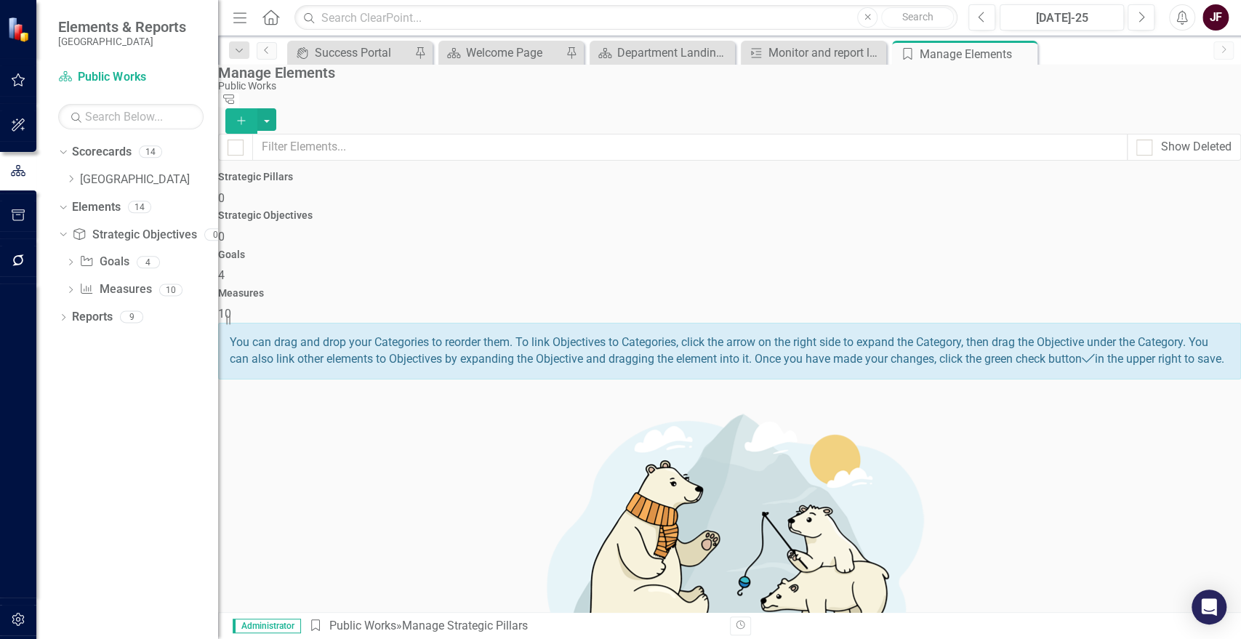
click at [573, 216] on div "Strategic Objectives 0" at bounding box center [729, 227] width 1023 height 35
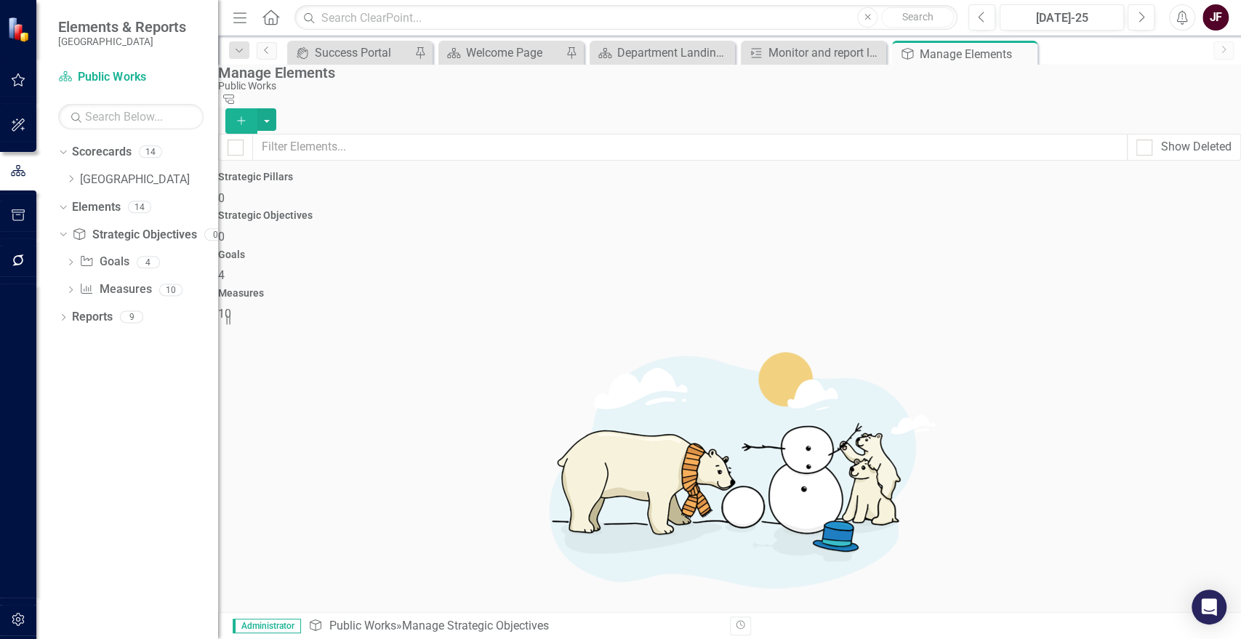
click at [830, 249] on div "Goals 4" at bounding box center [729, 266] width 1023 height 35
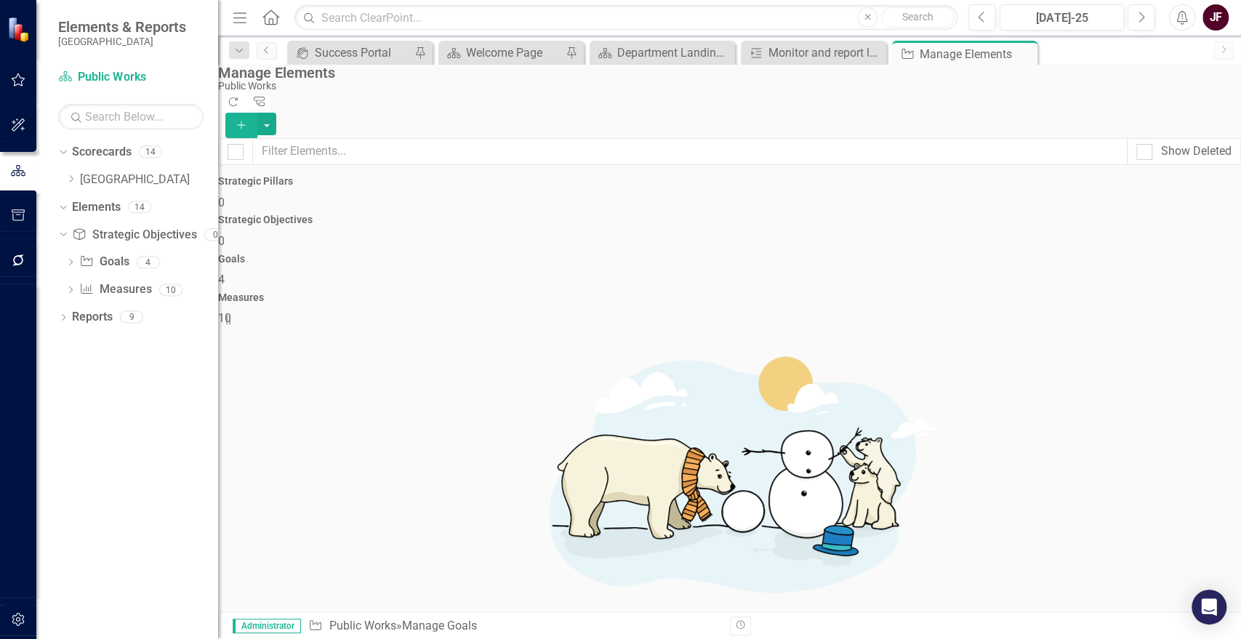
click at [1121, 292] on div "Measures 10" at bounding box center [729, 309] width 1023 height 35
click at [1020, 51] on icon "Close" at bounding box center [1024, 54] width 15 height 12
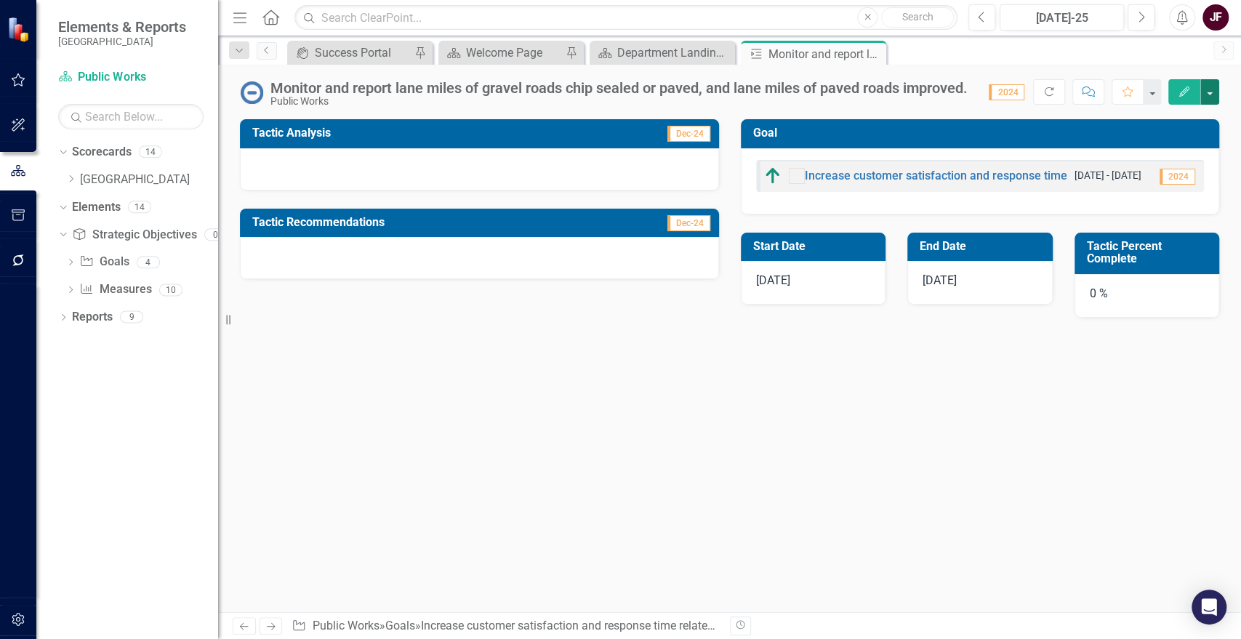
click at [1218, 84] on button "button" at bounding box center [1210, 91] width 19 height 25
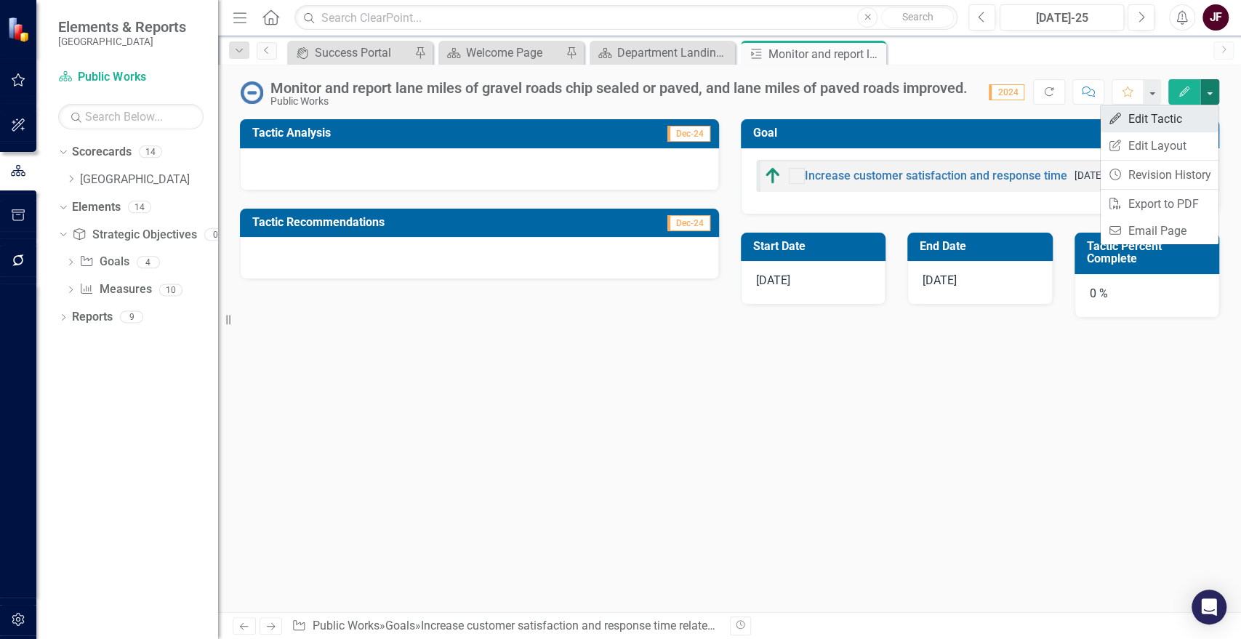
click at [1199, 116] on link "Edit Edit Tactic" at bounding box center [1160, 118] width 118 height 27
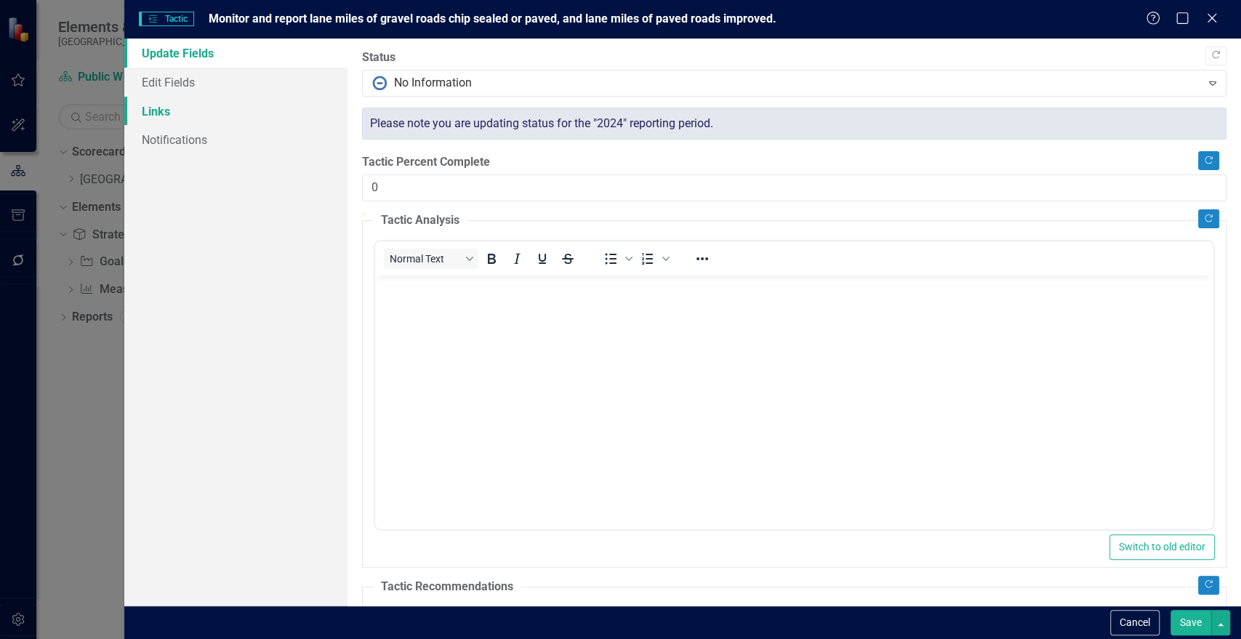
click at [155, 108] on link "Links" at bounding box center [235, 111] width 223 height 29
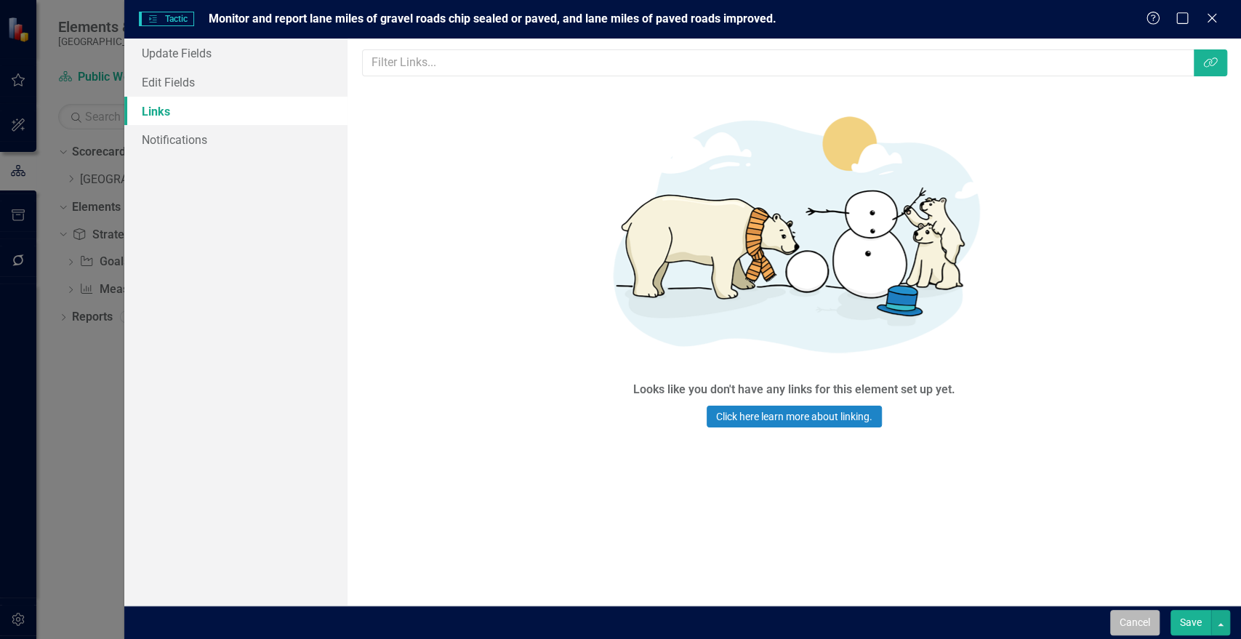
click at [1146, 624] on button "Cancel" at bounding box center [1134, 622] width 49 height 25
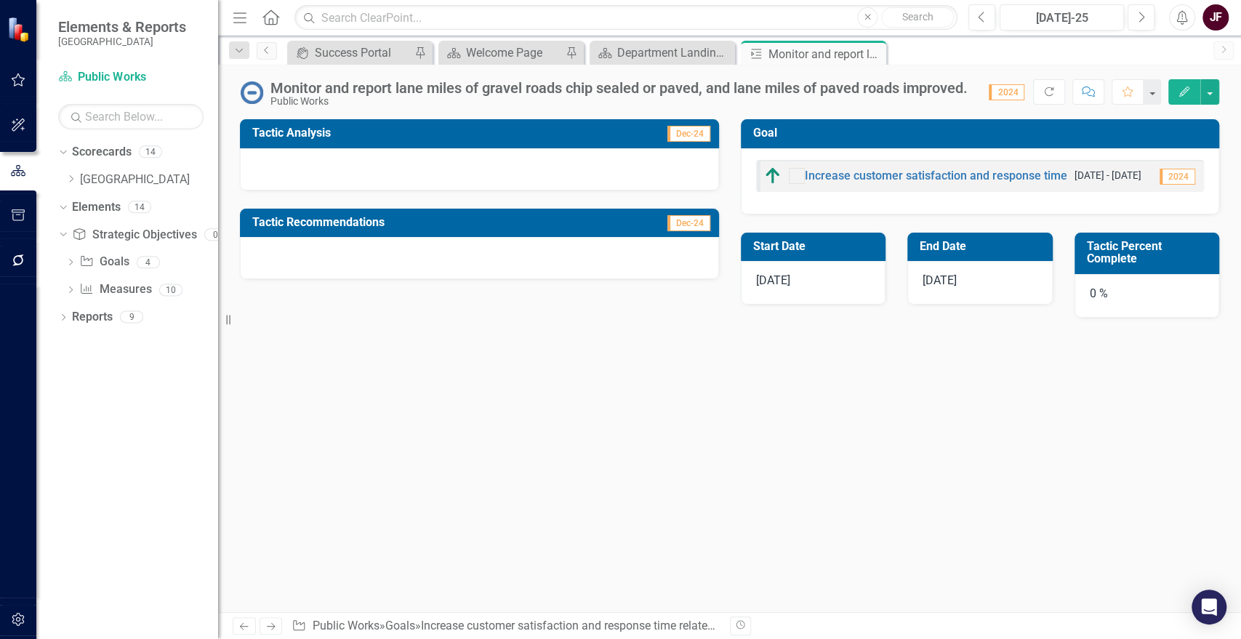
drag, startPoint x: 870, startPoint y: 47, endPoint x: 862, endPoint y: 50, distance: 8.5
click at [0, 0] on icon "Close" at bounding box center [0, 0] width 0 height 0
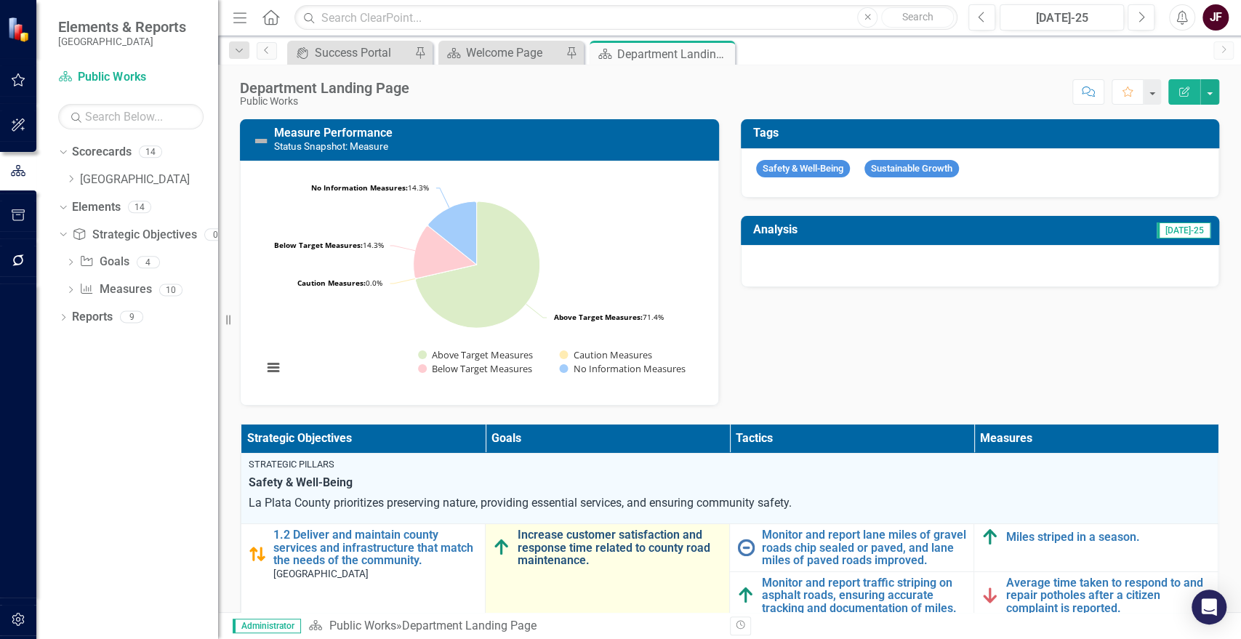
click at [528, 539] on link "Increase customer satisfaction and response time related to county road mainten…" at bounding box center [620, 548] width 204 height 39
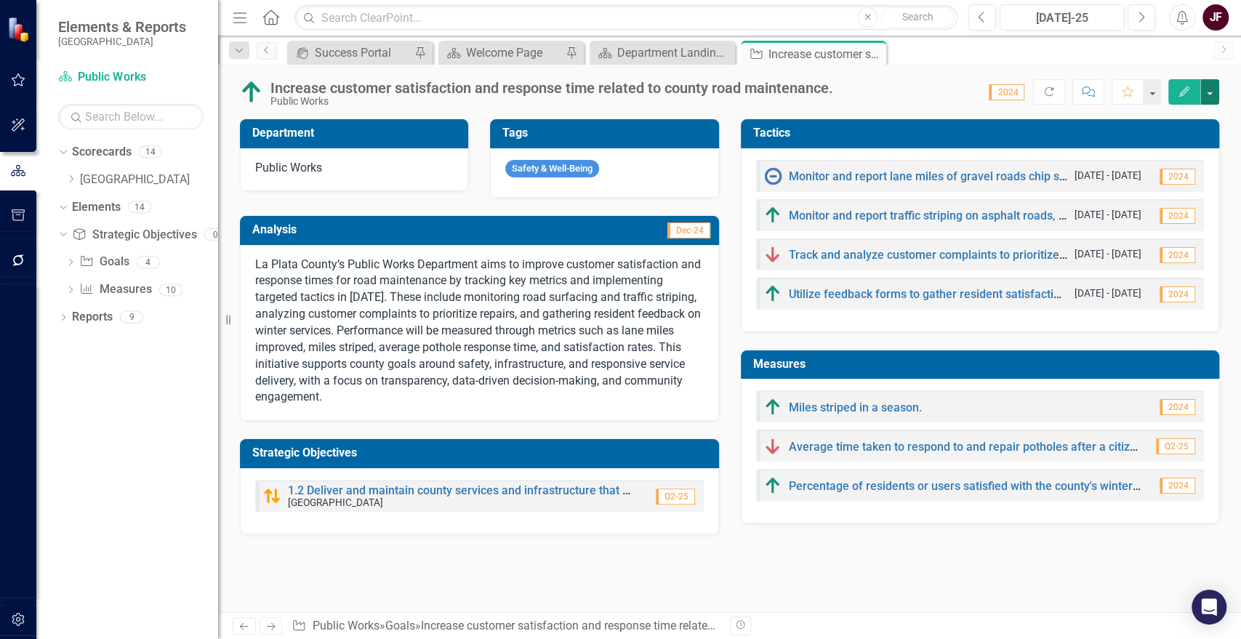
click at [1208, 84] on button "button" at bounding box center [1210, 91] width 19 height 25
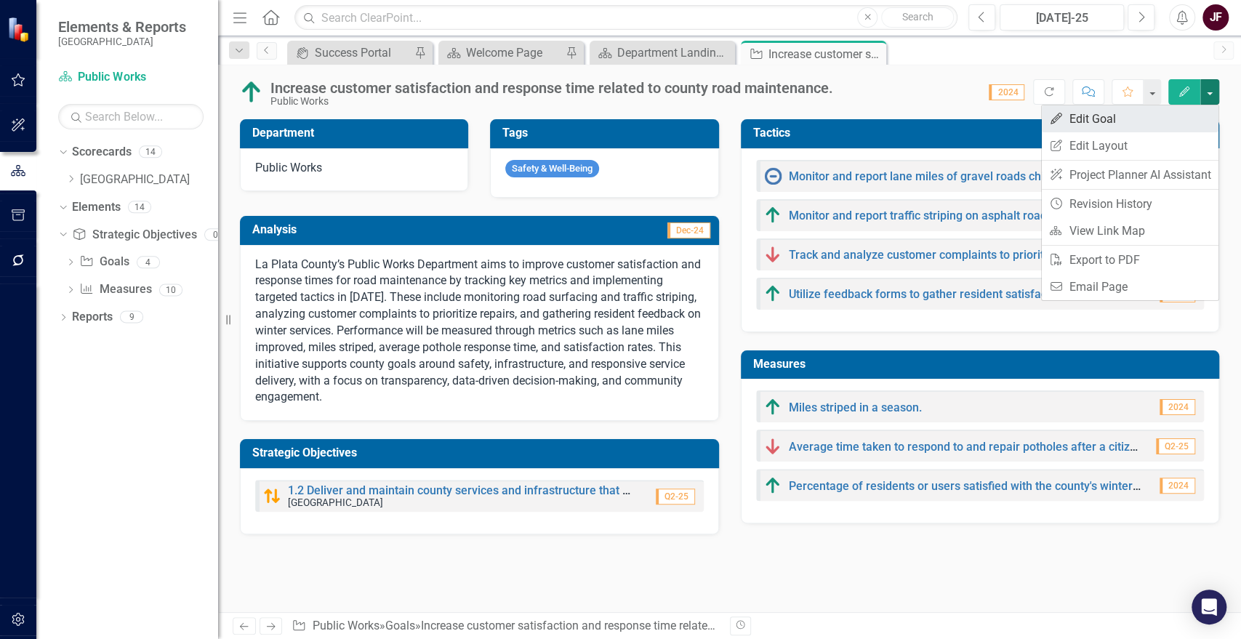
click at [1145, 118] on link "Edit Edit Goal" at bounding box center [1130, 118] width 177 height 27
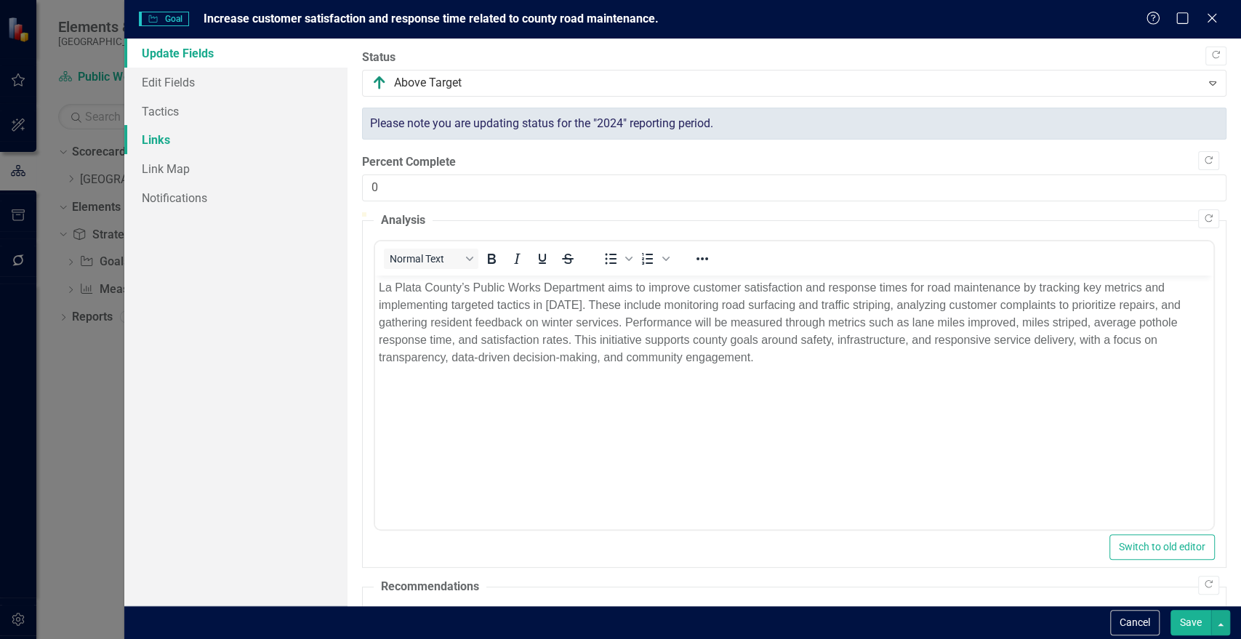
click at [215, 132] on link "Links" at bounding box center [235, 139] width 223 height 29
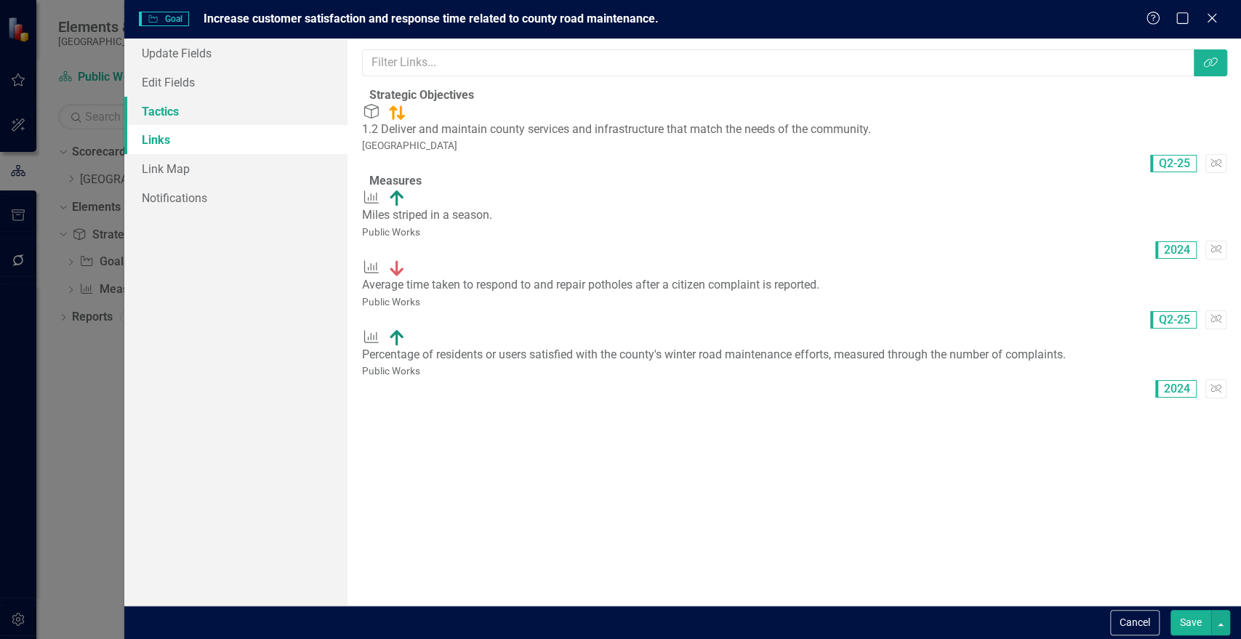
click at [181, 114] on link "Tactics" at bounding box center [235, 111] width 223 height 29
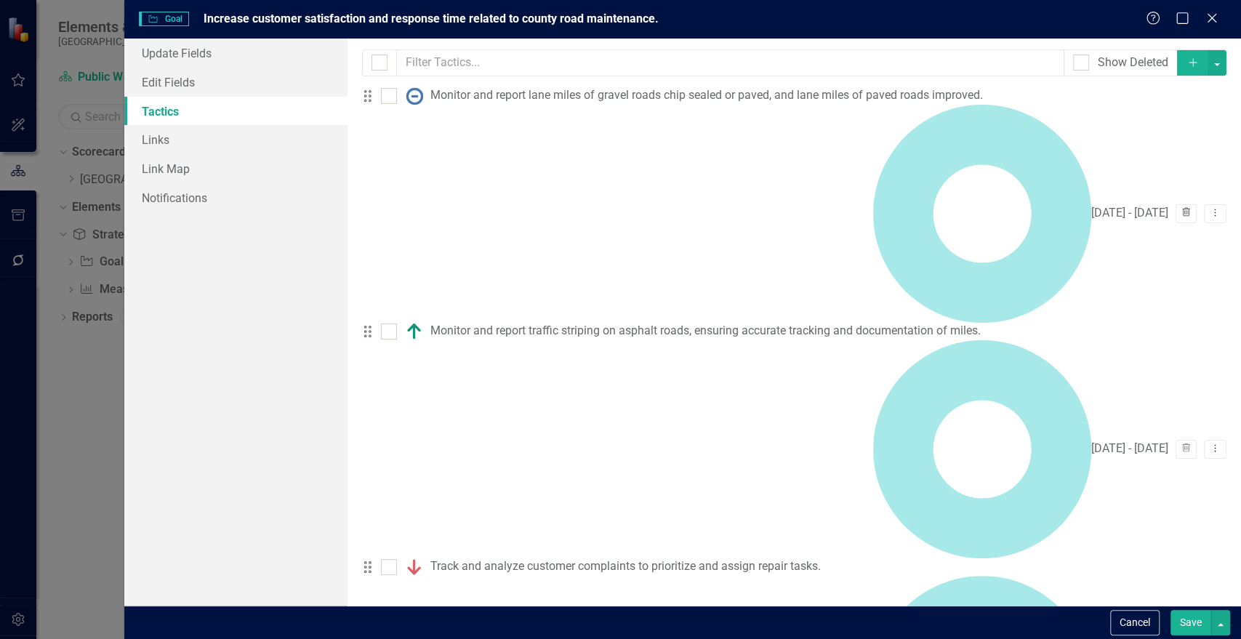
click at [1181, 209] on icon "Trash" at bounding box center [1186, 213] width 11 height 9
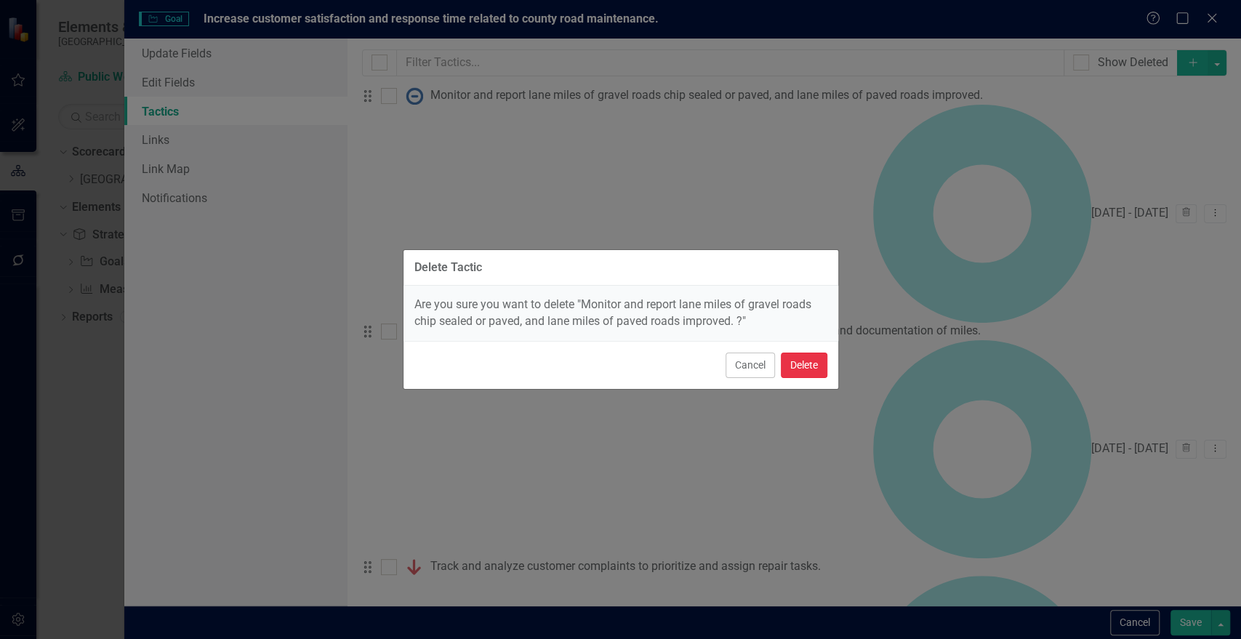
click at [804, 364] on button "Delete" at bounding box center [804, 365] width 47 height 25
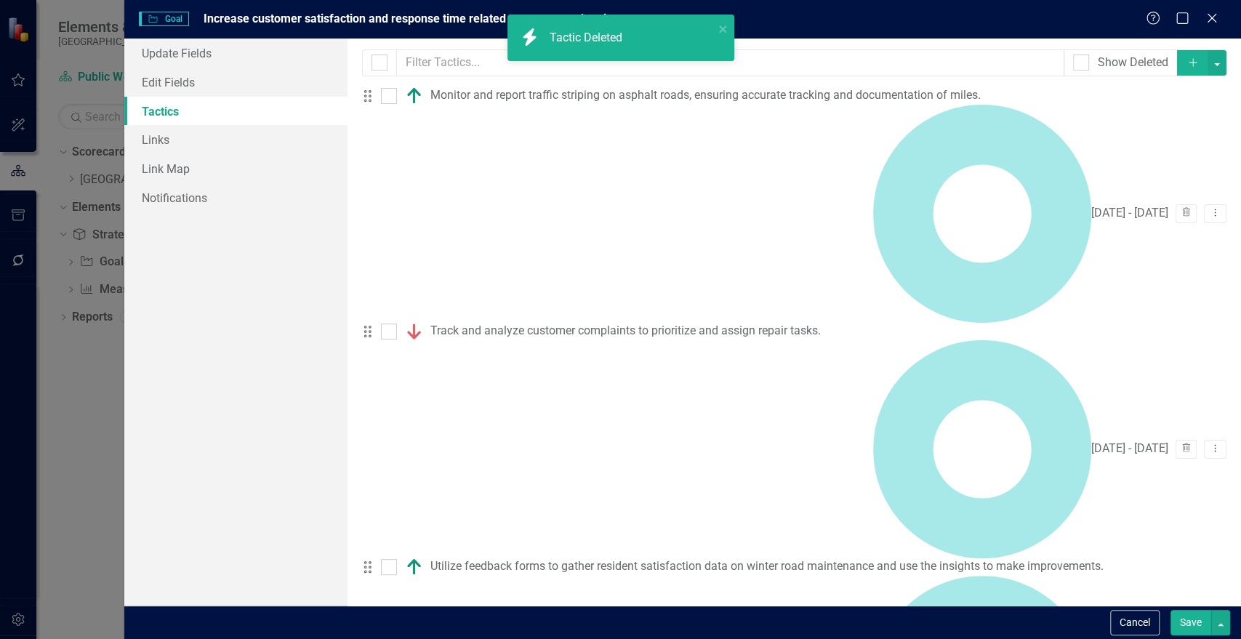
click at [1178, 622] on button "Save" at bounding box center [1191, 622] width 41 height 25
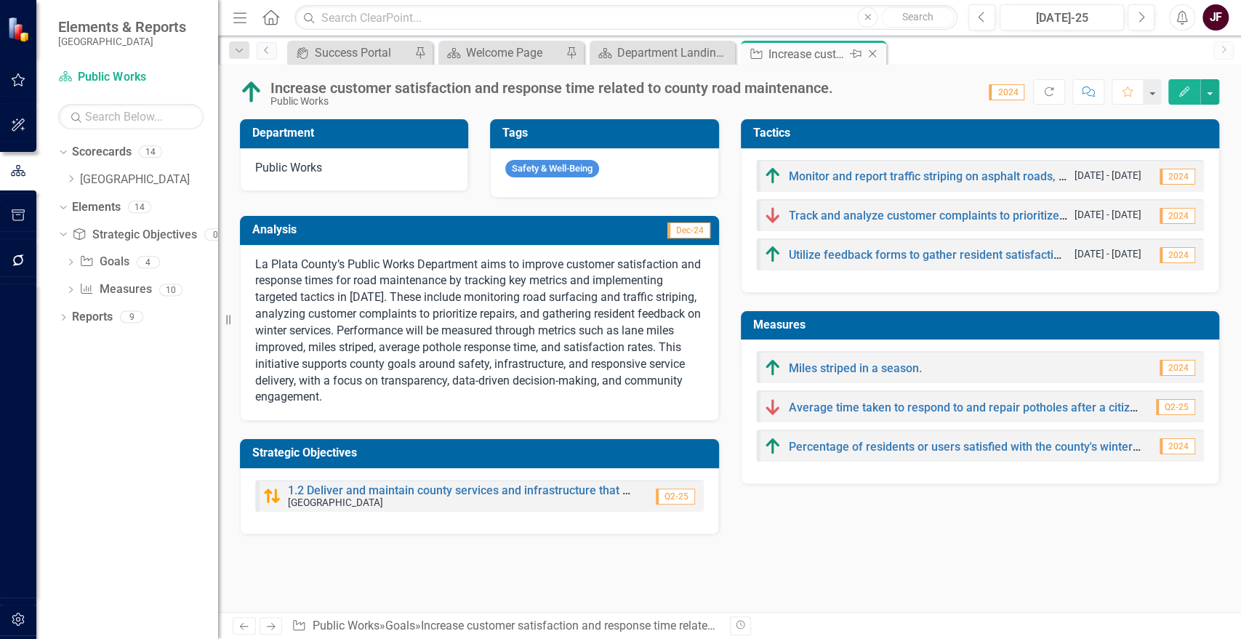
click at [868, 50] on icon "Close" at bounding box center [872, 54] width 15 height 12
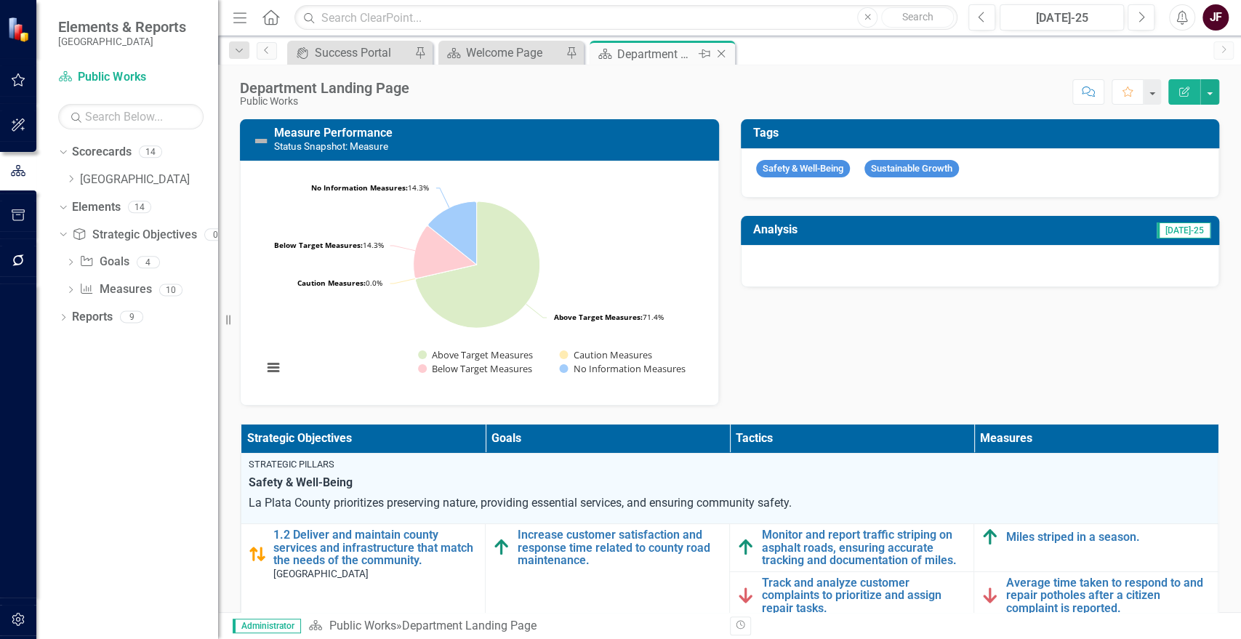
click at [721, 53] on icon "Close" at bounding box center [721, 54] width 15 height 12
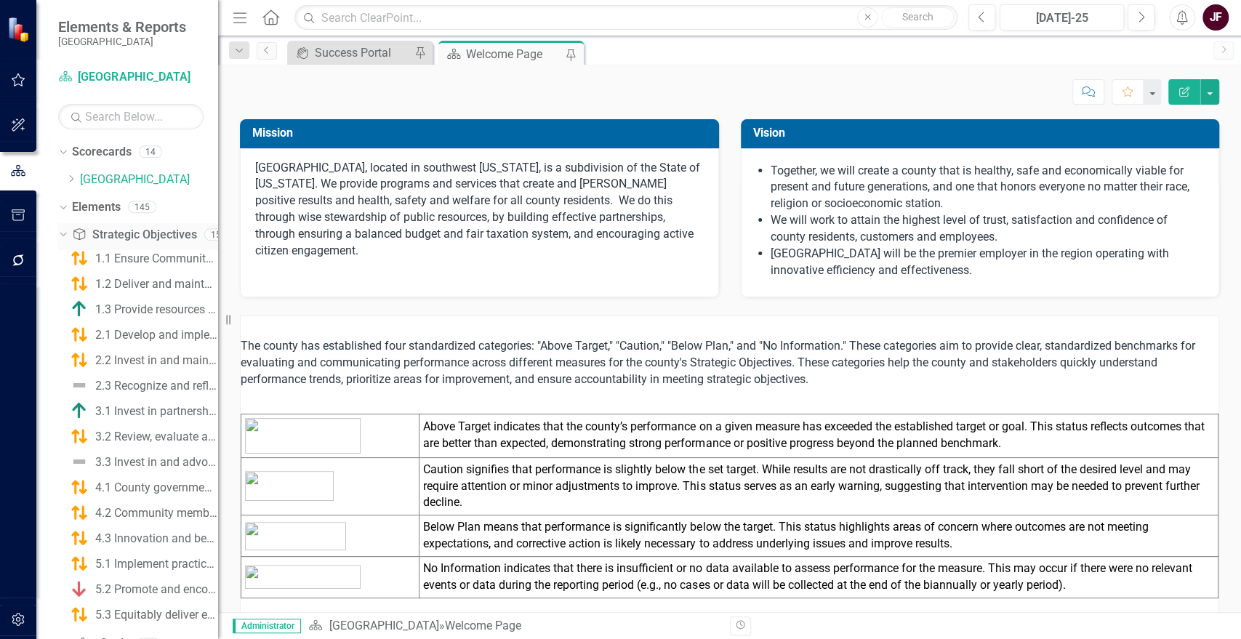
click at [65, 229] on icon "Dropdown" at bounding box center [61, 234] width 8 height 10
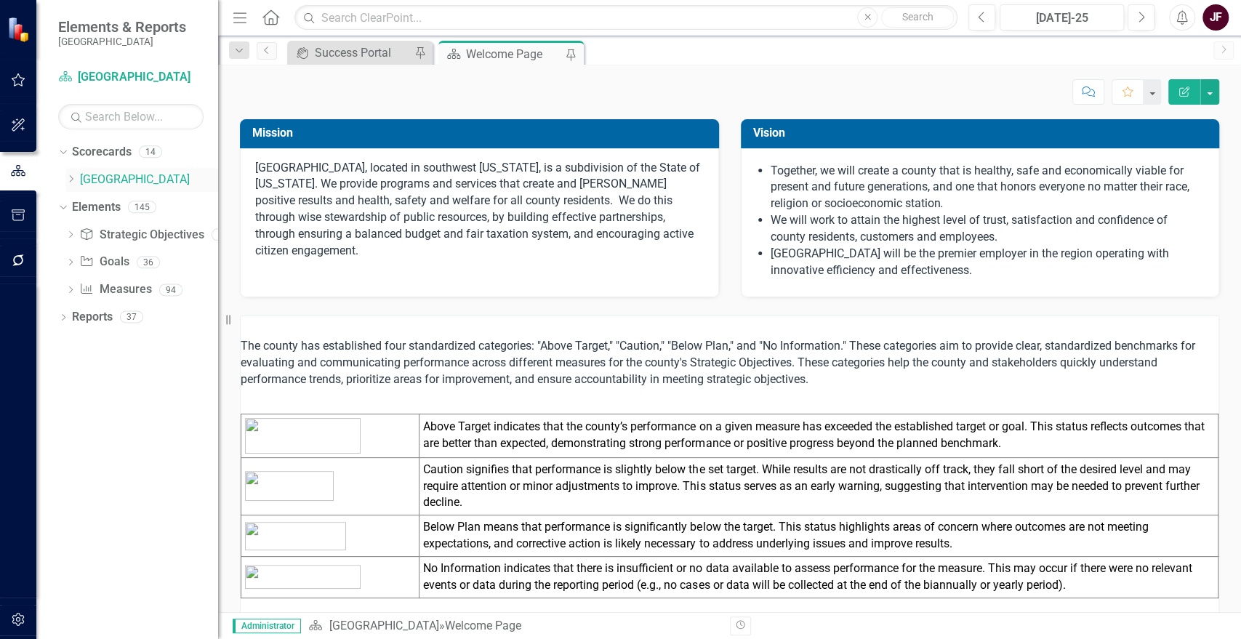
click at [71, 168] on div "Dropdown La Plata County" at bounding box center [141, 180] width 153 height 24
click at [64, 205] on icon "Dropdown" at bounding box center [61, 206] width 8 height 10
click at [70, 179] on icon "Dropdown" at bounding box center [70, 179] width 11 height 9
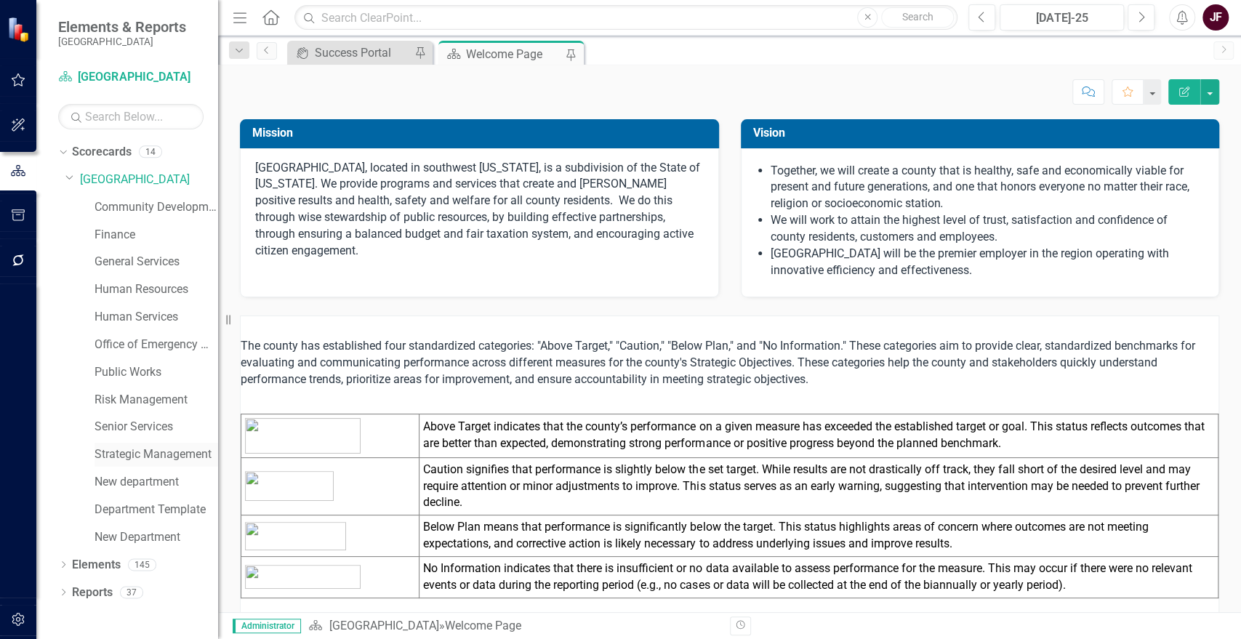
click at [135, 461] on link "Strategic Management" at bounding box center [157, 455] width 124 height 17
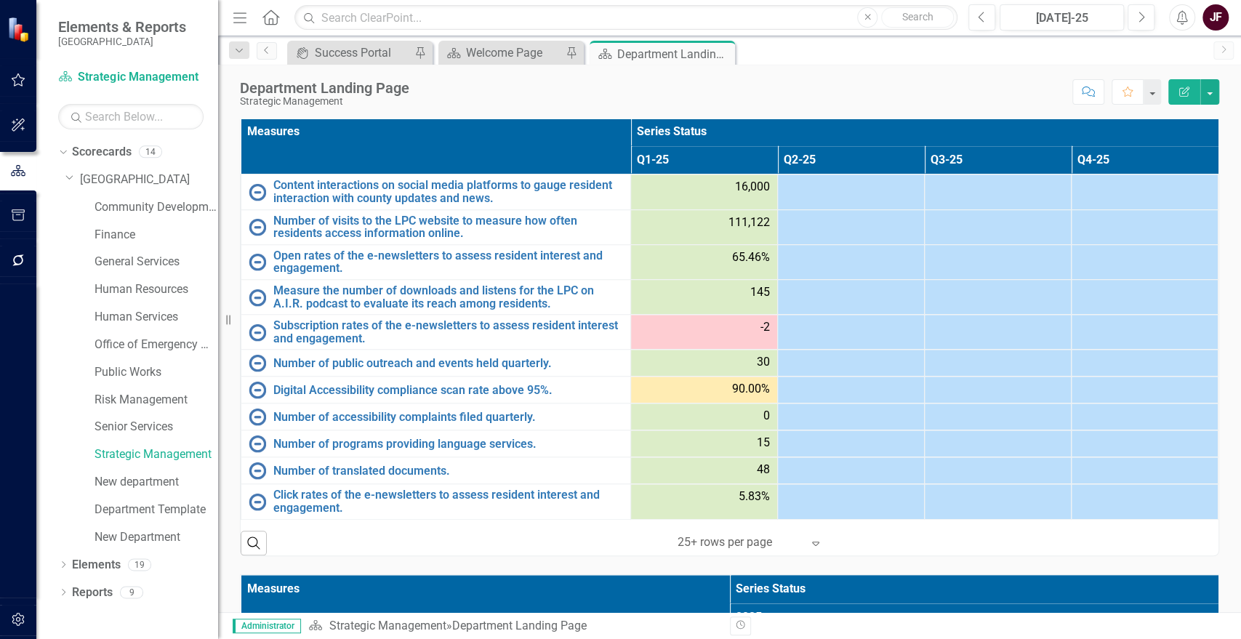
scroll to position [803, 0]
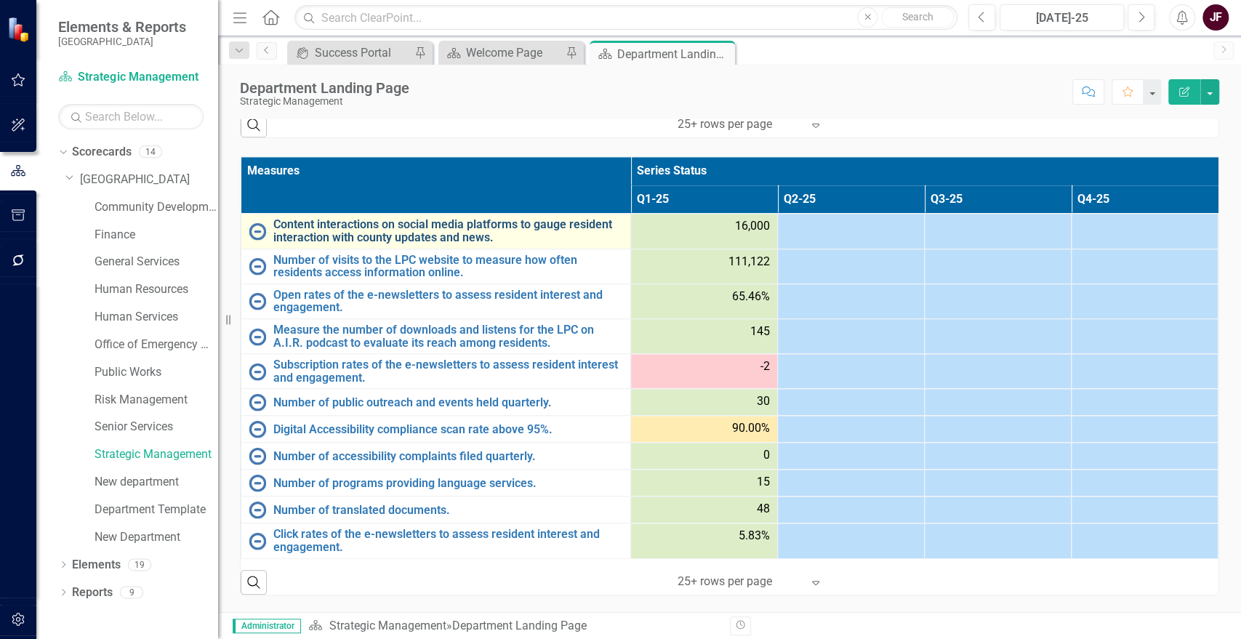
click at [373, 233] on link "Content interactions on social media platforms to gauge resident interaction wi…" at bounding box center [448, 230] width 350 height 25
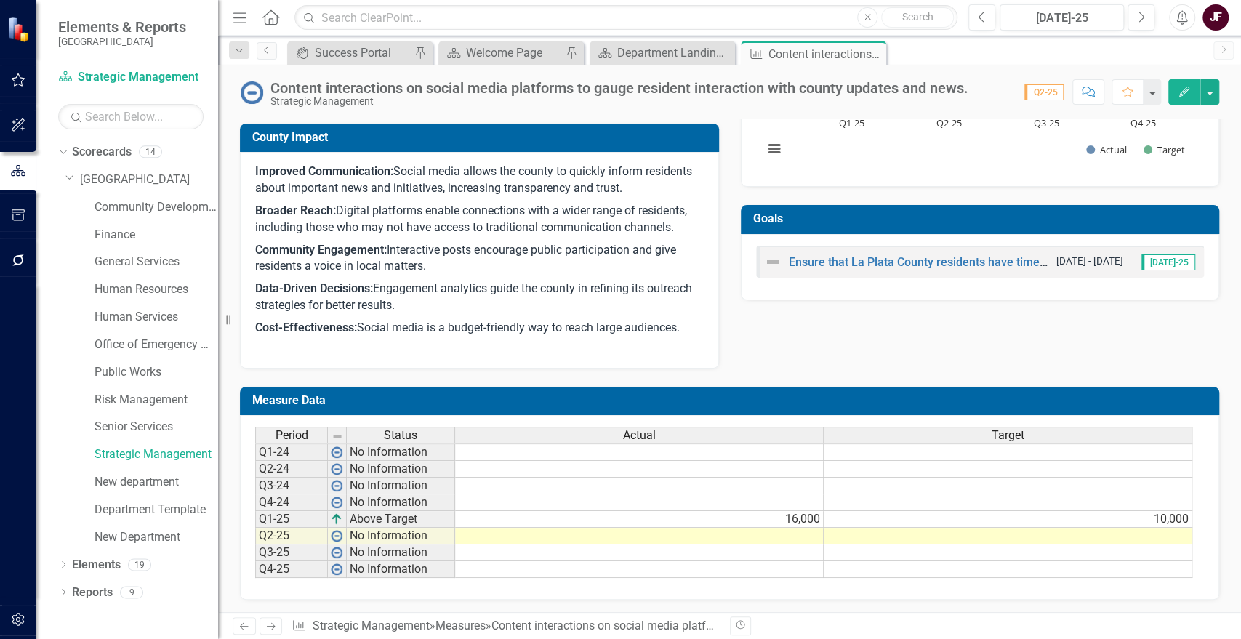
scroll to position [462, 0]
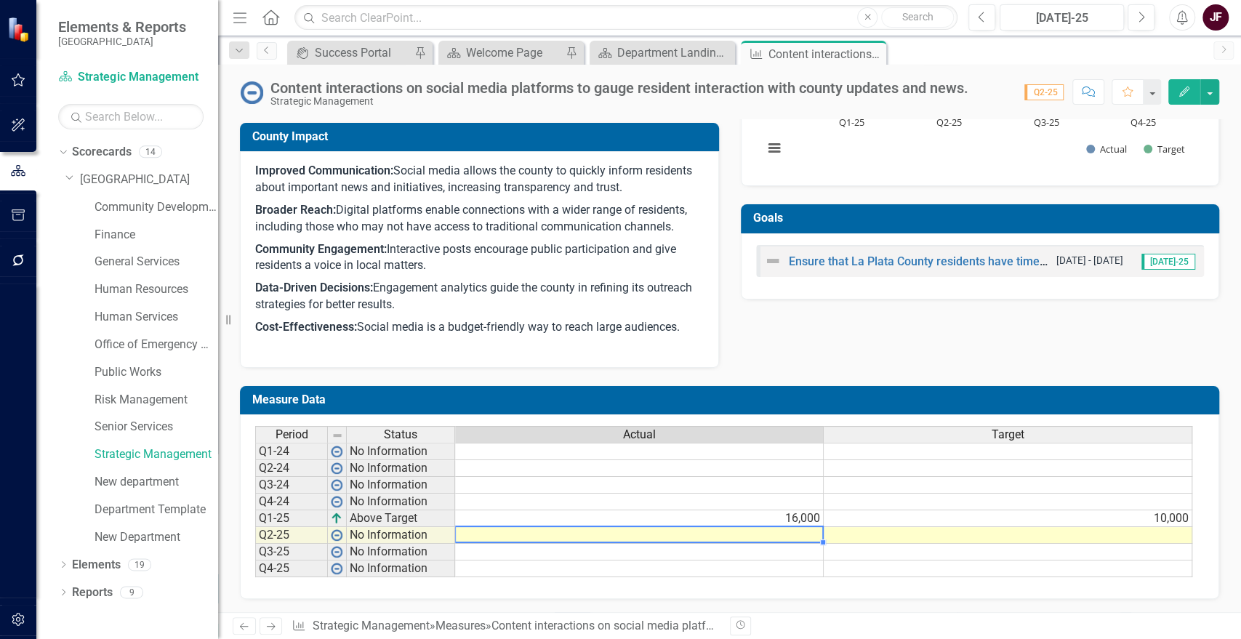
click at [727, 530] on td at bounding box center [639, 535] width 369 height 17
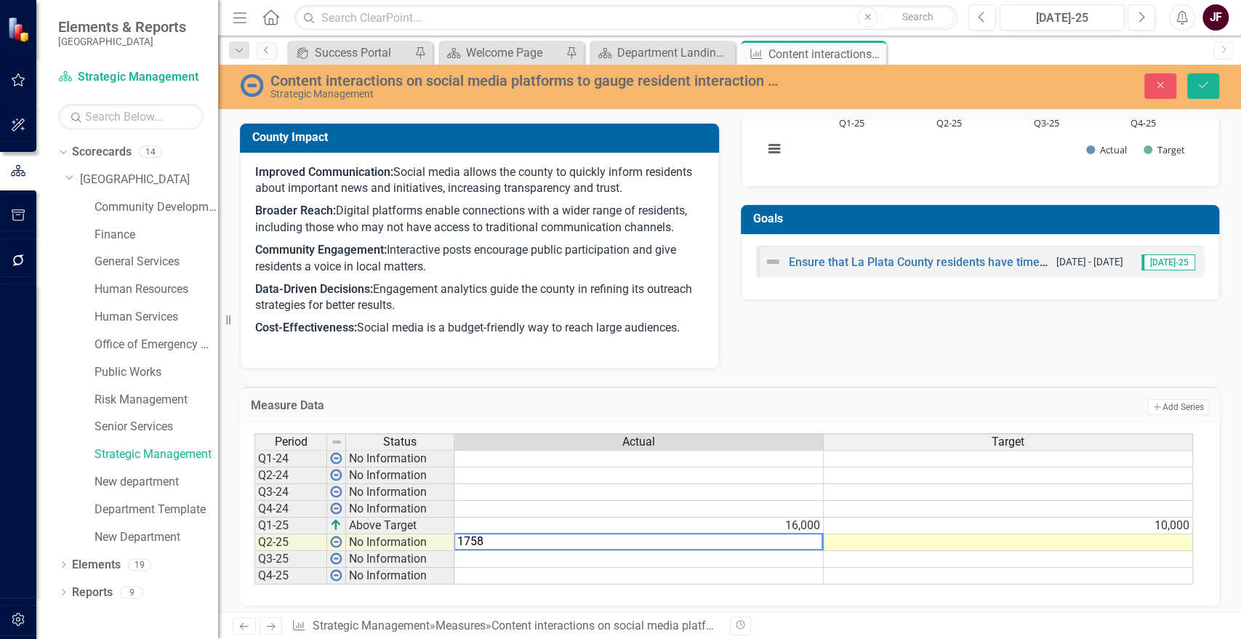
type textarea "17588"
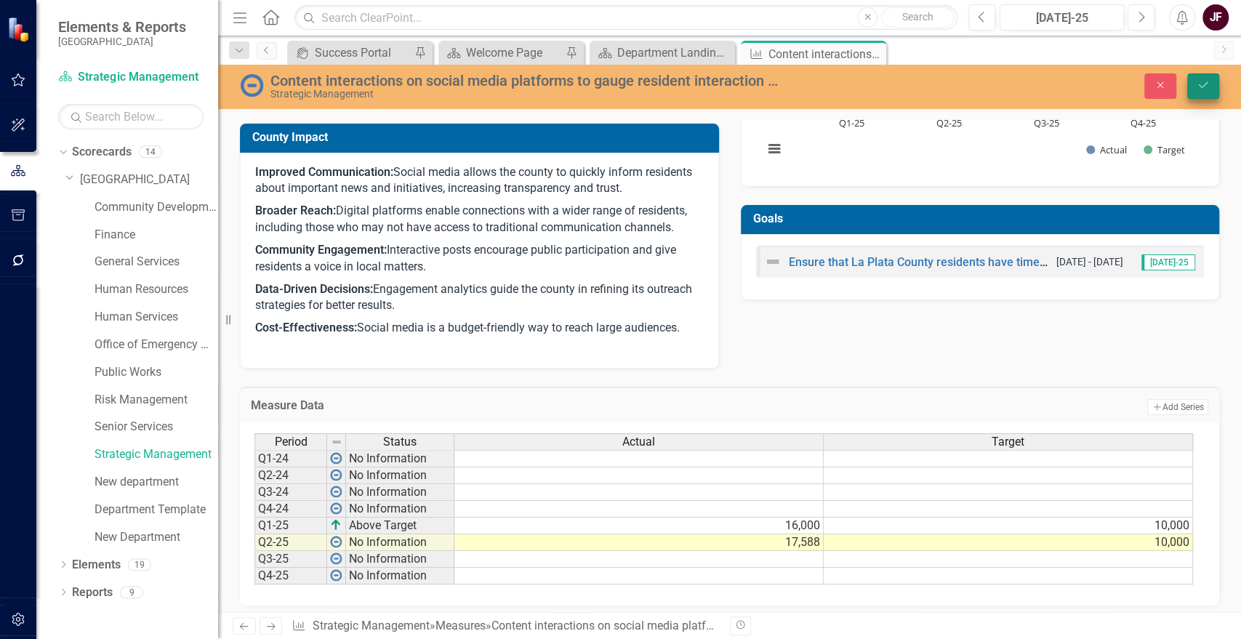
type textarea "10000"
click at [1196, 91] on button "Save" at bounding box center [1204, 85] width 32 height 25
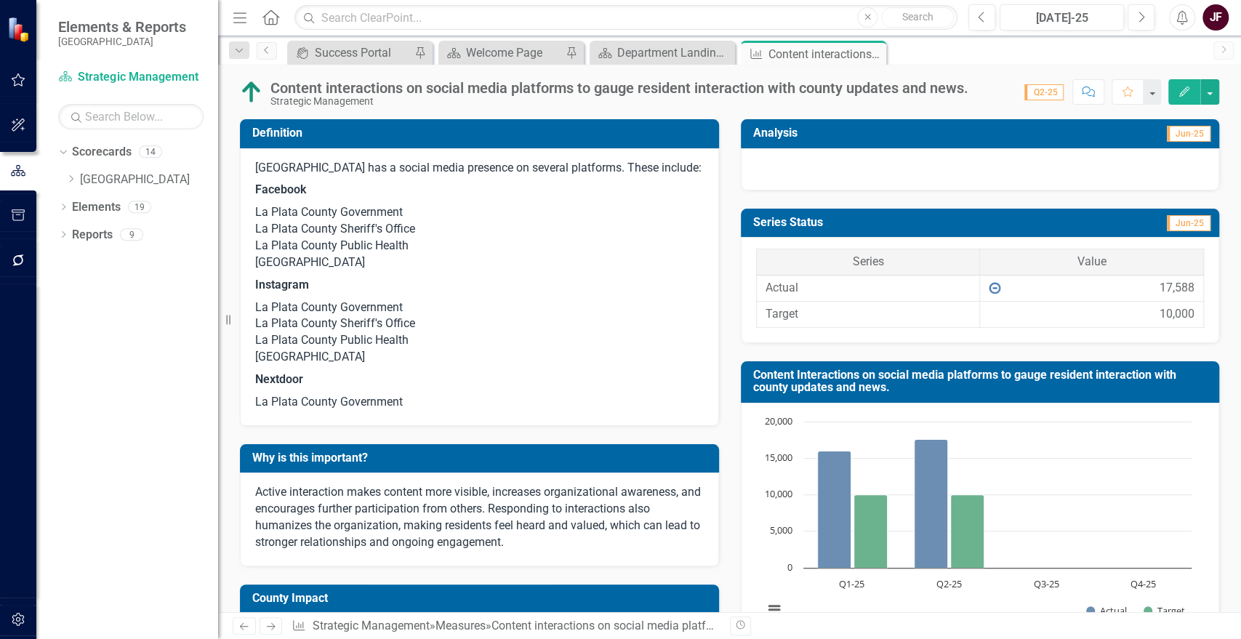
click at [886, 167] on div at bounding box center [980, 169] width 479 height 42
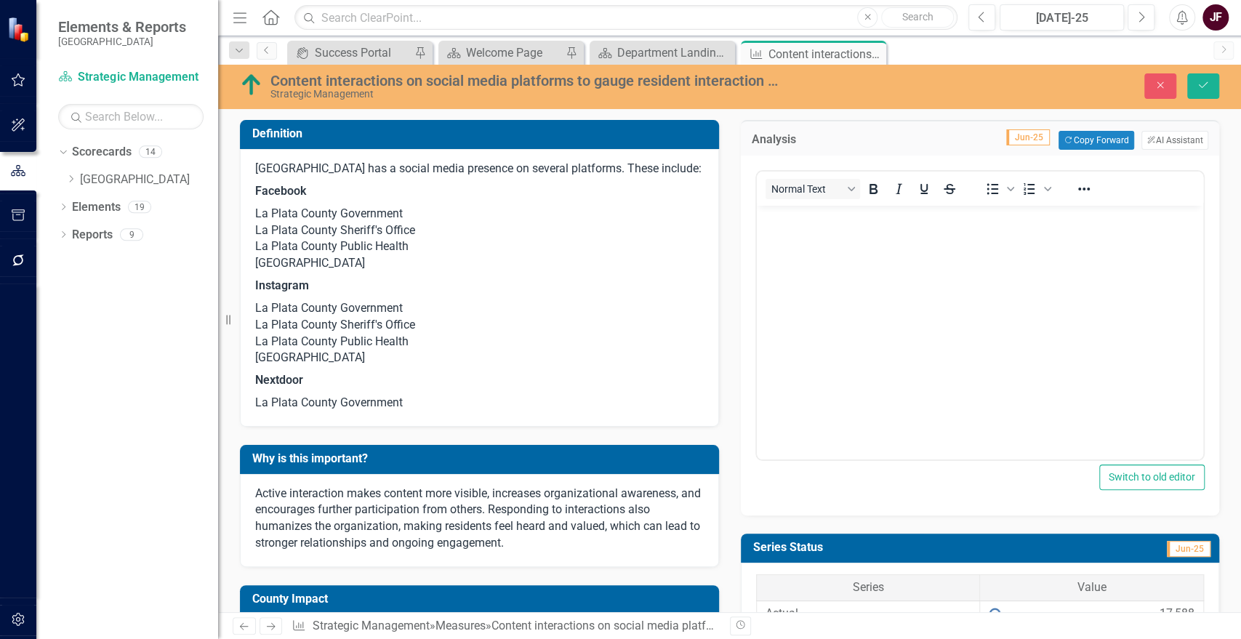
scroll to position [0, 0]
click at [1145, 138] on button "ClearPoint AI AI Assistant" at bounding box center [1175, 140] width 67 height 19
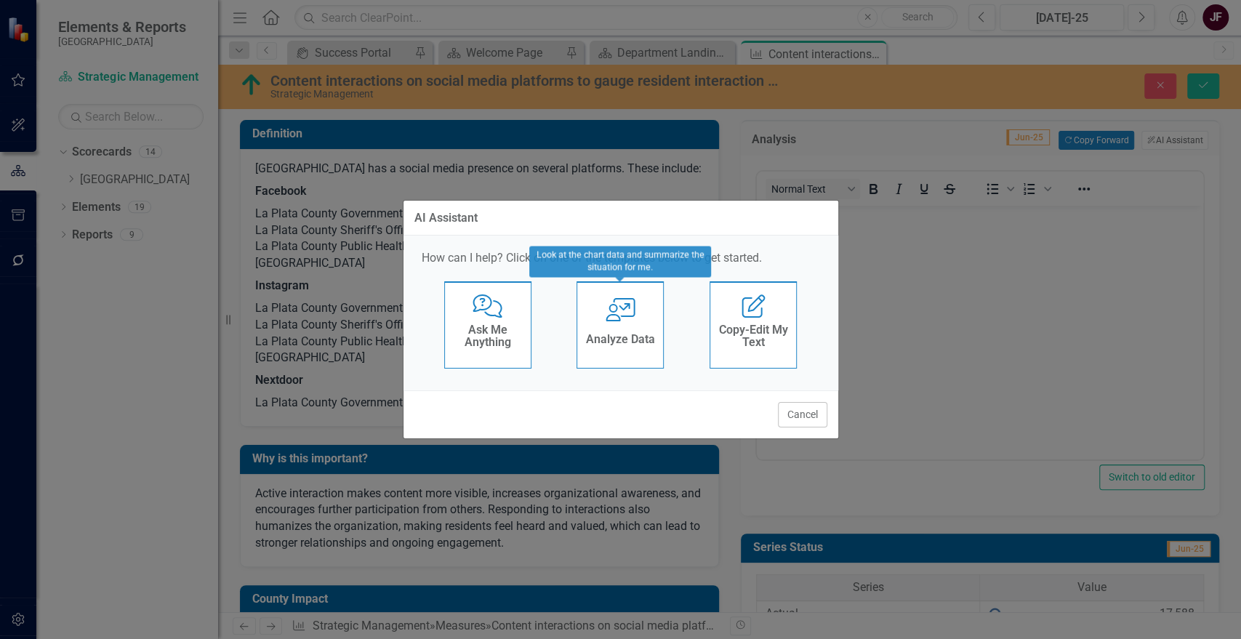
click at [645, 335] on h4 "Analyze Data" at bounding box center [620, 339] width 69 height 13
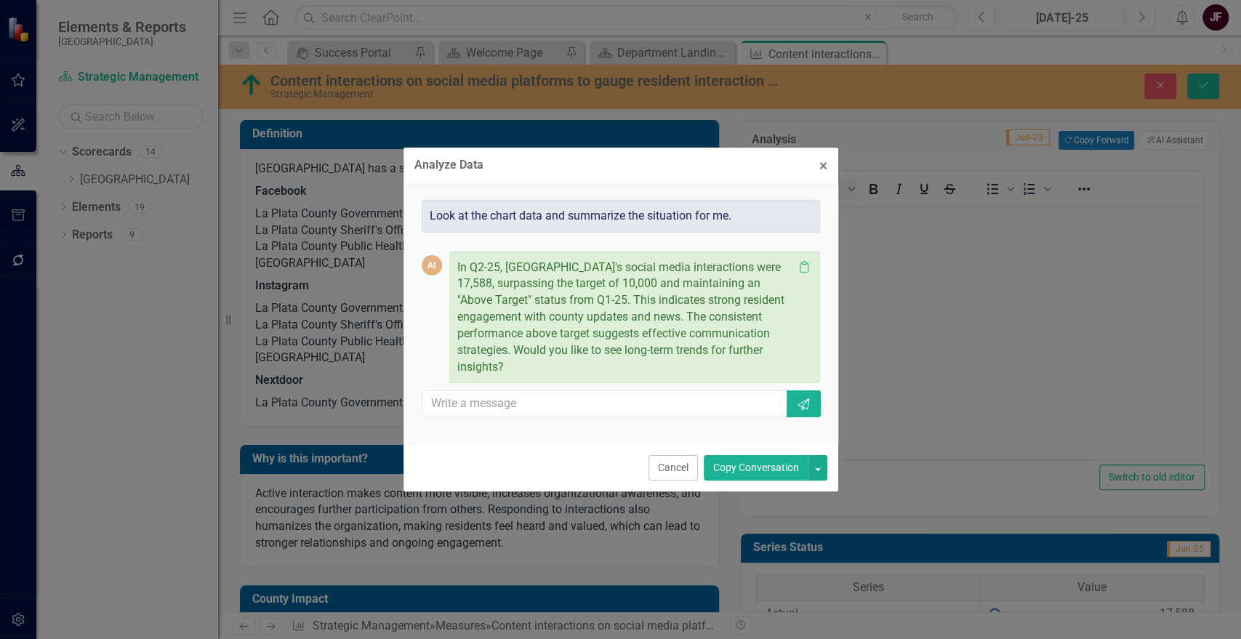
drag, startPoint x: 733, startPoint y: 469, endPoint x: 36, endPoint y: 233, distance: 735.7
click at [733, 469] on button "Copy Conversation" at bounding box center [756, 467] width 105 height 25
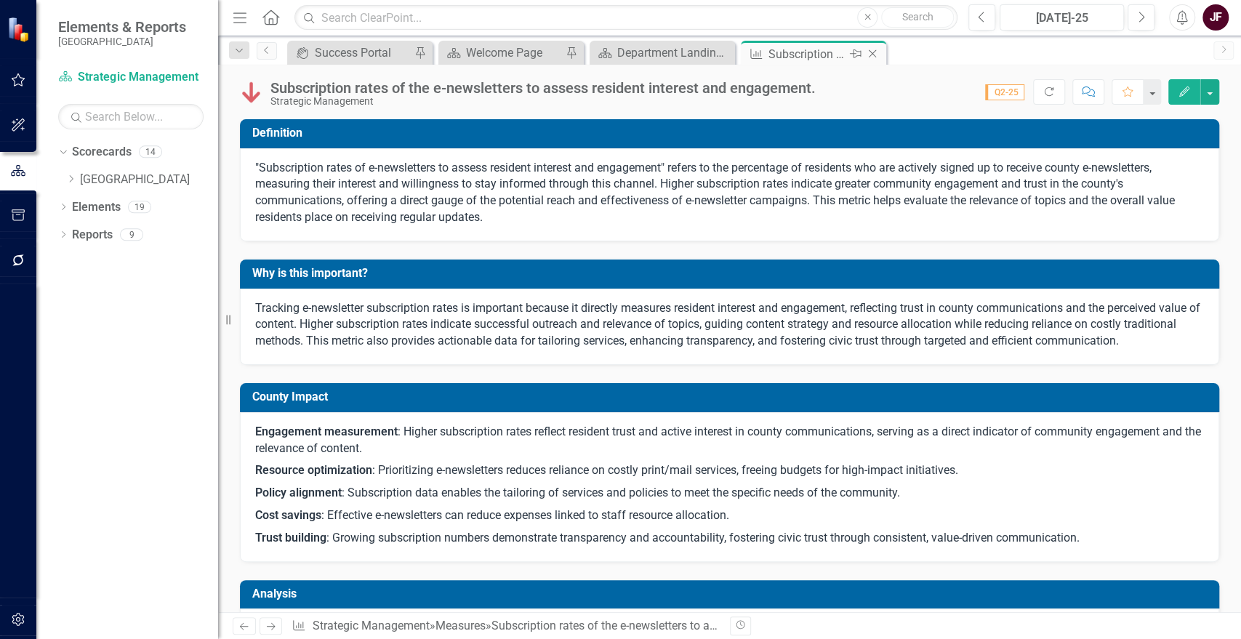
click at [876, 57] on icon "Close" at bounding box center [872, 54] width 15 height 12
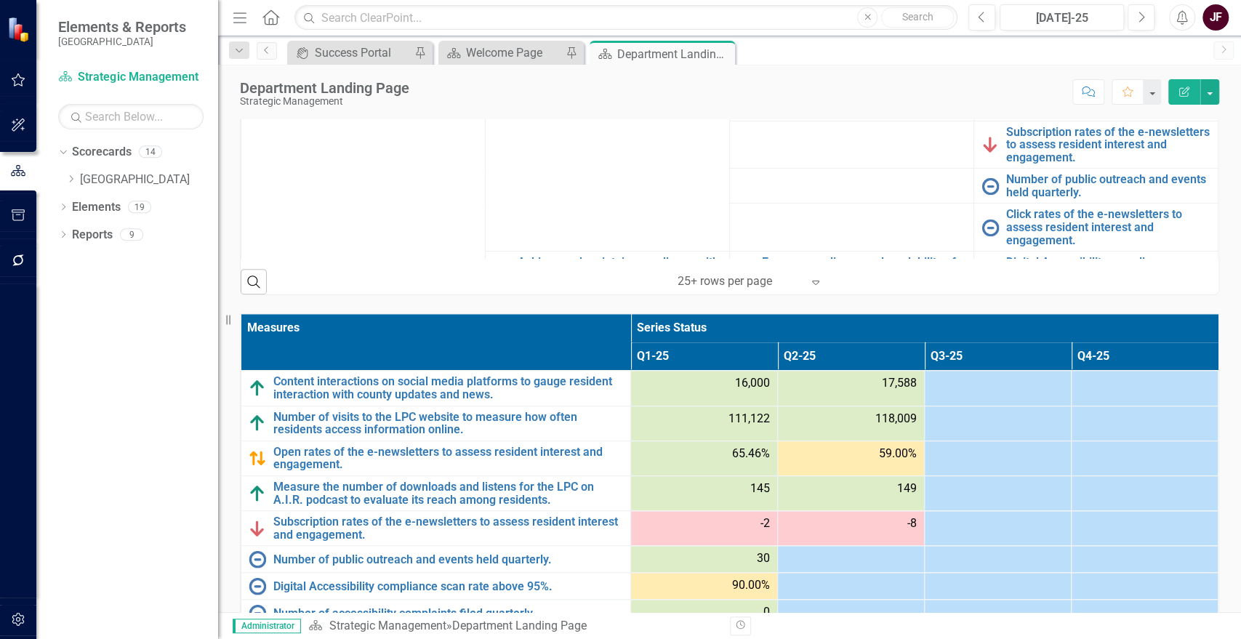
scroll to position [727, 0]
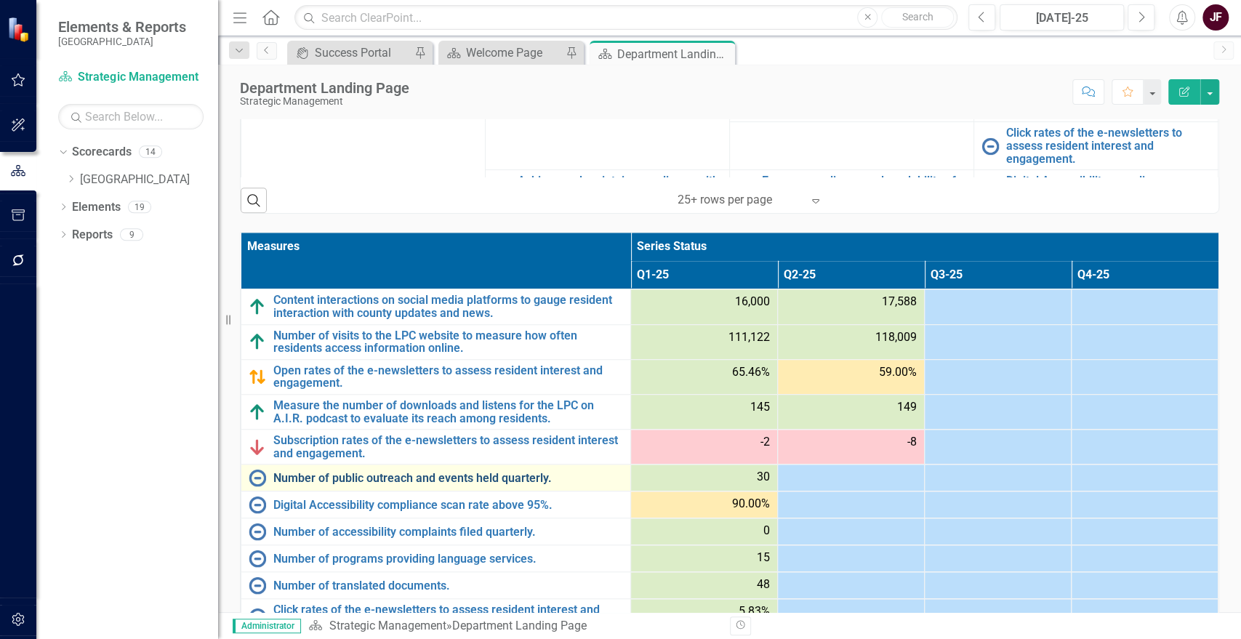
click at [443, 478] on link "Number of public outreach and events held quarterly." at bounding box center [448, 478] width 350 height 13
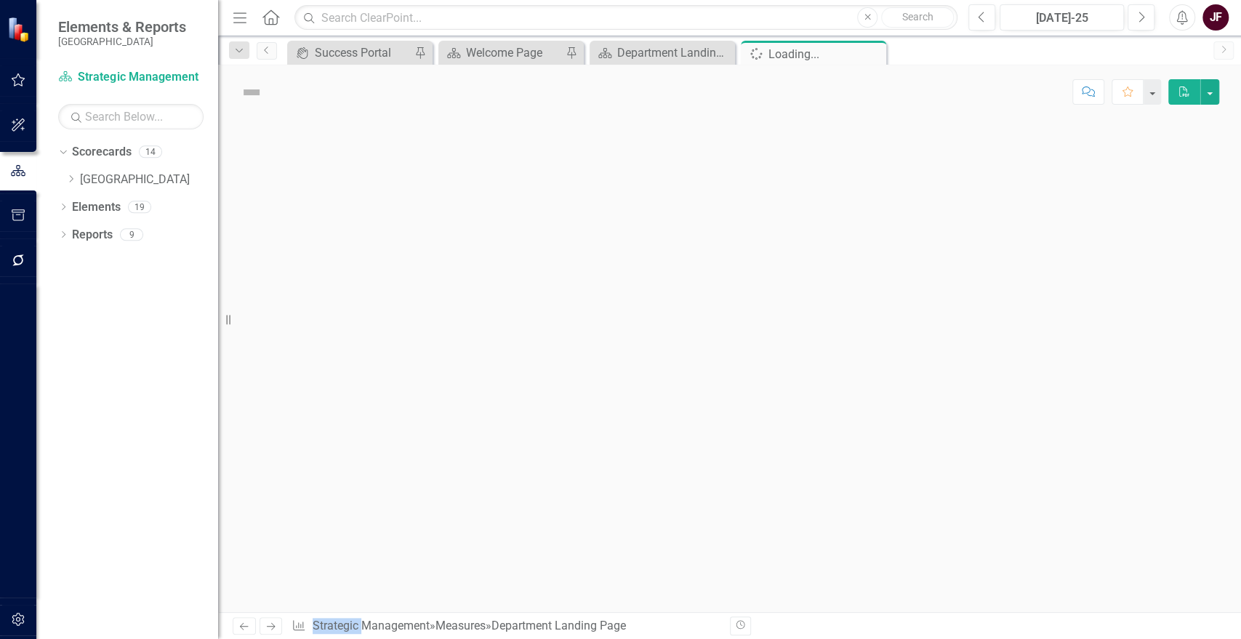
click at [443, 478] on div at bounding box center [729, 365] width 1023 height 493
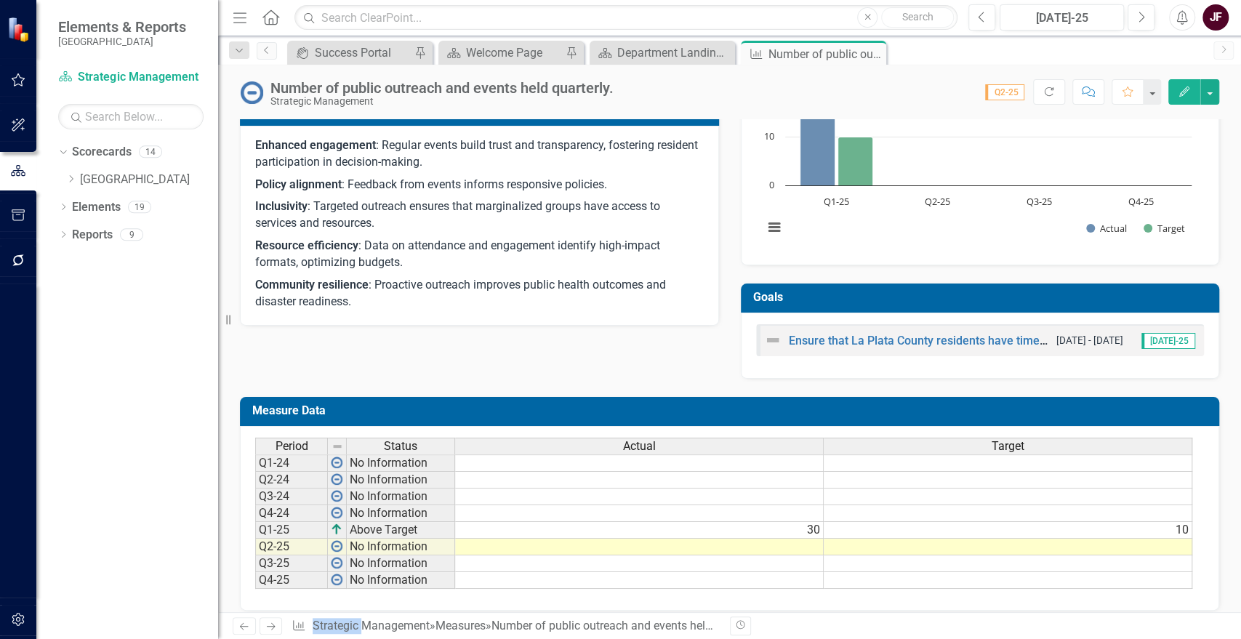
scroll to position [380, 0]
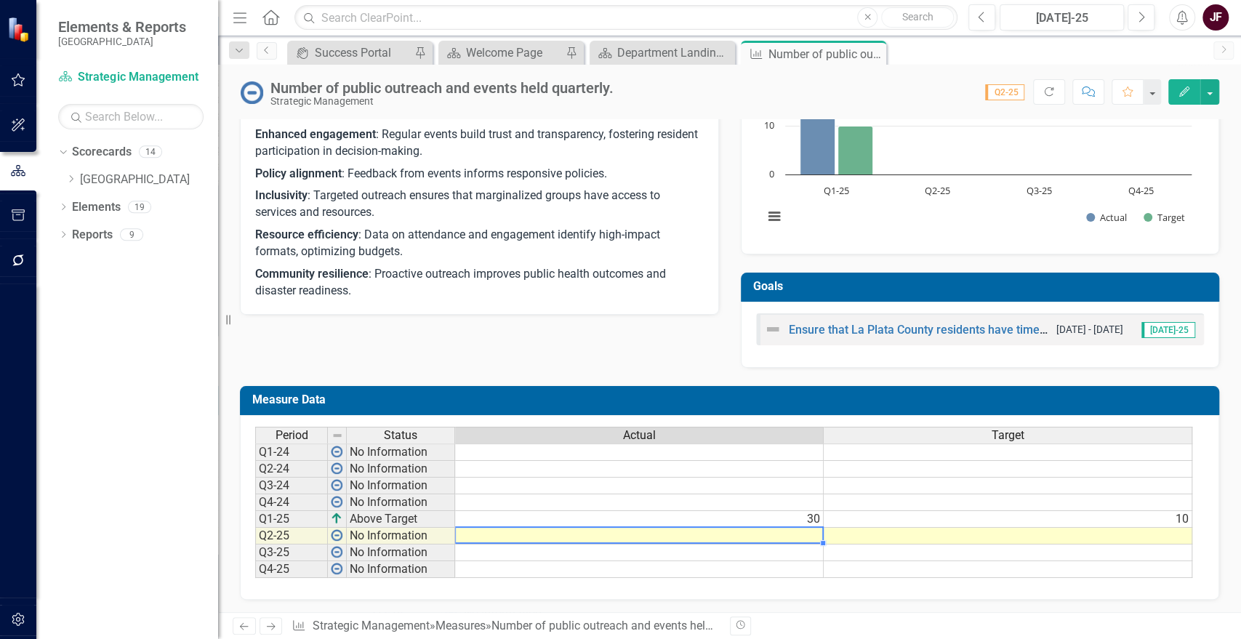
click at [793, 537] on td at bounding box center [639, 536] width 369 height 17
type textarea "54"
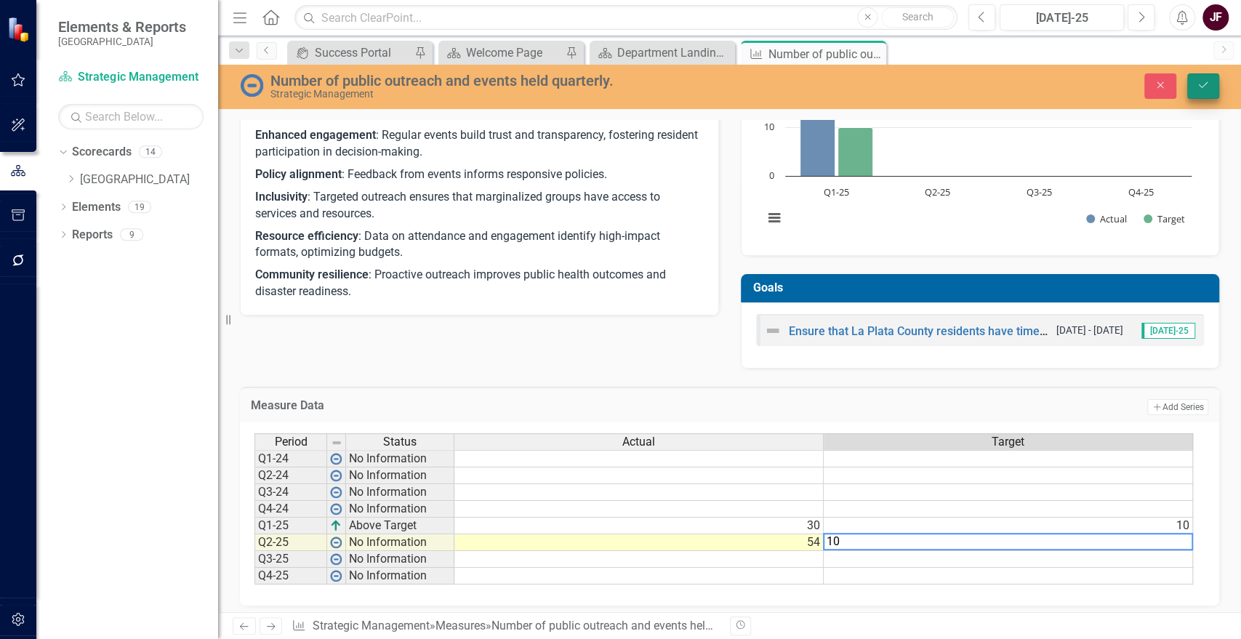
type textarea "10"
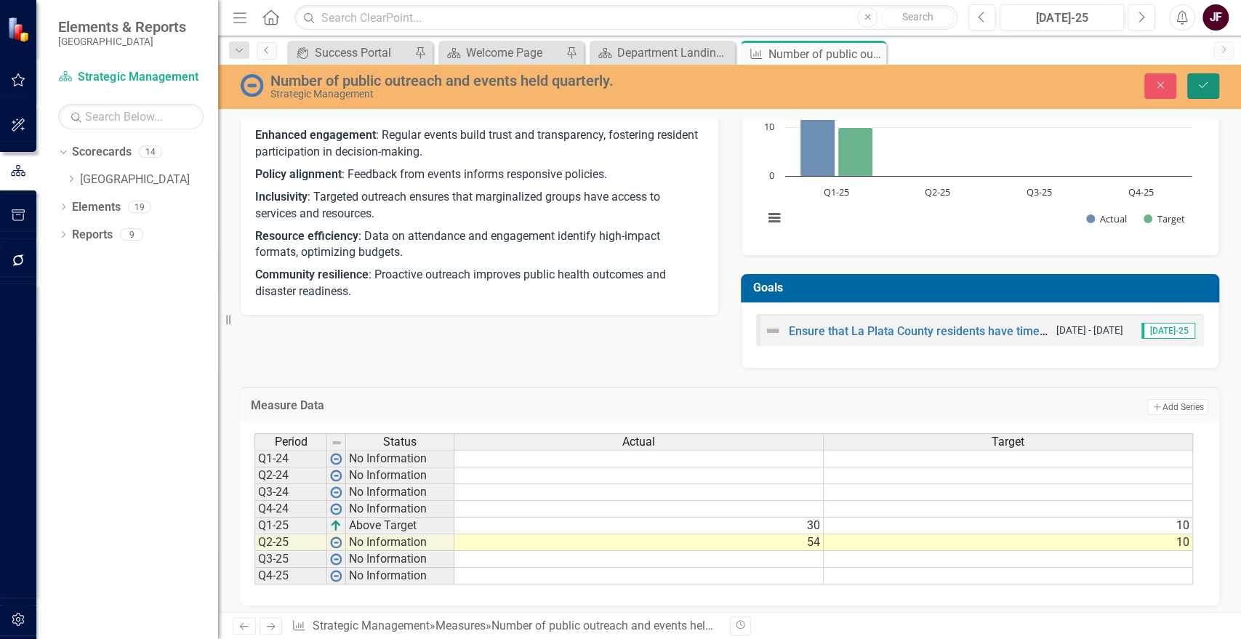
click at [1212, 84] on button "Save" at bounding box center [1204, 85] width 32 height 25
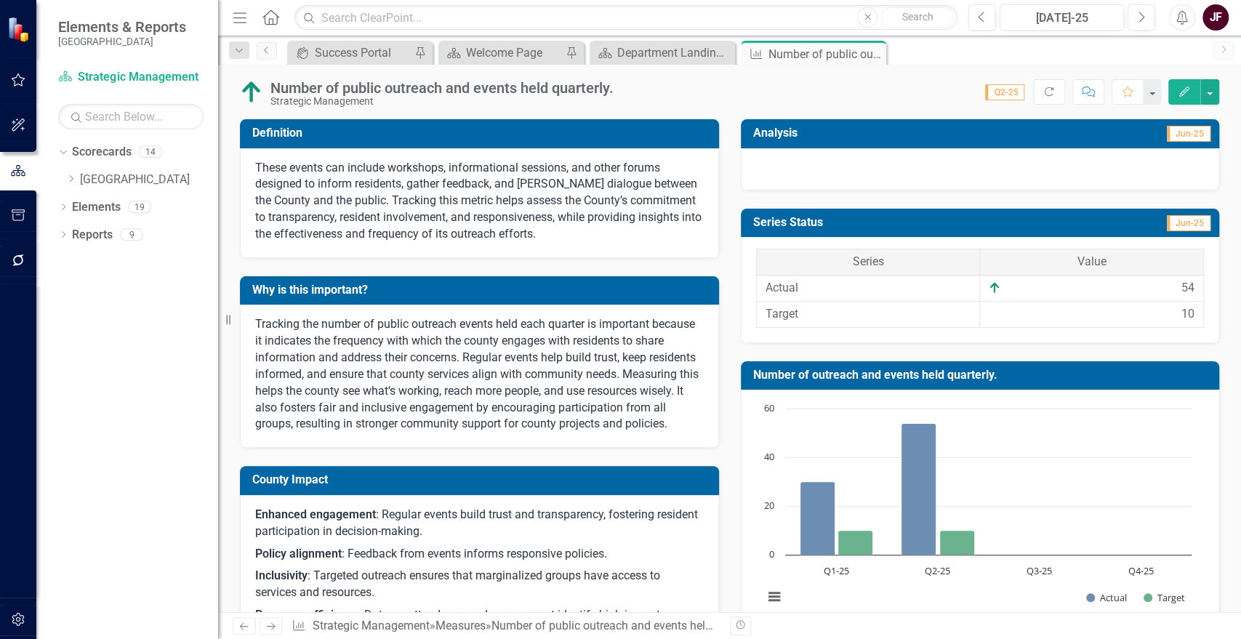
click at [939, 174] on div at bounding box center [980, 169] width 479 height 42
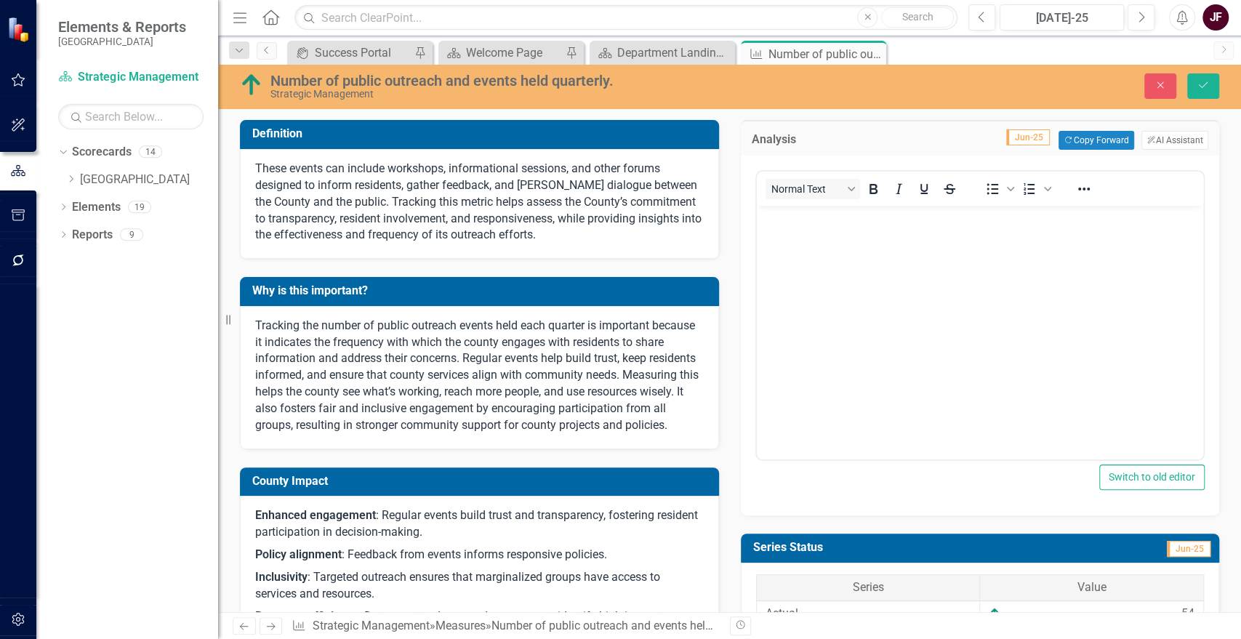
scroll to position [0, 0]
click at [1142, 145] on button "ClearPoint AI AI Assistant" at bounding box center [1175, 140] width 67 height 19
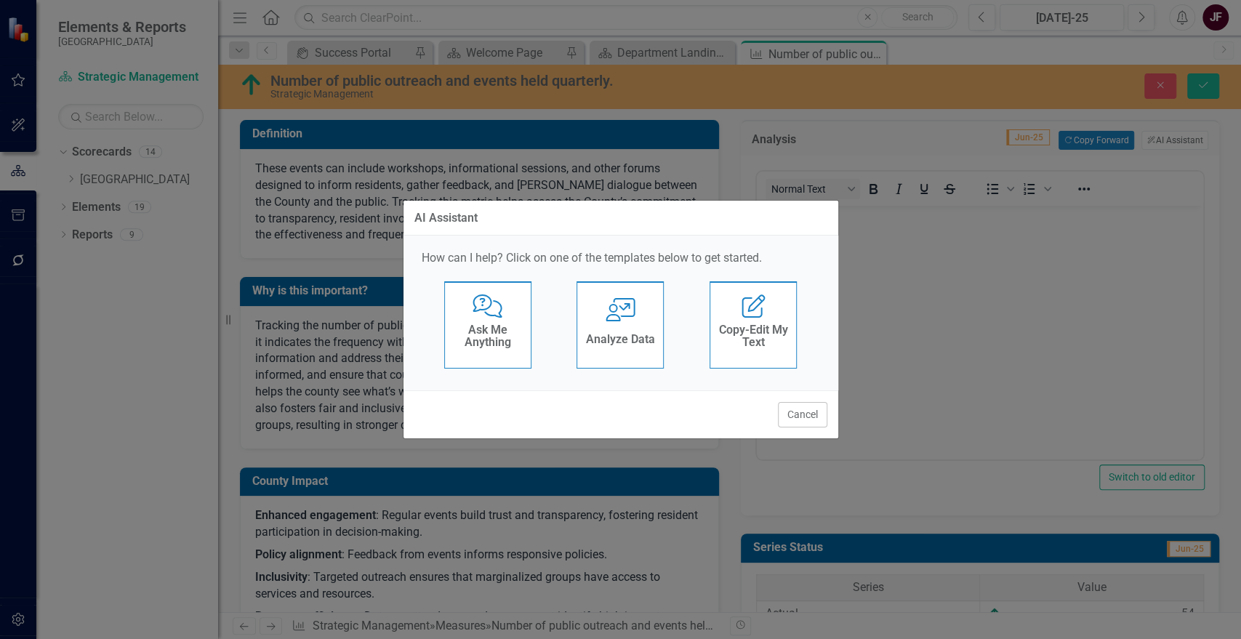
click at [614, 324] on div "User with Chart Analyze Data" at bounding box center [620, 324] width 87 height 87
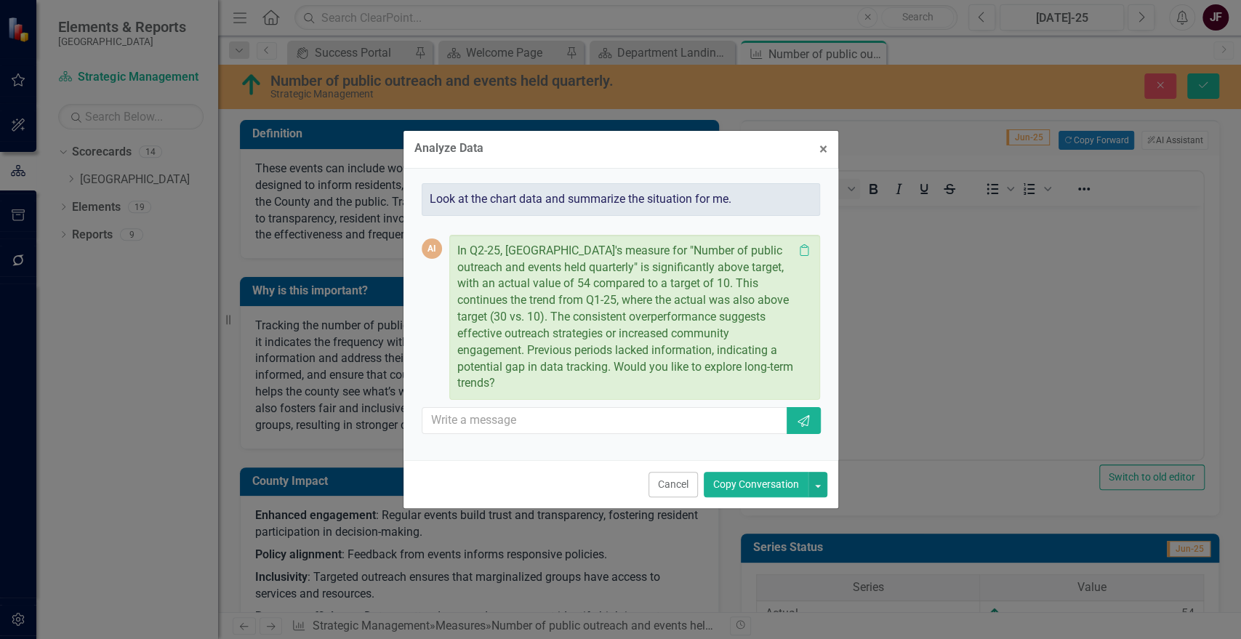
click at [716, 489] on button "Copy Conversation" at bounding box center [756, 484] width 105 height 25
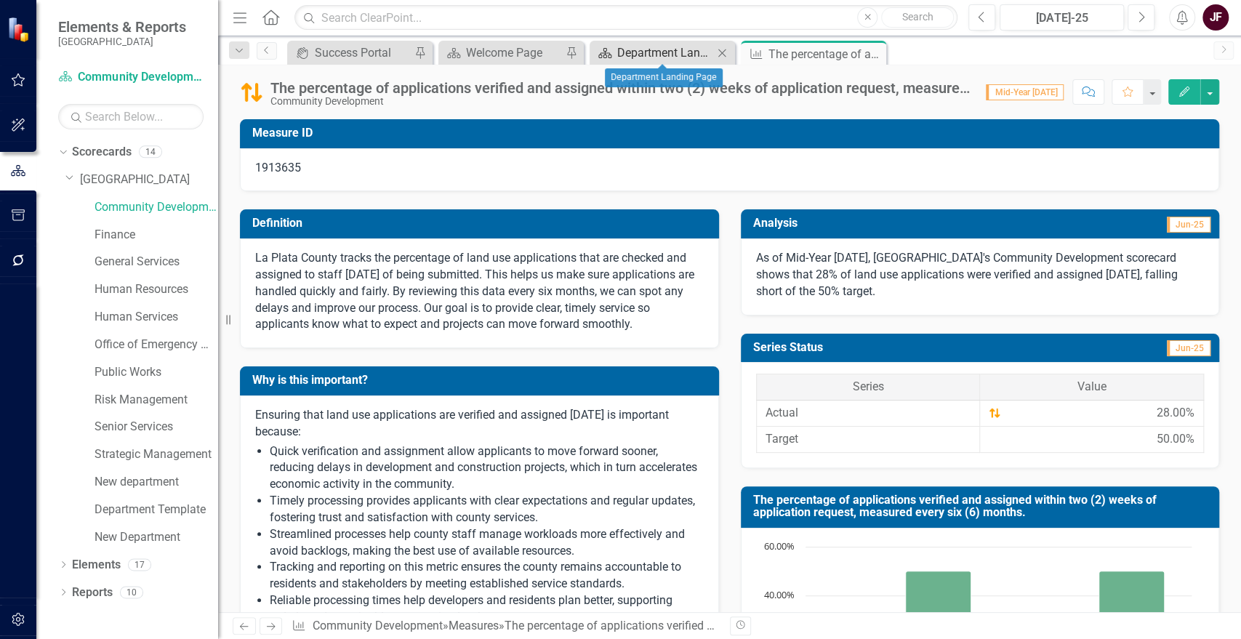
click at [673, 52] on div "Department Landing Page" at bounding box center [665, 53] width 96 height 18
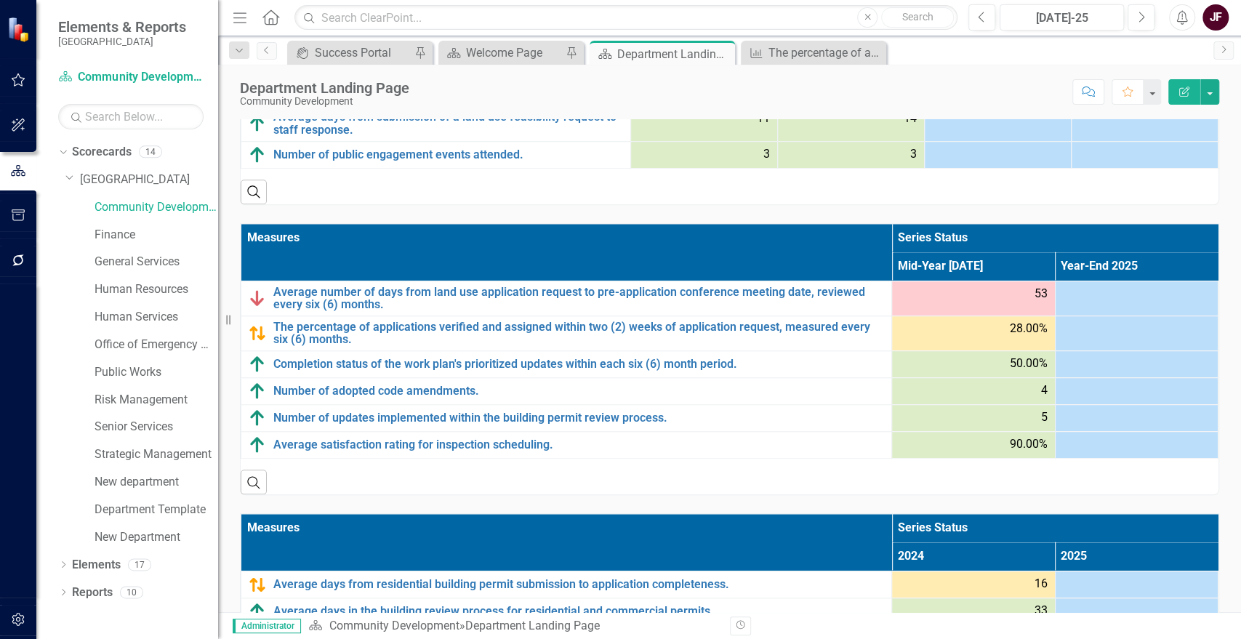
scroll to position [972, 0]
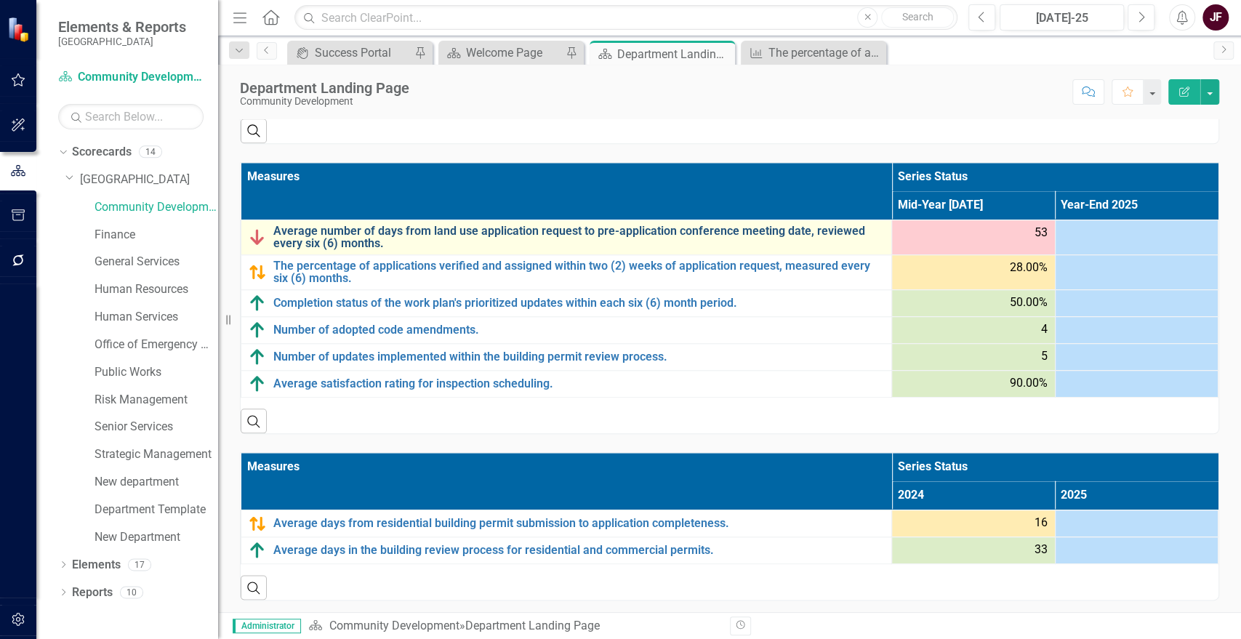
click at [389, 225] on link "Average number of days from land use application request to pre-application con…" at bounding box center [578, 237] width 611 height 25
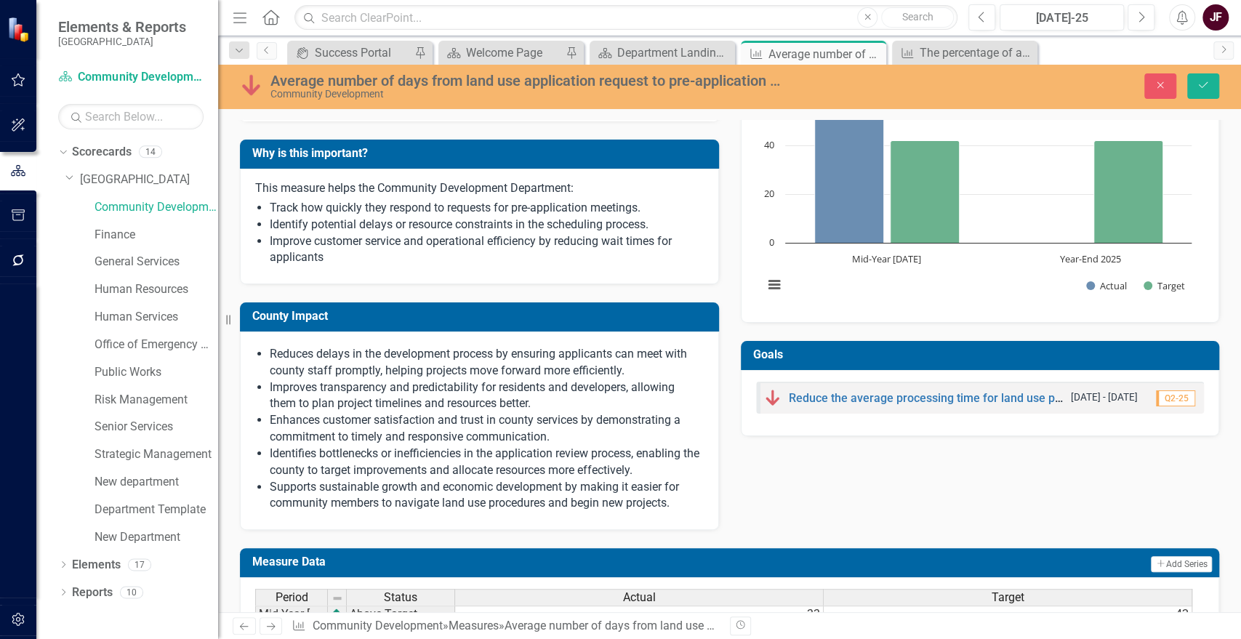
scroll to position [641, 0]
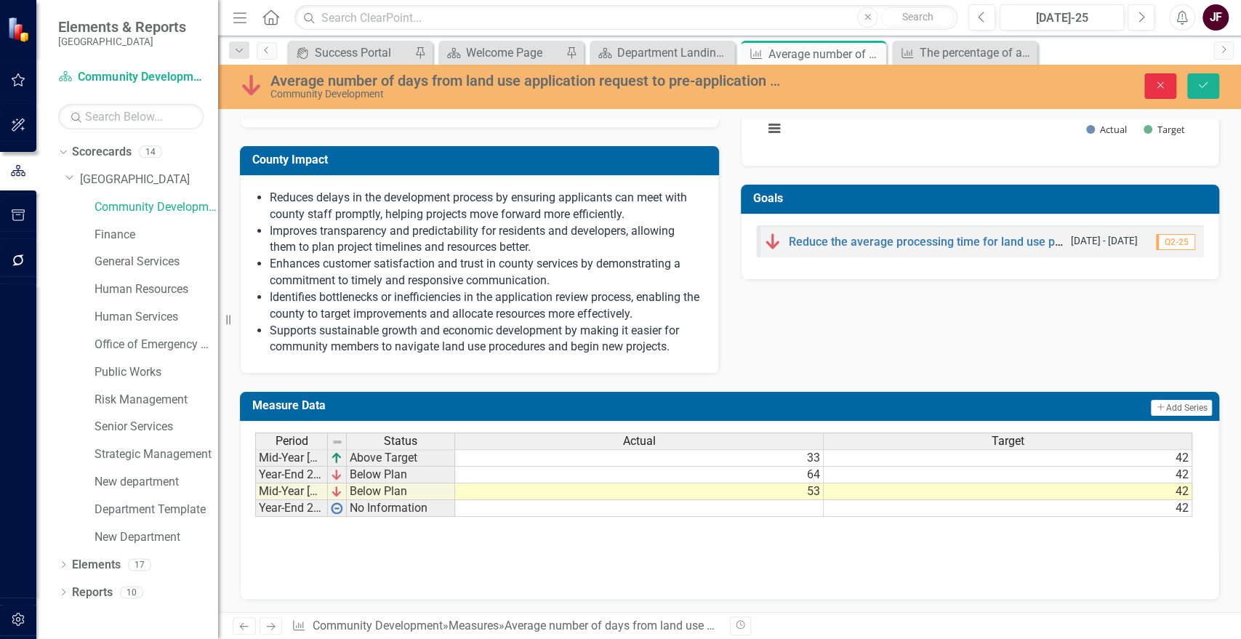
click at [1158, 81] on icon "Close" at bounding box center [1160, 85] width 13 height 10
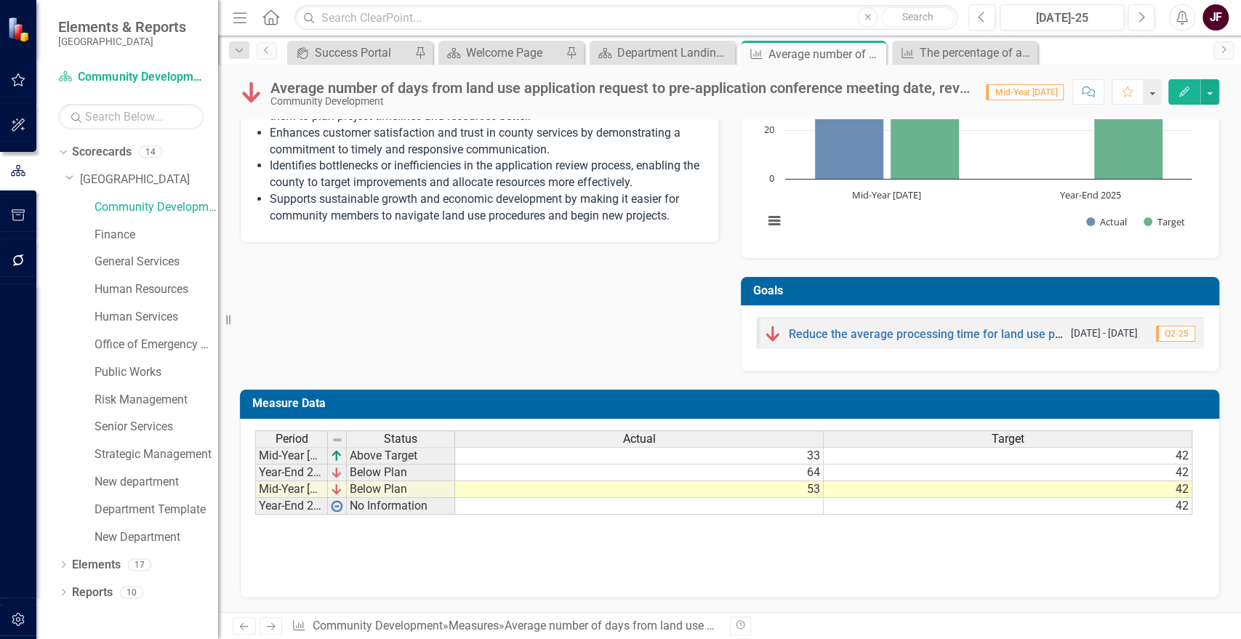
scroll to position [418, 0]
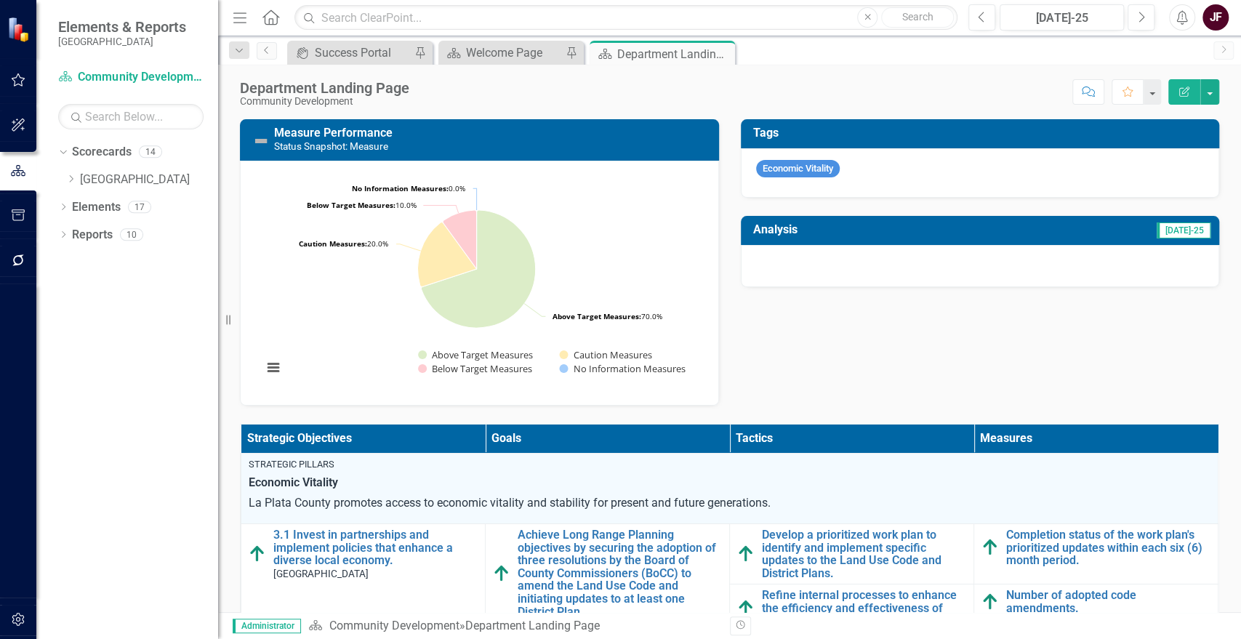
scroll to position [964, 0]
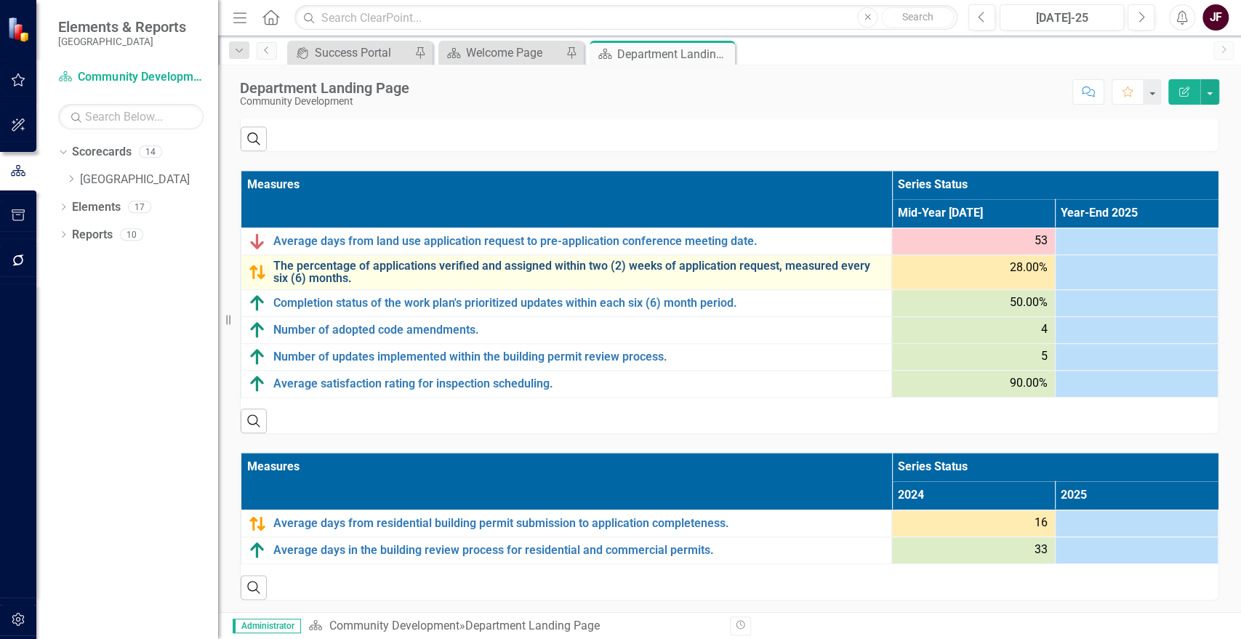
click at [328, 268] on link "The percentage of applications verified and assigned within two (2) weeks of ap…" at bounding box center [578, 272] width 611 height 25
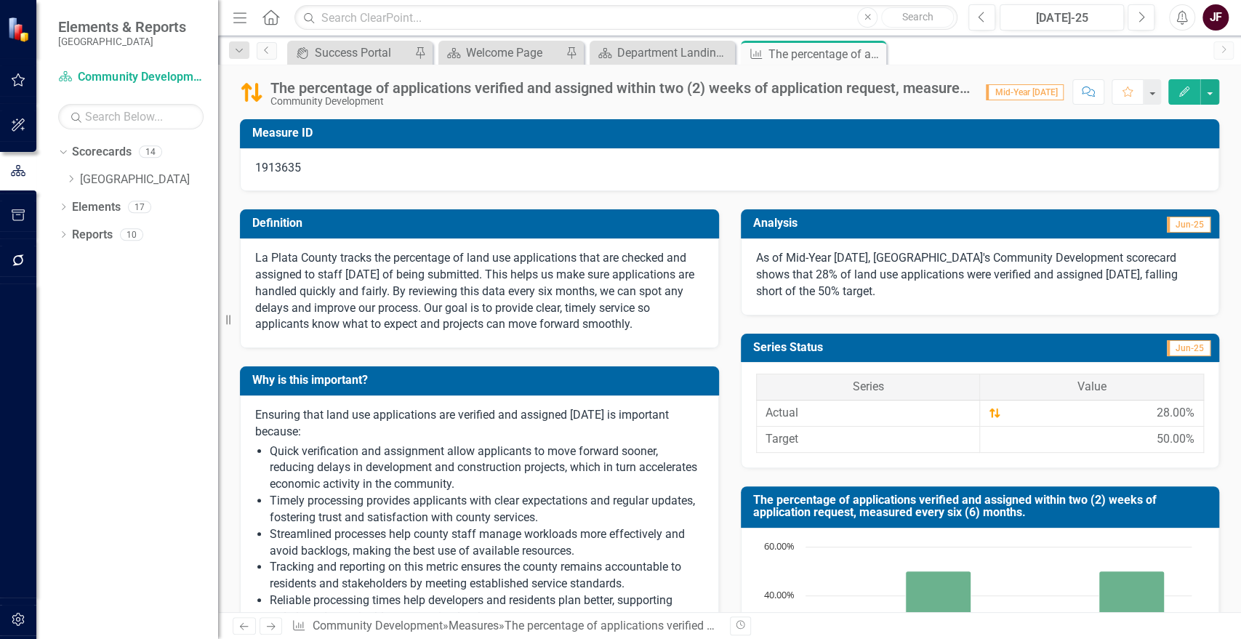
click at [440, 80] on div "The percentage of applications verified and assigned within two (2) weeks of ap…" at bounding box center [621, 88] width 701 height 16
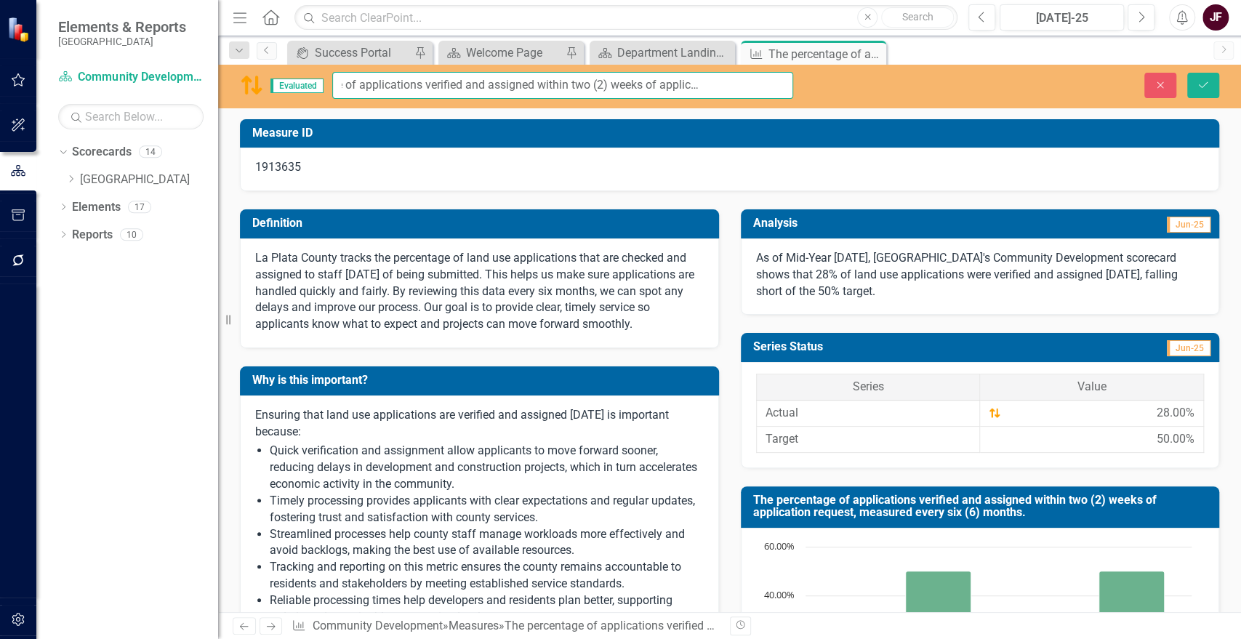
scroll to position [0, 223]
drag, startPoint x: 335, startPoint y: 87, endPoint x: 812, endPoint y: 82, distance: 477.1
click at [812, 82] on div "Evaluated The percentage of applications verified and assigned within two (2) w…" at bounding box center [516, 85] width 597 height 27
paste input "Average days from complete submittal to project conclusion"
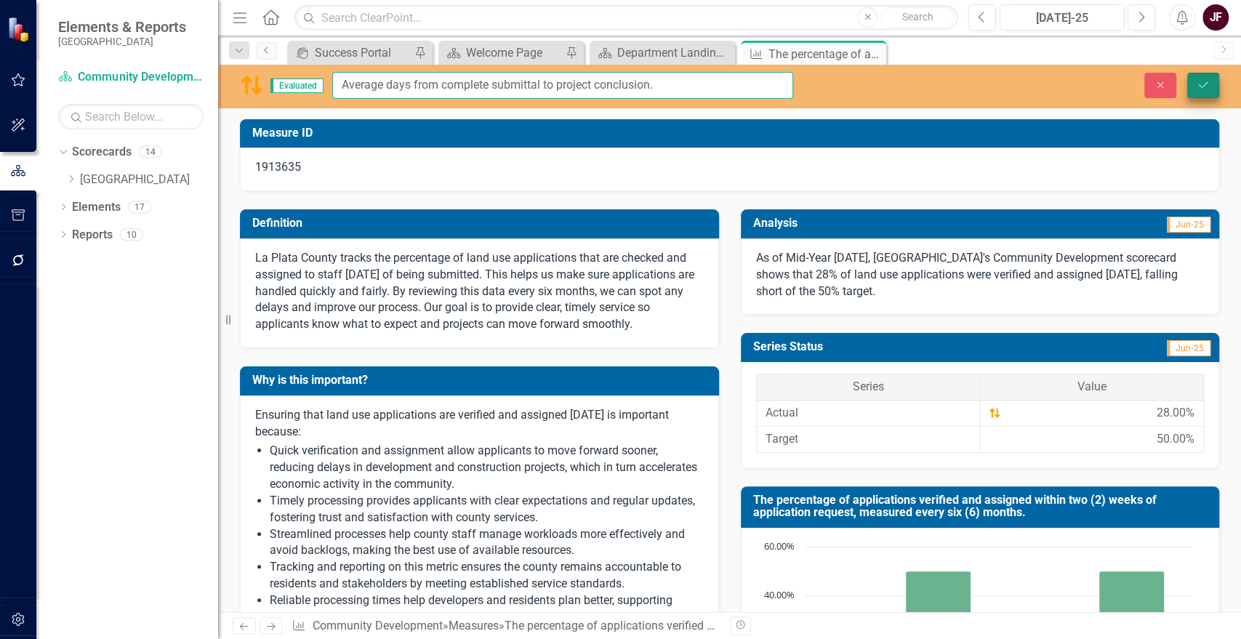
type input "Average days from complete submittal to project conclusion."
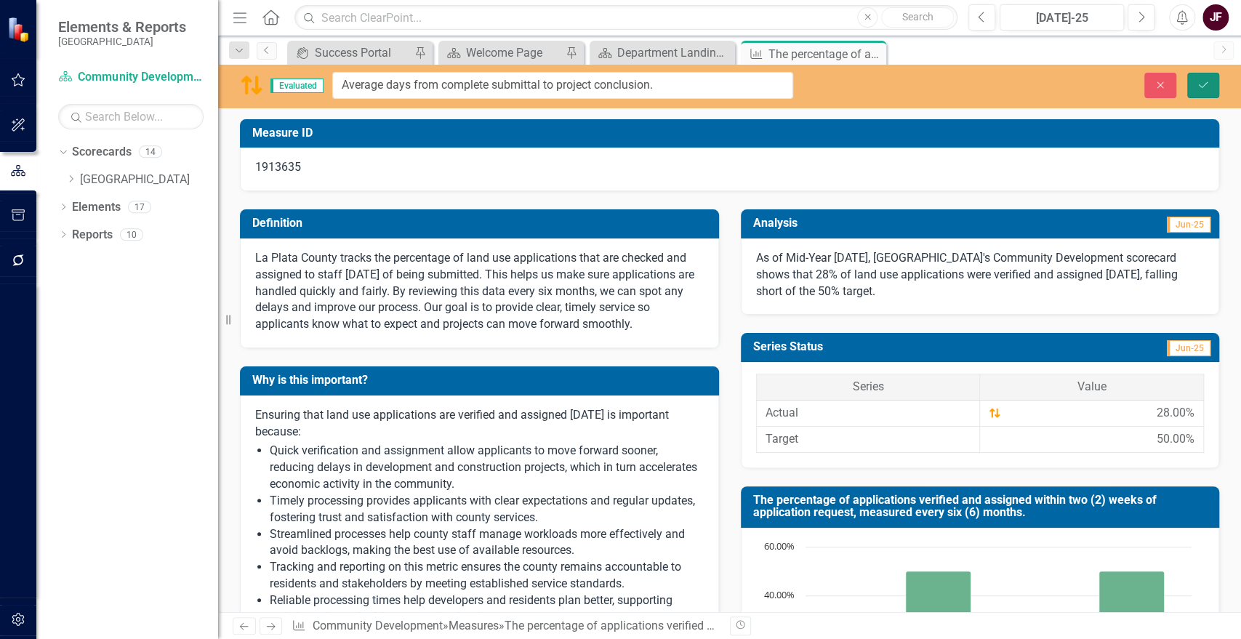
click at [1207, 82] on icon "Save" at bounding box center [1203, 85] width 13 height 10
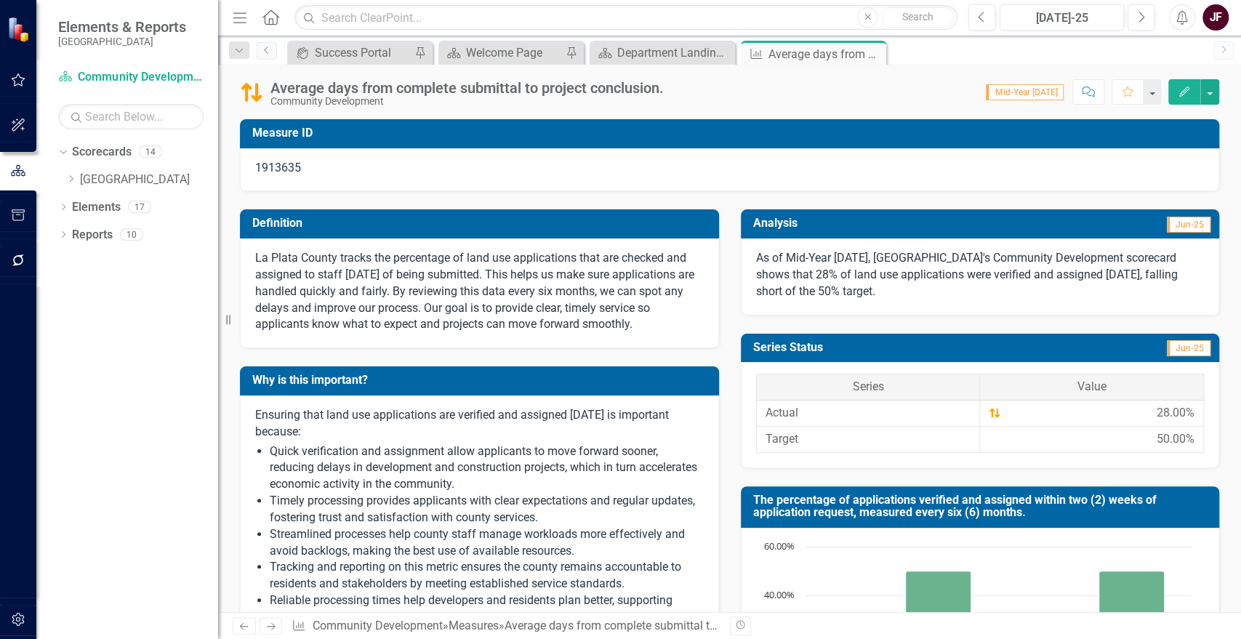
click at [550, 276] on p "La Plata County tracks the percentage of land use applications that are checked…" at bounding box center [479, 291] width 449 height 83
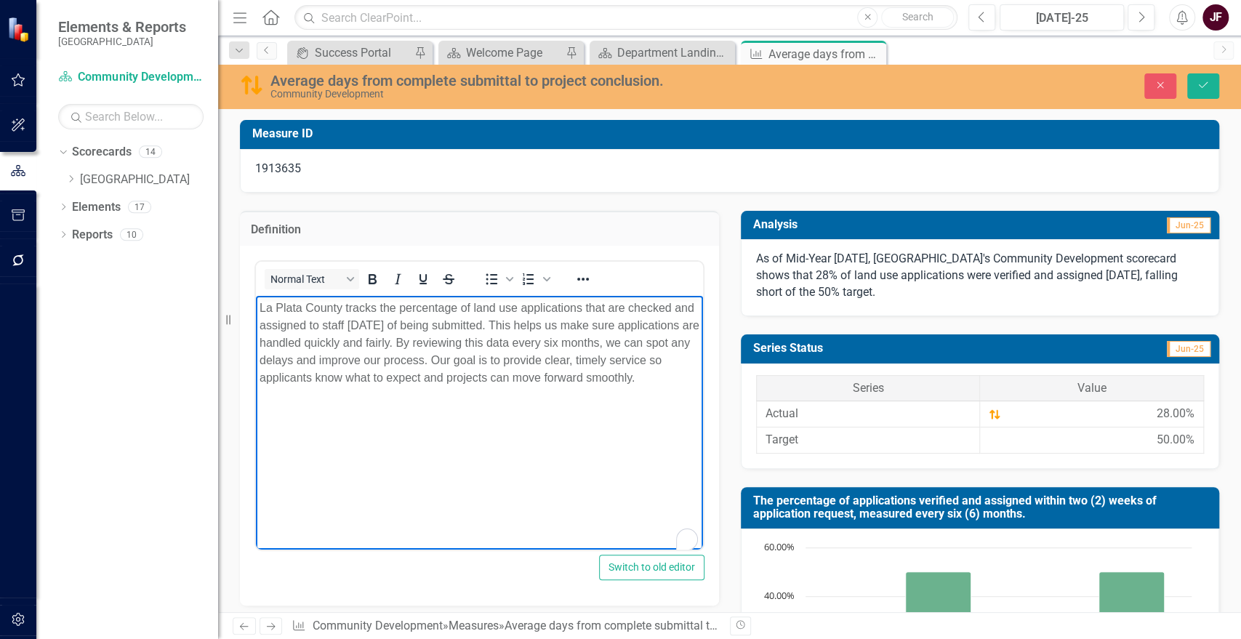
drag, startPoint x: 692, startPoint y: 377, endPoint x: 492, endPoint y: 591, distance: 292.3
click at [256, 296] on html "La Plata County tracks the percentage of land use applications that are checked…" at bounding box center [479, 405] width 447 height 218
paste body "To enrich screen reader interactions, please activate Accessibility in Grammarl…"
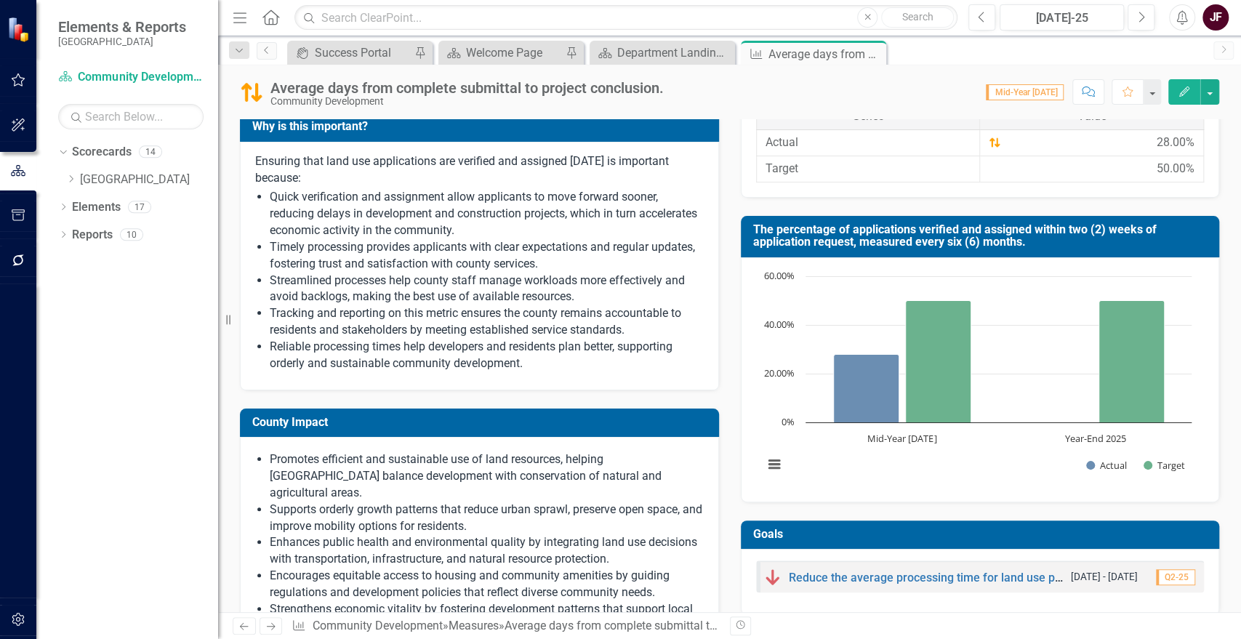
scroll to position [242, 0]
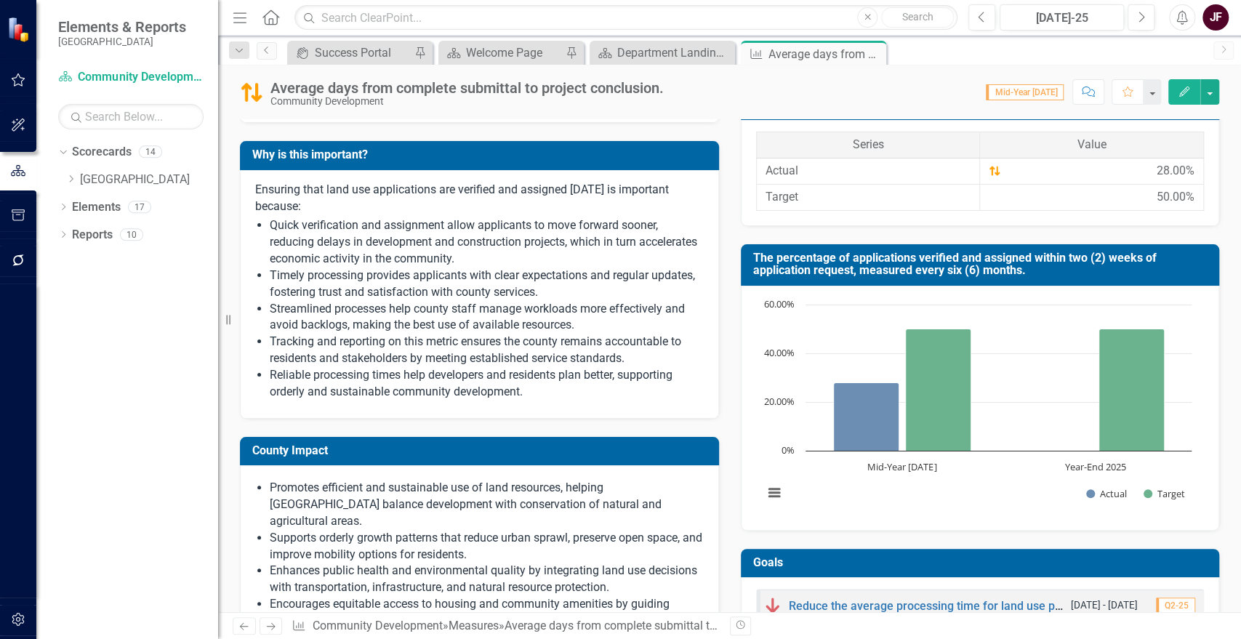
click at [404, 268] on p "Quick verification and assignment allow applicants to move forward sooner, redu…" at bounding box center [487, 242] width 434 height 50
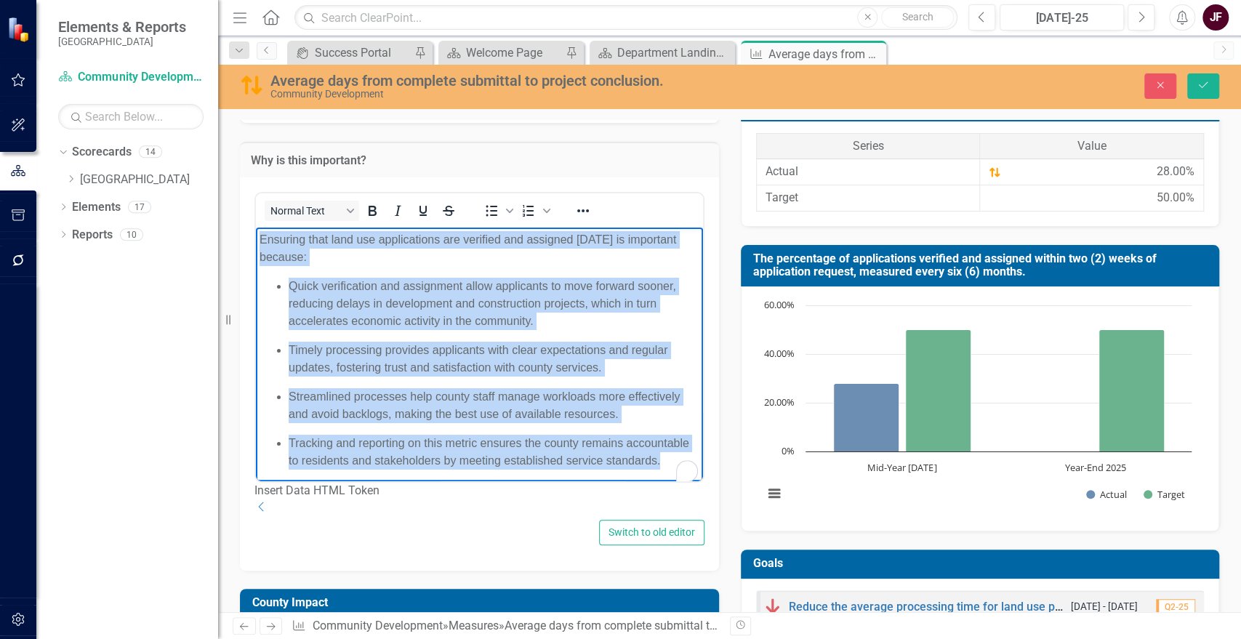
scroll to position [67, 0]
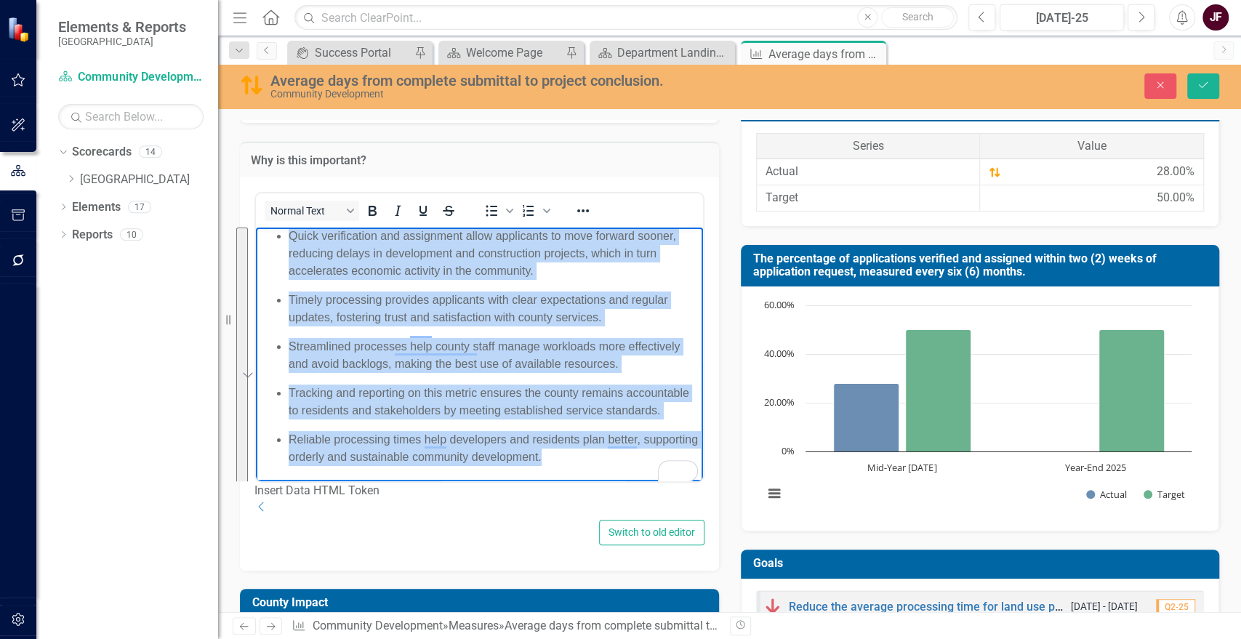
drag, startPoint x: 260, startPoint y: 240, endPoint x: 657, endPoint y: 471, distance: 458.9
click at [657, 471] on body "Ensuring that land use applications are verified and assigned [DATE] is importa…" at bounding box center [479, 329] width 447 height 304
paste body "To enrich screen reader interactions, please activate Accessibility in Grammarl…"
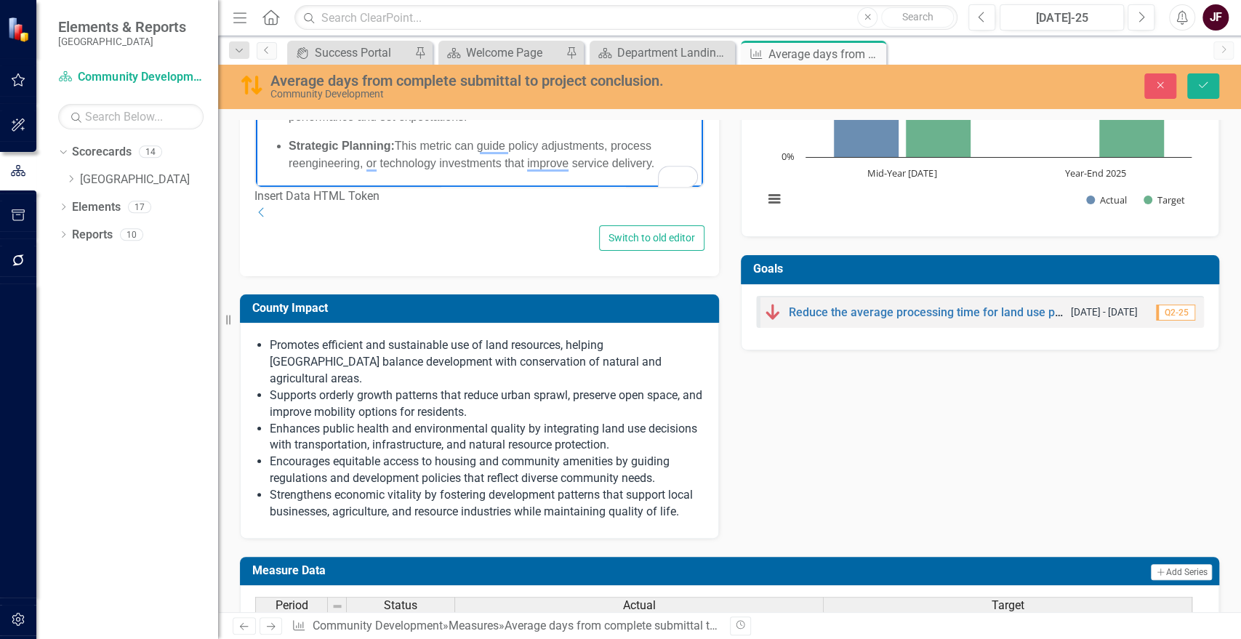
scroll to position [565, 0]
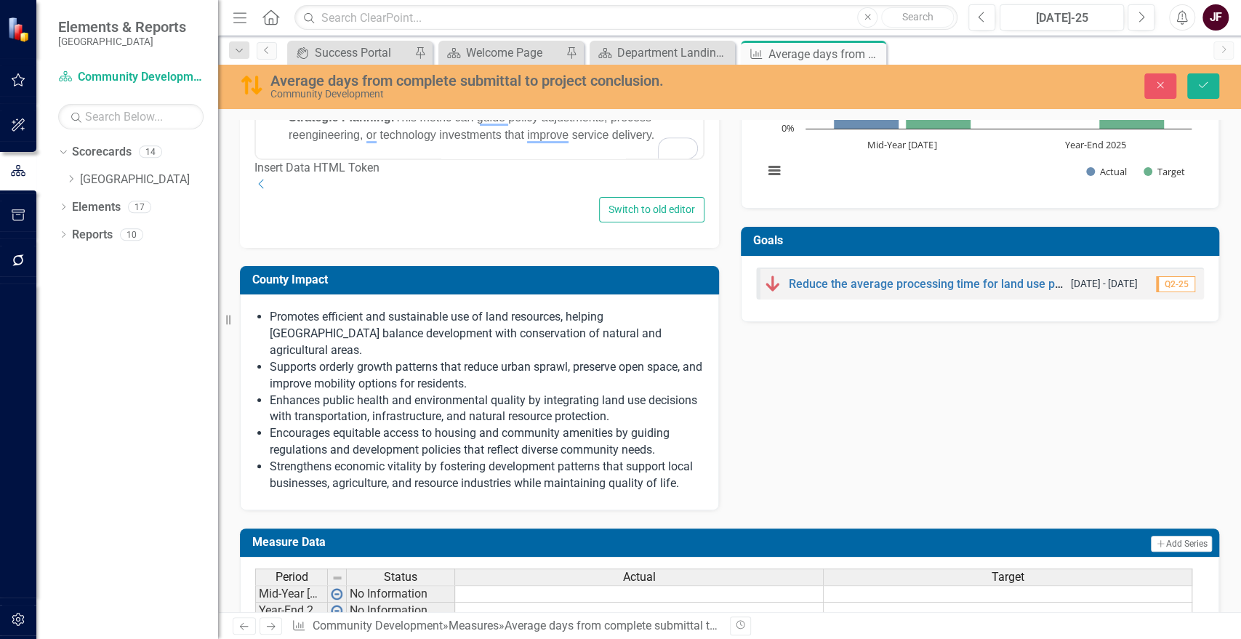
click at [566, 424] on p "Enhances public health and environmental quality by integrating land use decisi…" at bounding box center [487, 409] width 434 height 33
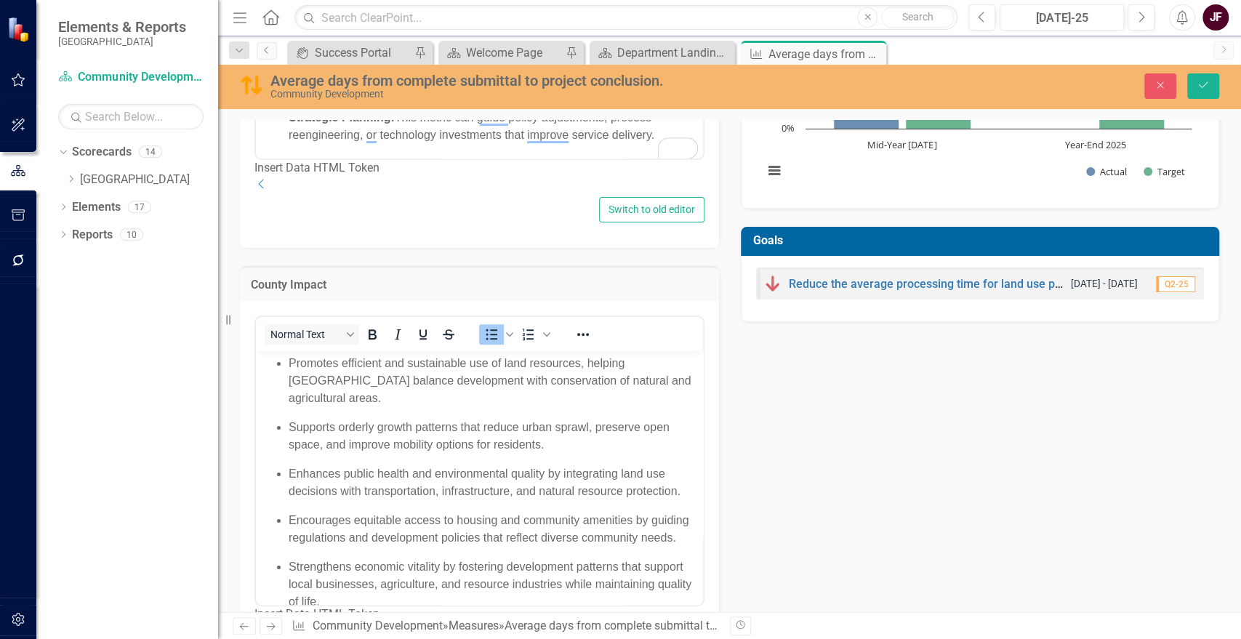
scroll to position [0, 0]
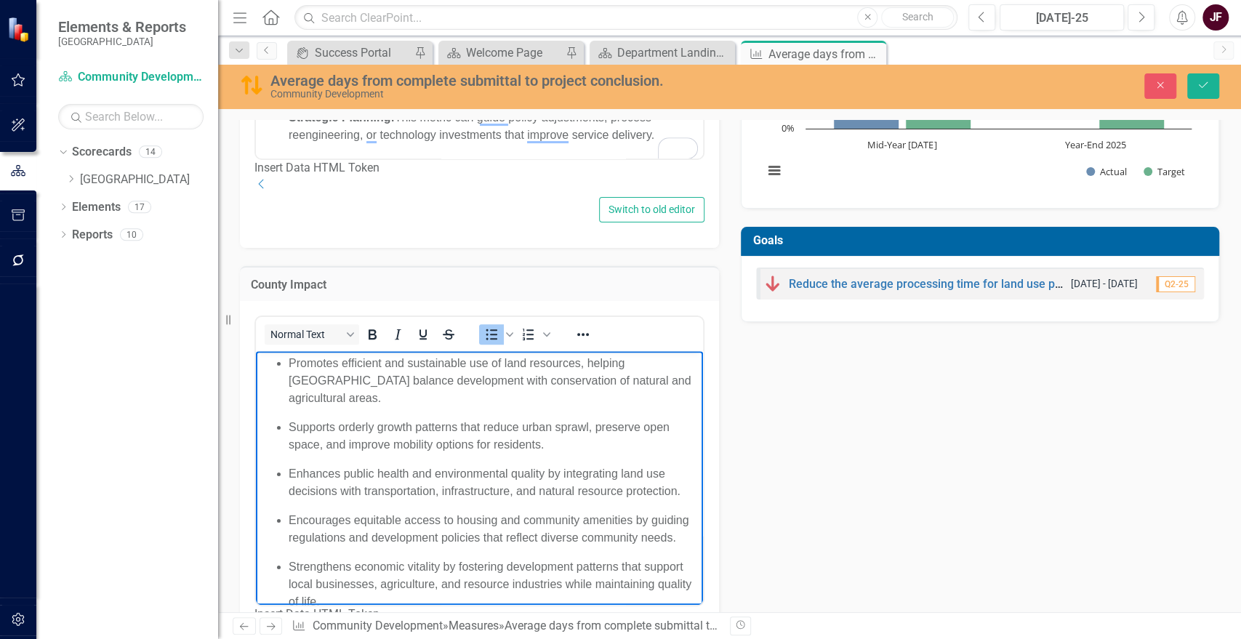
click at [287, 362] on ul "Promotes efficient and sustainable use of land resources, helping [GEOGRAPHIC_D…" at bounding box center [480, 483] width 440 height 256
